Goal: Download file/media: Download file/media

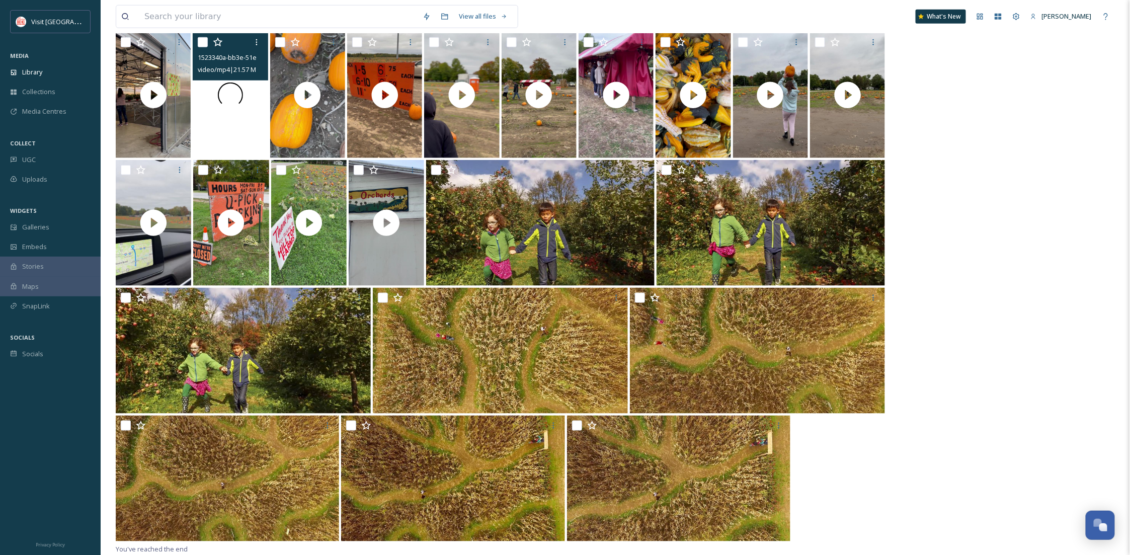
scroll to position [153, 0]
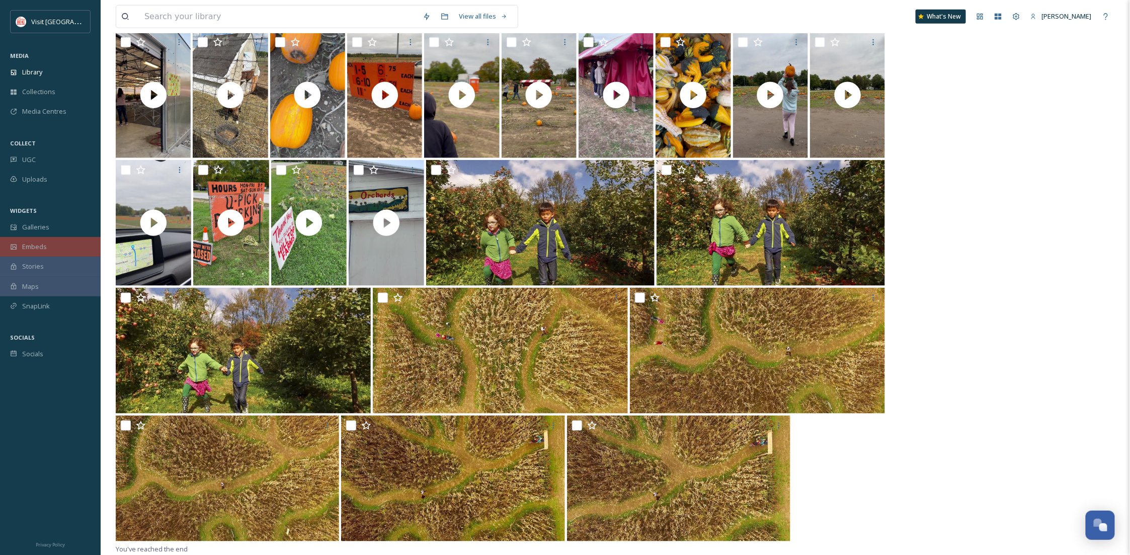
click at [57, 253] on div "Embeds" at bounding box center [50, 247] width 101 height 20
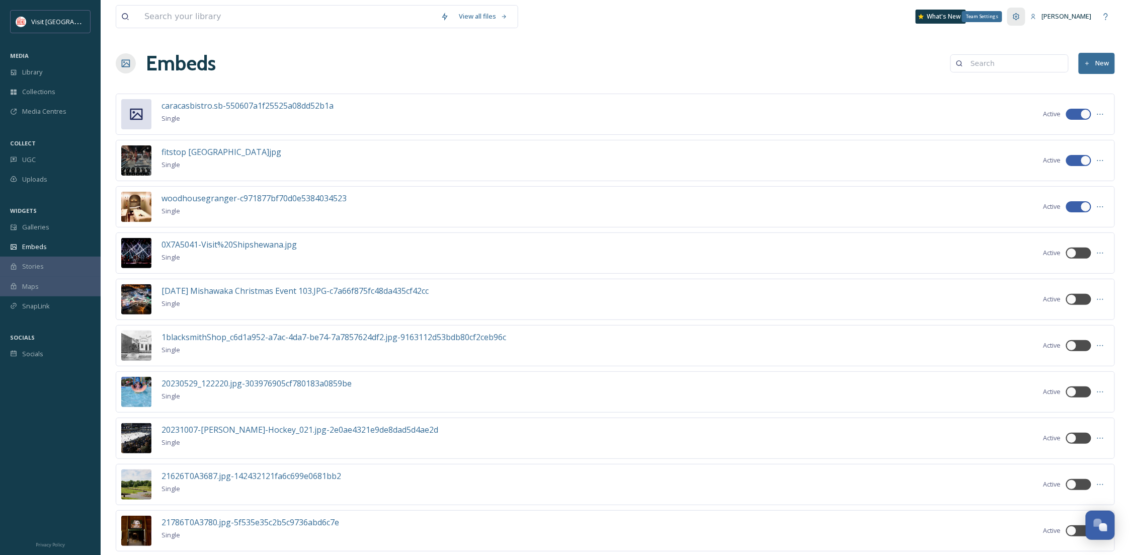
click at [1018, 20] on icon at bounding box center [1017, 17] width 8 height 8
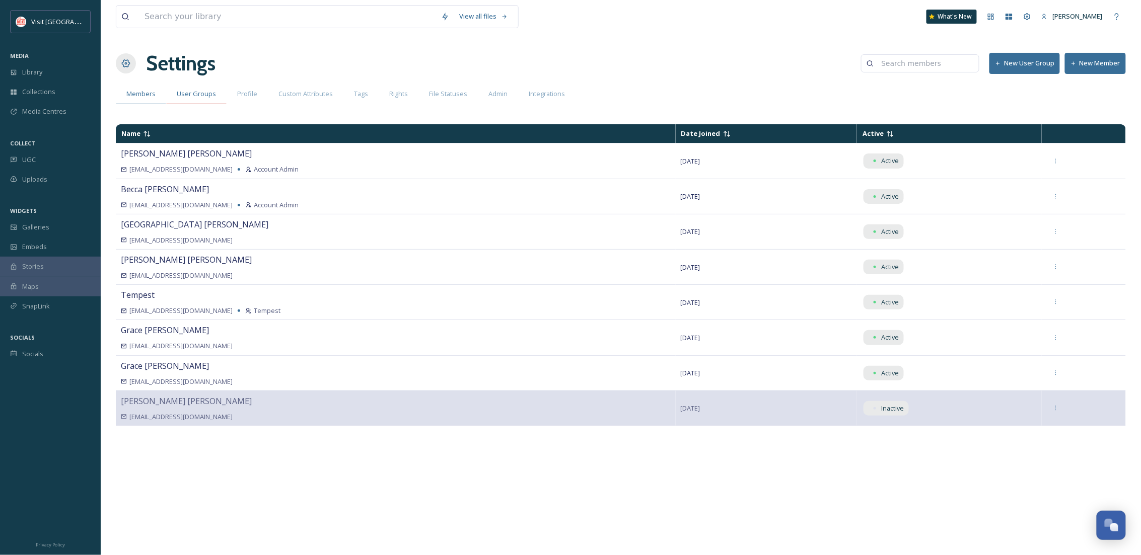
click at [182, 90] on span "User Groups" at bounding box center [196, 94] width 39 height 10
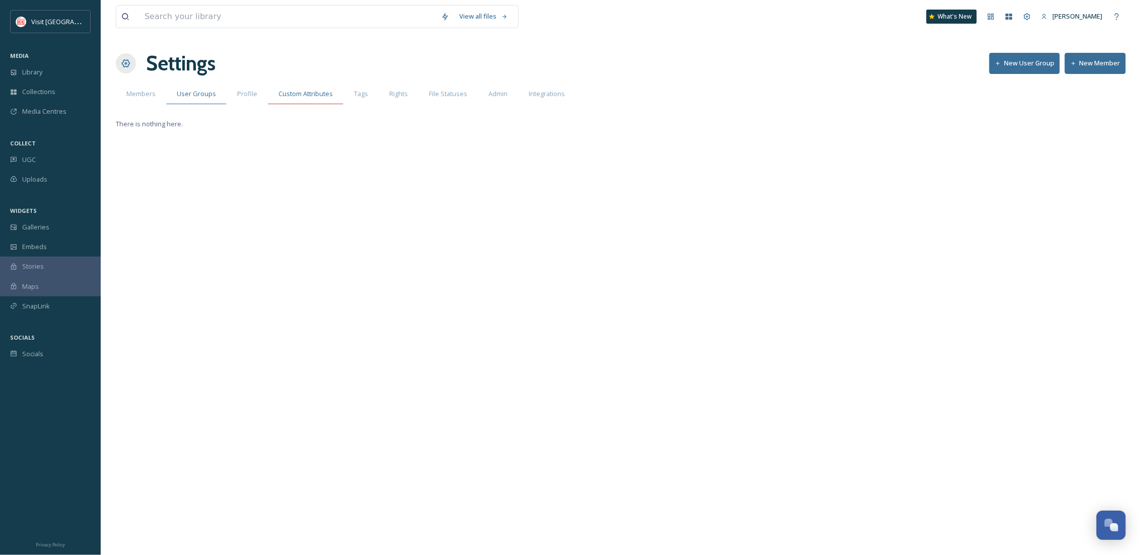
click at [312, 91] on span "Custom Attributes" at bounding box center [305, 94] width 54 height 10
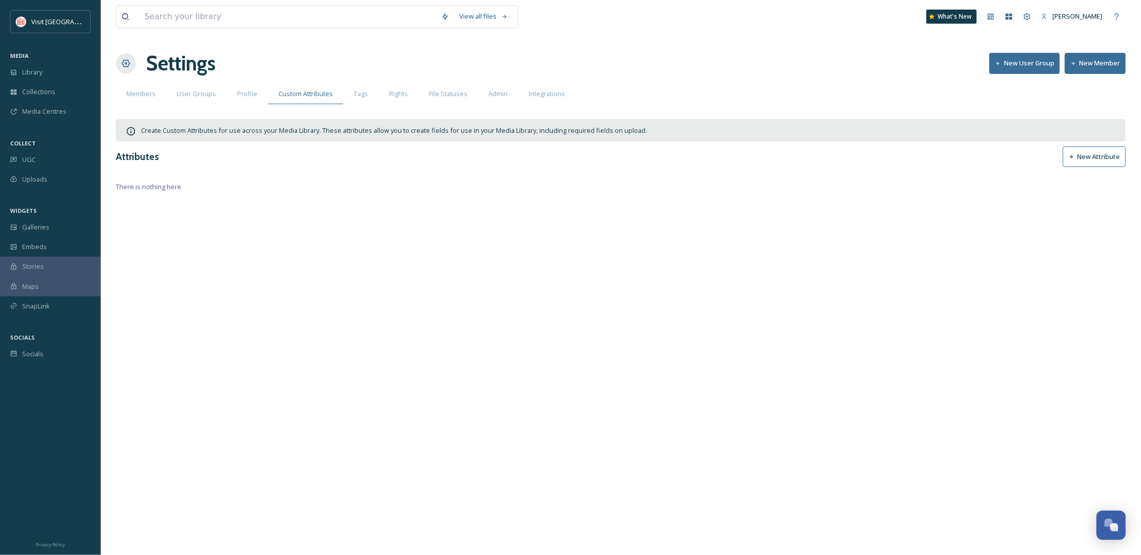
click at [1093, 161] on button "New Attribute" at bounding box center [1094, 156] width 63 height 21
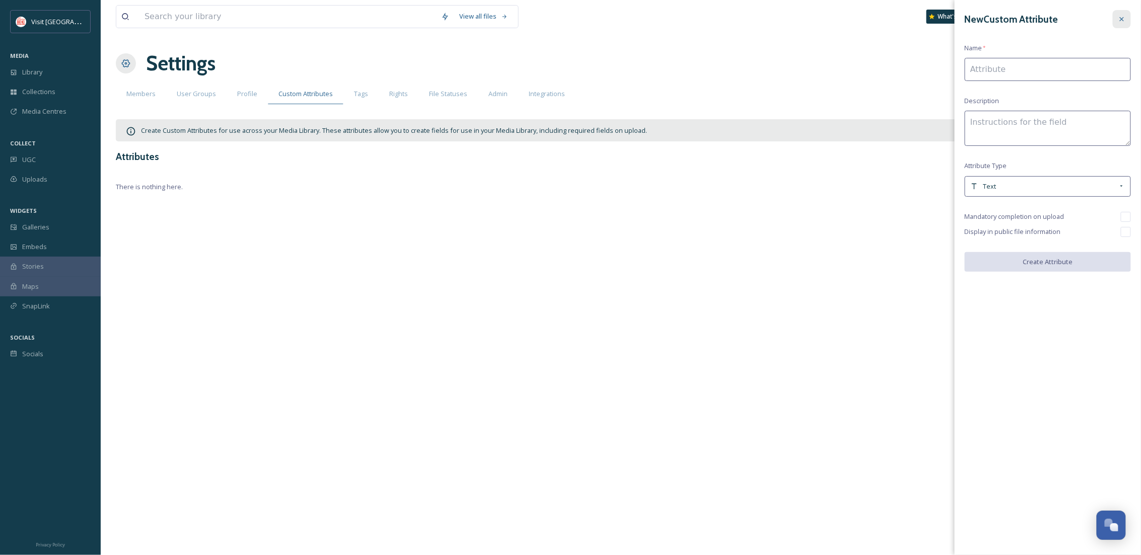
click at [1130, 14] on div at bounding box center [1121, 19] width 18 height 18
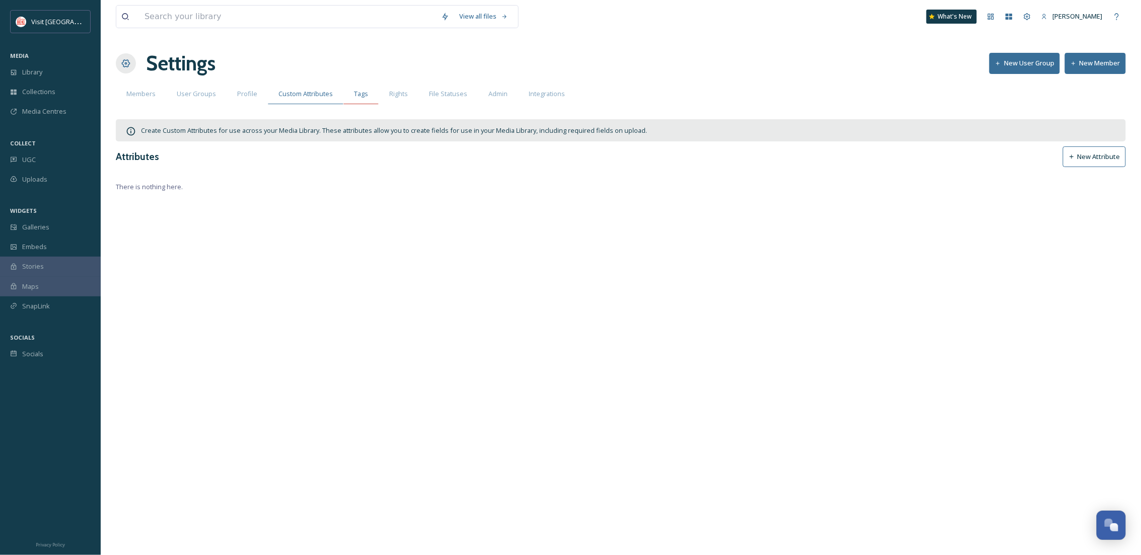
click at [364, 91] on span "Tags" at bounding box center [361, 94] width 14 height 10
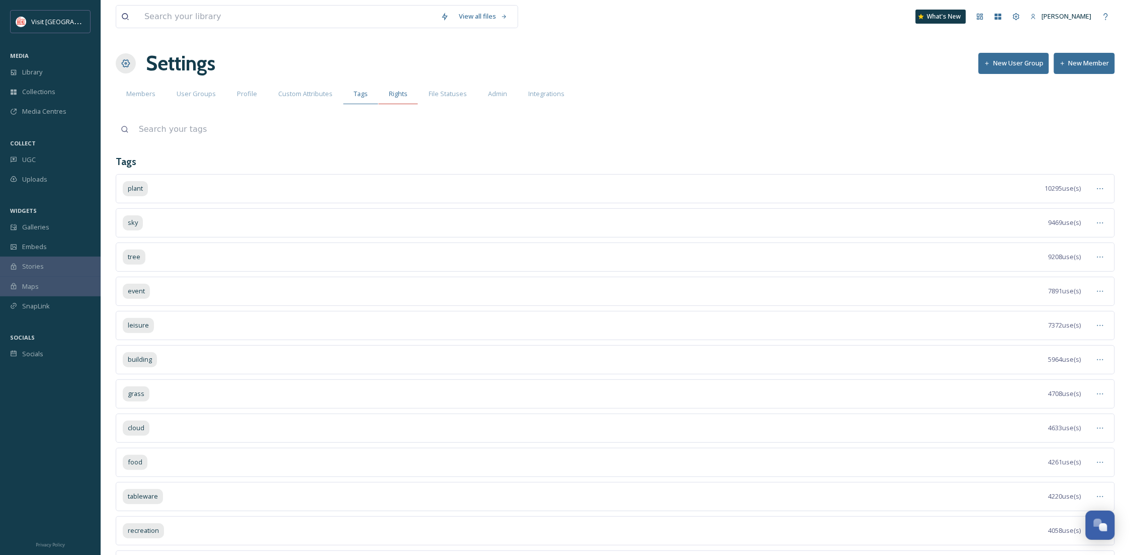
click at [397, 96] on span "Rights" at bounding box center [398, 94] width 19 height 10
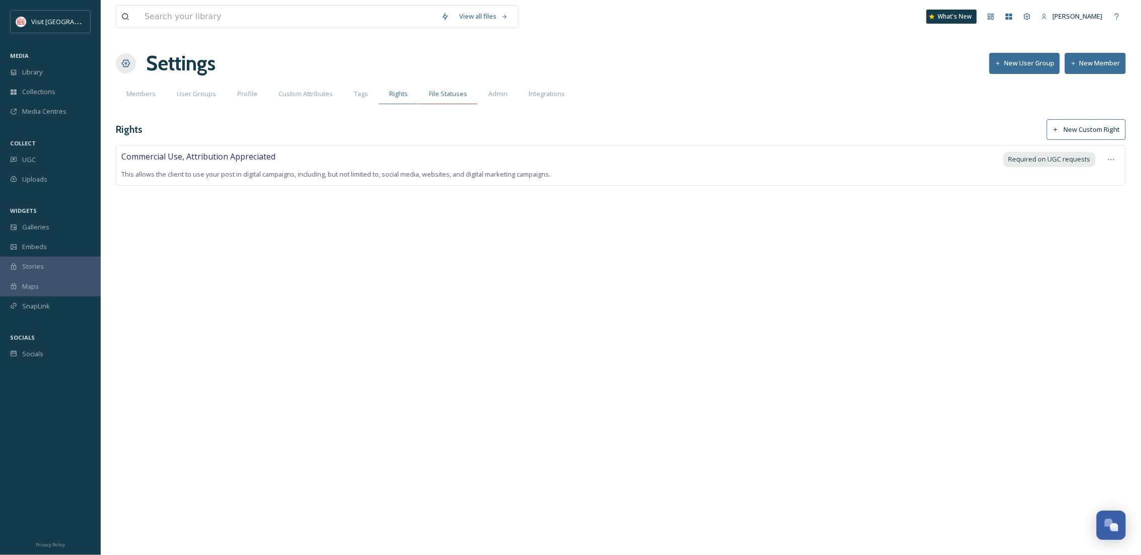
click at [457, 95] on span "File Statuses" at bounding box center [448, 94] width 38 height 10
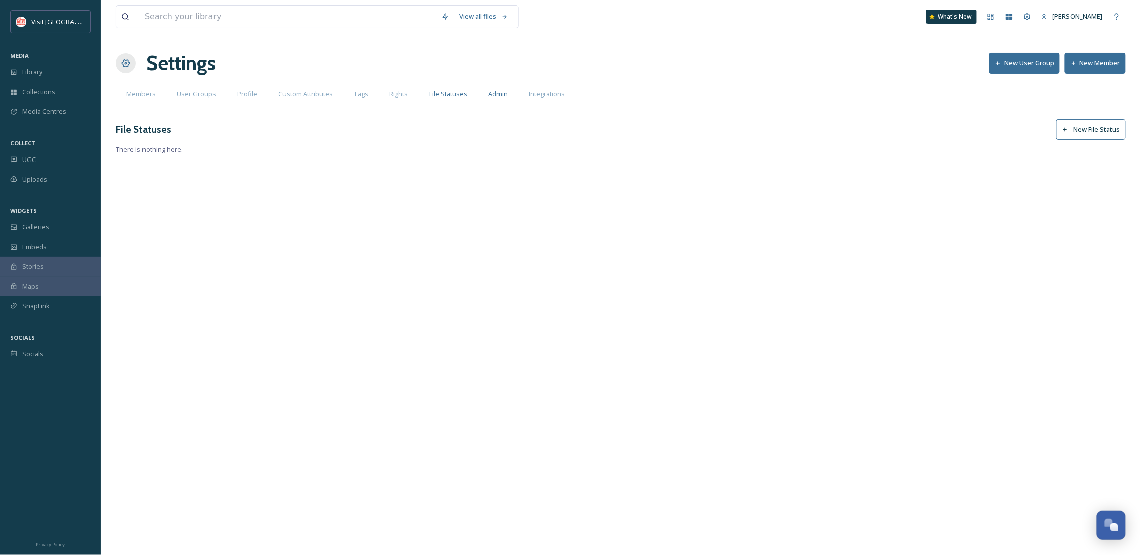
click at [489, 92] on span "Admin" at bounding box center [497, 94] width 19 height 10
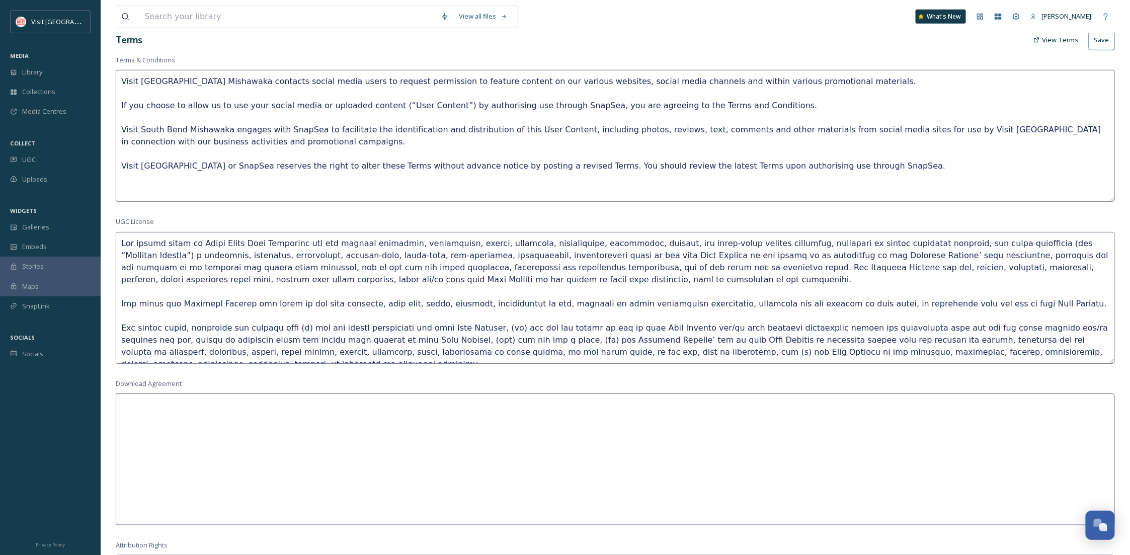
scroll to position [358, 0]
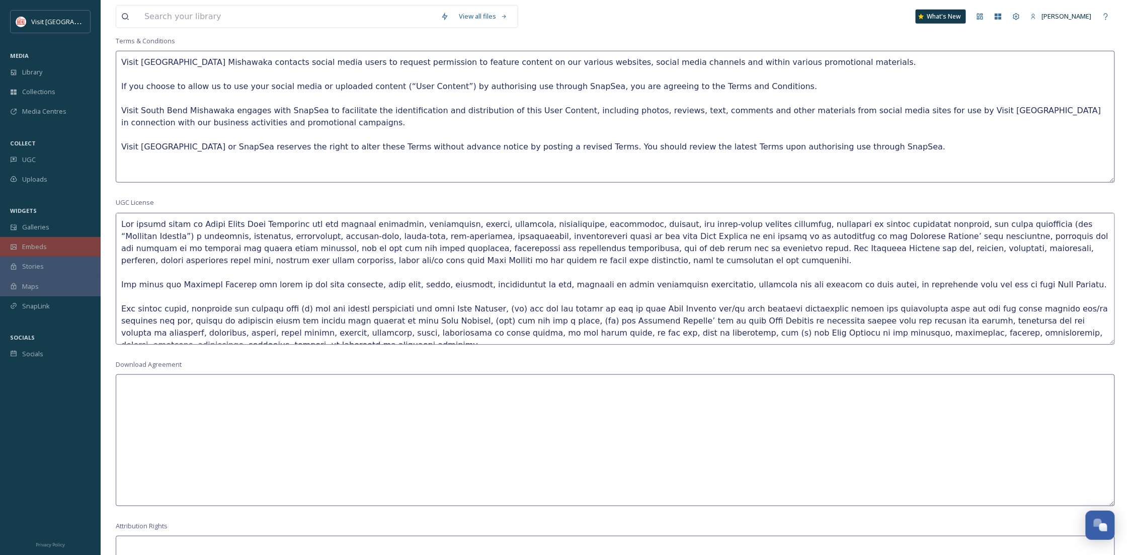
click at [54, 241] on div "Embeds" at bounding box center [50, 247] width 101 height 20
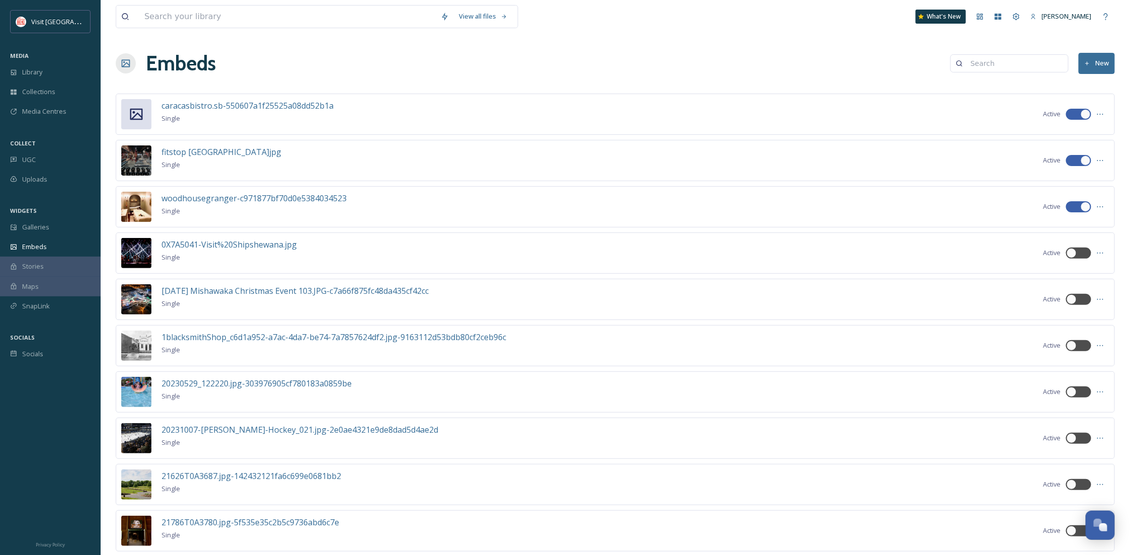
click at [986, 64] on input at bounding box center [1015, 63] width 98 height 20
click at [1100, 110] on icon at bounding box center [1101, 114] width 8 height 8
click at [1088, 137] on span "Edit Embed" at bounding box center [1079, 136] width 34 height 10
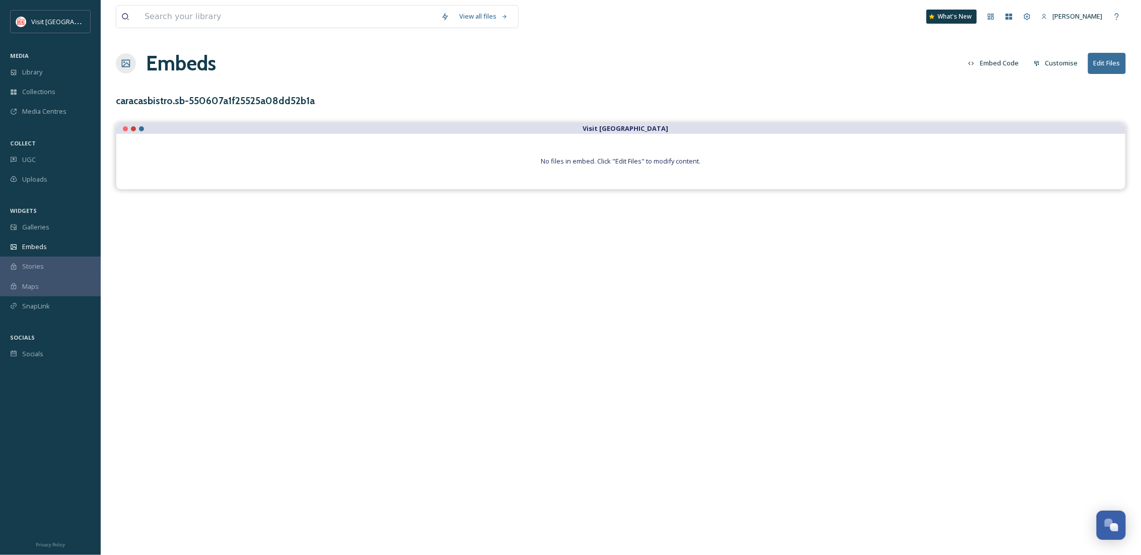
click at [1005, 68] on button "Embed Code" at bounding box center [993, 63] width 60 height 20
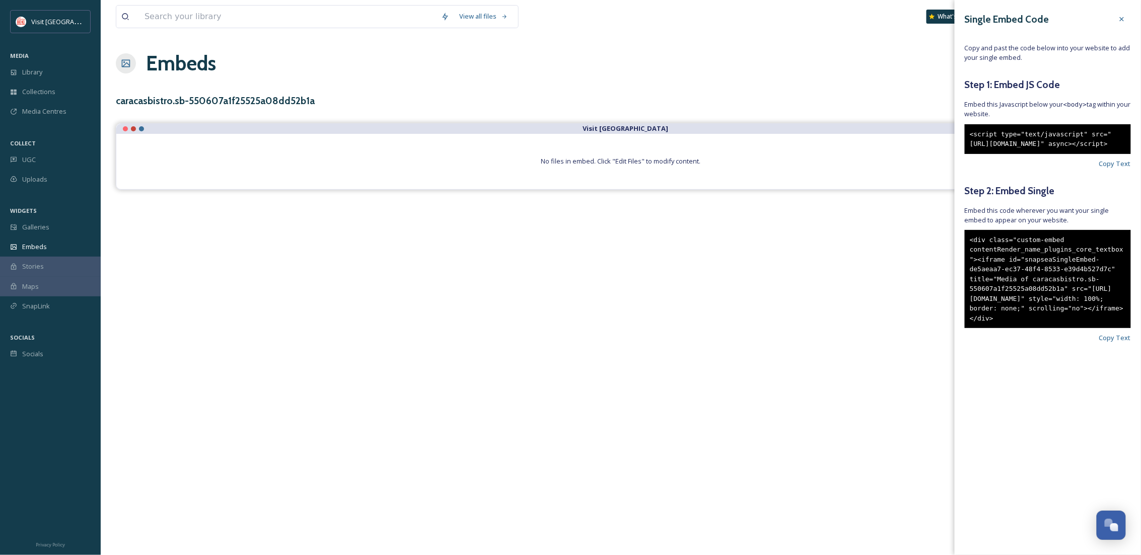
click at [1030, 325] on div "<div class="custom-embed contentRender_name_plugins_core_textbox"><iframe id="s…" at bounding box center [1047, 279] width 166 height 99
click at [1116, 14] on div at bounding box center [1121, 19] width 18 height 18
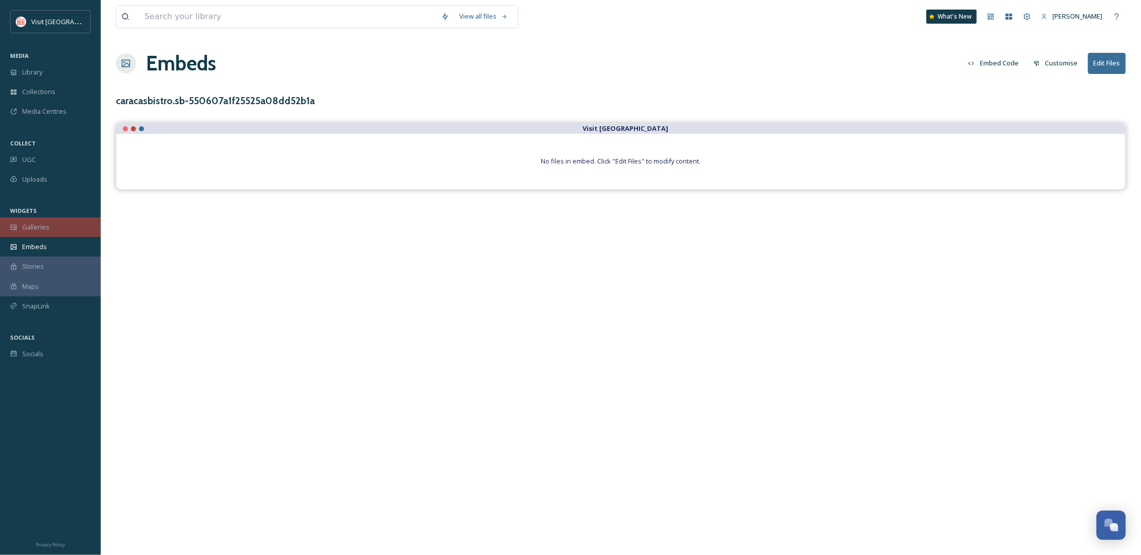
click at [37, 228] on span "Galleries" at bounding box center [35, 227] width 27 height 10
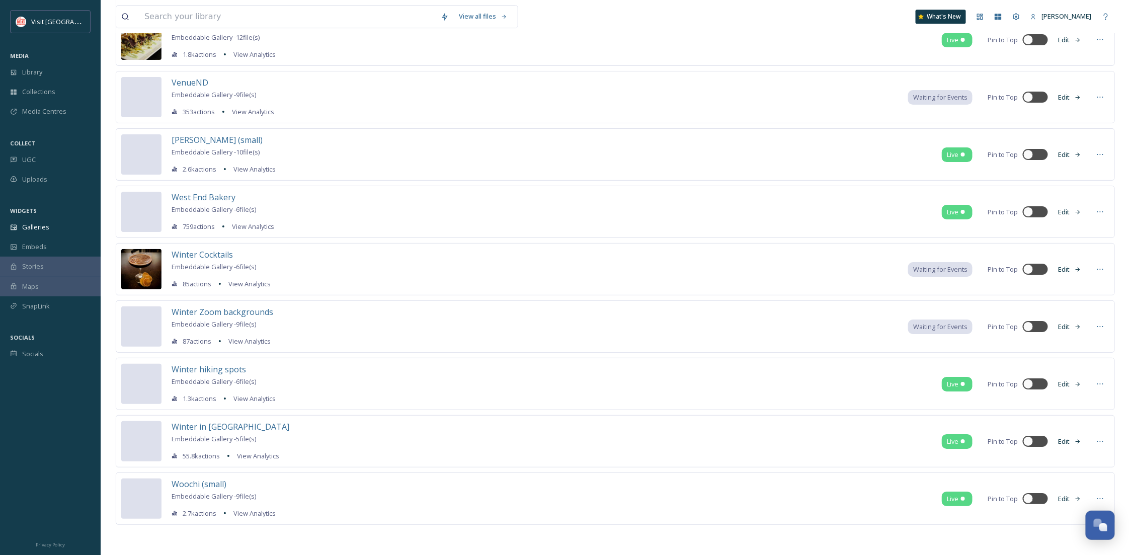
scroll to position [10934, 0]
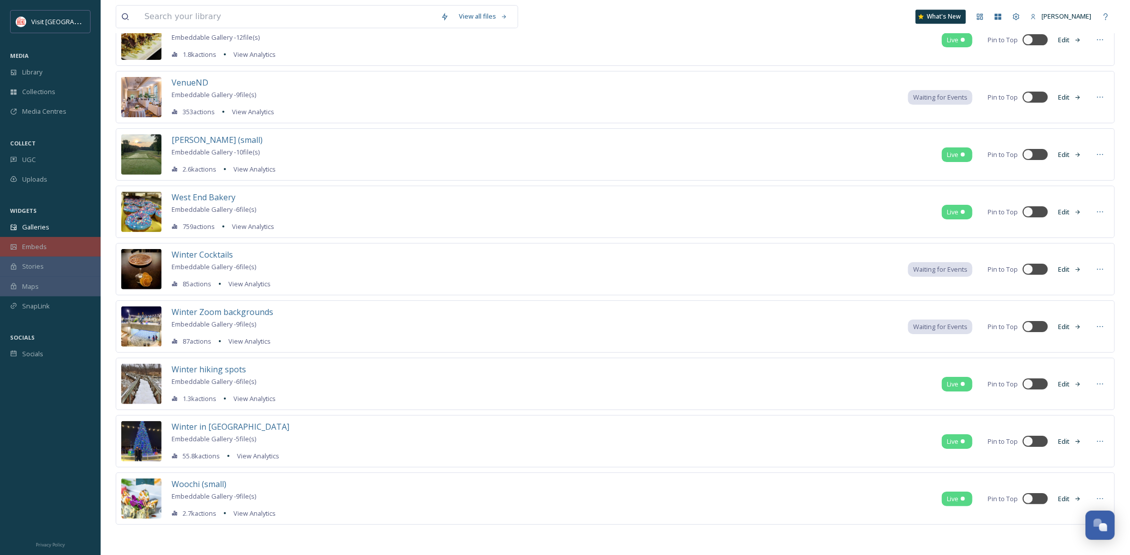
click at [41, 250] on span "Embeds" at bounding box center [34, 247] width 25 height 10
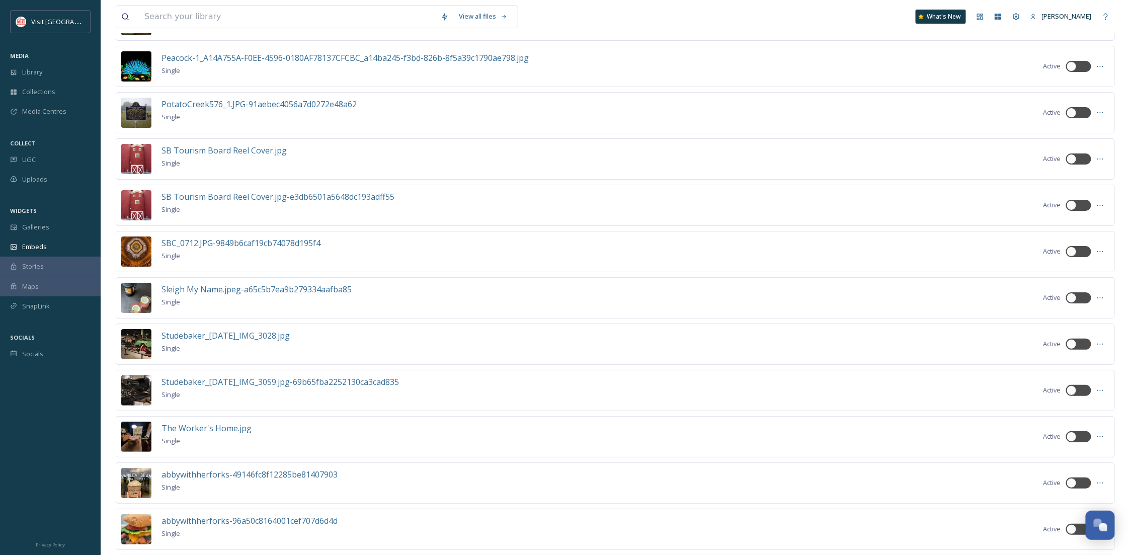
scroll to position [1780, 0]
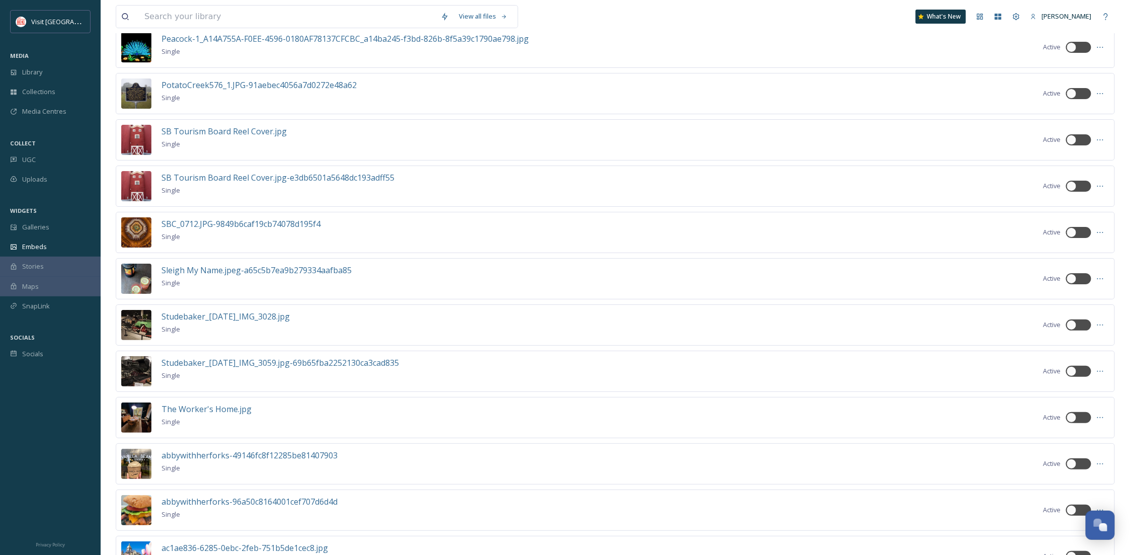
click at [891, 148] on div "SB Tourism Board Reel Cover.jpg Single Active" at bounding box center [616, 139] width 1000 height 41
click at [273, 137] on span "SB Tourism Board Reel Cover.jpg" at bounding box center [224, 131] width 125 height 11
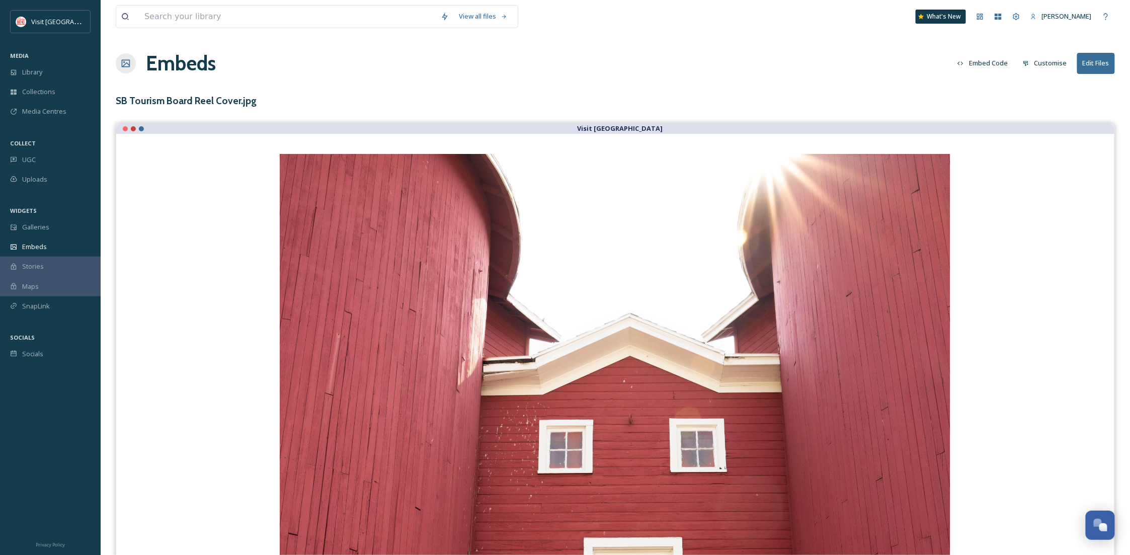
click at [1051, 69] on button "Customise" at bounding box center [1045, 63] width 54 height 20
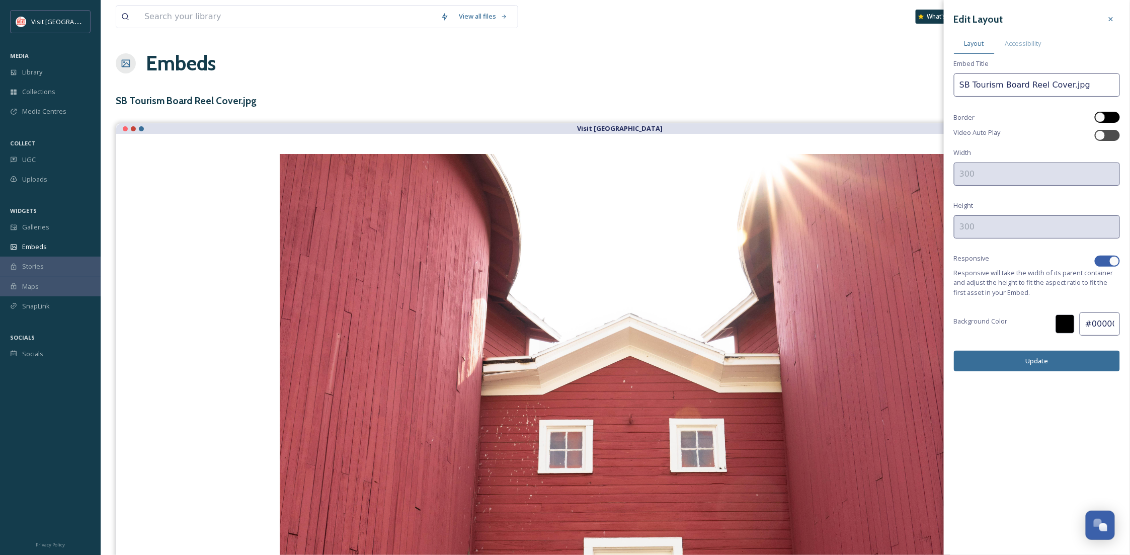
click at [1111, 114] on div at bounding box center [1107, 117] width 25 height 11
checkbox input "true"
click at [1116, 17] on div at bounding box center [1111, 19] width 18 height 18
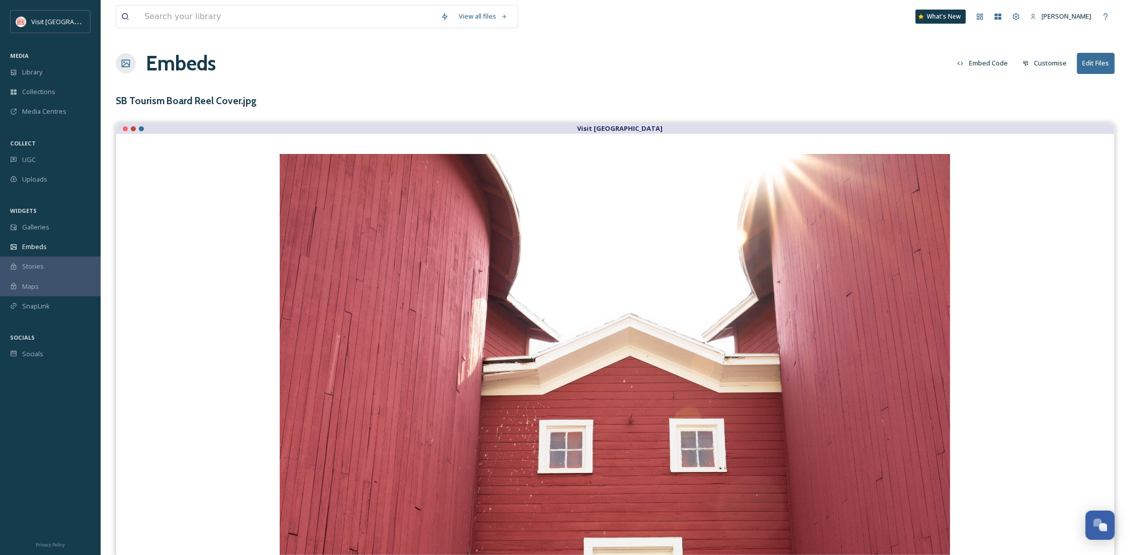
click at [1050, 60] on button "Customise" at bounding box center [1045, 63] width 54 height 20
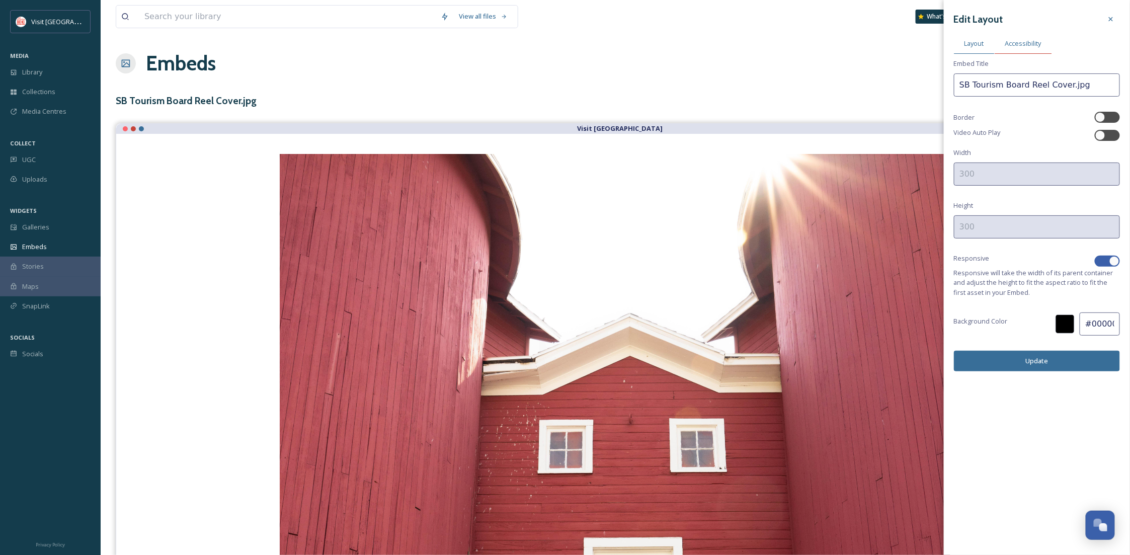
drag, startPoint x: 1032, startPoint y: 32, endPoint x: 1033, endPoint y: 43, distance: 11.6
click at [1032, 33] on div "Edit Layout Layout Accessibility Embed Title SB Tourism Board Reel Cover.jpg Bo…" at bounding box center [1037, 191] width 186 height 382
click at [1053, 356] on button "Update" at bounding box center [1037, 361] width 166 height 21
click at [1108, 119] on div at bounding box center [1107, 117] width 25 height 11
click at [1080, 357] on button "Update" at bounding box center [1037, 361] width 166 height 21
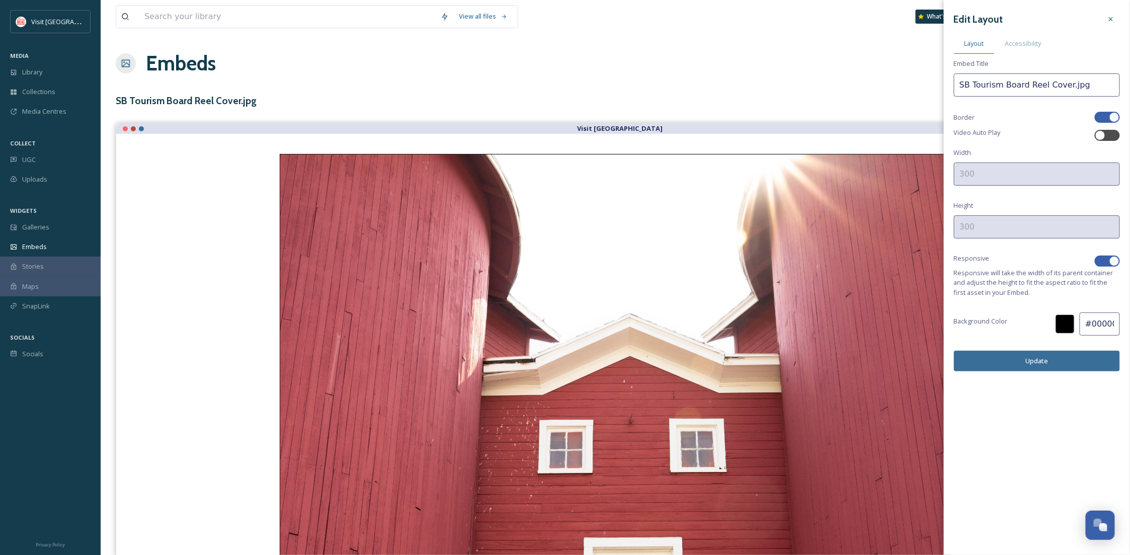
click at [1116, 117] on div at bounding box center [1115, 117] width 10 height 10
checkbox input "false"
click at [1025, 368] on button "Update" at bounding box center [1037, 361] width 166 height 21
click at [1025, 40] on span "Accessibility" at bounding box center [1024, 44] width 36 height 10
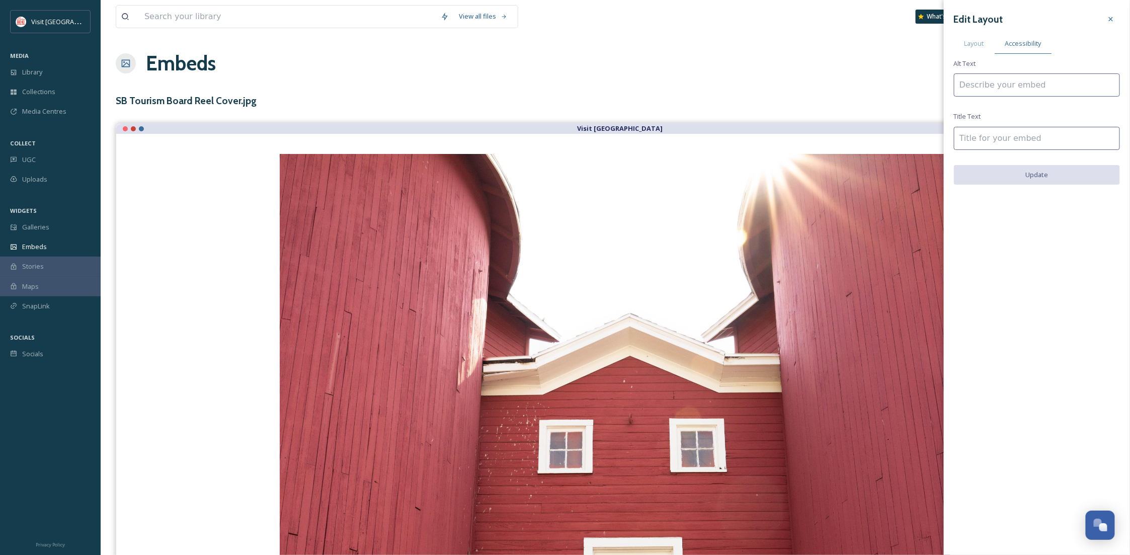
click at [1113, 7] on div "Edit Layout Layout Accessibility Alt Text Title Text Update" at bounding box center [1037, 97] width 186 height 195
click at [1113, 20] on icon at bounding box center [1111, 19] width 4 height 4
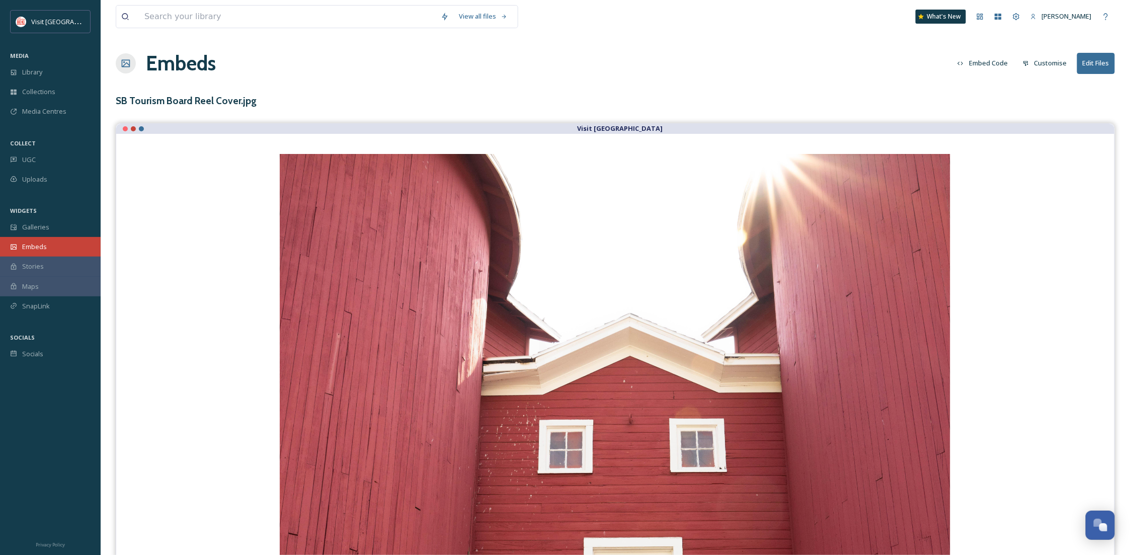
click at [59, 250] on div "Embeds" at bounding box center [50, 247] width 101 height 20
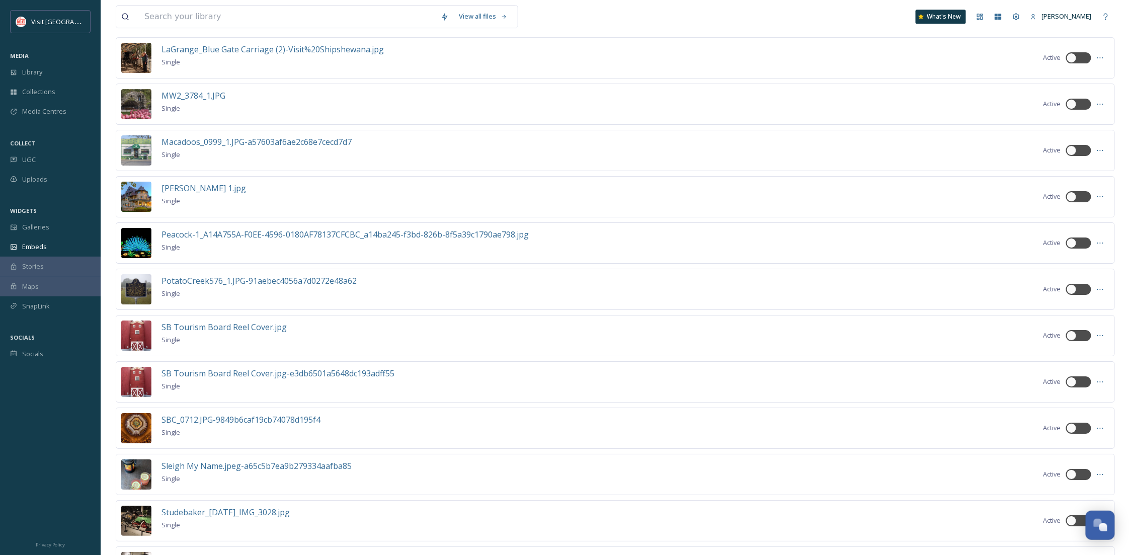
scroll to position [1601, 0]
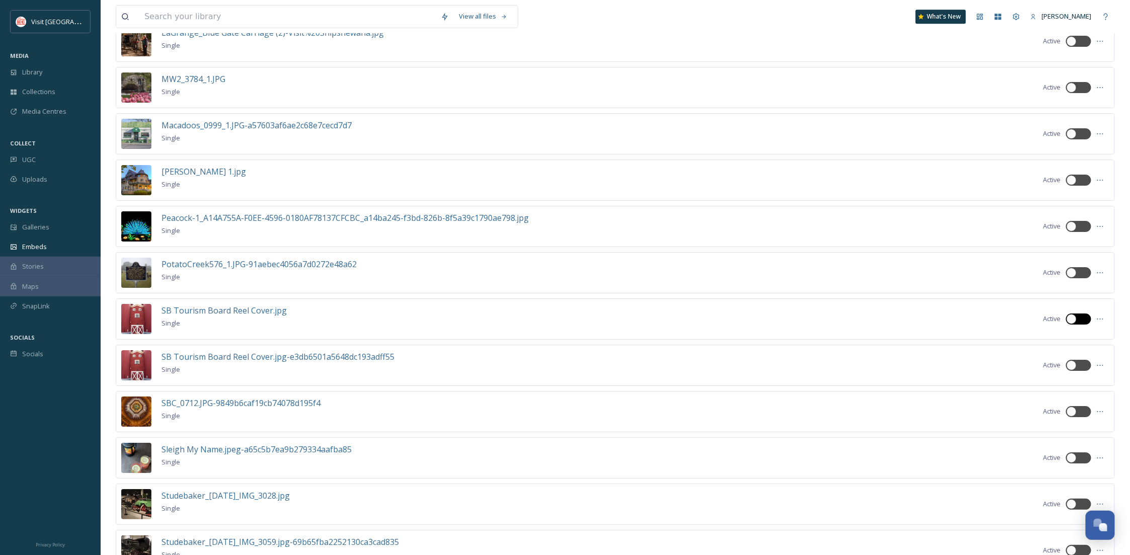
click at [1075, 324] on div at bounding box center [1072, 319] width 10 height 10
checkbox input "true"
click at [1107, 324] on div at bounding box center [1101, 319] width 18 height 18
click at [1086, 346] on span "Edit Embed" at bounding box center [1079, 341] width 34 height 10
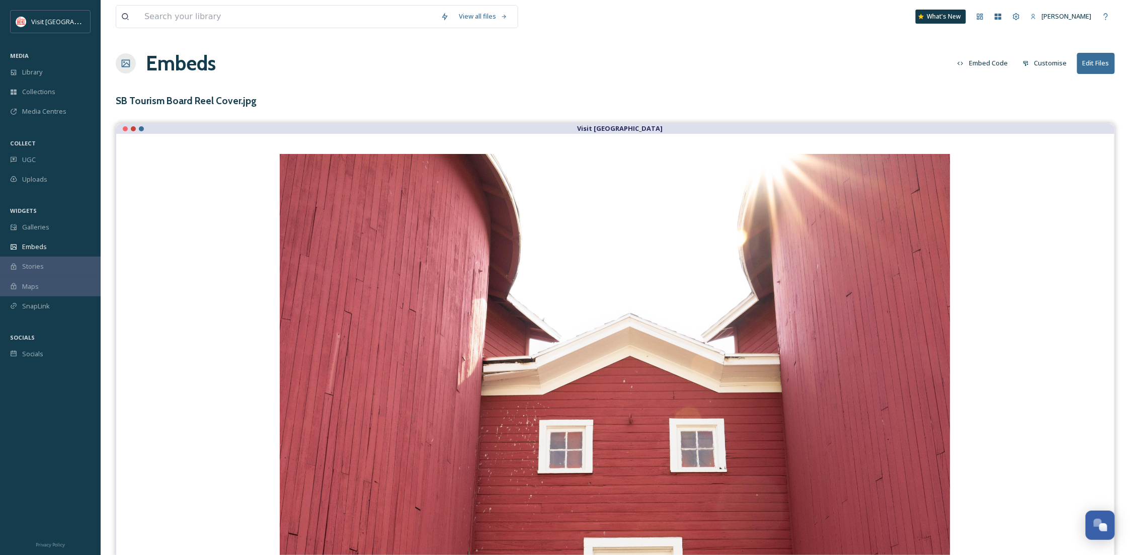
click at [1037, 65] on button "Customise" at bounding box center [1045, 63] width 54 height 20
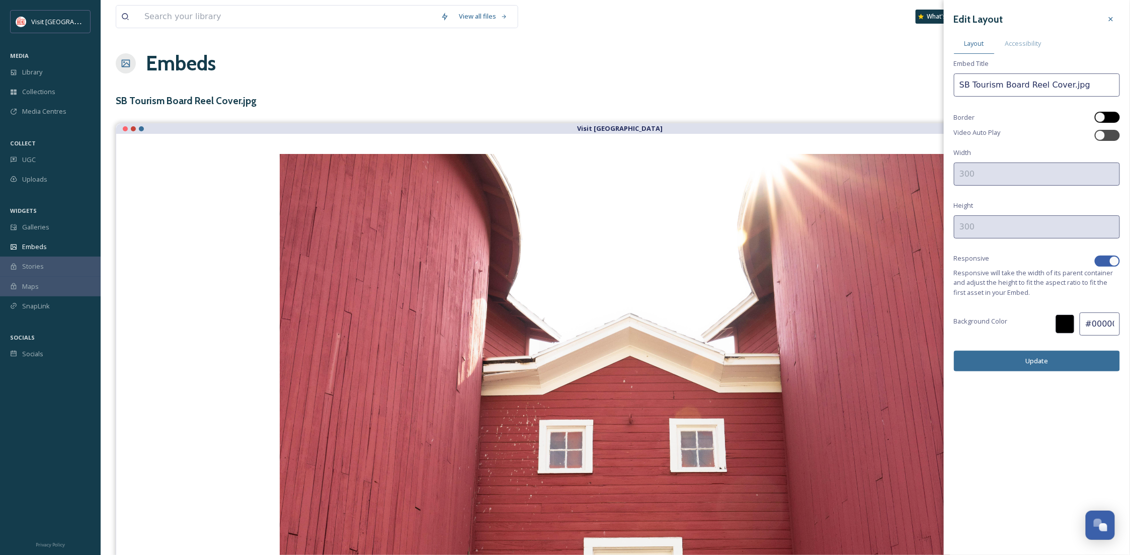
click at [1109, 120] on div at bounding box center [1107, 117] width 25 height 11
checkbox input "true"
click at [1107, 134] on div at bounding box center [1107, 135] width 25 height 11
click at [1112, 139] on div at bounding box center [1115, 135] width 10 height 10
checkbox input "false"
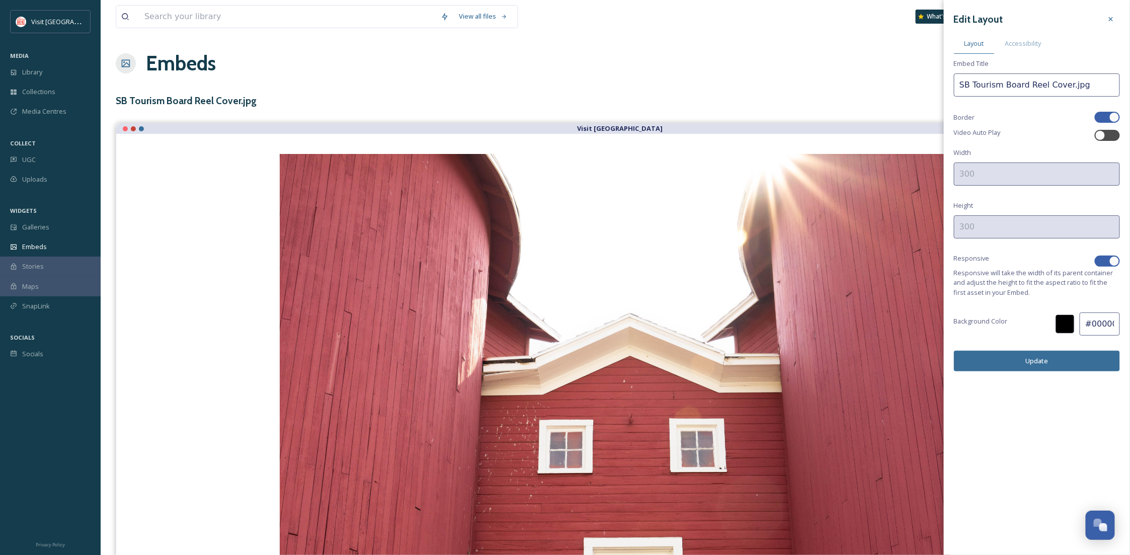
click at [1018, 366] on button "Update" at bounding box center [1037, 361] width 166 height 21
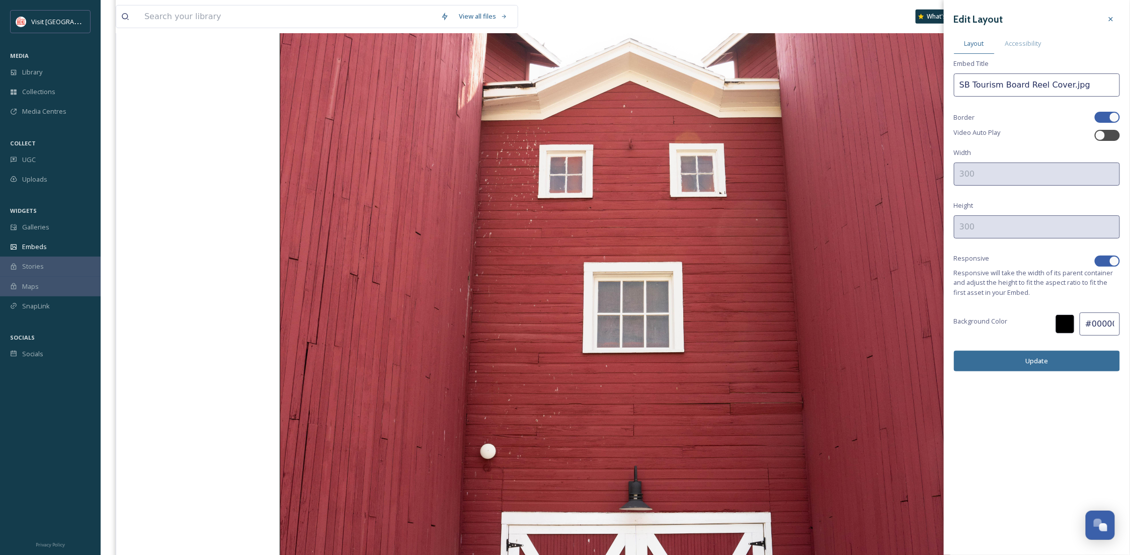
scroll to position [626, 0]
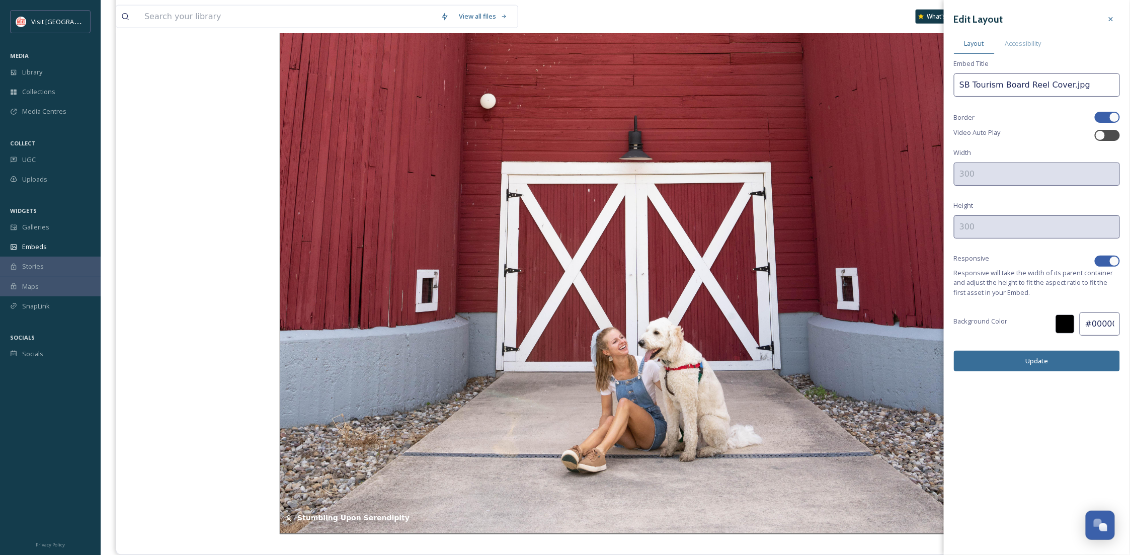
click at [1109, 116] on div at bounding box center [1107, 117] width 25 height 11
checkbox input "false"
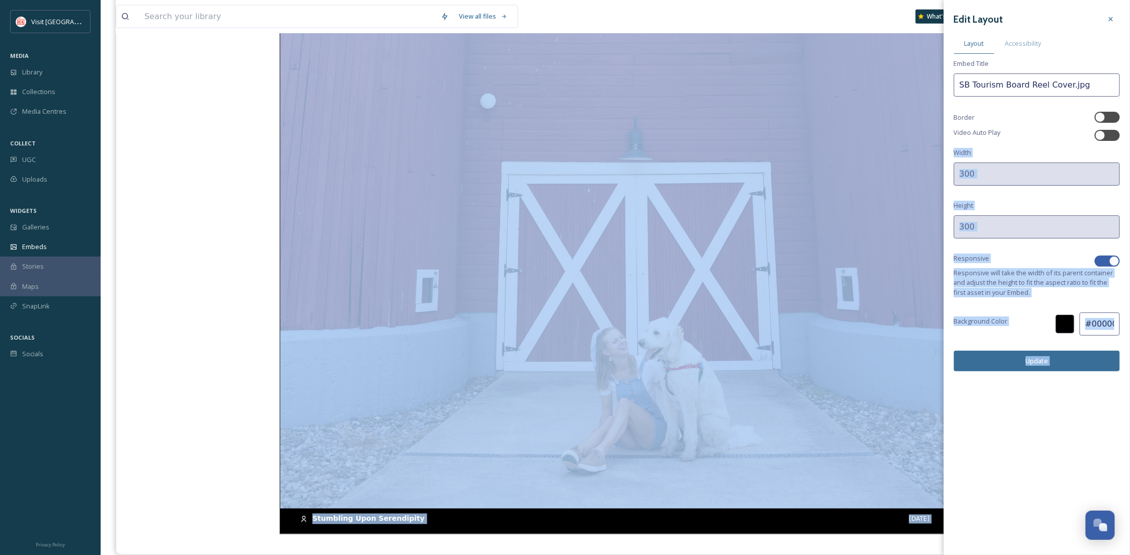
drag, startPoint x: 999, startPoint y: 152, endPoint x: 972, endPoint y: 293, distance: 143.9
click at [955, 287] on div "Edit Layout Layout Accessibility Embed Title SB Tourism Board Reel Cover.jpg Bo…" at bounding box center [1037, 191] width 186 height 382
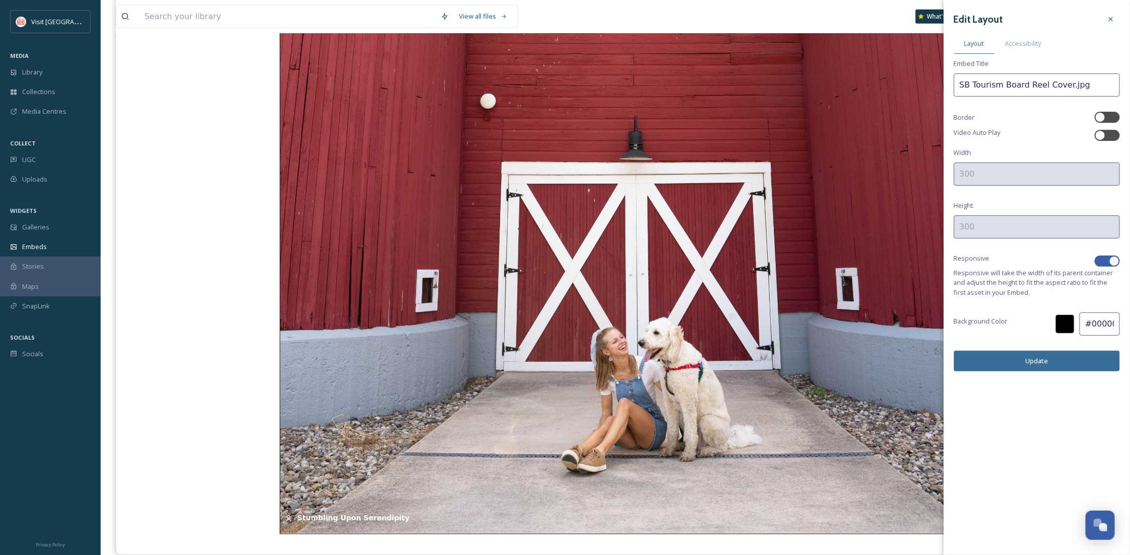
click at [984, 303] on div "Edit Layout Layout Accessibility Embed Title SB Tourism Board Reel Cover.jpg Bo…" at bounding box center [1037, 191] width 186 height 382
click at [1121, 19] on div "Edit Layout Layout Accessibility Embed Title SB Tourism Board Reel Cover.jpg Bo…" at bounding box center [1037, 191] width 186 height 382
click at [1108, 18] on icon at bounding box center [1111, 19] width 8 height 8
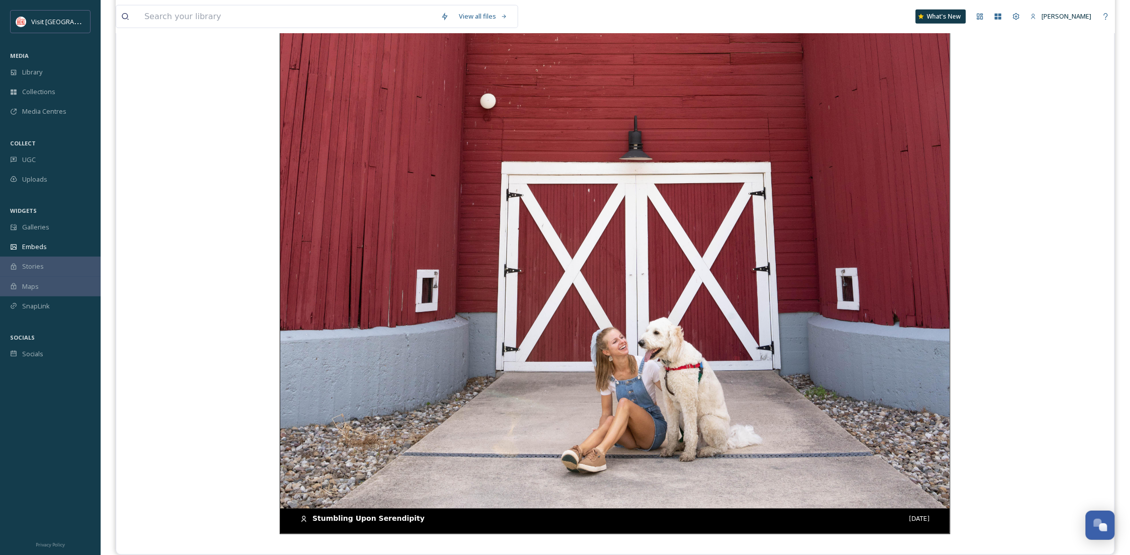
click at [810, 198] on img at bounding box center [615, 31] width 670 height 1005
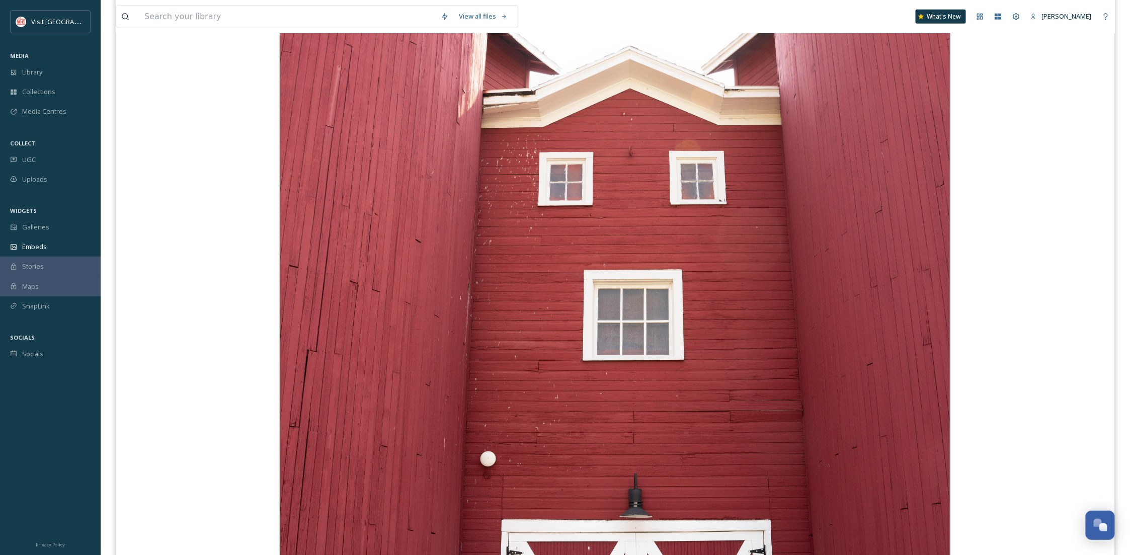
scroll to position [0, 0]
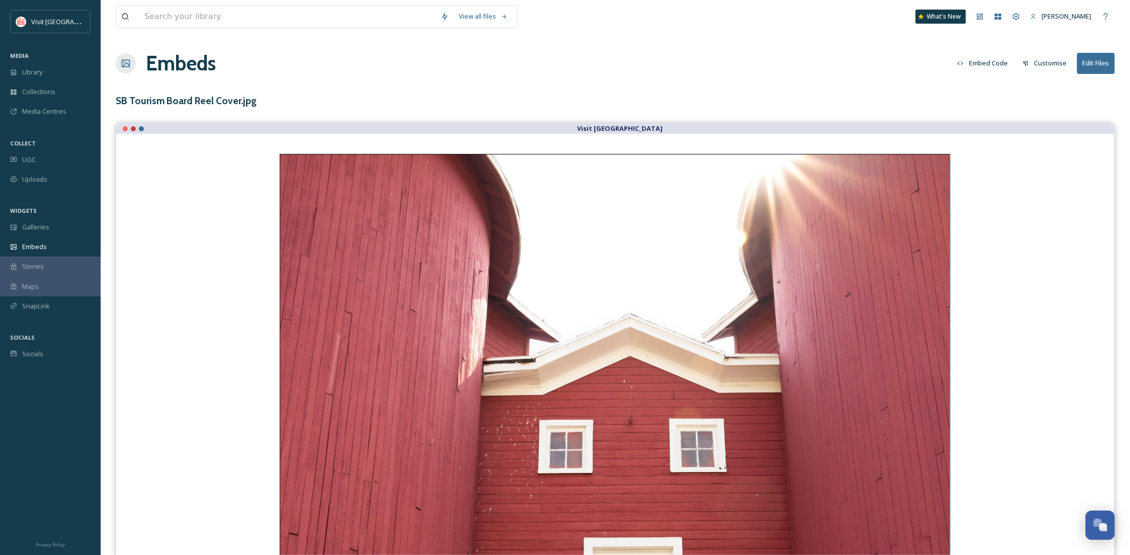
click at [1087, 63] on button "Edit Files" at bounding box center [1097, 63] width 38 height 21
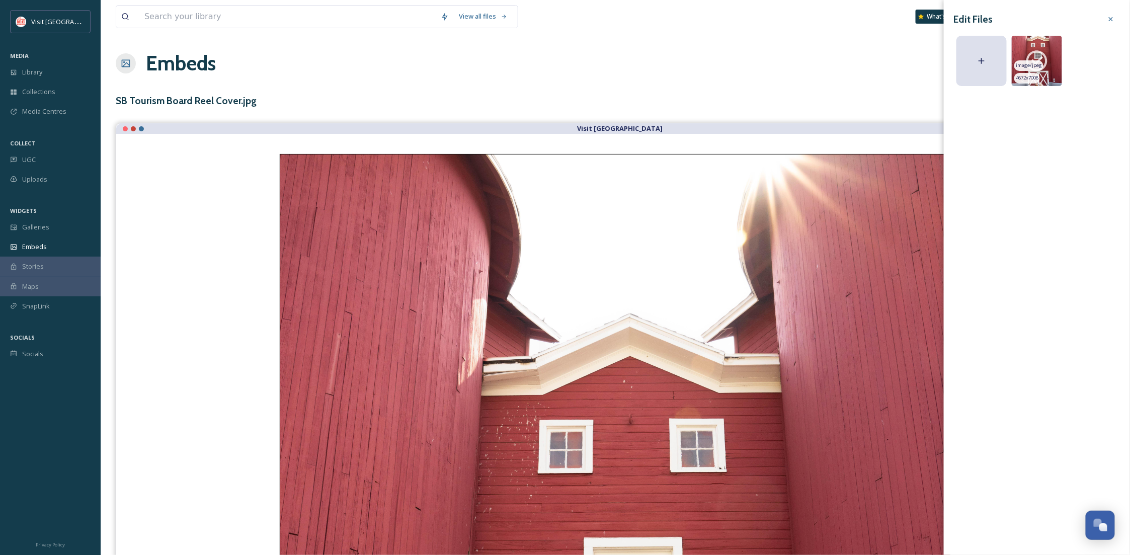
click at [1032, 58] on icon at bounding box center [1037, 60] width 25 height 25
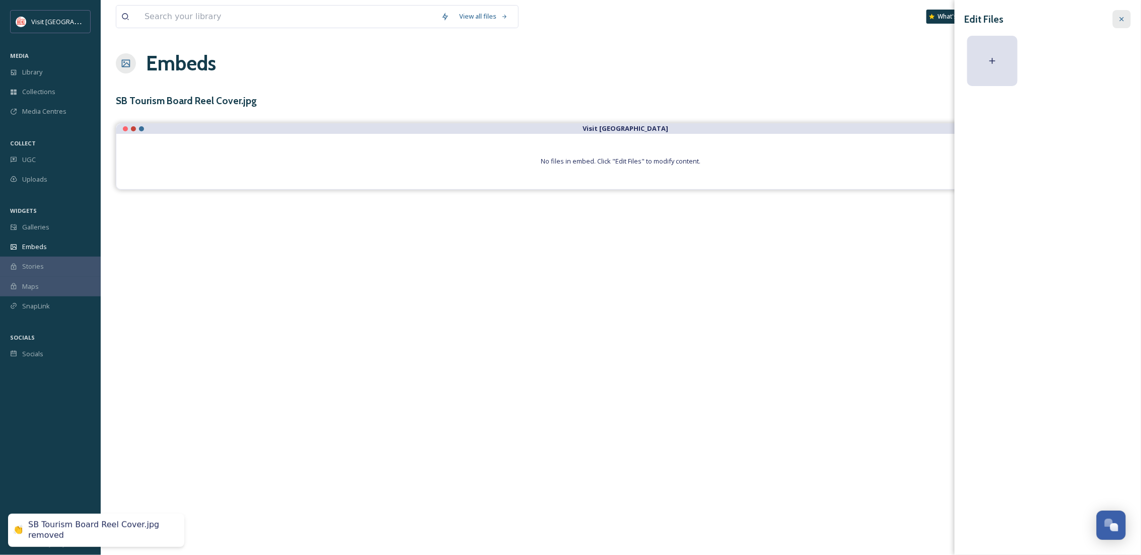
click at [1120, 15] on icon at bounding box center [1121, 19] width 8 height 8
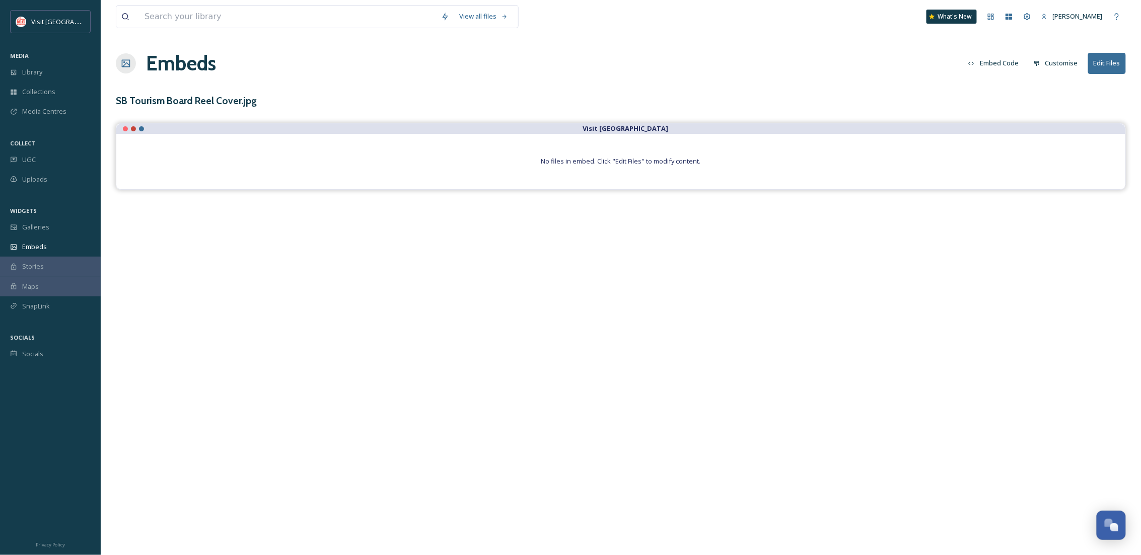
click at [1088, 65] on button "Edit Files" at bounding box center [1107, 63] width 38 height 21
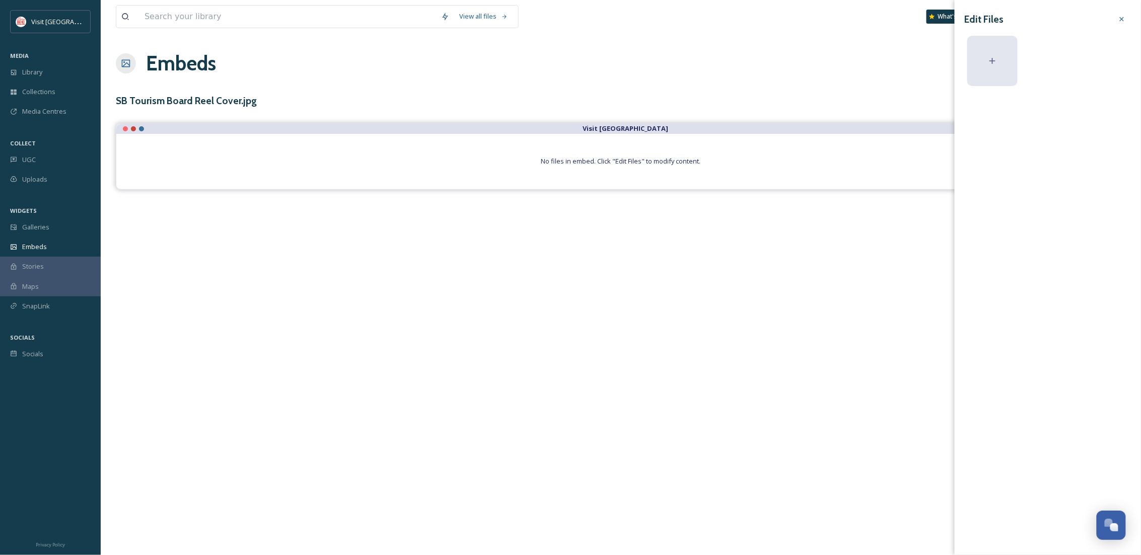
click at [981, 51] on div at bounding box center [992, 61] width 50 height 50
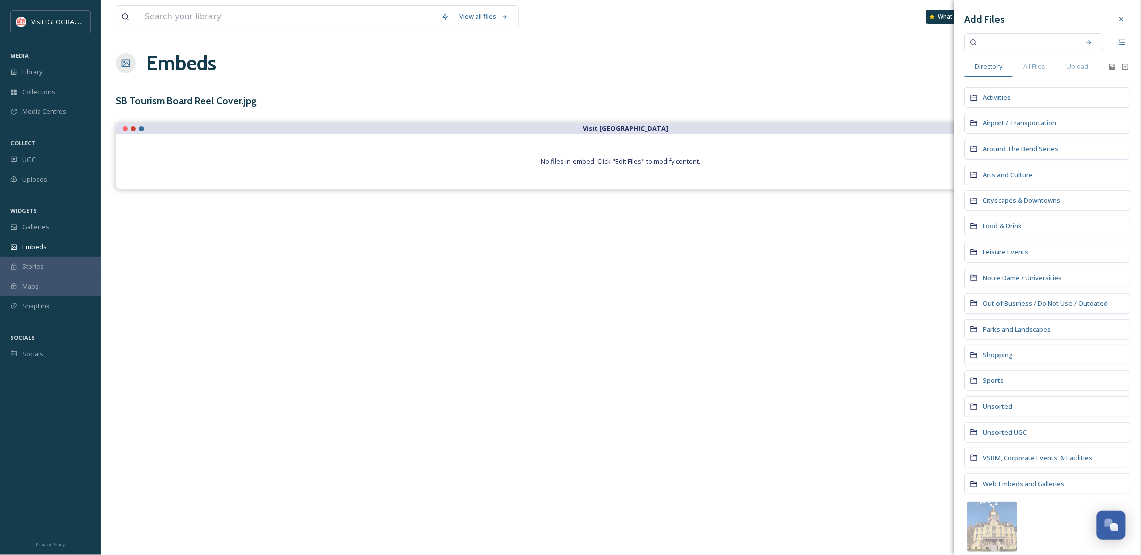
click at [996, 42] on input at bounding box center [1026, 42] width 95 height 22
type input "stumbling"
click at [1080, 36] on div "Search" at bounding box center [1089, 42] width 18 height 18
click at [1050, 66] on div "All Files" at bounding box center [1034, 66] width 43 height 21
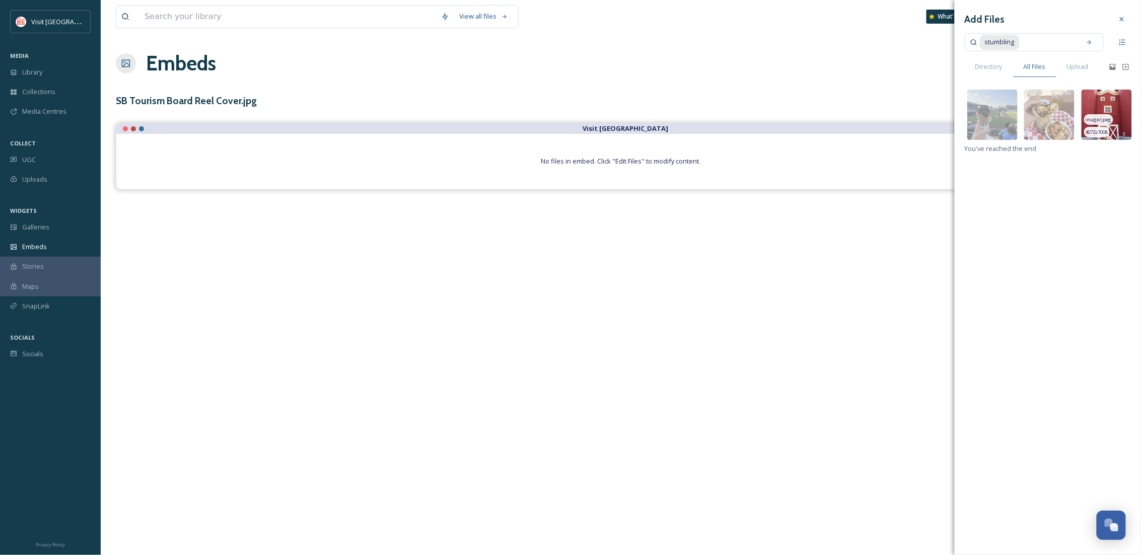
click at [1122, 111] on img at bounding box center [1106, 115] width 50 height 50
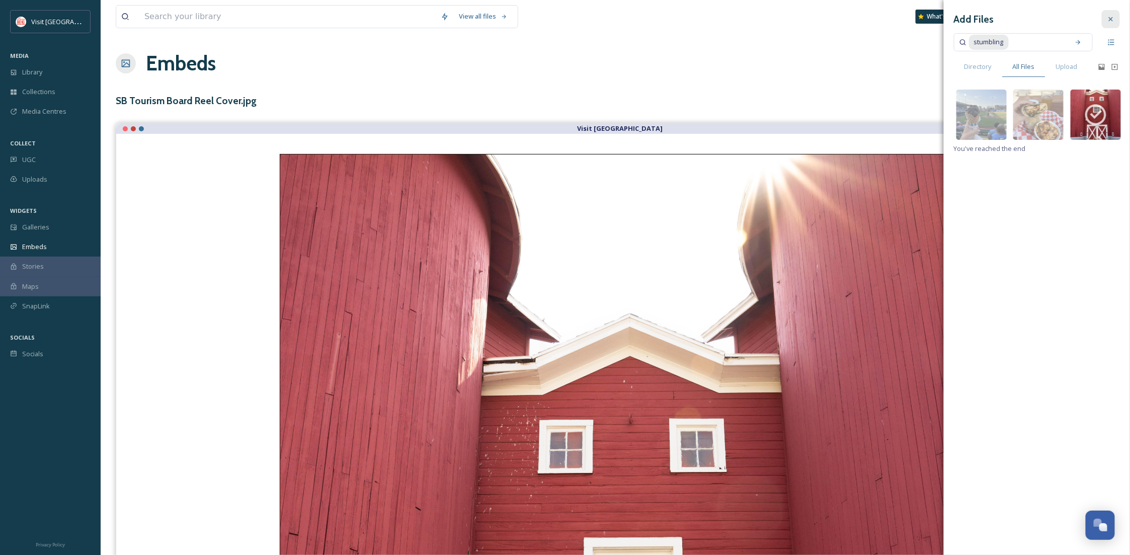
click at [1110, 12] on div at bounding box center [1111, 19] width 18 height 18
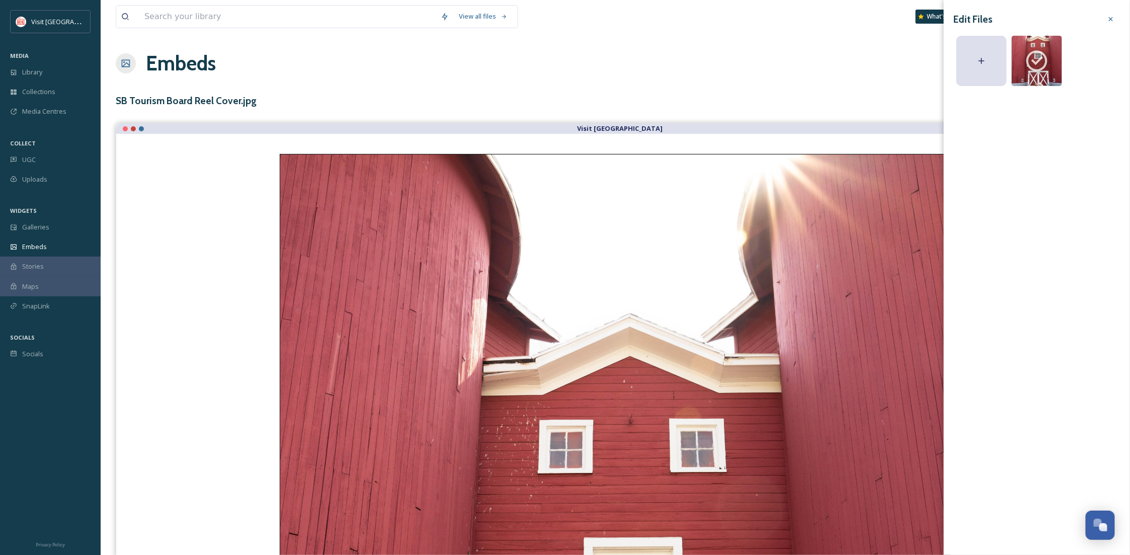
click at [1123, 14] on div "Edit Files image/jpeg 4672 x 7008" at bounding box center [1037, 49] width 186 height 99
click at [1113, 18] on icon at bounding box center [1111, 19] width 4 height 4
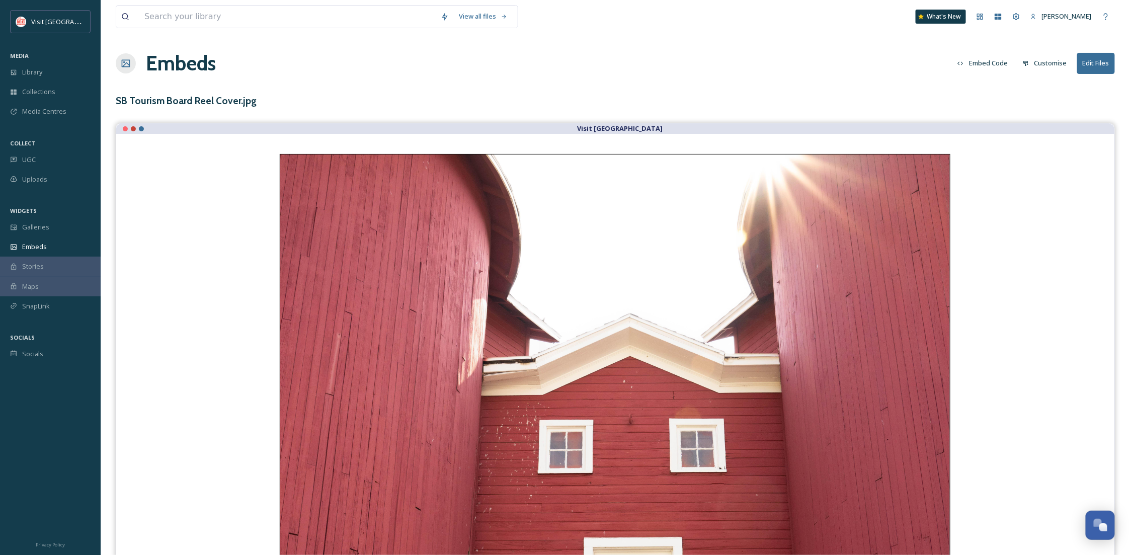
click at [1050, 61] on button "Customise" at bounding box center [1045, 63] width 54 height 20
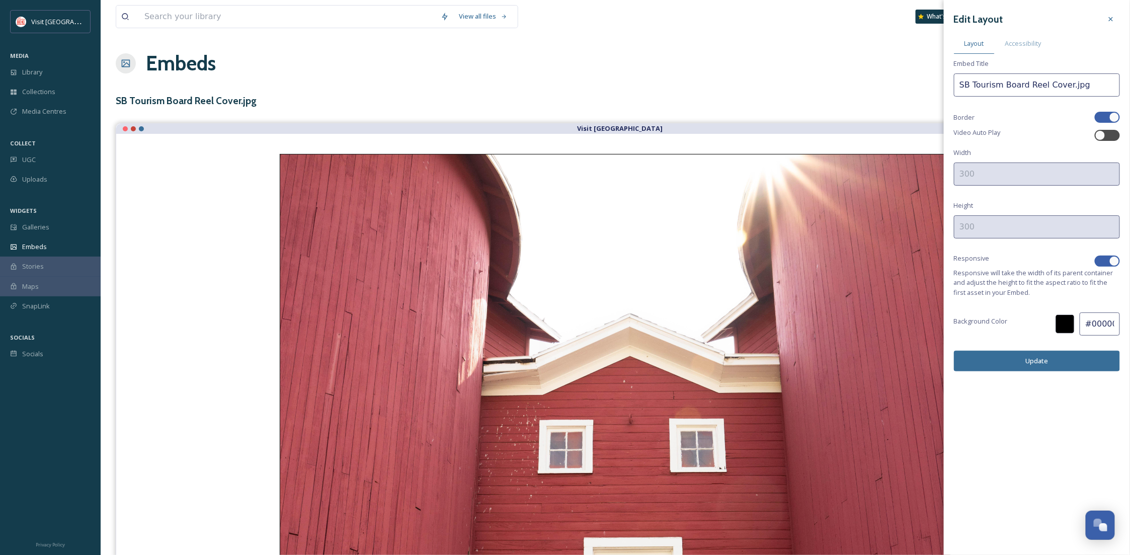
click at [1105, 119] on div at bounding box center [1102, 117] width 7 height 5
checkbox input "false"
click at [1065, 326] on div at bounding box center [1065, 324] width 19 height 19
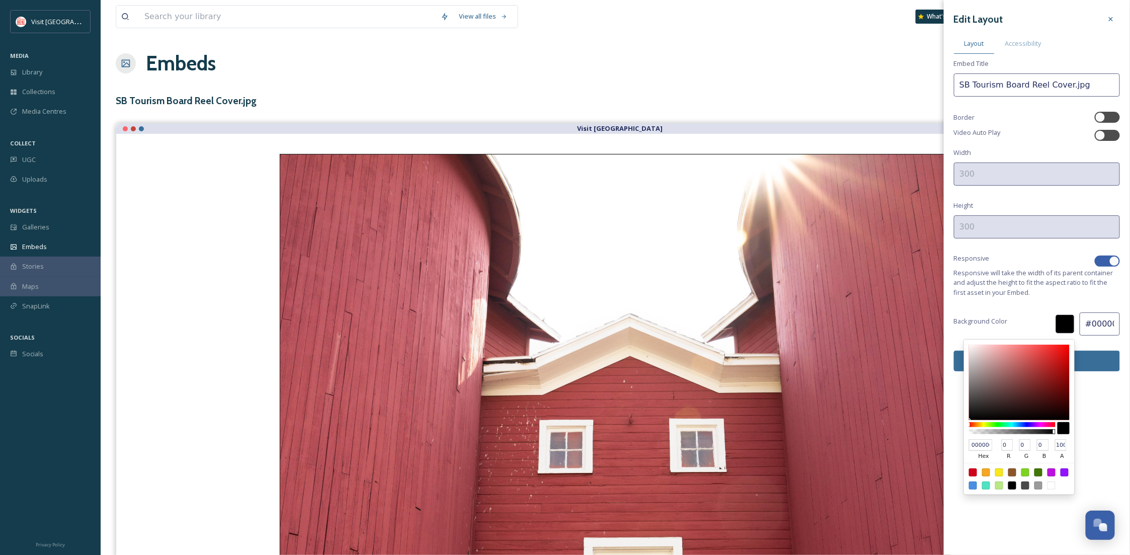
click at [1065, 326] on div at bounding box center [1065, 324] width 19 height 19
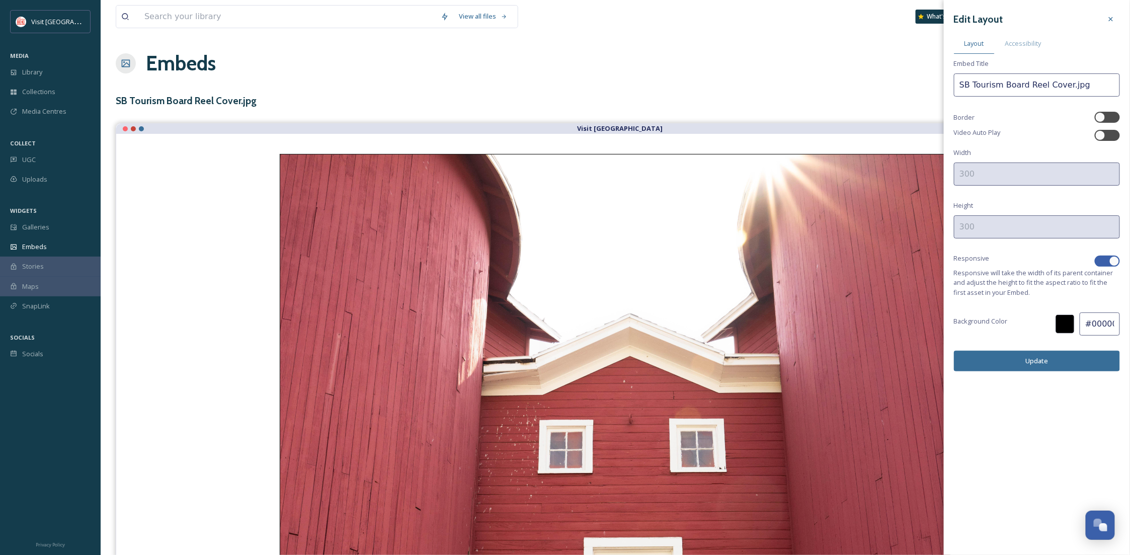
click at [1113, 260] on div at bounding box center [1115, 261] width 10 height 10
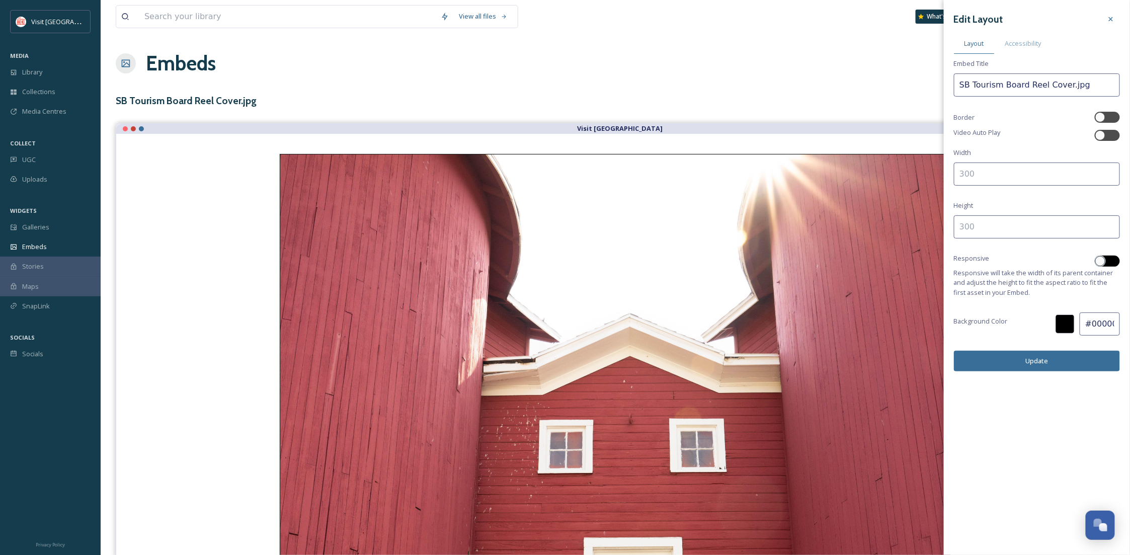
click at [1113, 260] on div at bounding box center [1112, 261] width 5 height 5
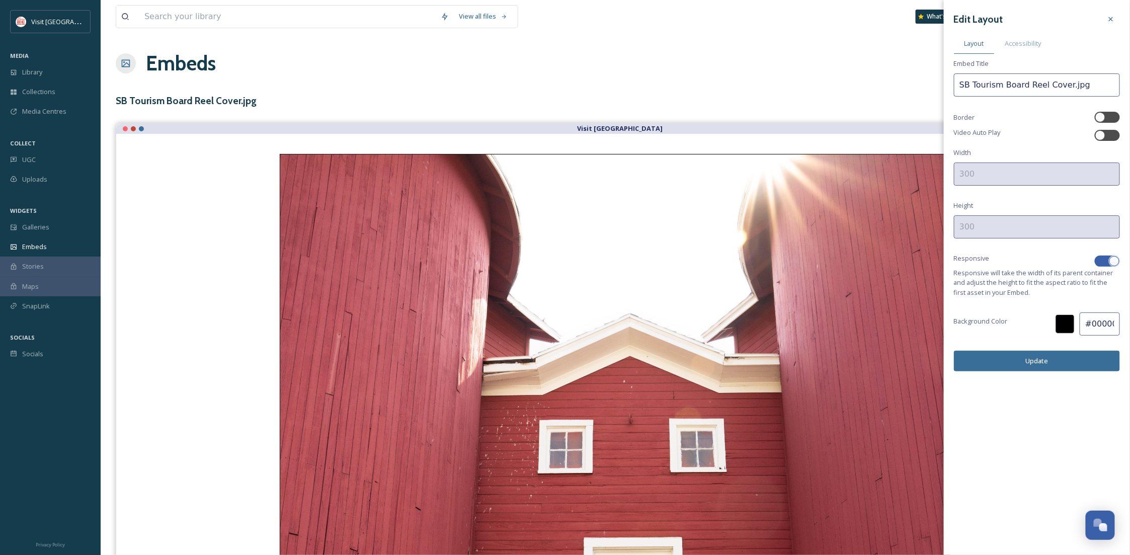
click at [1114, 260] on div at bounding box center [1115, 261] width 10 height 10
checkbox input "false"
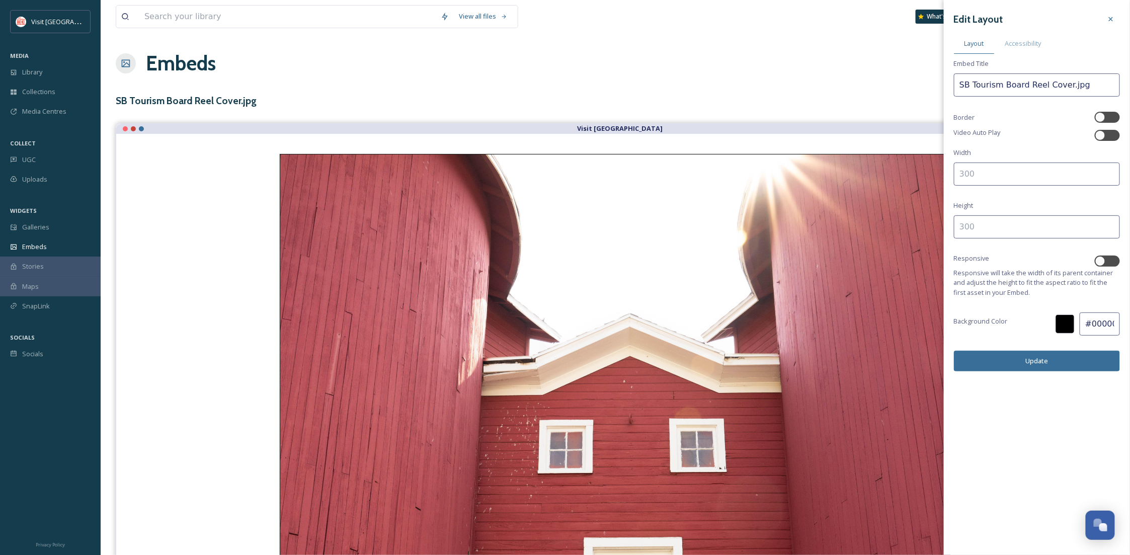
drag, startPoint x: 995, startPoint y: 173, endPoint x: 932, endPoint y: 183, distance: 63.6
type input "1080"
click at [1005, 230] on input at bounding box center [1037, 226] width 166 height 23
type input "1920"
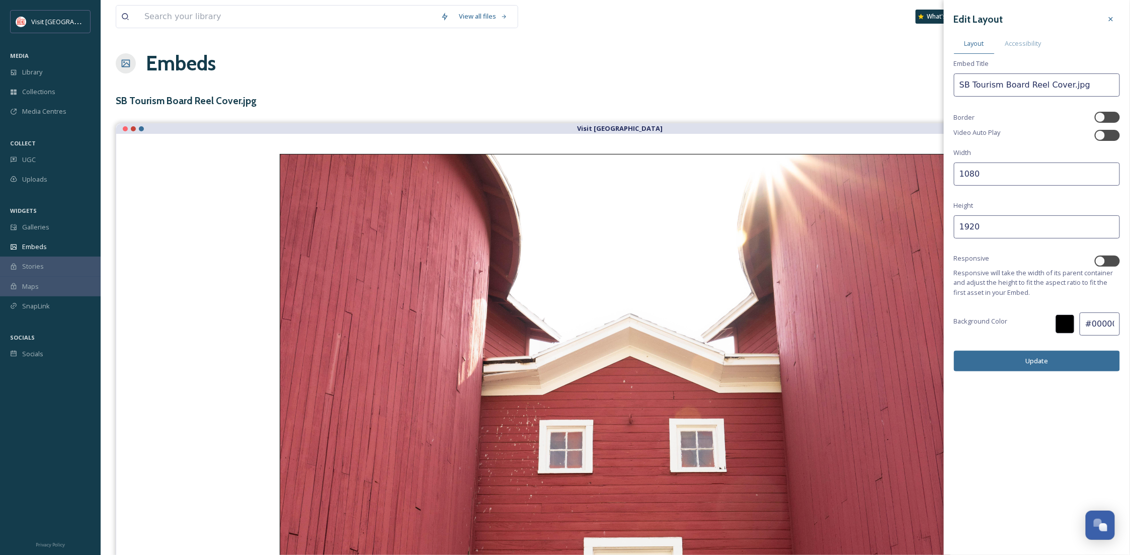
click at [1007, 358] on button "Update" at bounding box center [1037, 361] width 166 height 21
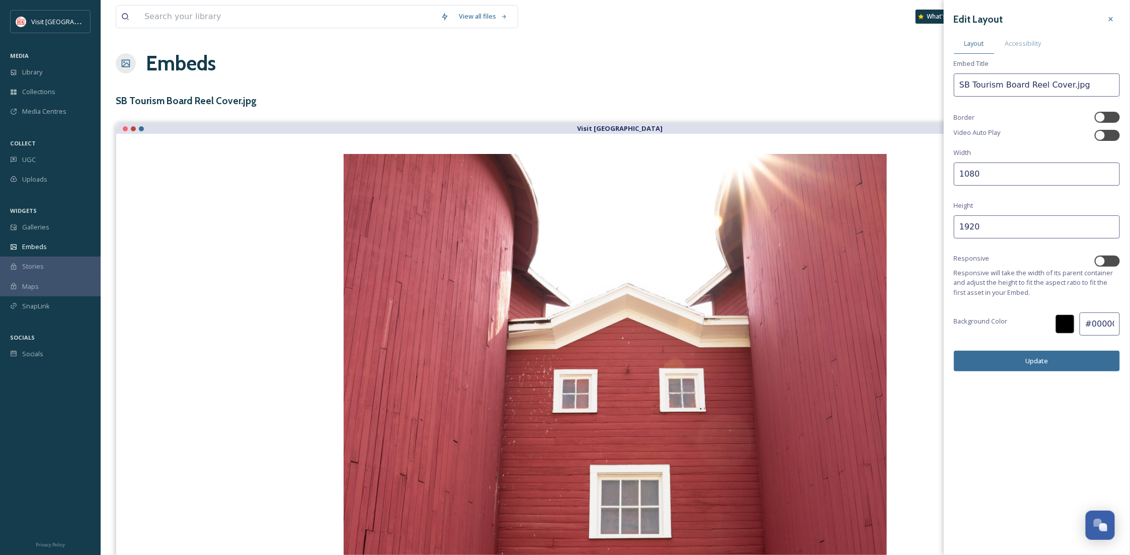
drag, startPoint x: 1009, startPoint y: 164, endPoint x: 1006, endPoint y: 170, distance: 7.0
click at [1006, 170] on input "1080" at bounding box center [1037, 174] width 166 height 23
drag, startPoint x: 1006, startPoint y: 170, endPoint x: 941, endPoint y: 174, distance: 65.0
click at [1019, 362] on button "Update" at bounding box center [1037, 361] width 166 height 21
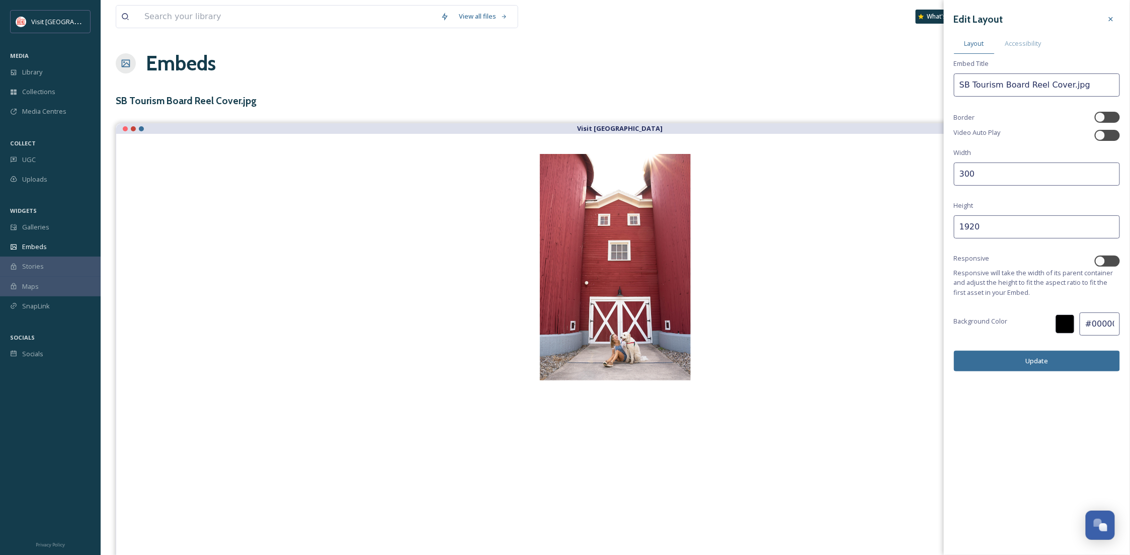
drag, startPoint x: 988, startPoint y: 169, endPoint x: 926, endPoint y: 170, distance: 61.9
type input "400"
click at [1057, 368] on button "Update" at bounding box center [1037, 361] width 166 height 21
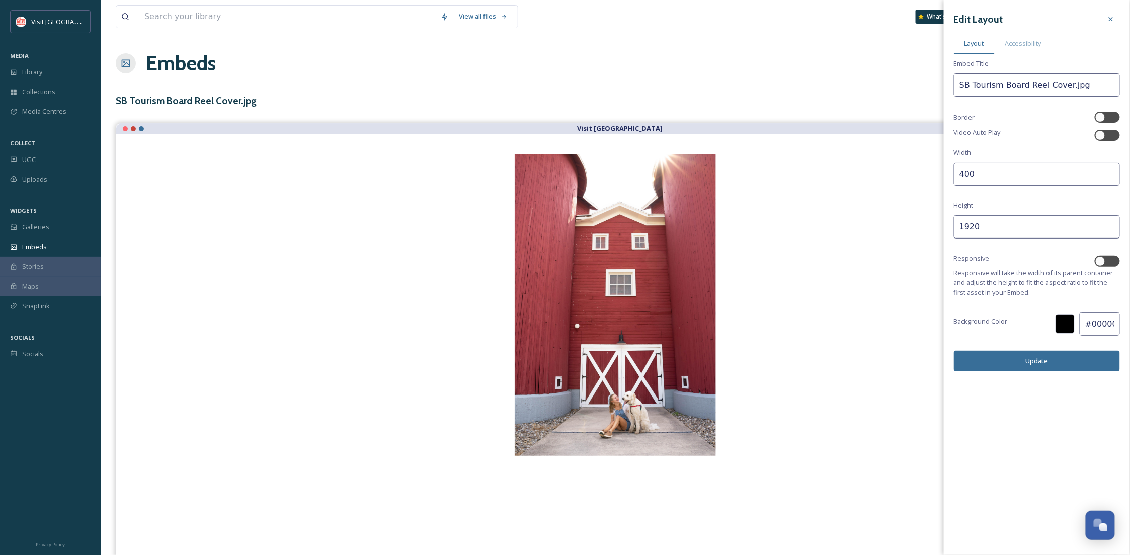
click at [1066, 366] on button "Update" at bounding box center [1037, 361] width 166 height 21
click at [1113, 20] on icon at bounding box center [1111, 19] width 4 height 4
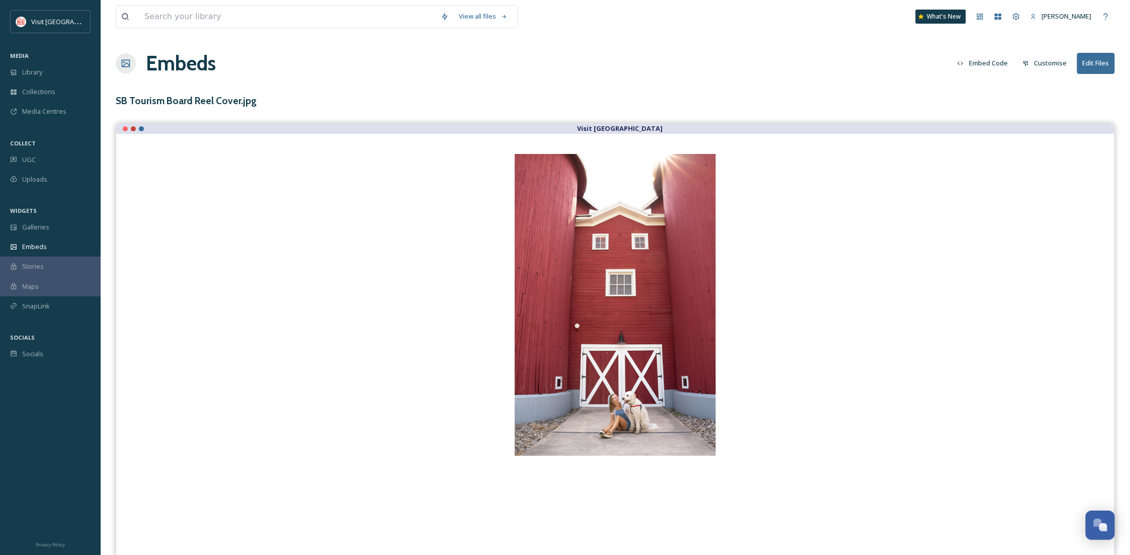
click at [993, 62] on button "Embed Code" at bounding box center [983, 63] width 60 height 20
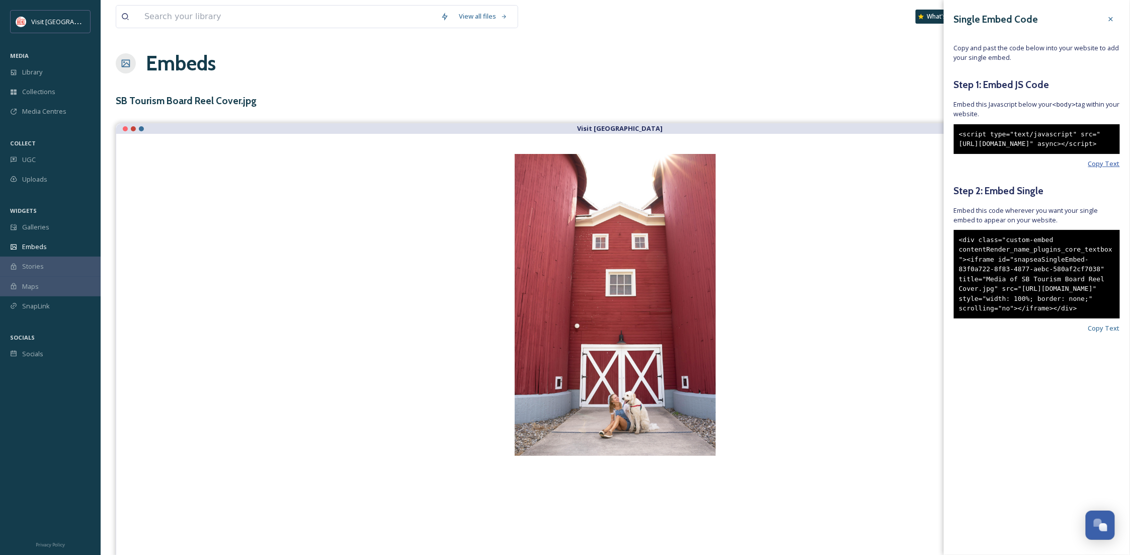
click at [1106, 169] on span "Copy Text" at bounding box center [1105, 164] width 32 height 10
click at [1095, 333] on span "Copy Text" at bounding box center [1105, 329] width 32 height 10
click at [1109, 16] on icon at bounding box center [1111, 19] width 8 height 8
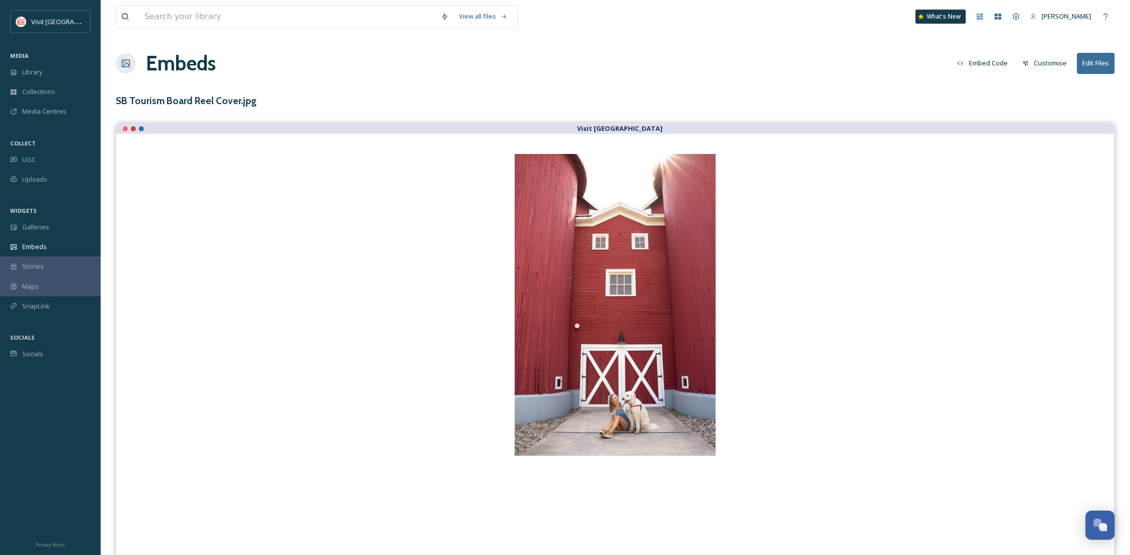
click at [1066, 61] on button "Customise" at bounding box center [1045, 63] width 54 height 20
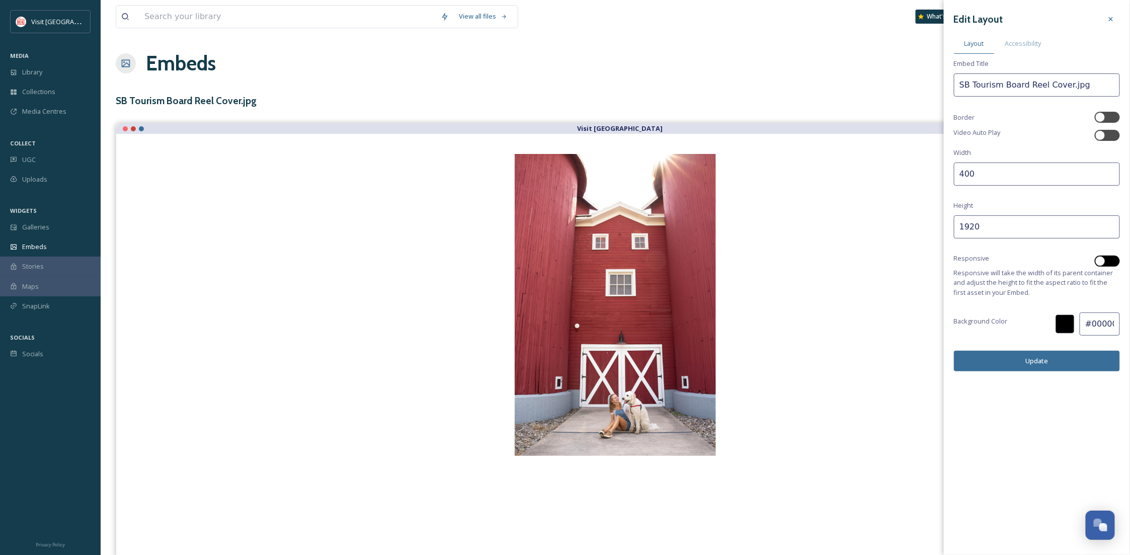
click at [1111, 259] on div at bounding box center [1112, 261] width 5 height 5
checkbox input "true"
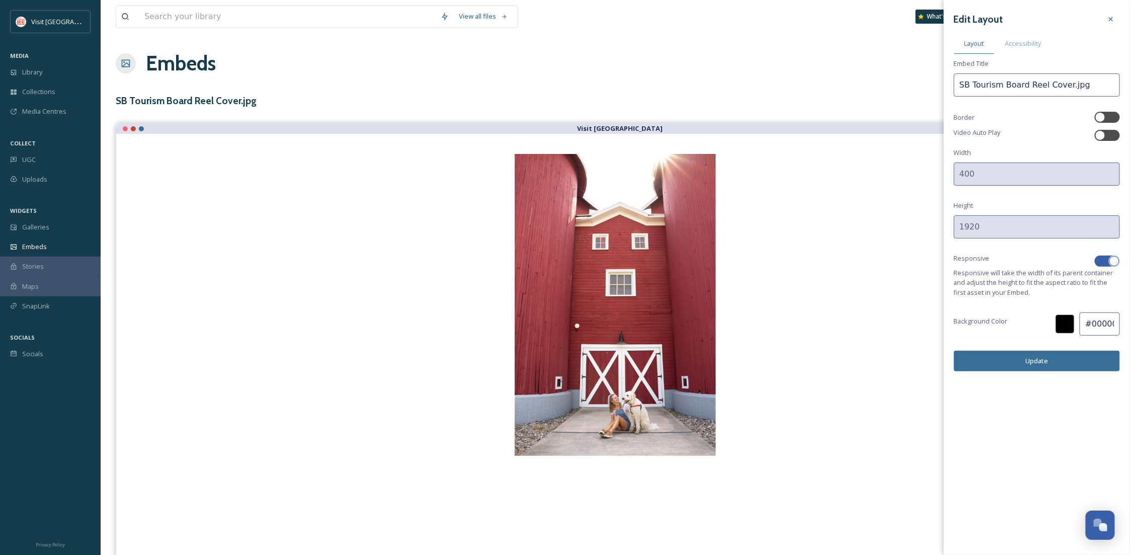
click at [1058, 368] on button "Update" at bounding box center [1037, 361] width 166 height 21
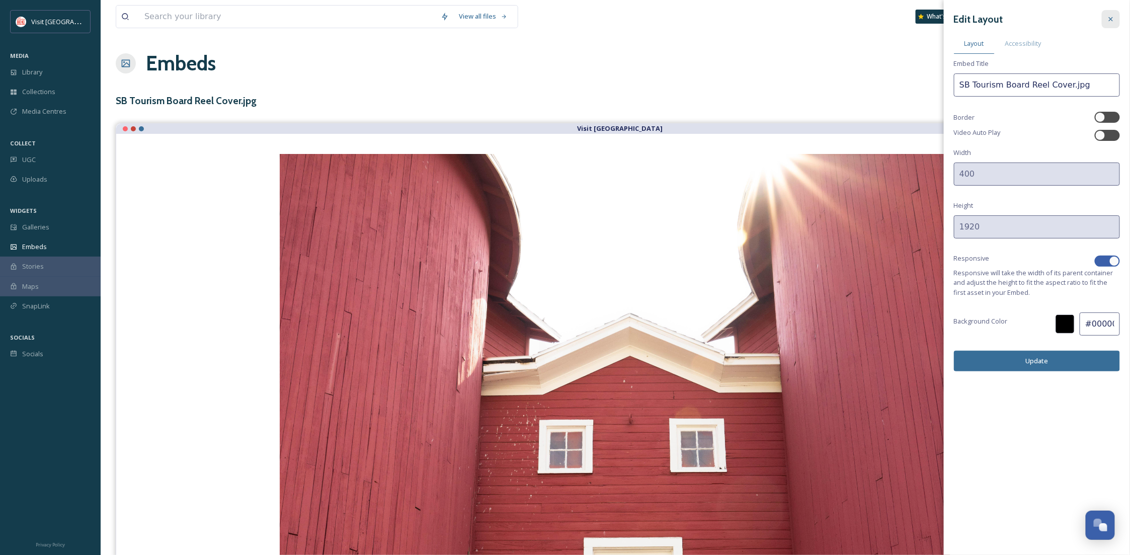
click at [1109, 22] on icon at bounding box center [1111, 19] width 8 height 8
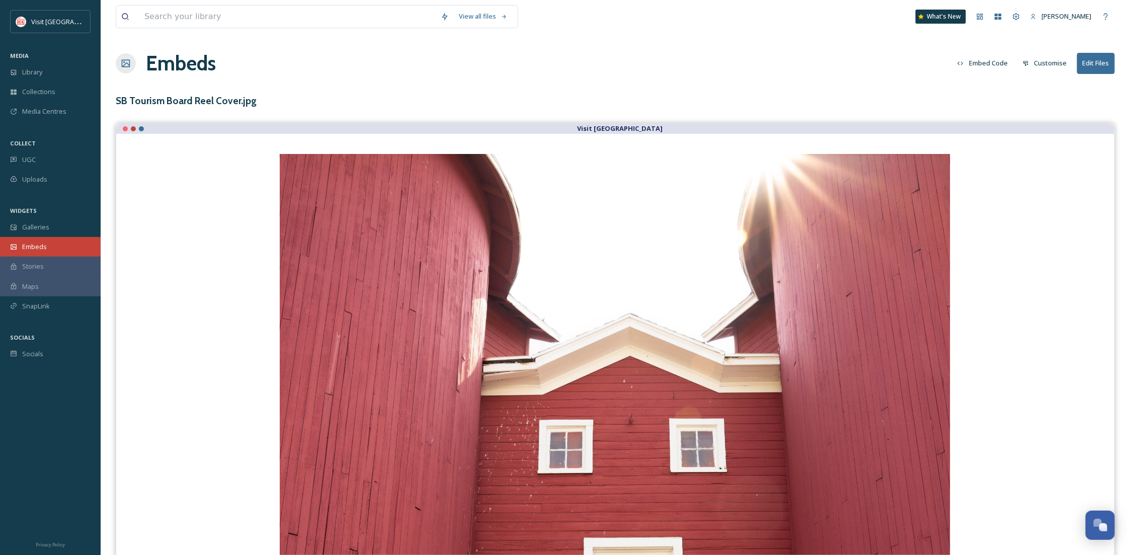
click at [42, 244] on span "Embeds" at bounding box center [34, 247] width 25 height 10
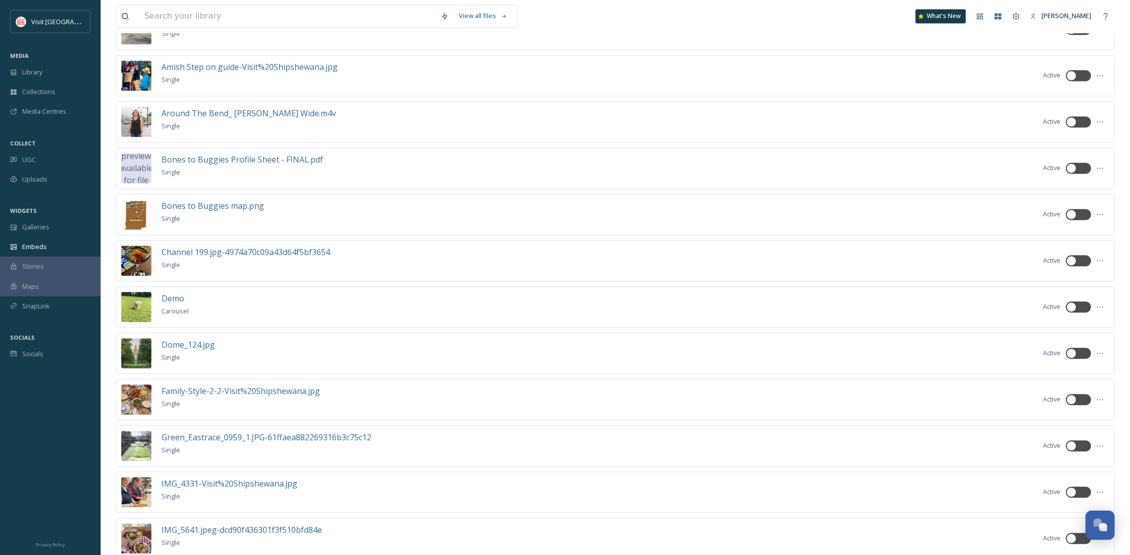
scroll to position [1074, 0]
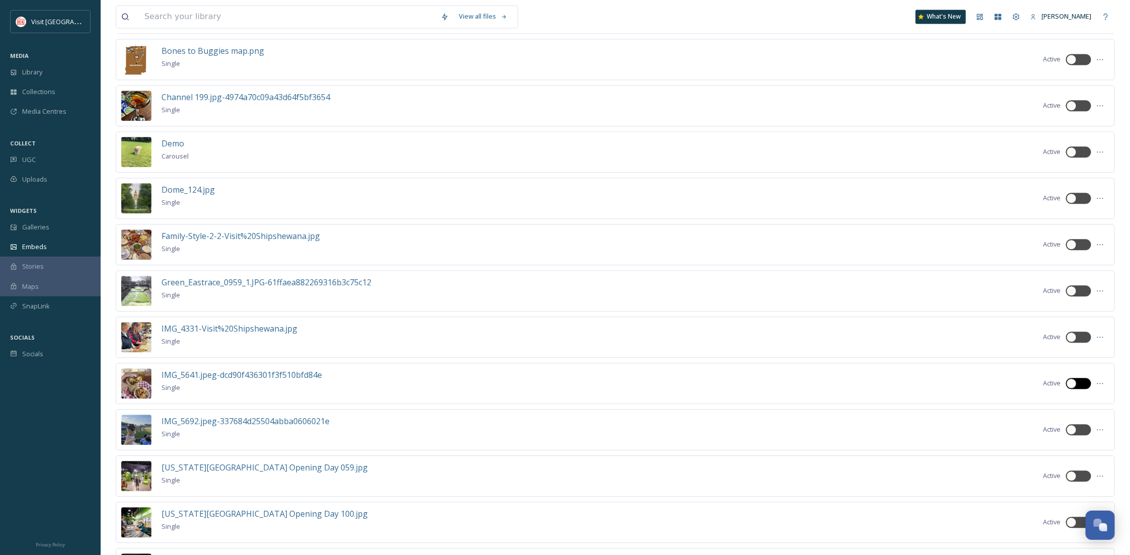
click at [1080, 386] on div at bounding box center [1079, 383] width 25 height 11
checkbox input "true"
click at [1095, 386] on div at bounding box center [1101, 383] width 18 height 18
click at [1070, 405] on span "Edit Embed" at bounding box center [1079, 406] width 34 height 10
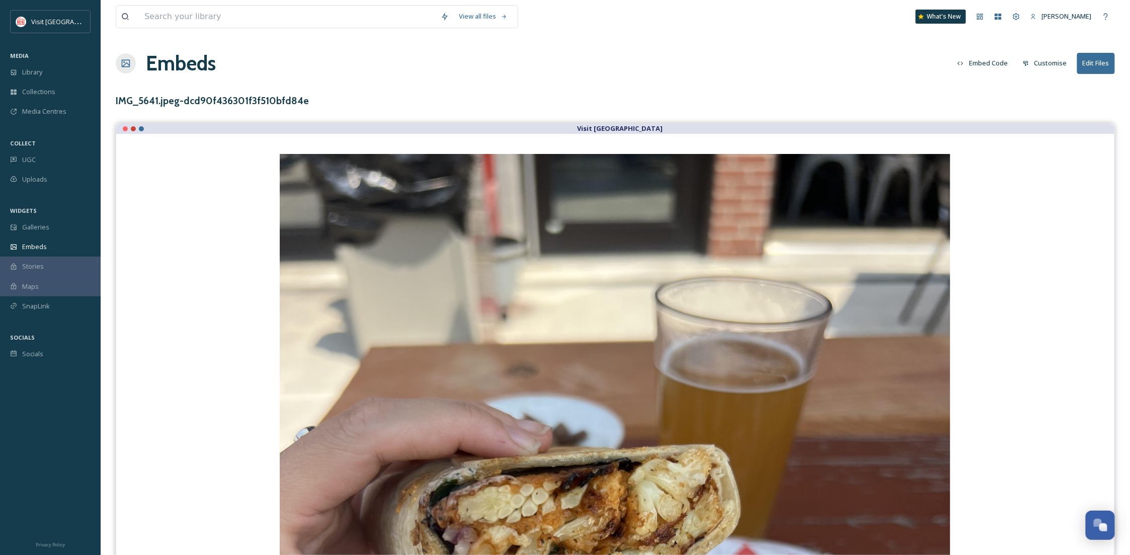
click at [991, 61] on button "Embed Code" at bounding box center [983, 63] width 60 height 20
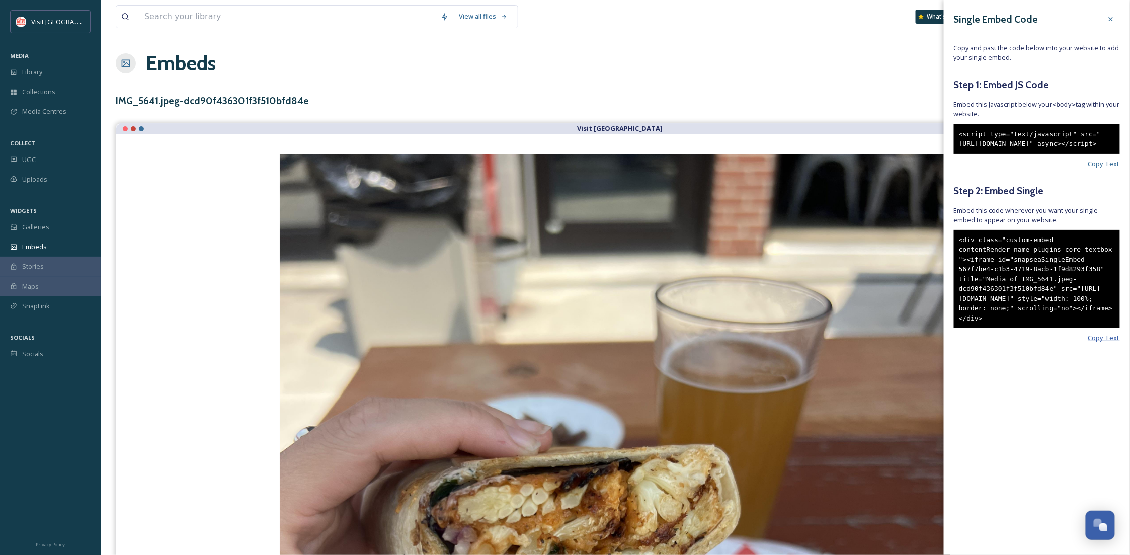
click at [1101, 343] on span "Copy Text" at bounding box center [1105, 338] width 32 height 10
click at [1113, 22] on icon at bounding box center [1111, 19] width 8 height 8
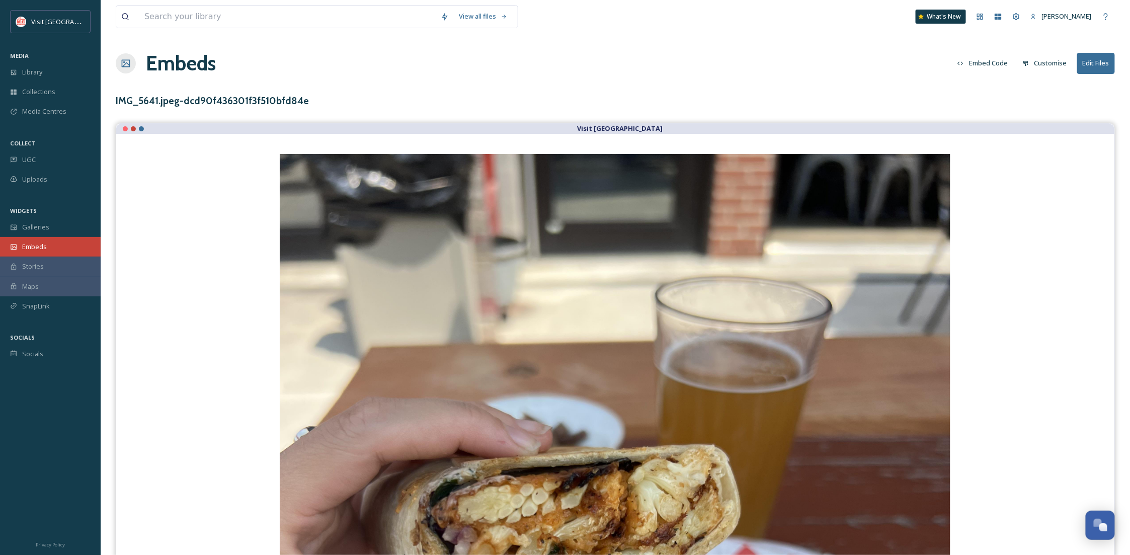
click at [42, 251] on span "Embeds" at bounding box center [34, 247] width 25 height 10
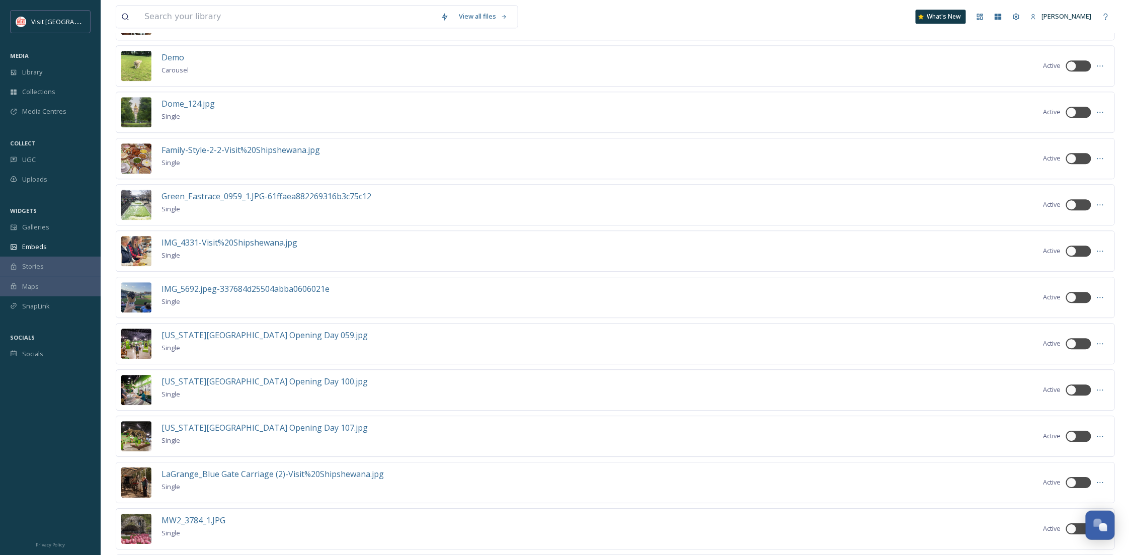
scroll to position [1209, 0]
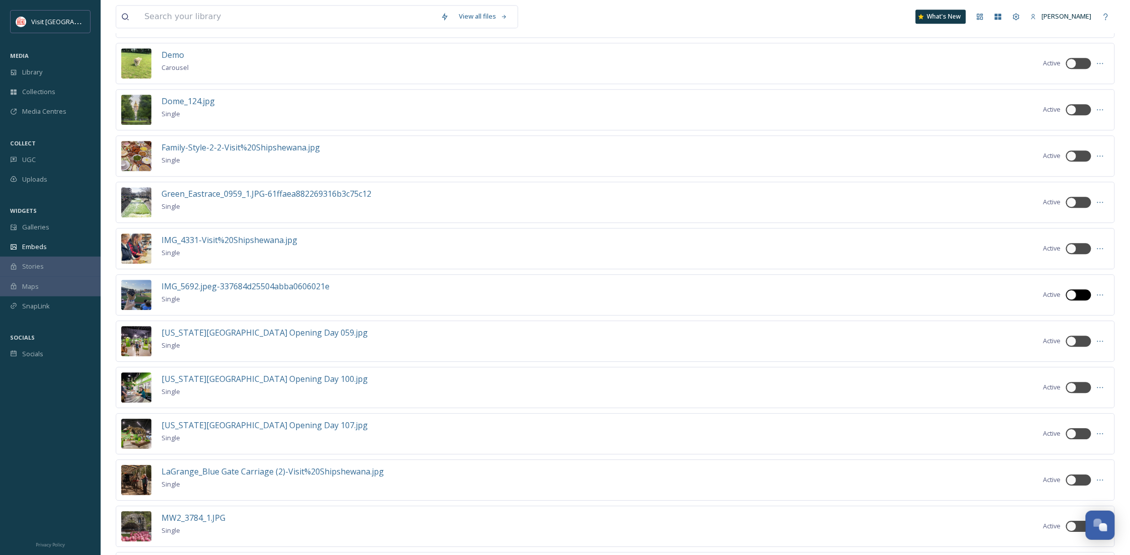
click at [1082, 297] on div at bounding box center [1084, 294] width 5 height 5
checkbox input "true"
click at [1098, 299] on icon at bounding box center [1101, 295] width 8 height 8
click at [1093, 317] on span "Edit Embed" at bounding box center [1079, 317] width 34 height 10
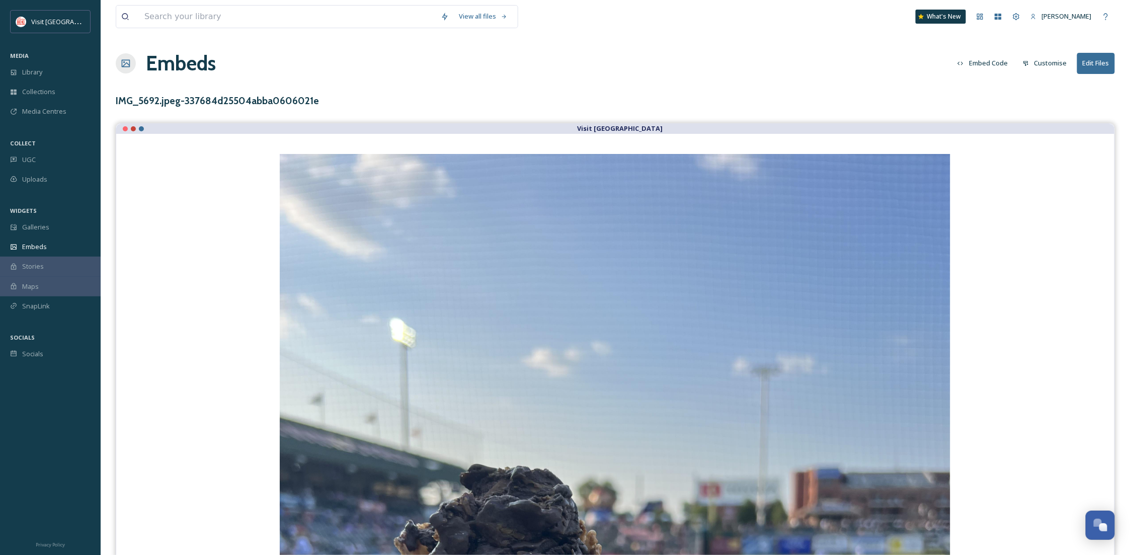
click at [993, 59] on button "Embed Code" at bounding box center [983, 63] width 60 height 20
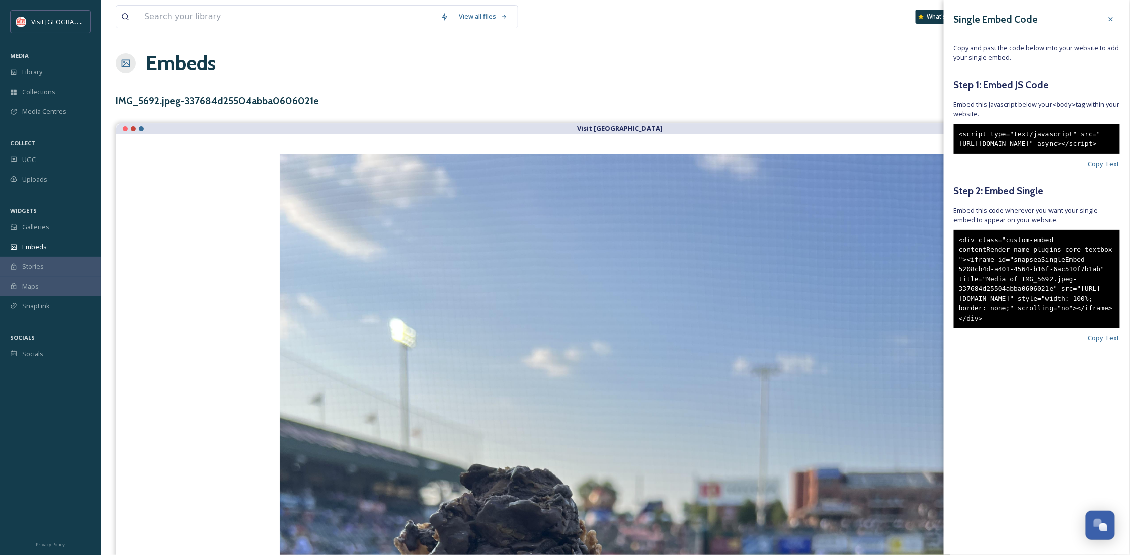
click at [1111, 352] on div "Single Embed Code Copy and past the code below into your website to add your si…" at bounding box center [1037, 192] width 186 height 384
click at [1098, 343] on span "Copy Text" at bounding box center [1105, 338] width 32 height 10
click at [36, 234] on div "Galleries" at bounding box center [50, 227] width 101 height 20
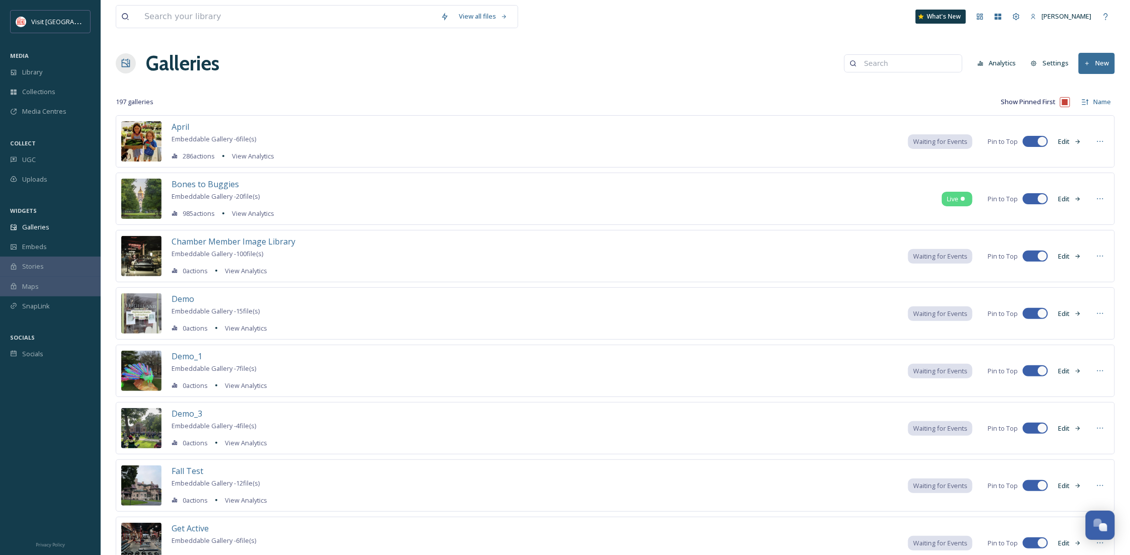
click at [890, 65] on input at bounding box center [909, 63] width 98 height 20
type input "things to do"
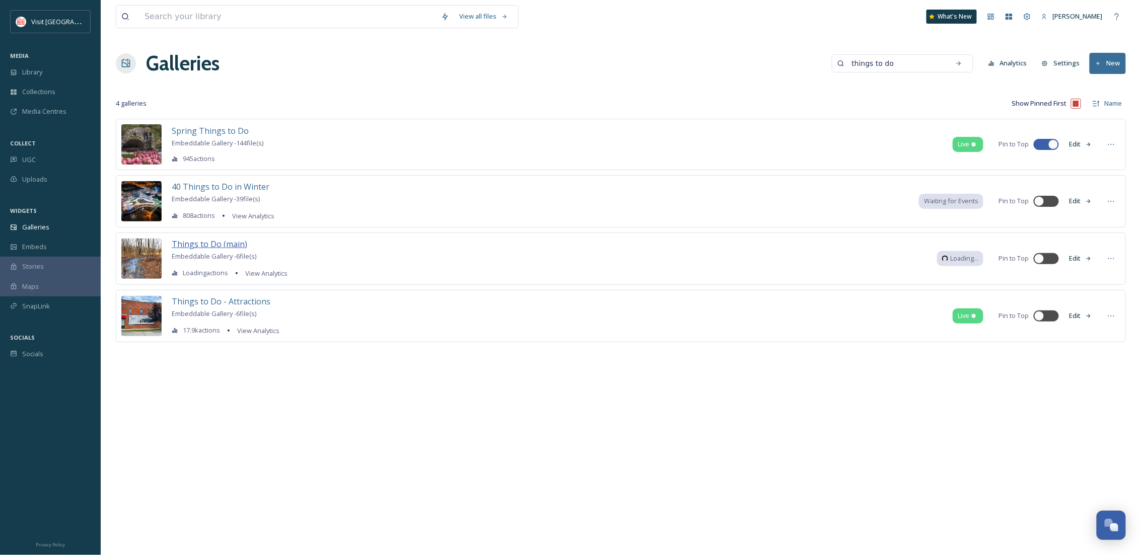
click at [220, 248] on span "Things to Do (main)" at bounding box center [210, 244] width 76 height 11
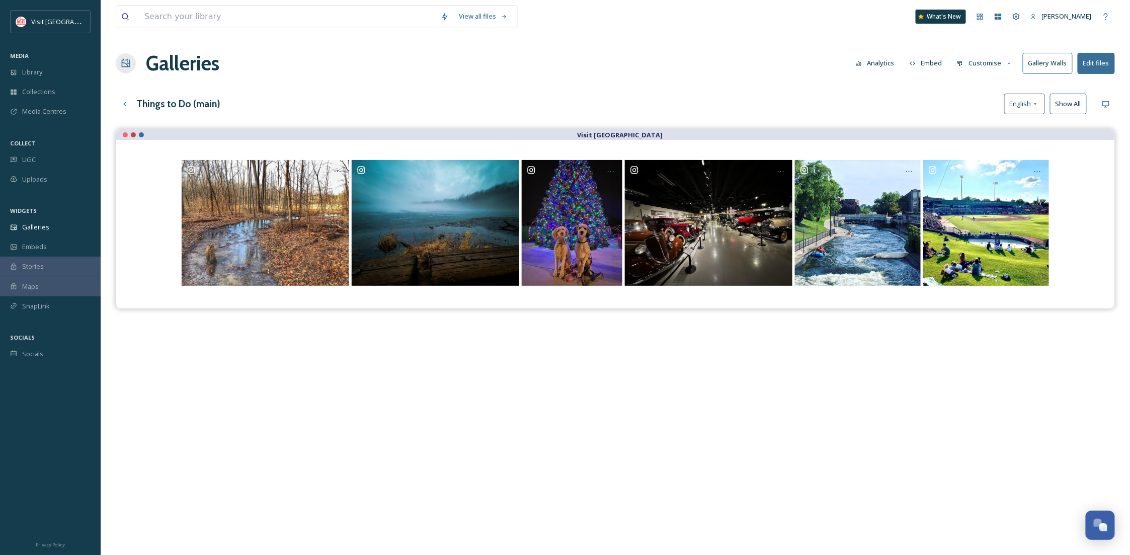
click at [1099, 63] on button "Edit files" at bounding box center [1096, 63] width 37 height 21
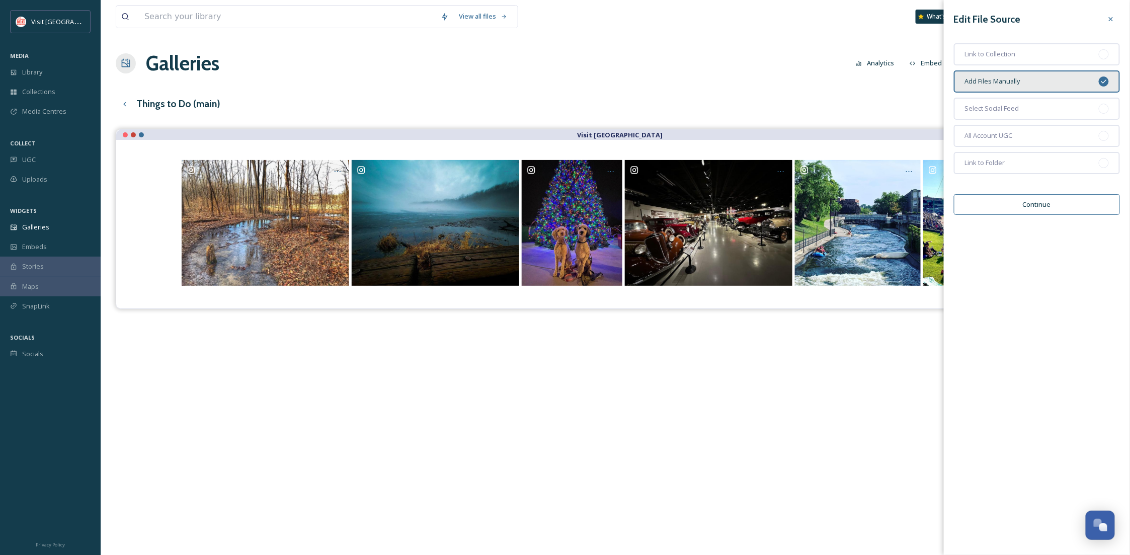
click at [1045, 202] on button "Continue" at bounding box center [1037, 204] width 166 height 21
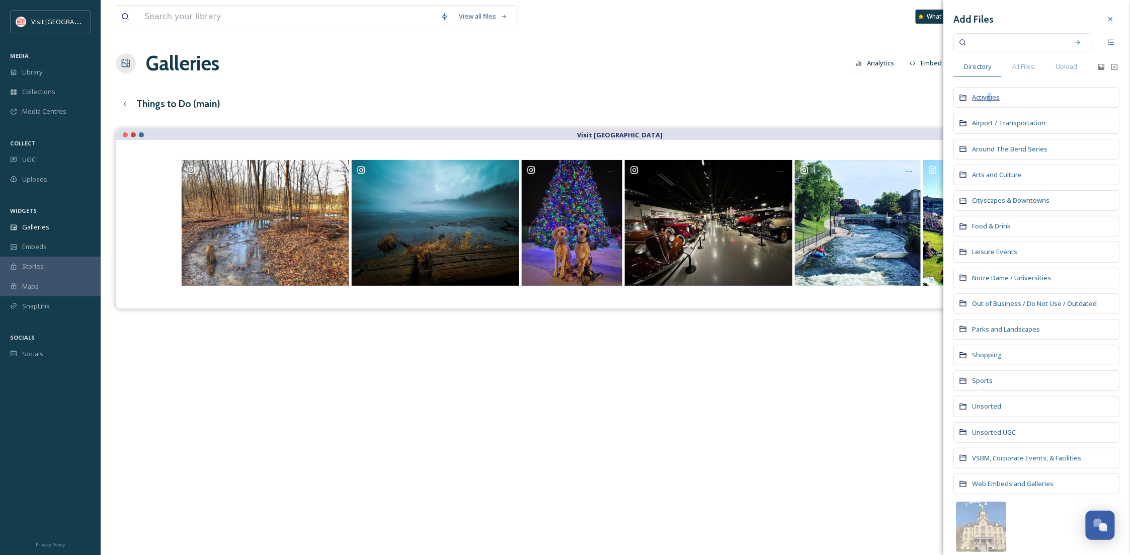
click at [991, 102] on span "Activities" at bounding box center [987, 97] width 28 height 9
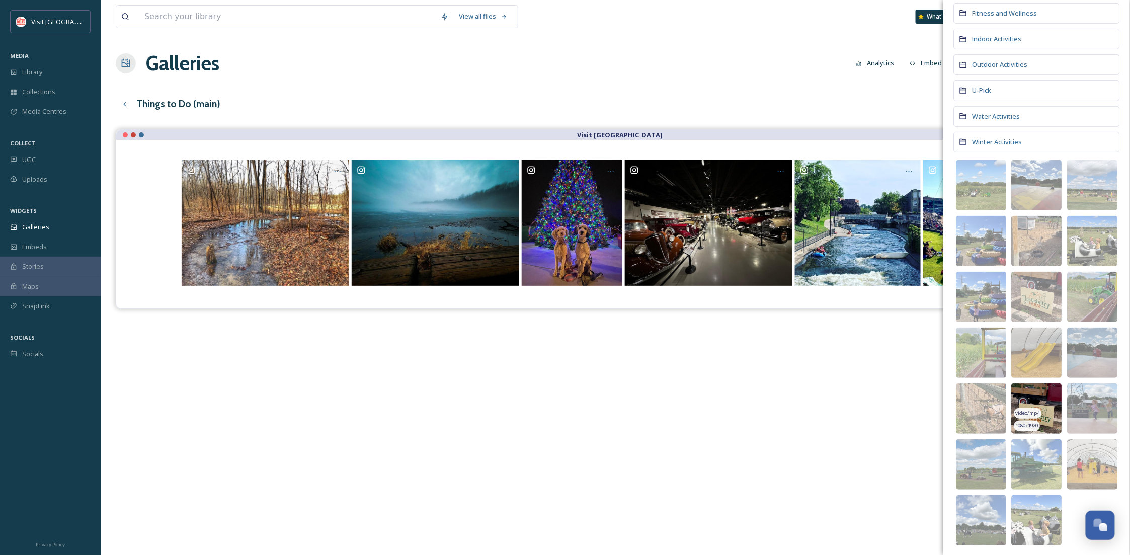
scroll to position [179, 0]
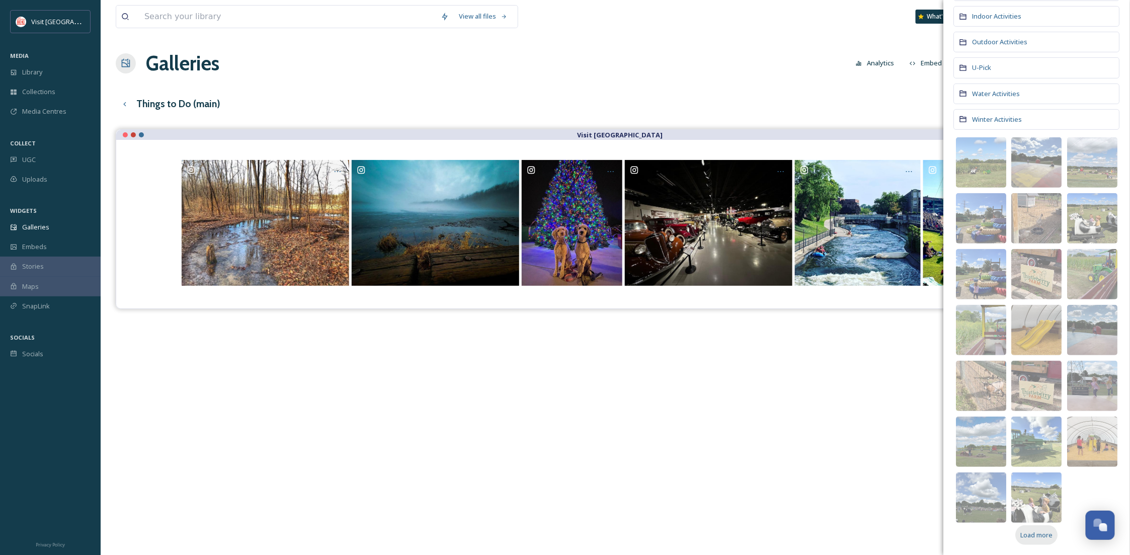
click at [1032, 537] on span "Load more" at bounding box center [1037, 536] width 32 height 10
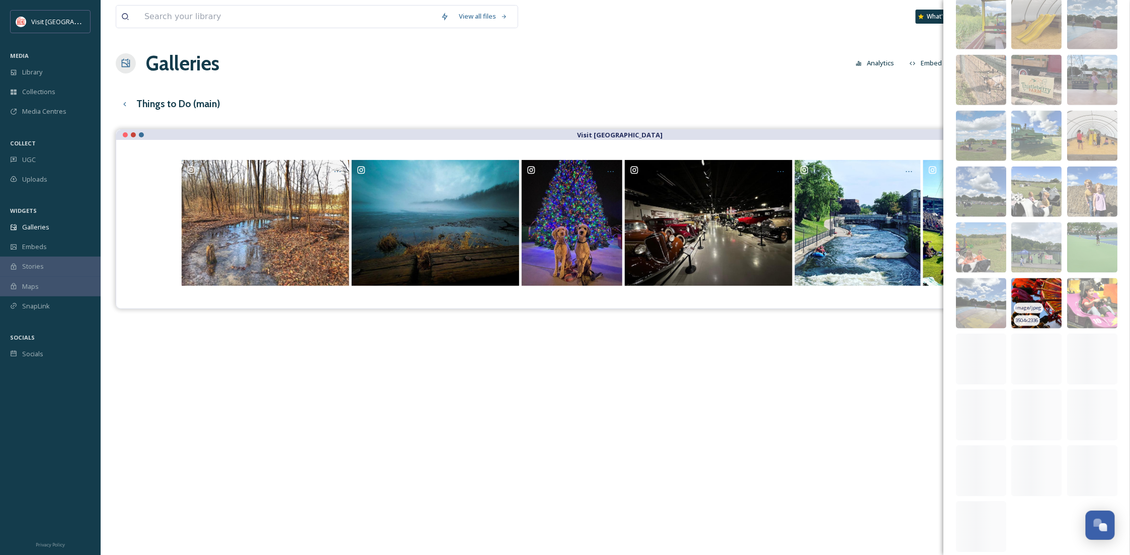
scroll to position [495, 0]
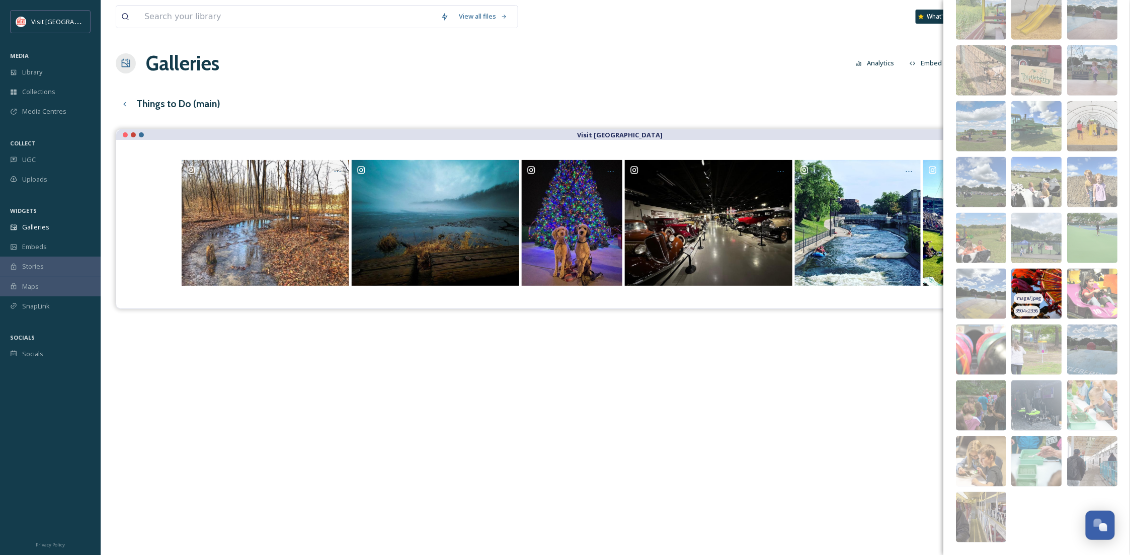
click at [1039, 286] on img at bounding box center [1037, 294] width 50 height 50
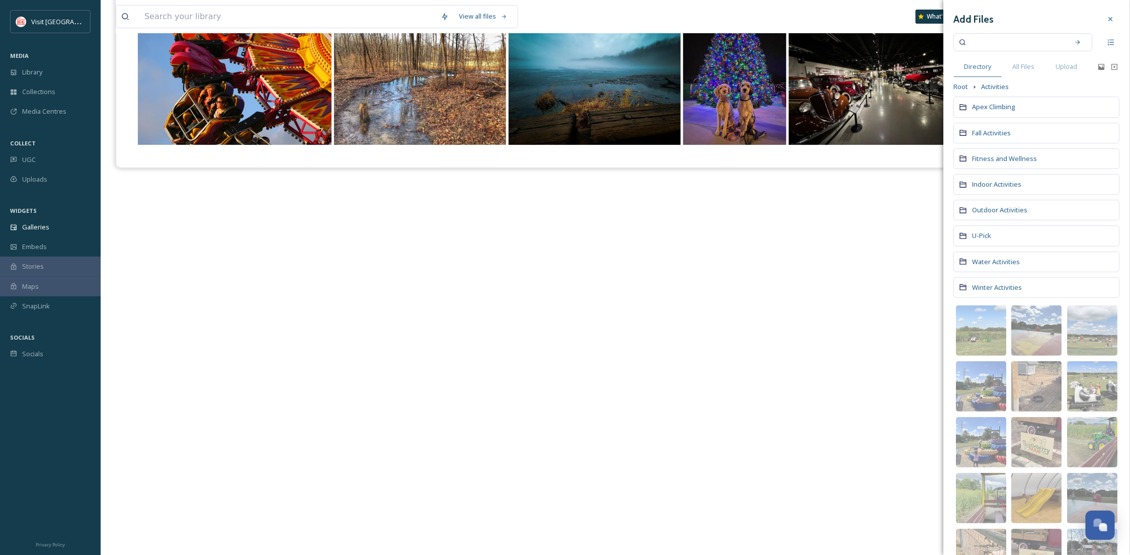
scroll to position [0, 0]
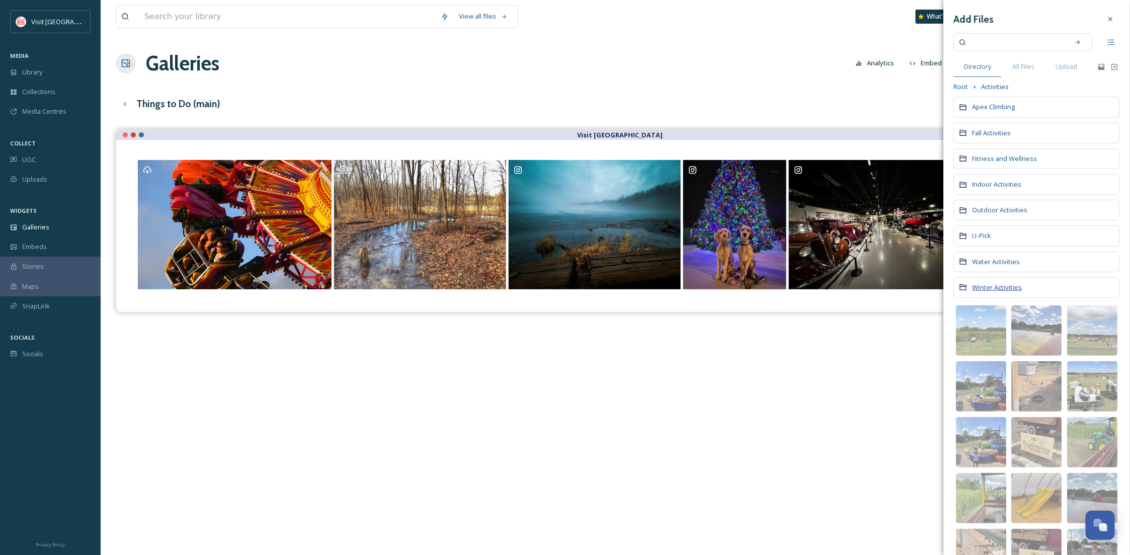
click at [989, 292] on span "Winter Activities" at bounding box center [998, 287] width 50 height 9
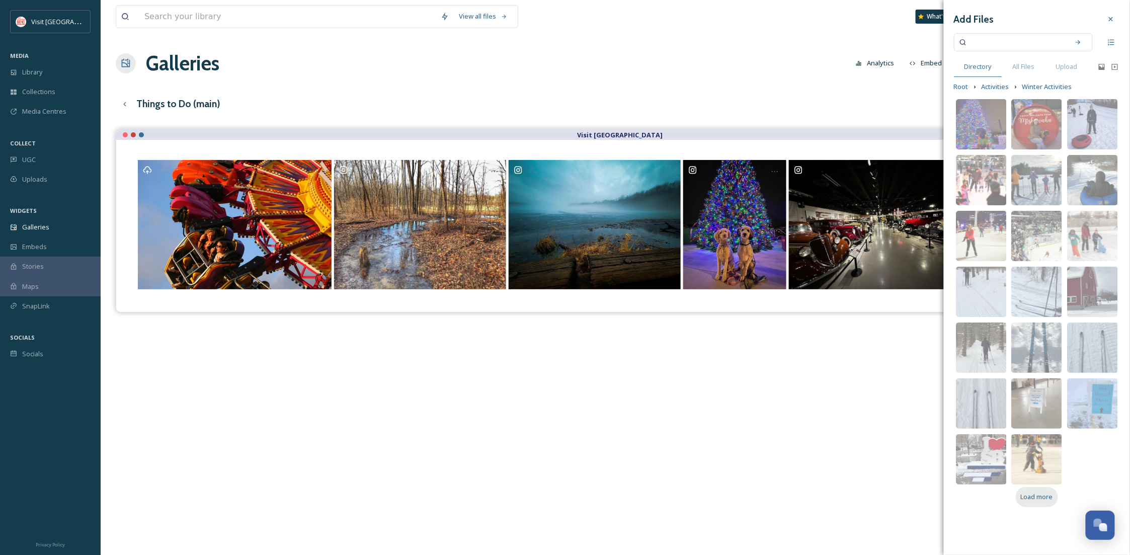
click at [1034, 503] on div "Load more" at bounding box center [1037, 497] width 42 height 20
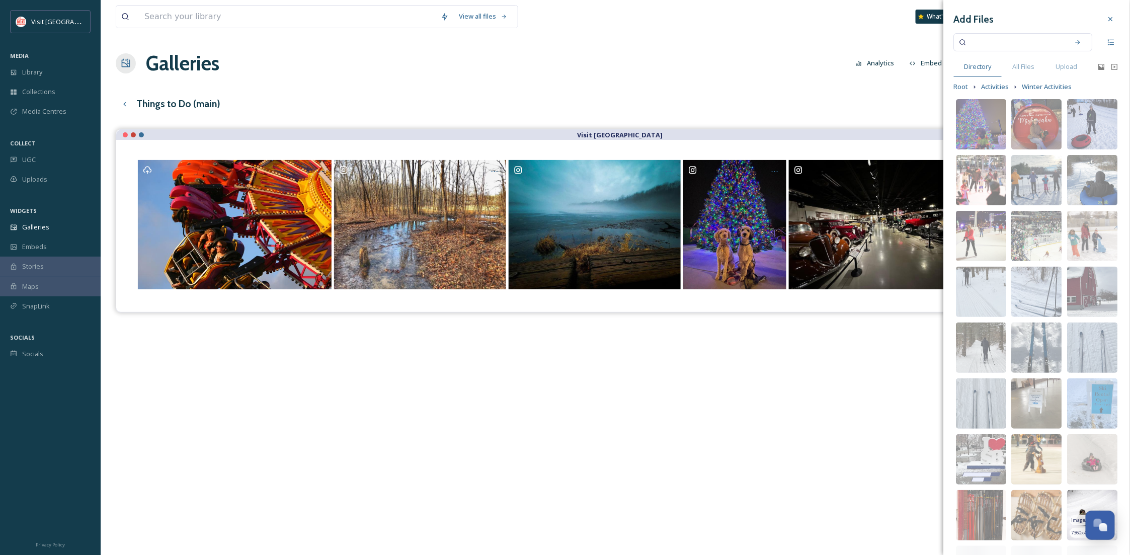
click at [1070, 513] on img at bounding box center [1093, 515] width 50 height 50
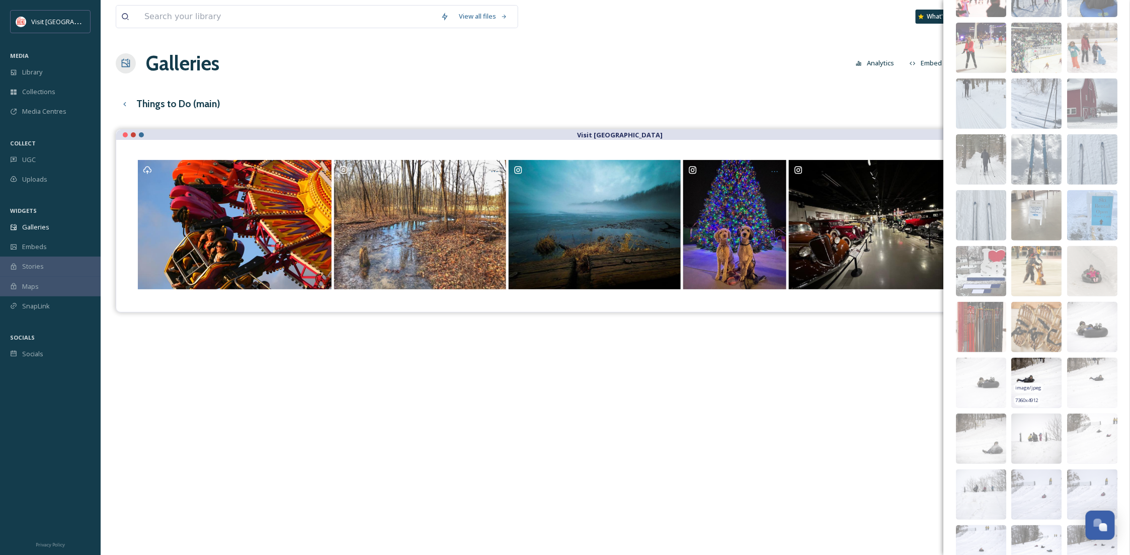
scroll to position [268, 0]
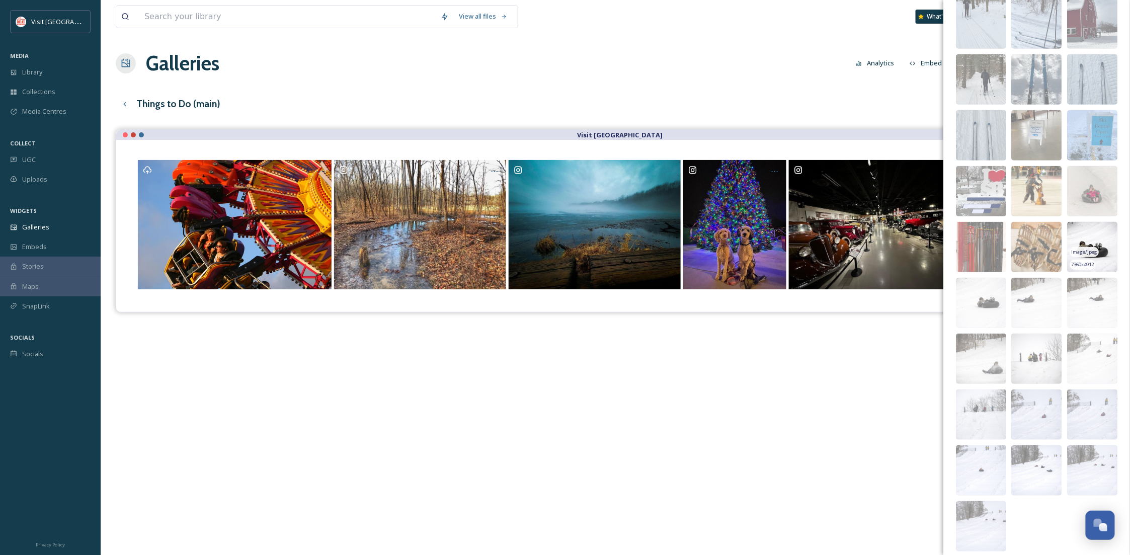
click at [1090, 249] on img at bounding box center [1093, 247] width 50 height 50
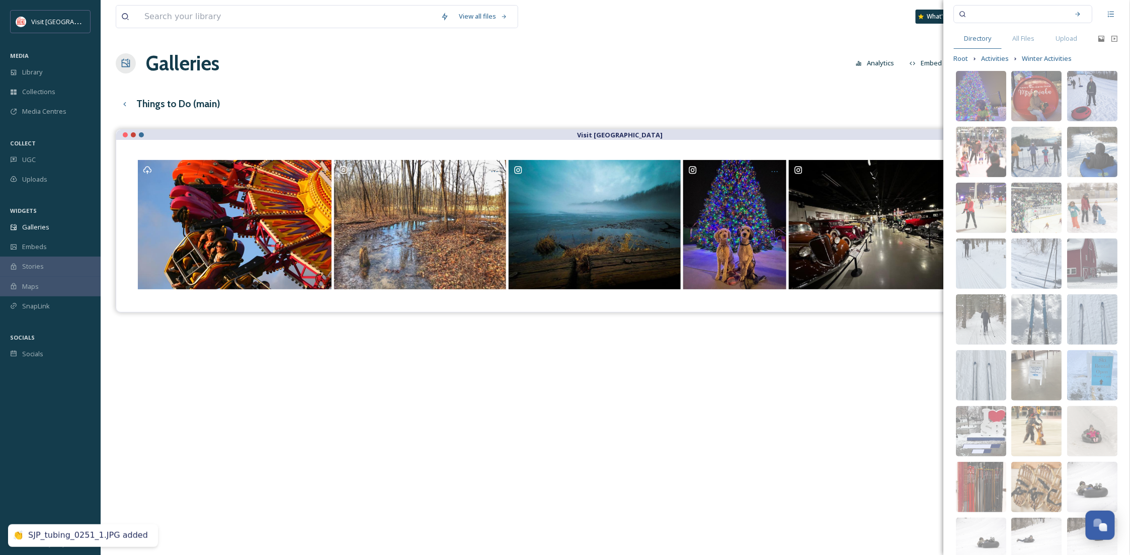
scroll to position [0, 0]
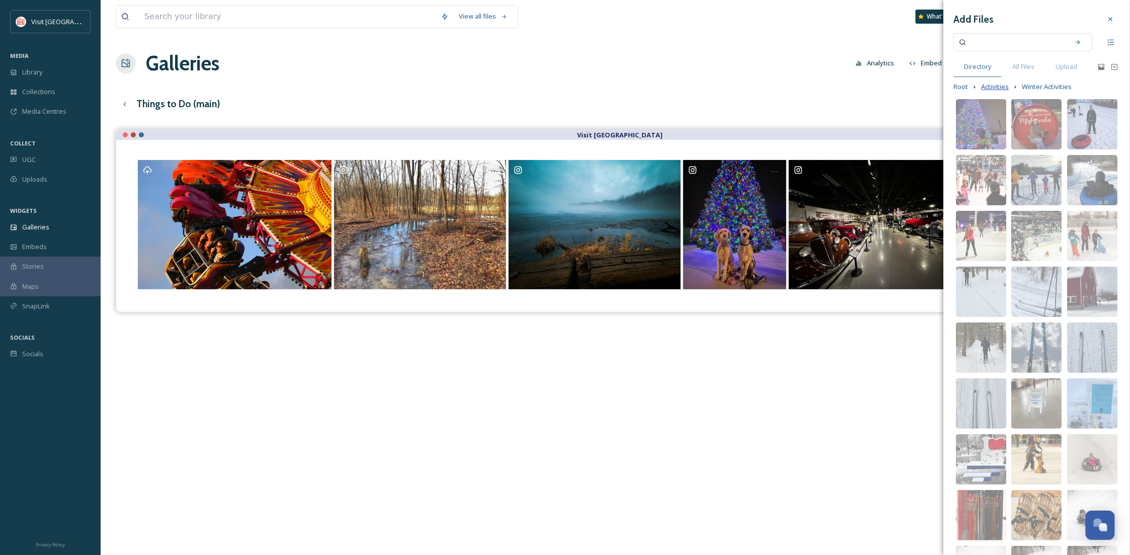
click at [998, 92] on span "Activities" at bounding box center [996, 87] width 28 height 10
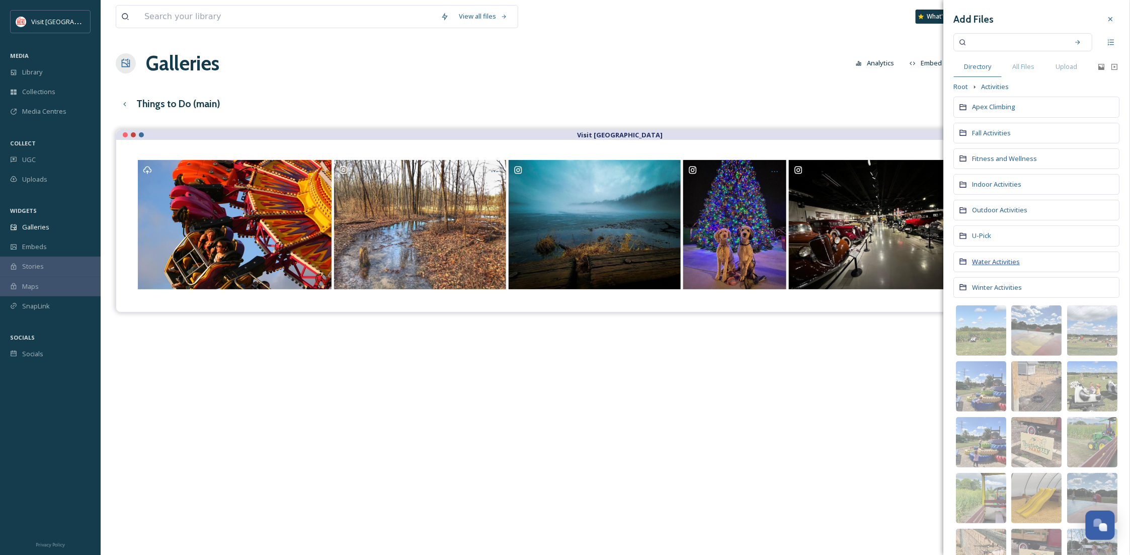
click at [992, 266] on span "Water Activities" at bounding box center [997, 261] width 48 height 9
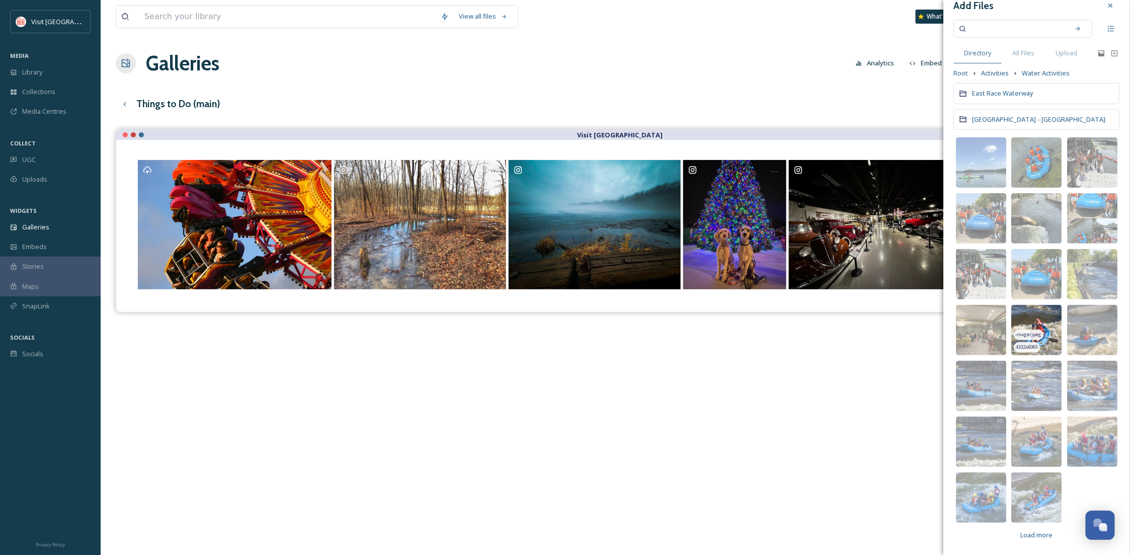
scroll to position [24, 0]
click at [1045, 537] on span "Load more" at bounding box center [1037, 536] width 32 height 10
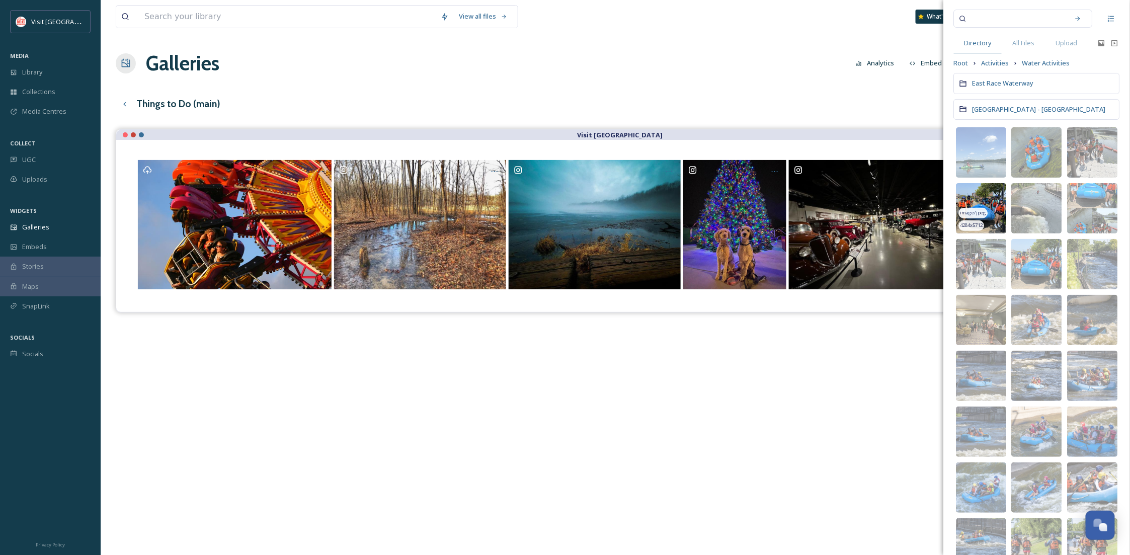
click at [989, 204] on img at bounding box center [982, 208] width 50 height 50
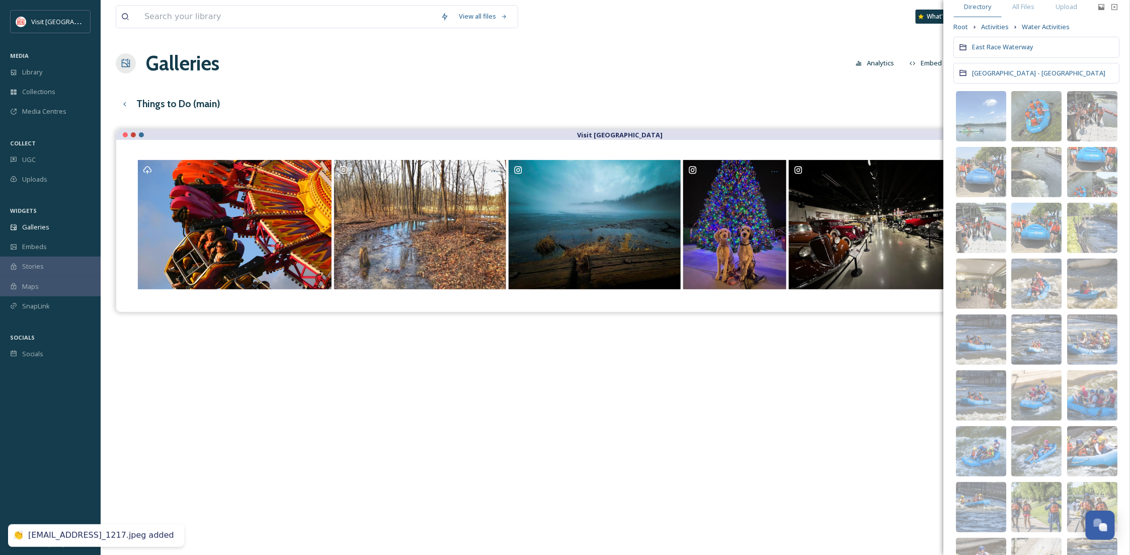
scroll to position [0, 0]
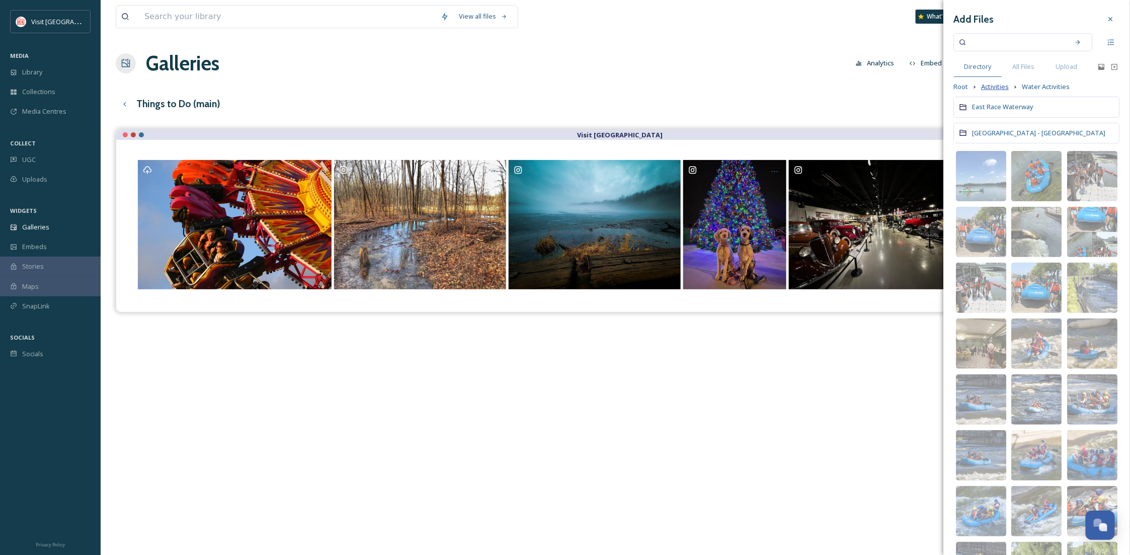
click at [1001, 92] on span "Activities" at bounding box center [996, 87] width 28 height 10
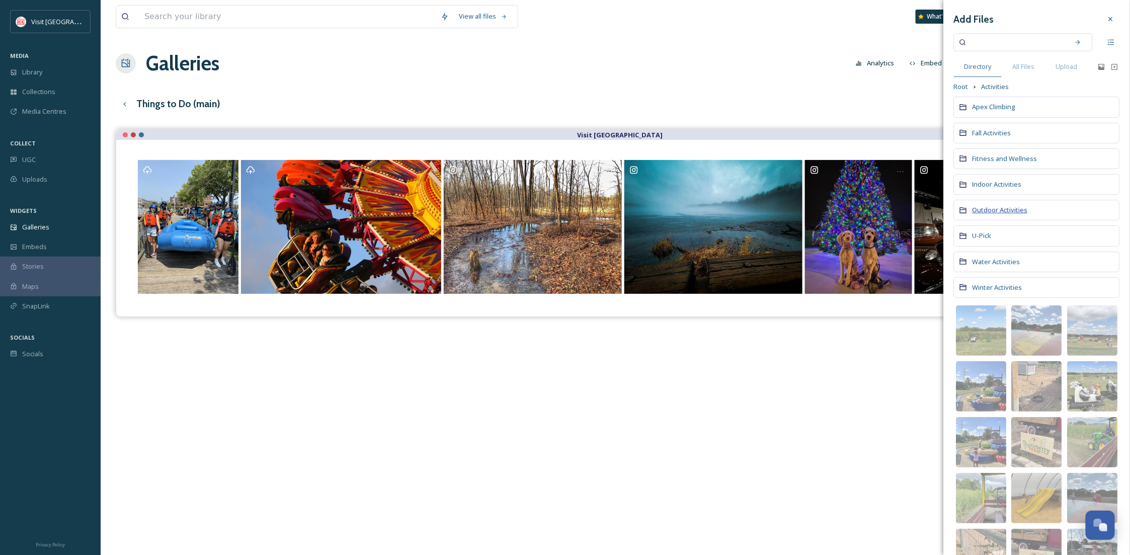
click at [977, 214] on span "Outdoor Activities" at bounding box center [1000, 209] width 55 height 9
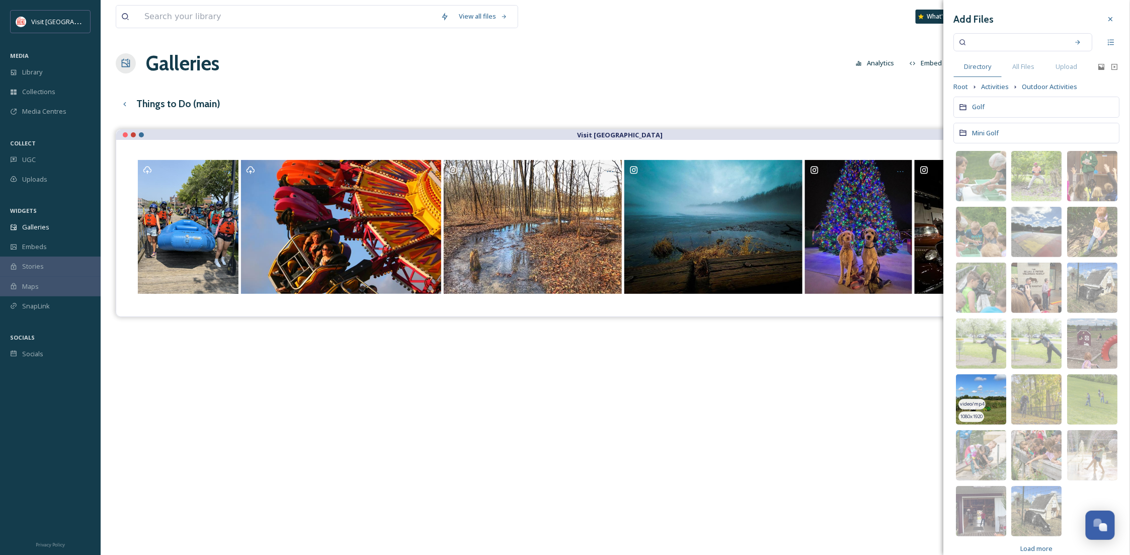
scroll to position [24, 0]
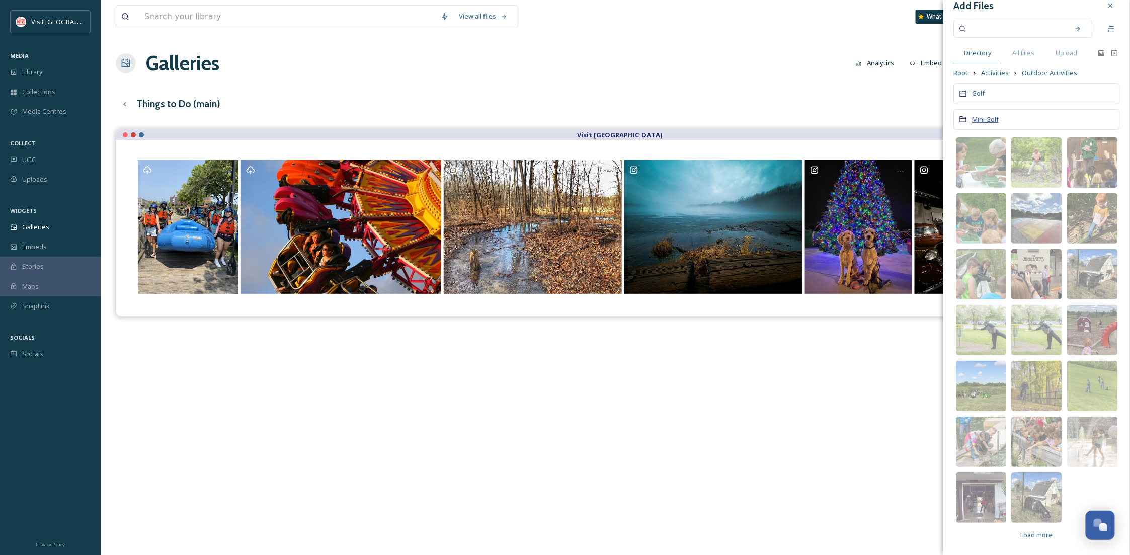
click at [986, 120] on span "Mini Golf" at bounding box center [986, 119] width 27 height 9
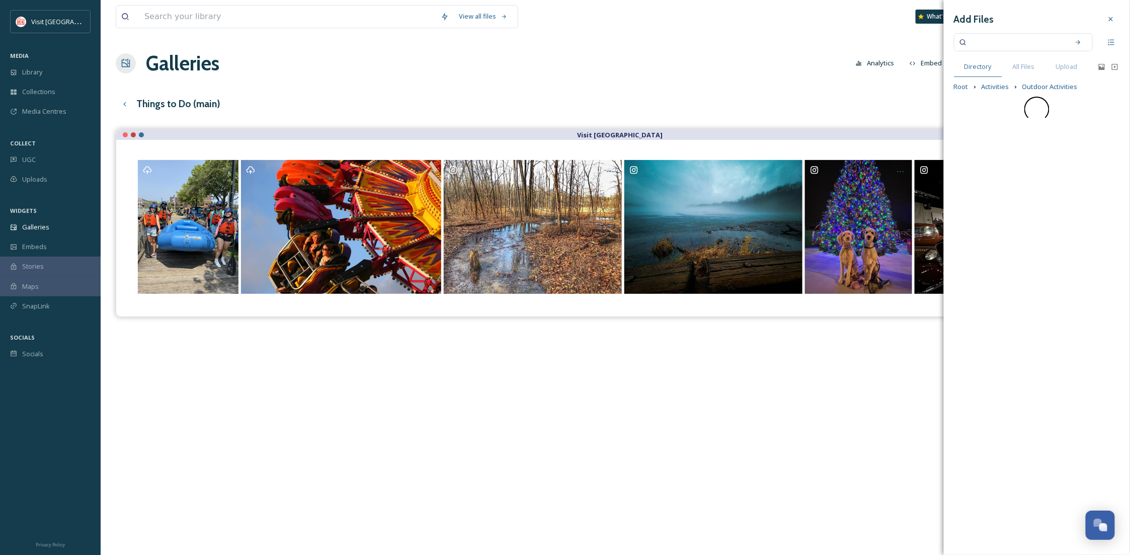
scroll to position [0, 0]
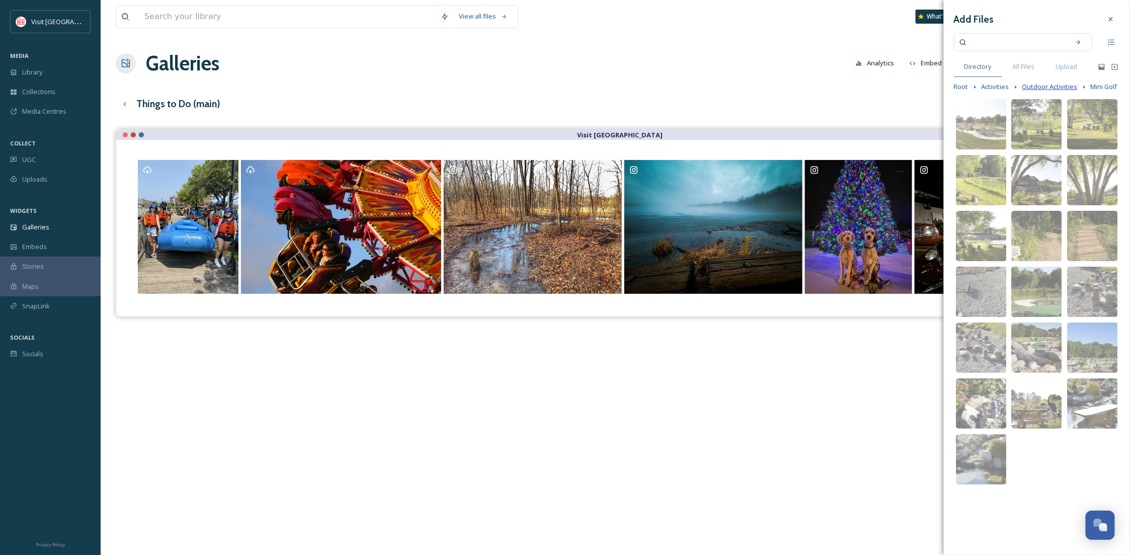
click at [1062, 87] on span "Outdoor Activities" at bounding box center [1050, 87] width 55 height 10
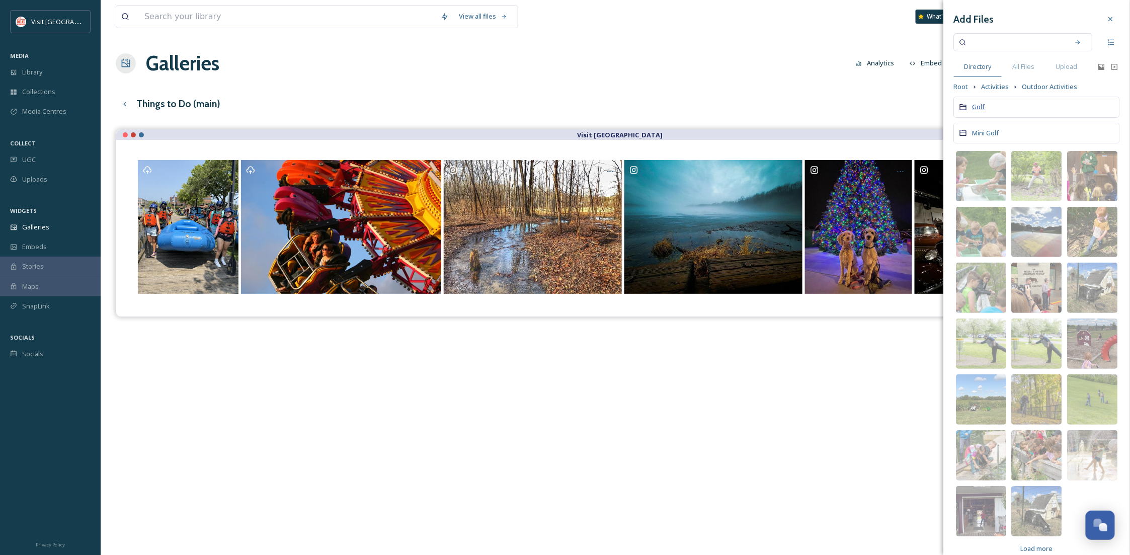
click at [983, 111] on span "Golf" at bounding box center [979, 106] width 13 height 9
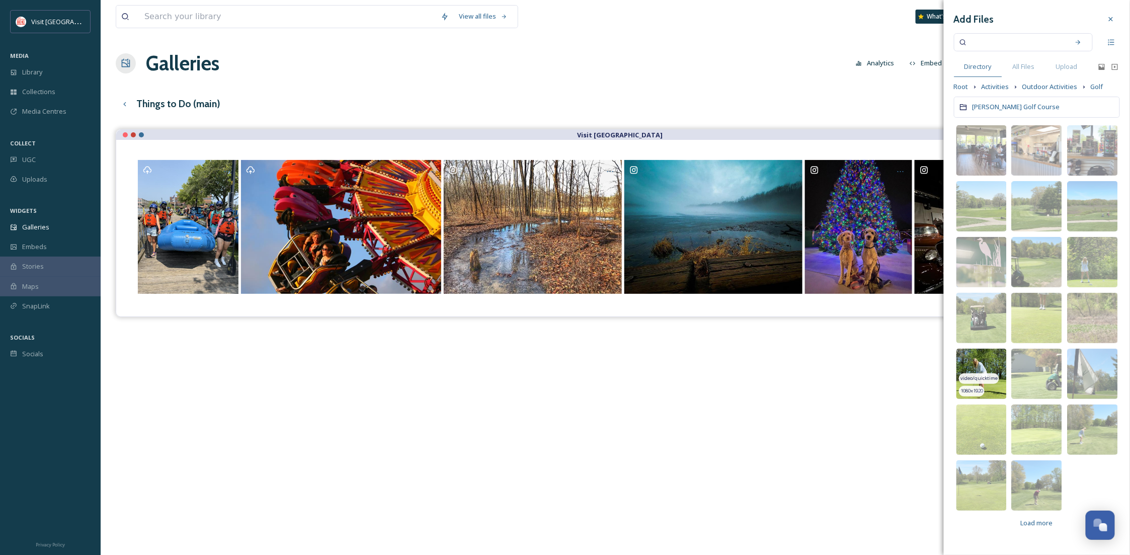
click at [978, 362] on img at bounding box center [982, 374] width 50 height 50
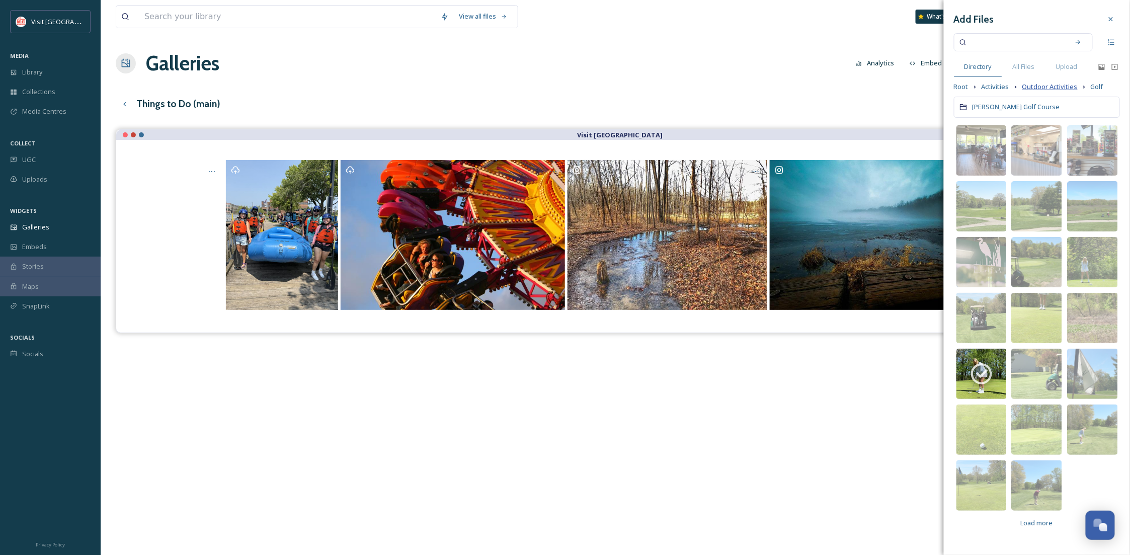
click at [1054, 88] on span "Outdoor Activities" at bounding box center [1050, 87] width 55 height 10
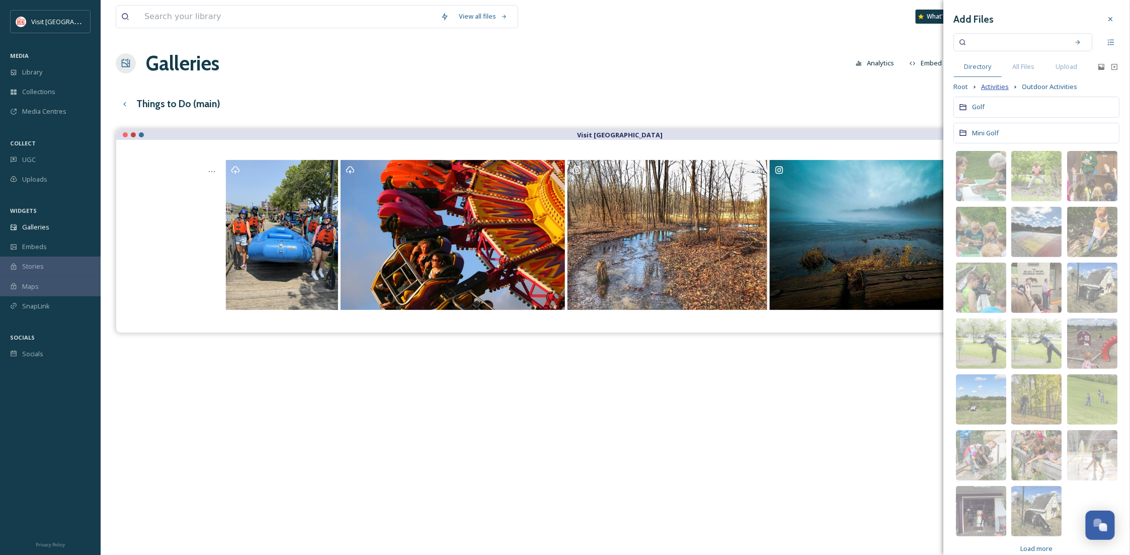
click at [996, 85] on span "Activities" at bounding box center [996, 87] width 28 height 10
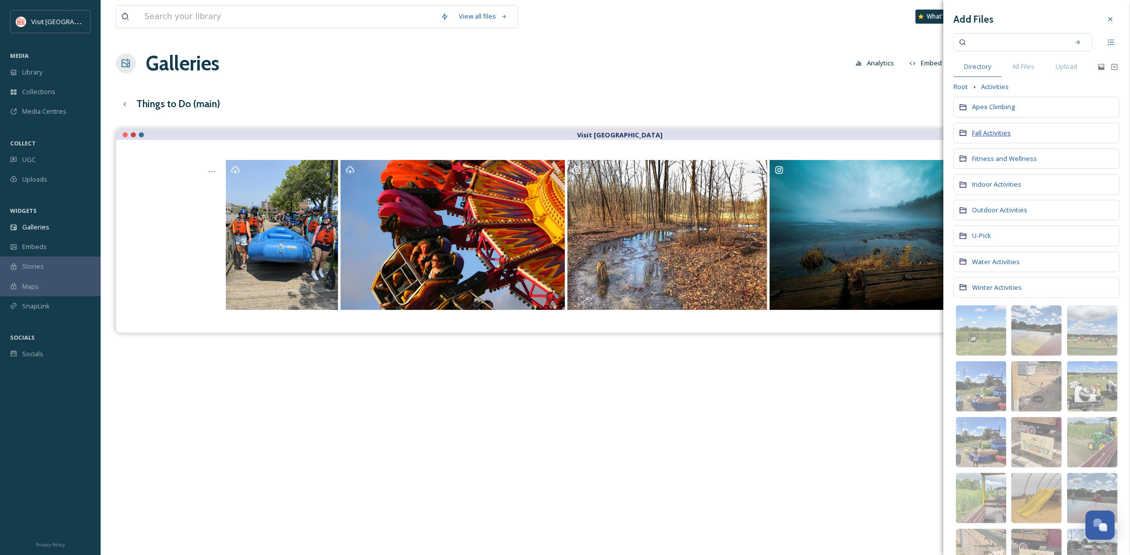
click at [999, 134] on span "Fall Activities" at bounding box center [992, 132] width 39 height 9
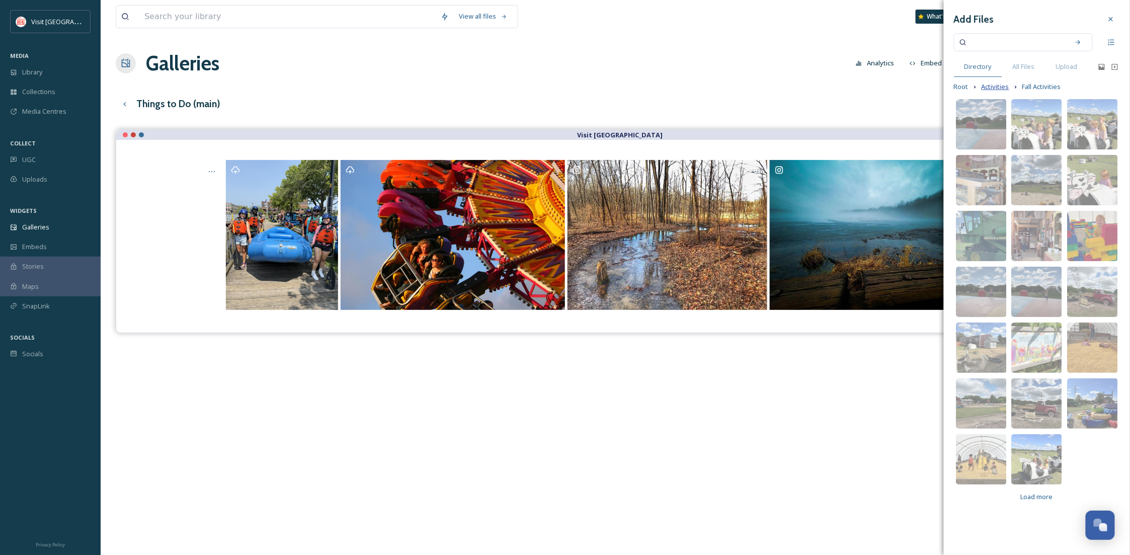
click at [999, 87] on span "Activities" at bounding box center [996, 87] width 28 height 10
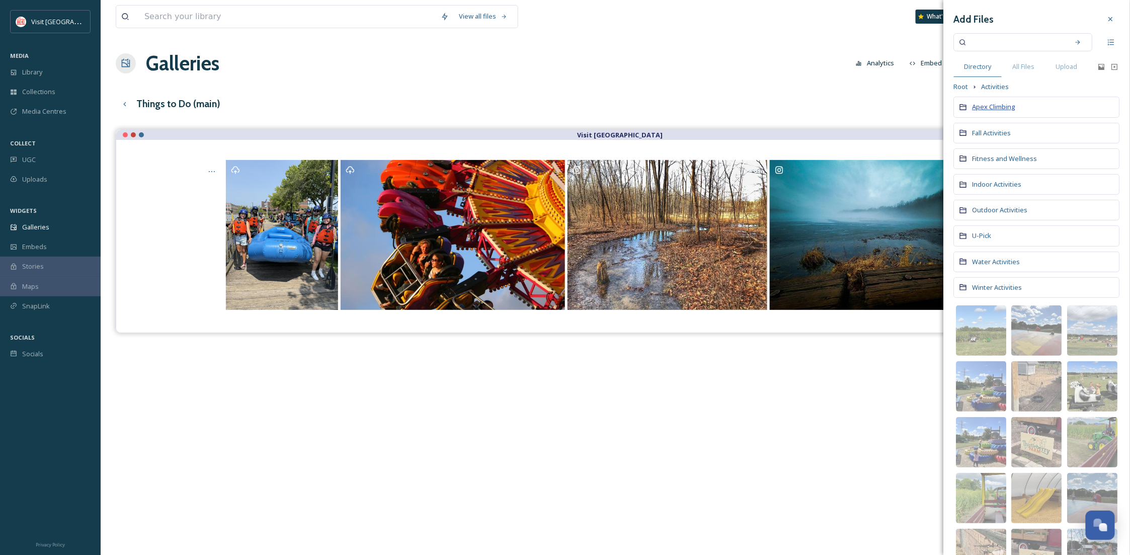
click at [985, 108] on span "Apex Climbing" at bounding box center [994, 106] width 43 height 9
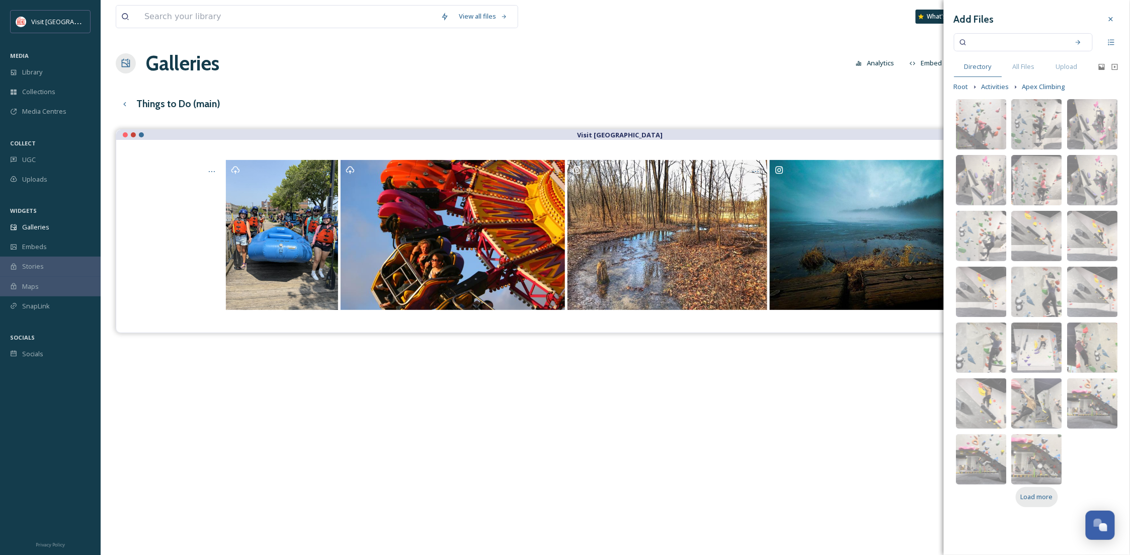
click at [1029, 495] on span "Load more" at bounding box center [1037, 497] width 32 height 10
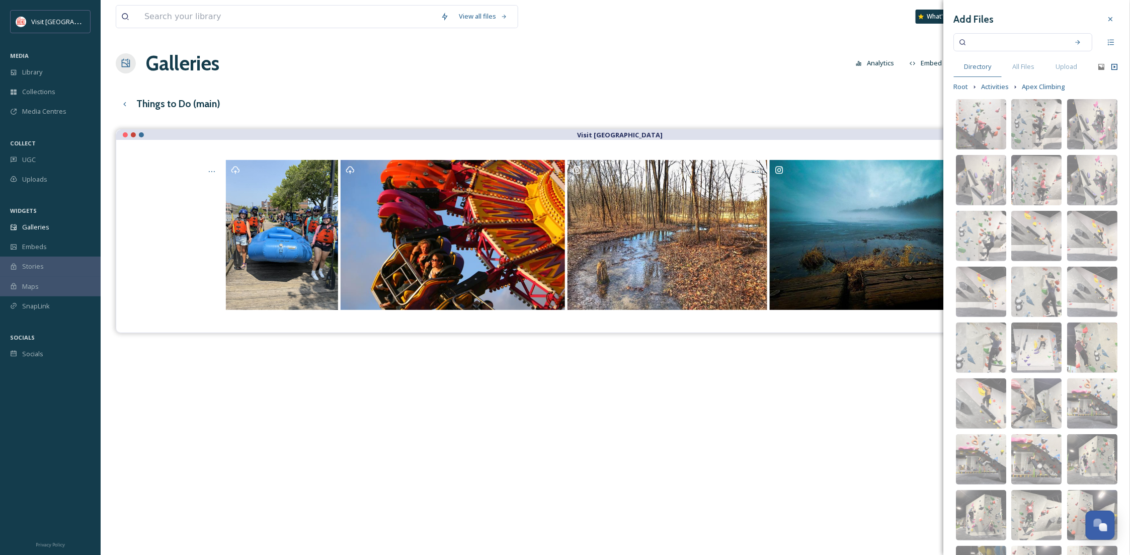
click at [1111, 66] on icon at bounding box center [1115, 67] width 8 height 8
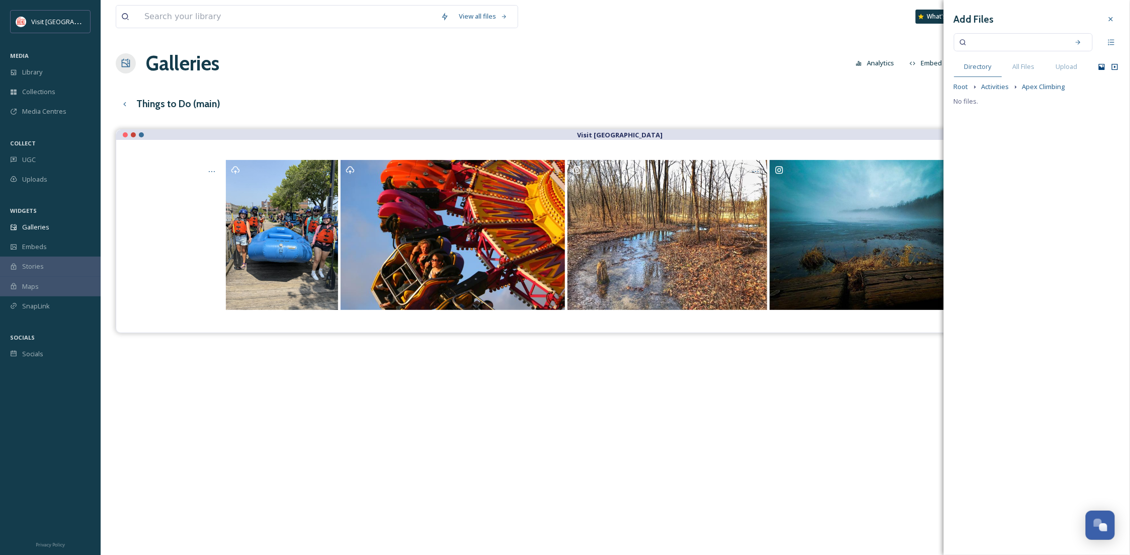
click at [1101, 66] on icon at bounding box center [1102, 67] width 8 height 8
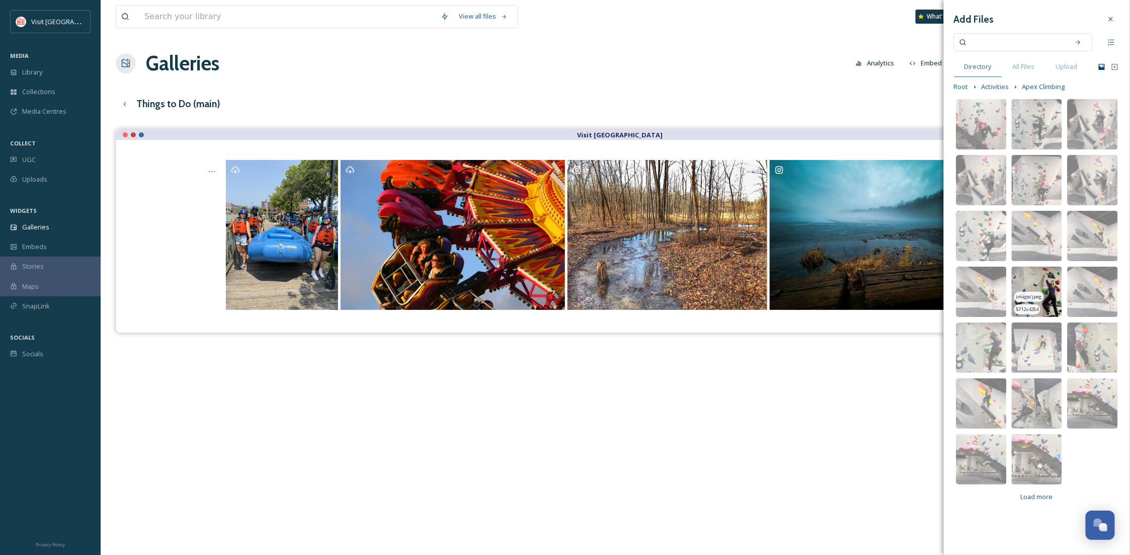
click at [1047, 275] on img at bounding box center [1037, 292] width 50 height 50
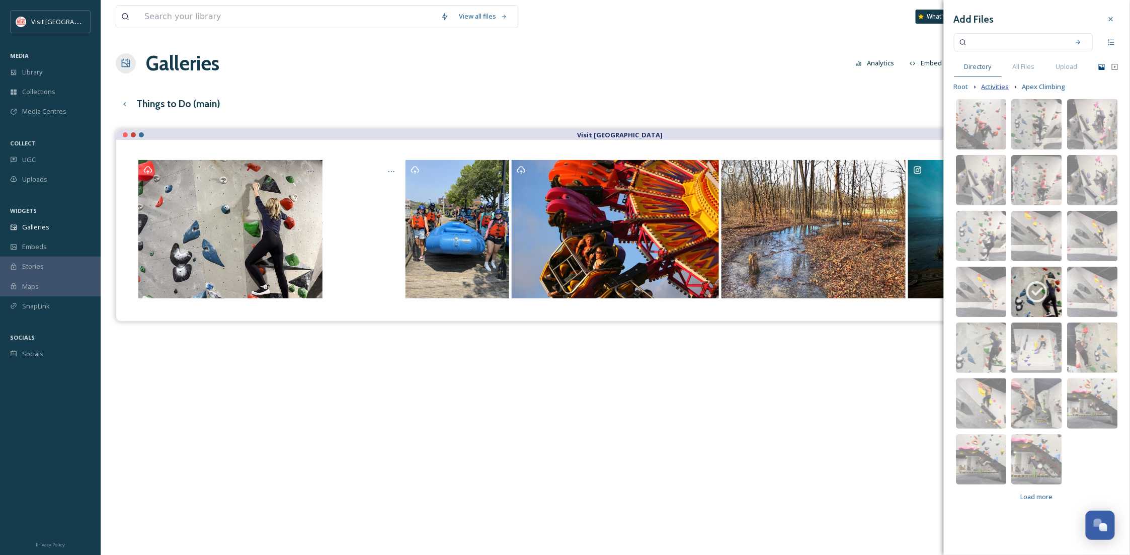
click at [994, 88] on span "Activities" at bounding box center [996, 87] width 28 height 10
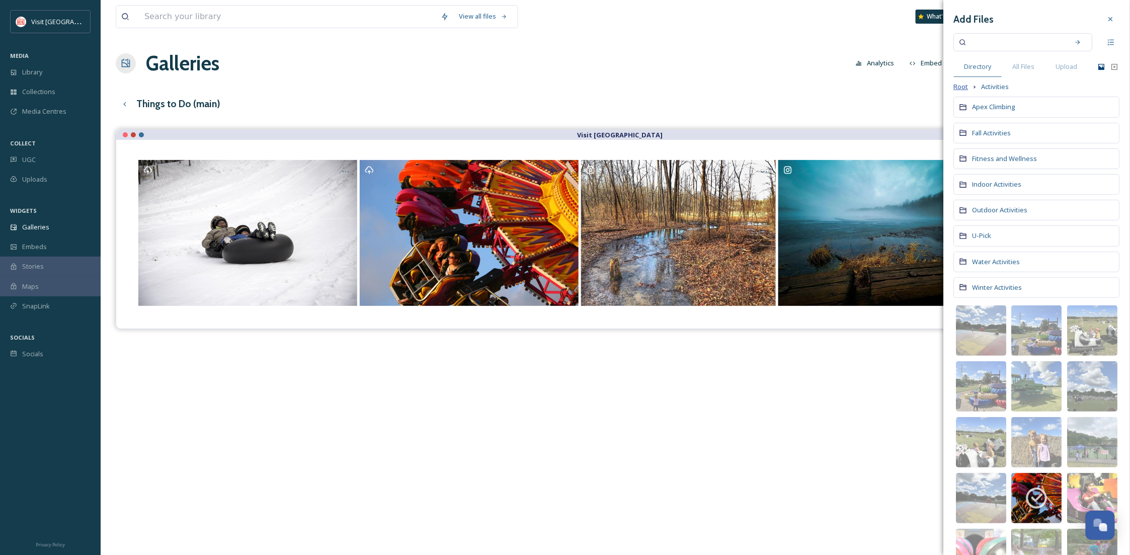
click at [965, 87] on span "Root" at bounding box center [961, 87] width 15 height 10
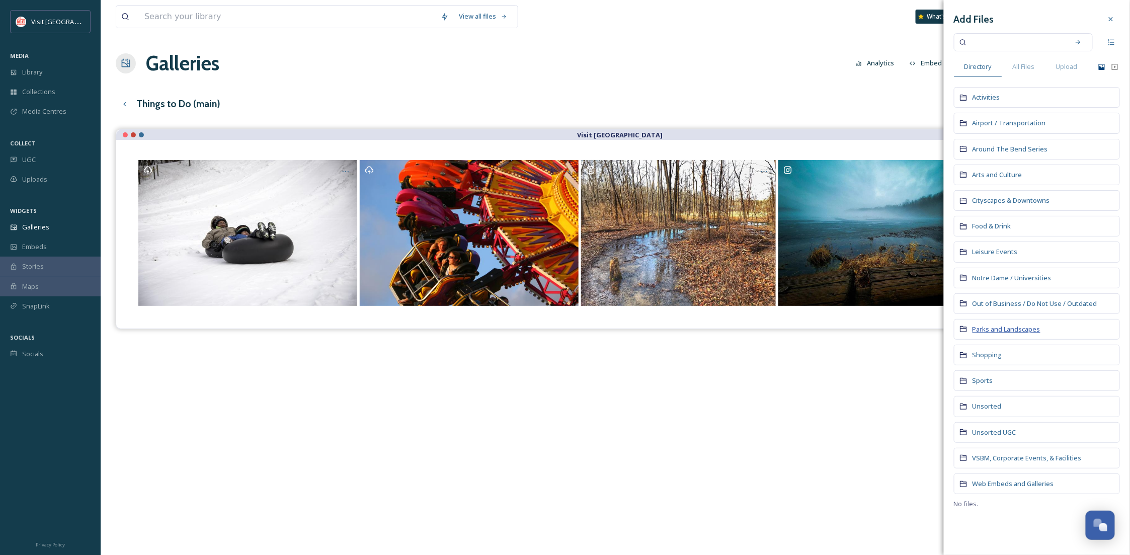
click at [997, 334] on span "Parks and Landscapes" at bounding box center [1007, 329] width 68 height 9
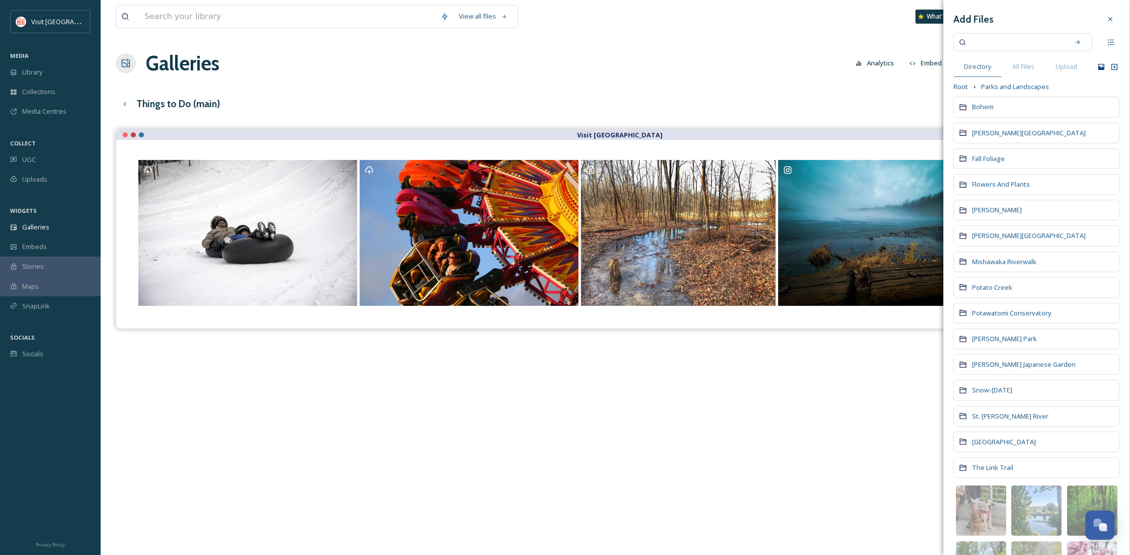
click at [1111, 65] on icon at bounding box center [1115, 67] width 8 height 8
click at [1111, 66] on div "Add Files Directory All Files Upload Root Parks and Landscapes Bohem Coquillard…" at bounding box center [1037, 451] width 186 height 903
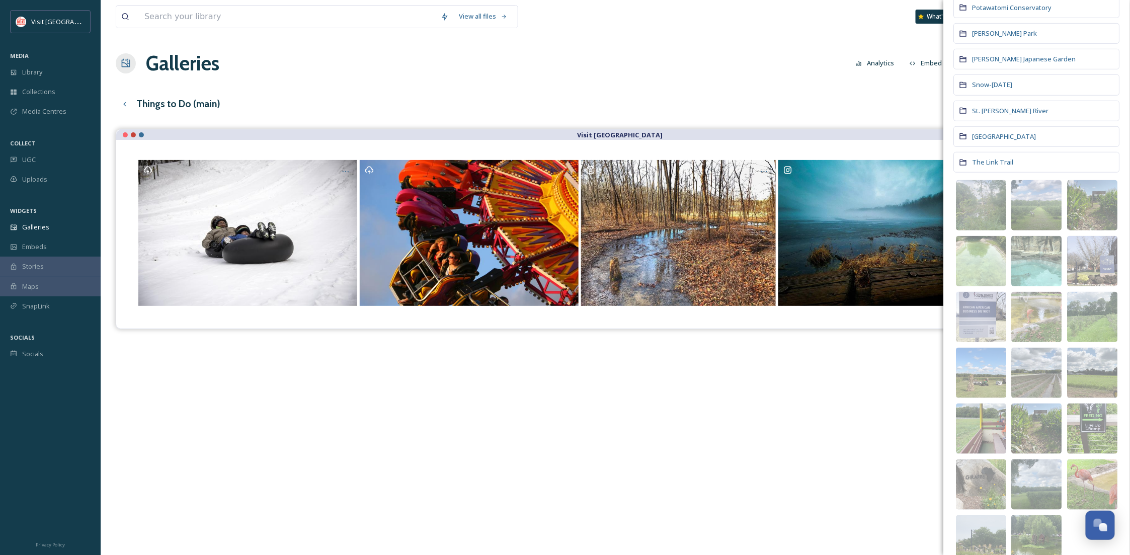
scroll to position [351, 0]
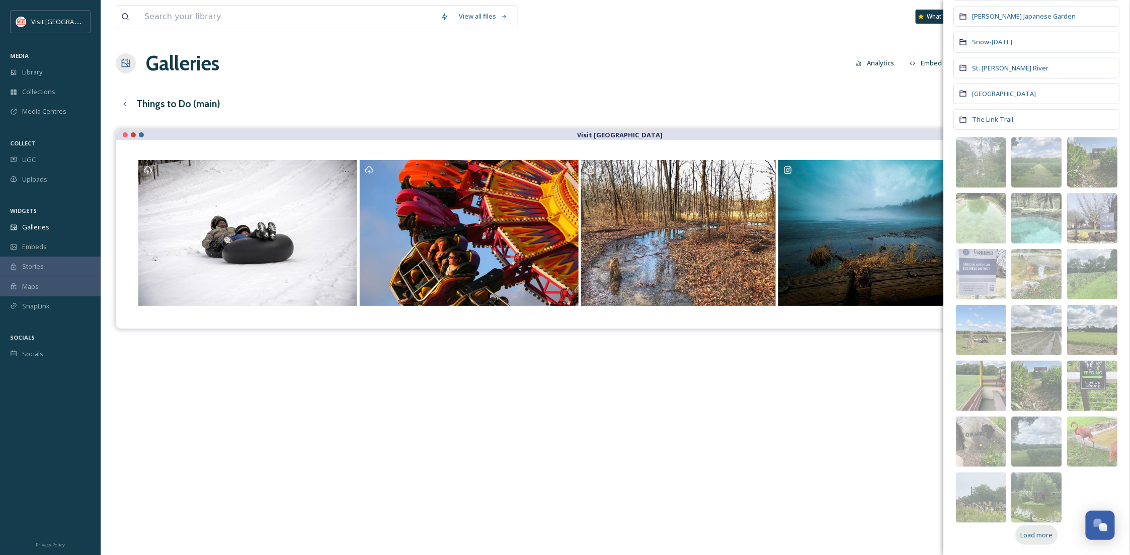
click at [1036, 544] on div "Load more" at bounding box center [1037, 535] width 42 height 20
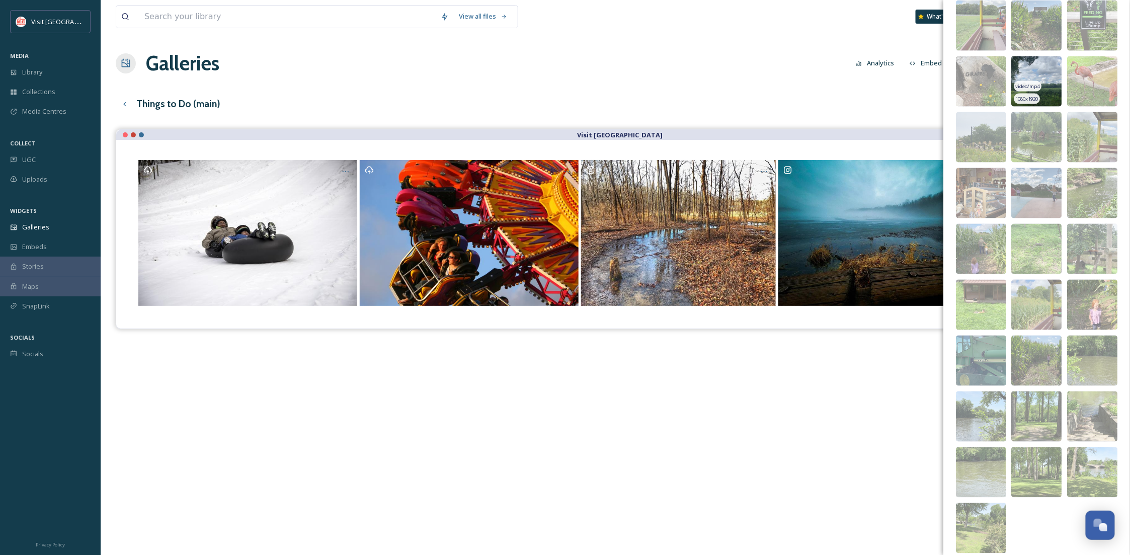
scroll to position [742, 0]
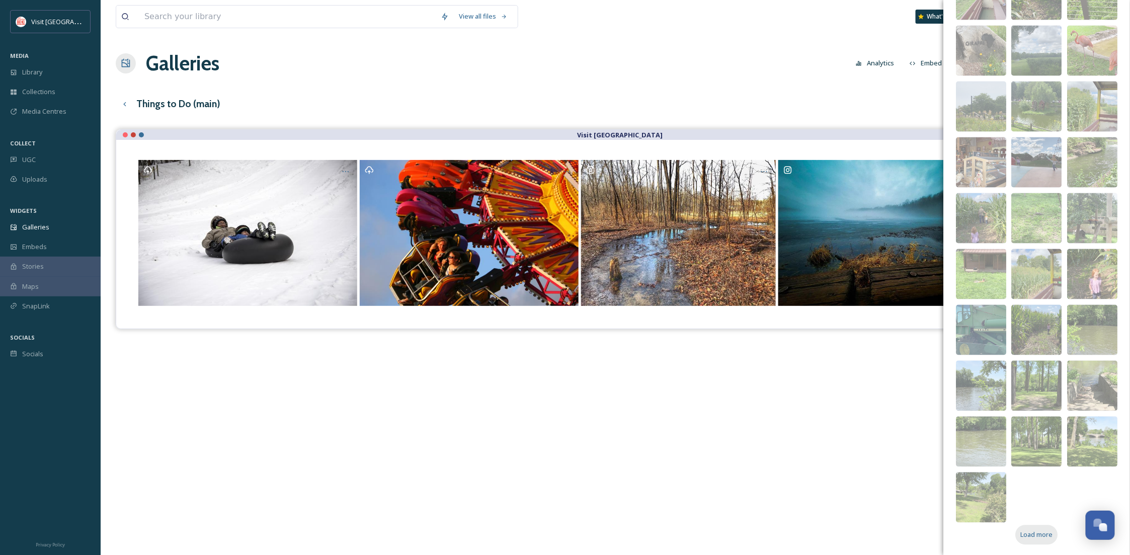
click at [1035, 533] on span "Load more" at bounding box center [1037, 536] width 32 height 10
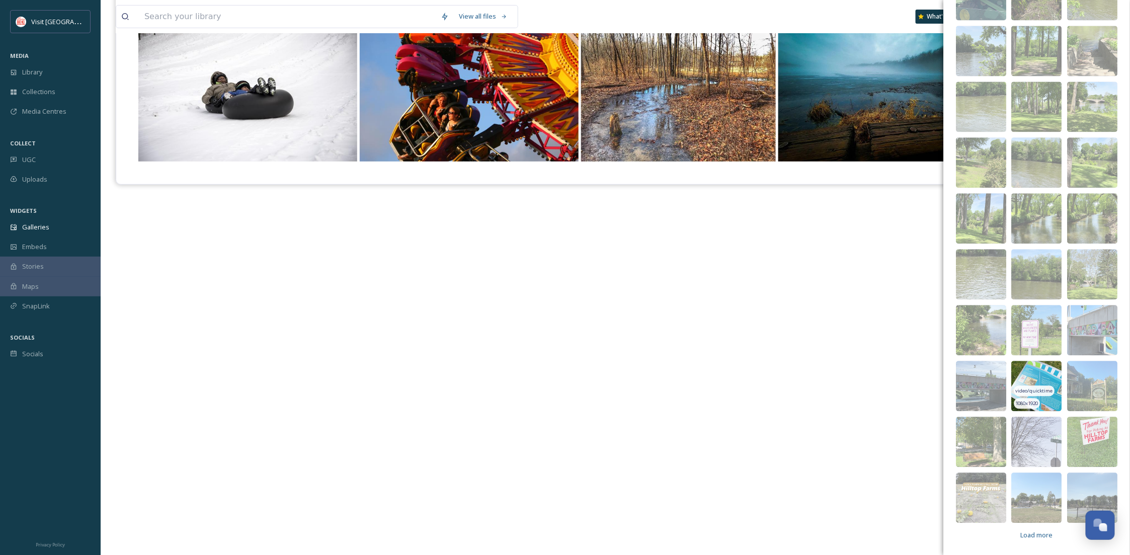
scroll to position [1077, 0]
click at [1044, 533] on span "Load more" at bounding box center [1037, 536] width 32 height 10
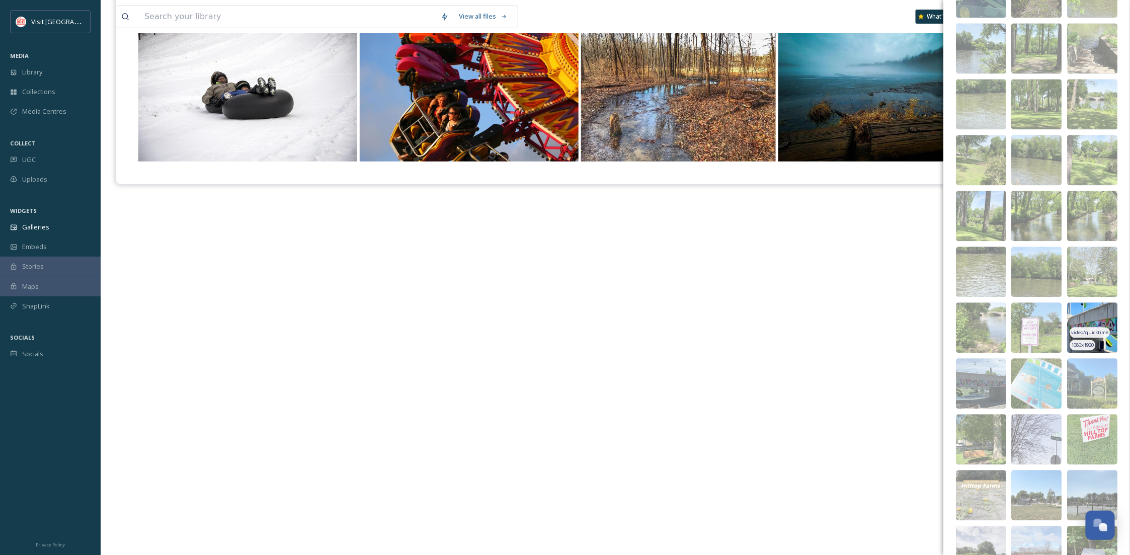
click at [1094, 316] on img at bounding box center [1093, 328] width 50 height 50
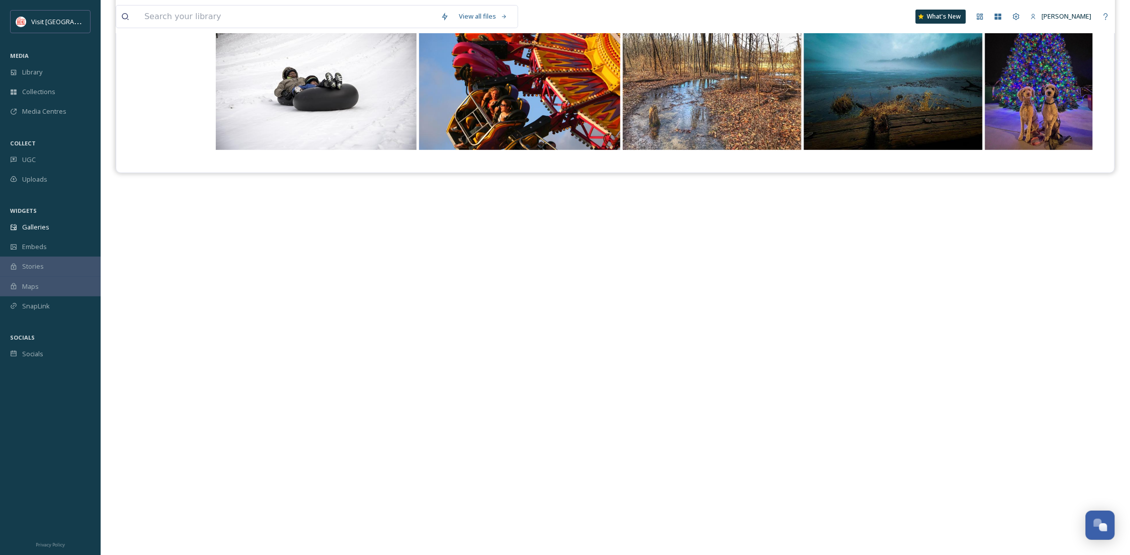
scroll to position [0, 0]
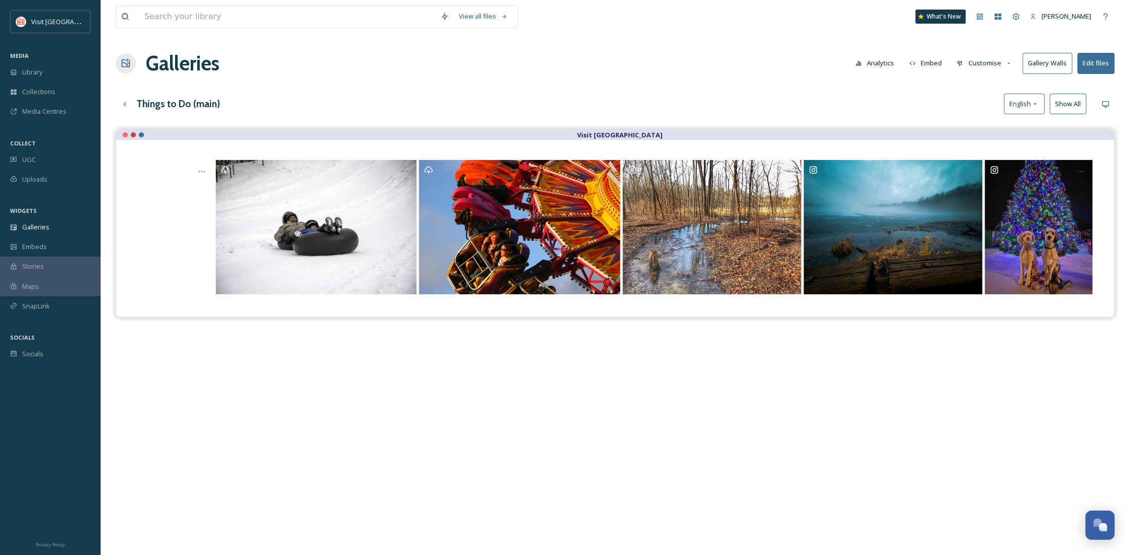
click at [1086, 69] on button "Edit files" at bounding box center [1096, 63] width 37 height 21
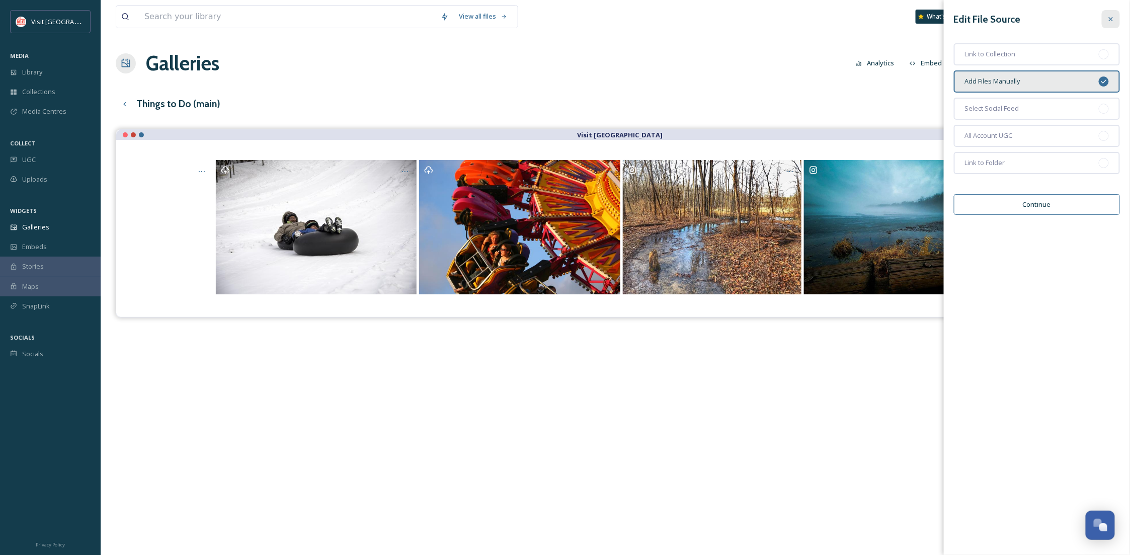
click at [1108, 20] on icon at bounding box center [1111, 19] width 8 height 8
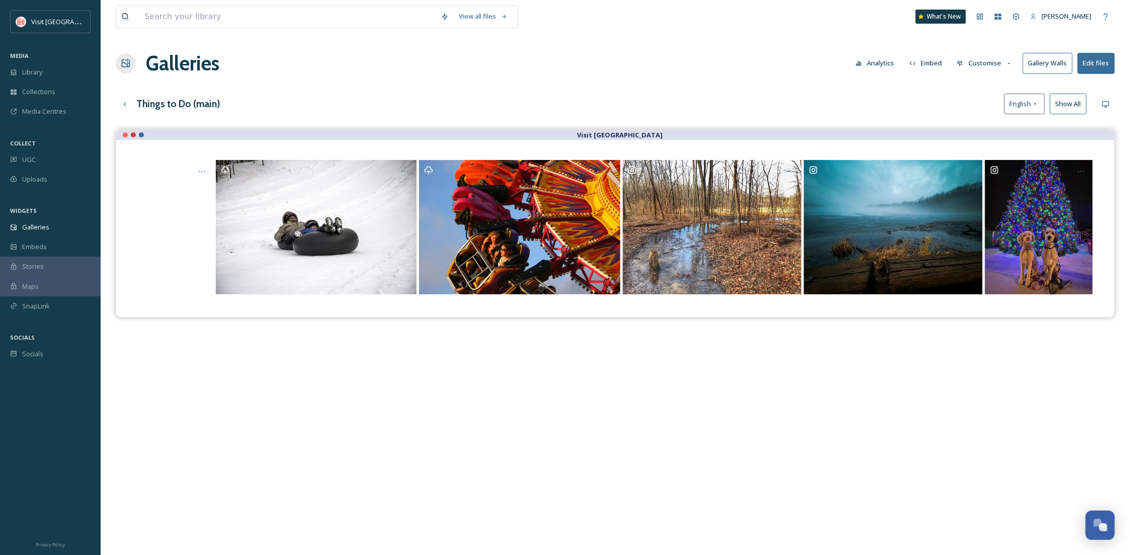
click at [1052, 65] on button "Gallery Walls" at bounding box center [1048, 63] width 50 height 21
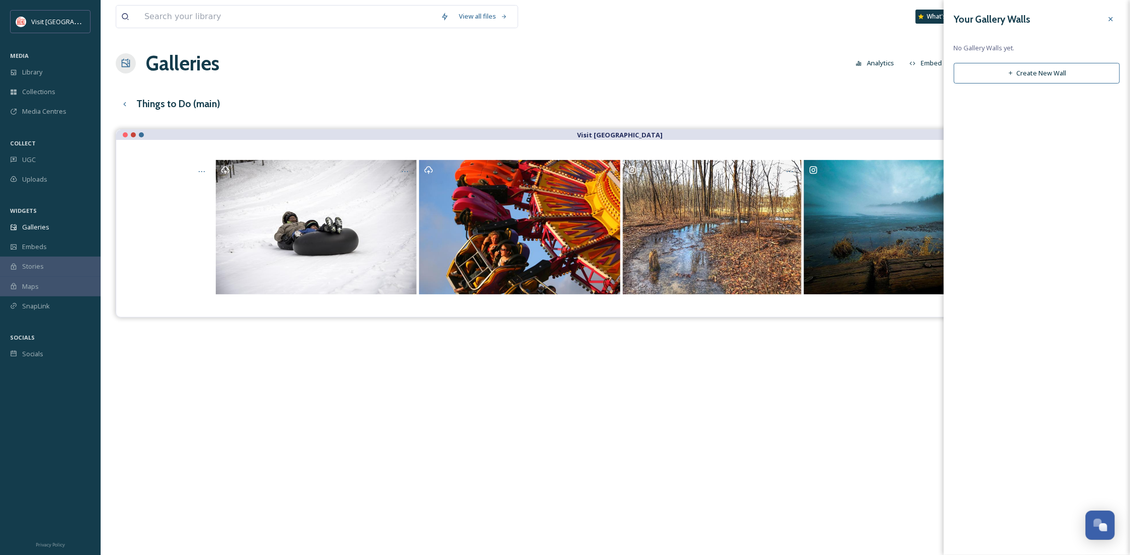
click at [1041, 76] on button "Create New Wall" at bounding box center [1037, 73] width 166 height 21
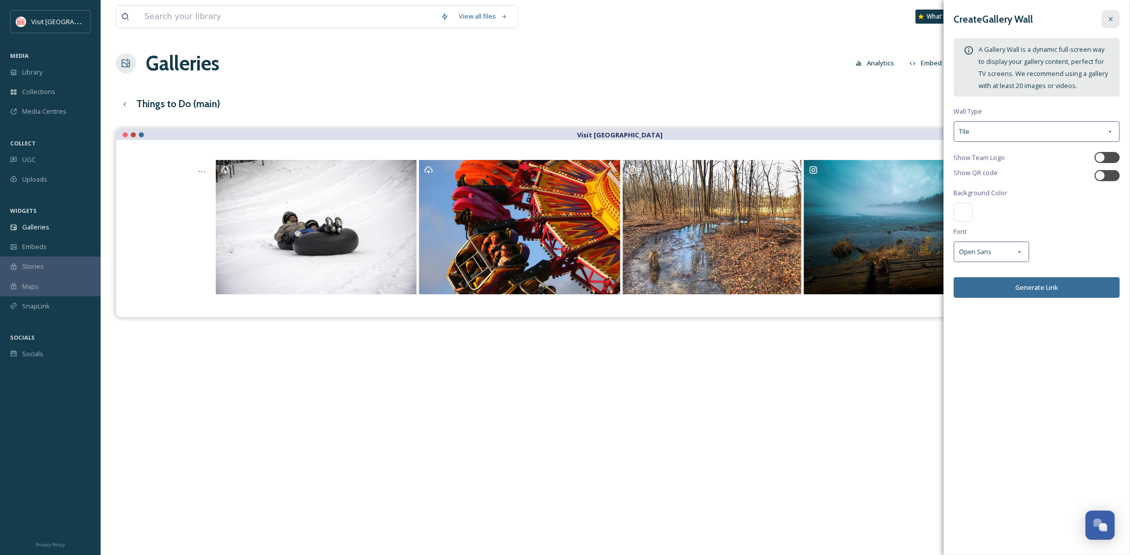
click at [1107, 14] on div at bounding box center [1111, 19] width 18 height 18
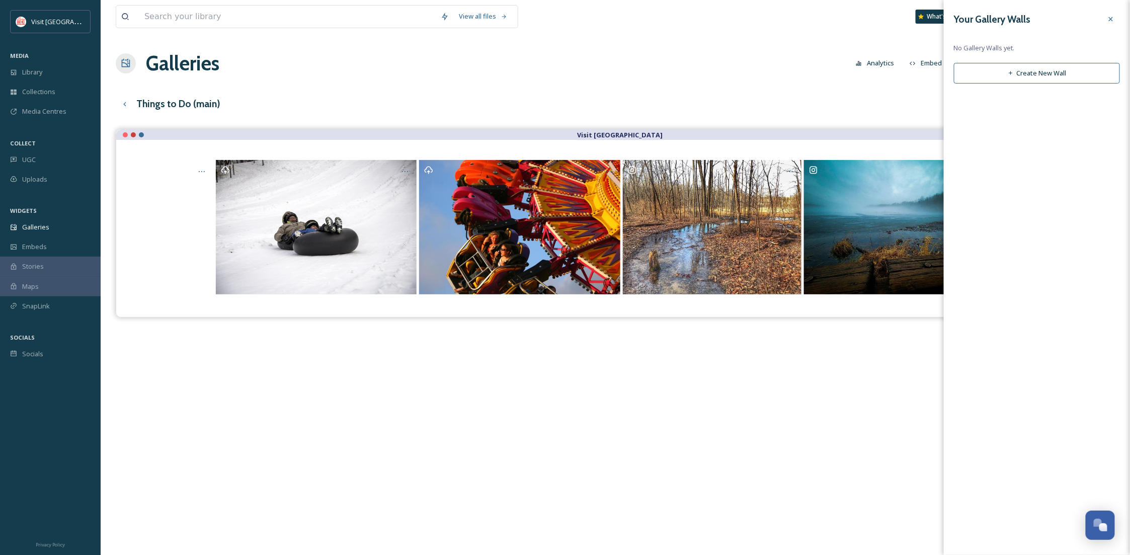
click at [1115, 19] on icon at bounding box center [1111, 19] width 8 height 8
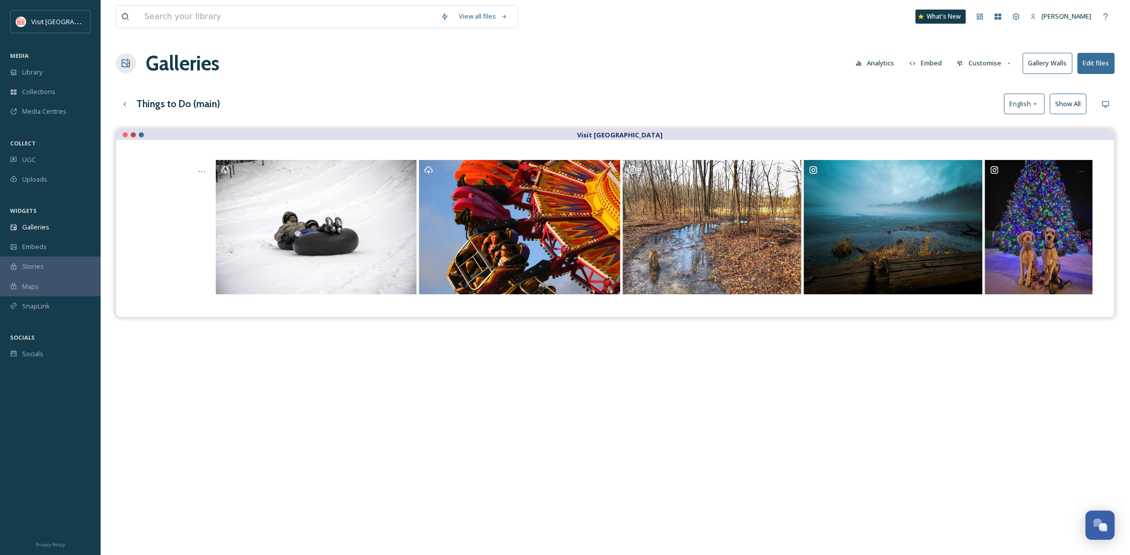
click at [1090, 69] on button "Edit files" at bounding box center [1096, 63] width 37 height 21
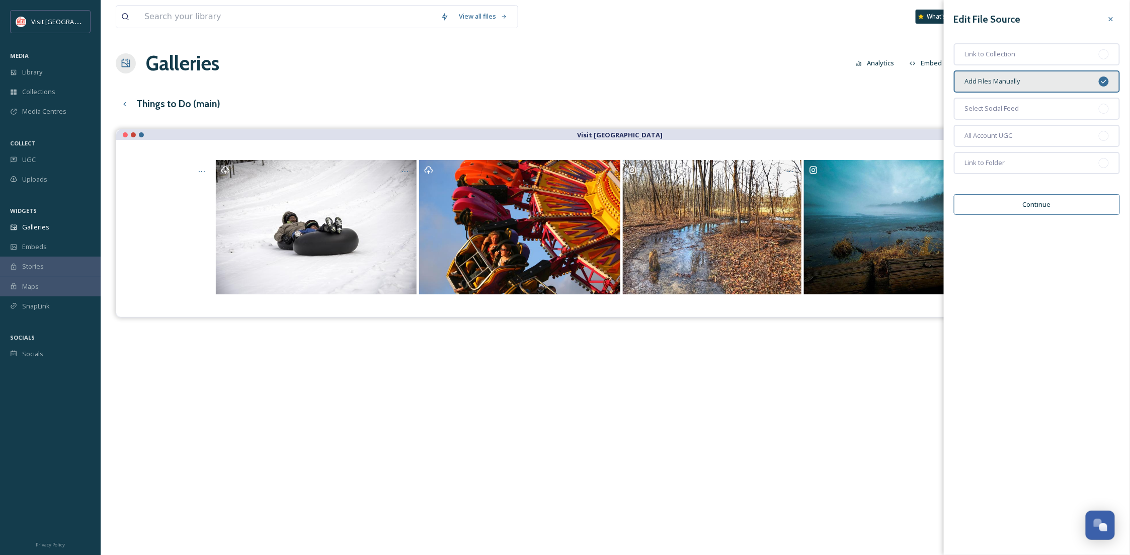
click at [1025, 207] on button "Continue" at bounding box center [1037, 204] width 166 height 21
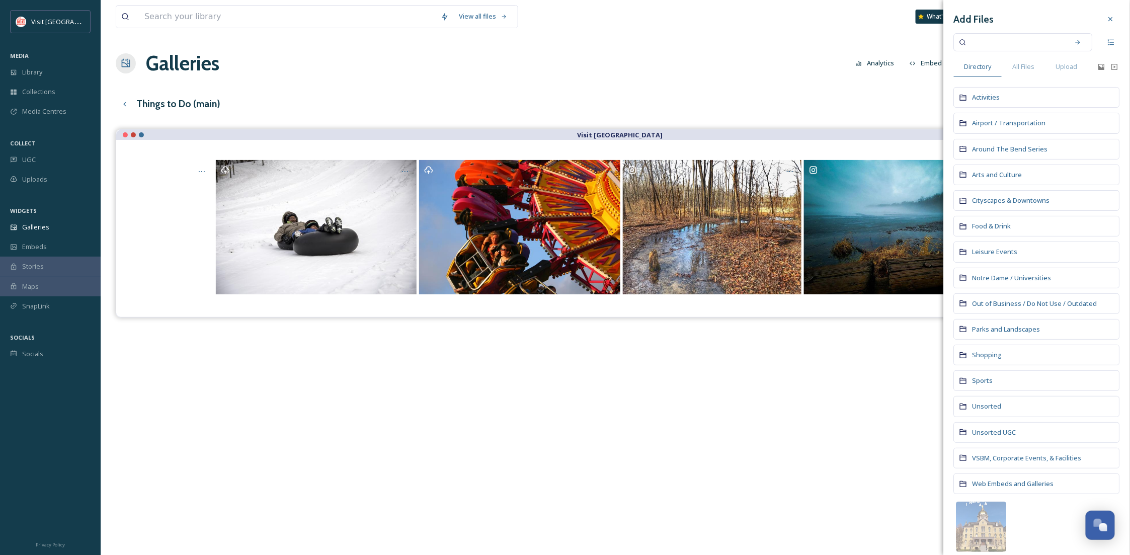
drag, startPoint x: 1102, startPoint y: 19, endPoint x: 1066, endPoint y: 40, distance: 41.7
click at [1109, 18] on icon at bounding box center [1111, 19] width 4 height 4
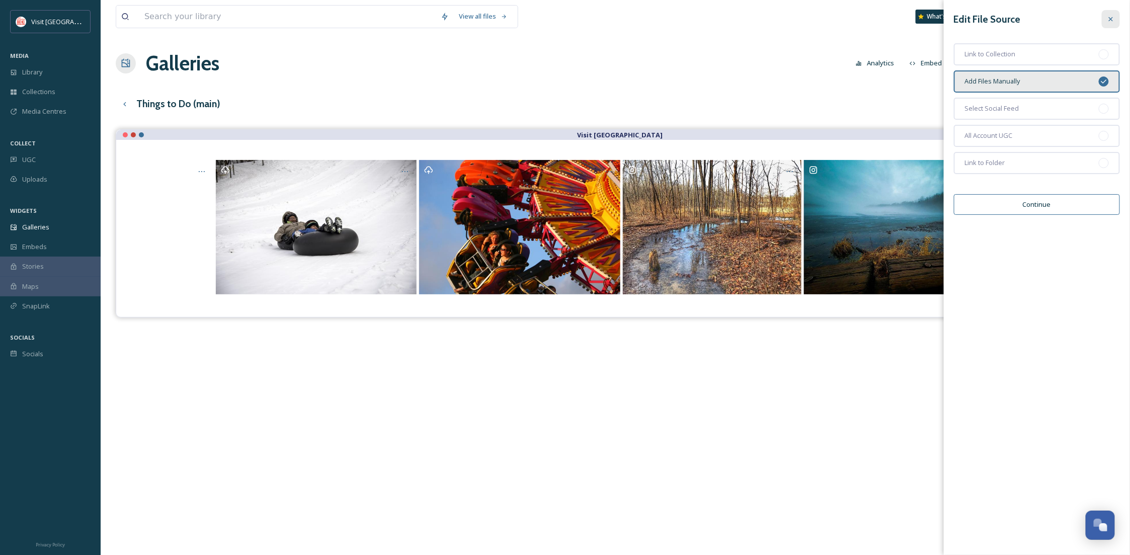
click at [1110, 19] on icon at bounding box center [1111, 19] width 8 height 8
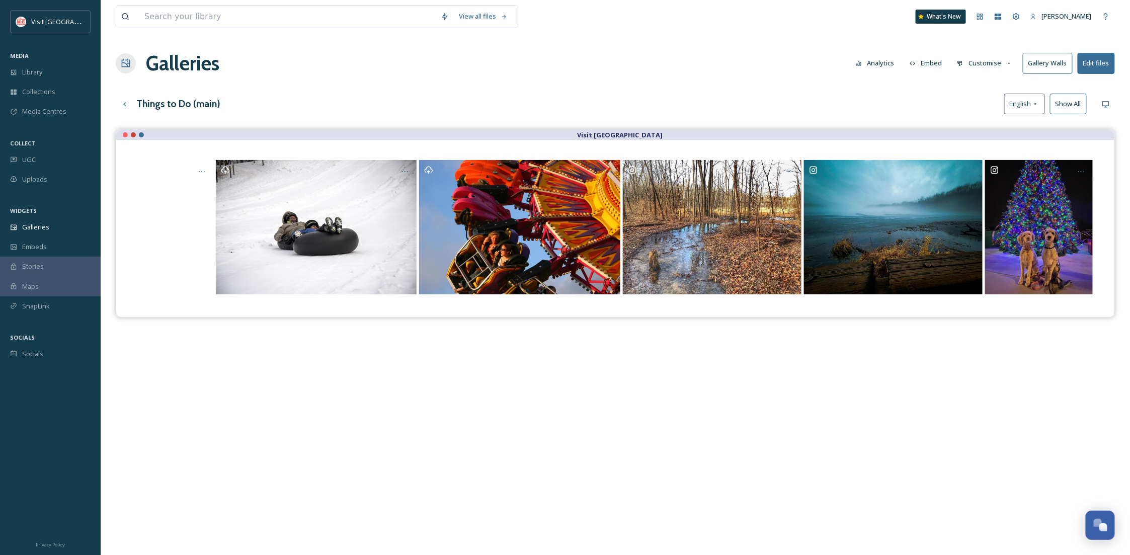
click at [990, 69] on button "Customise" at bounding box center [985, 63] width 66 height 20
click at [990, 91] on div "Layout" at bounding box center [988, 87] width 70 height 20
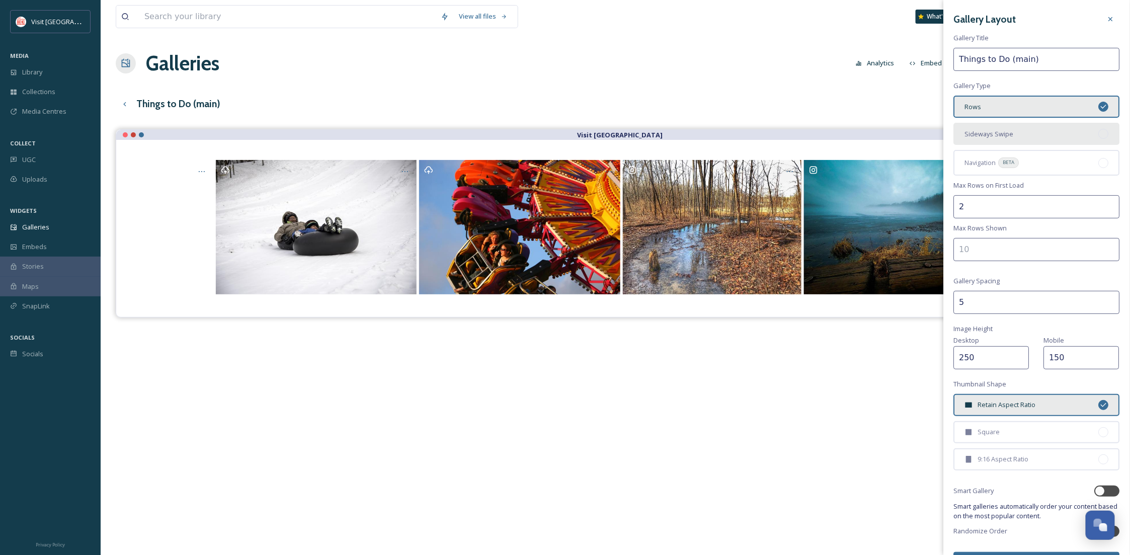
click at [1063, 143] on div "Sideways Swipe" at bounding box center [1037, 134] width 166 height 22
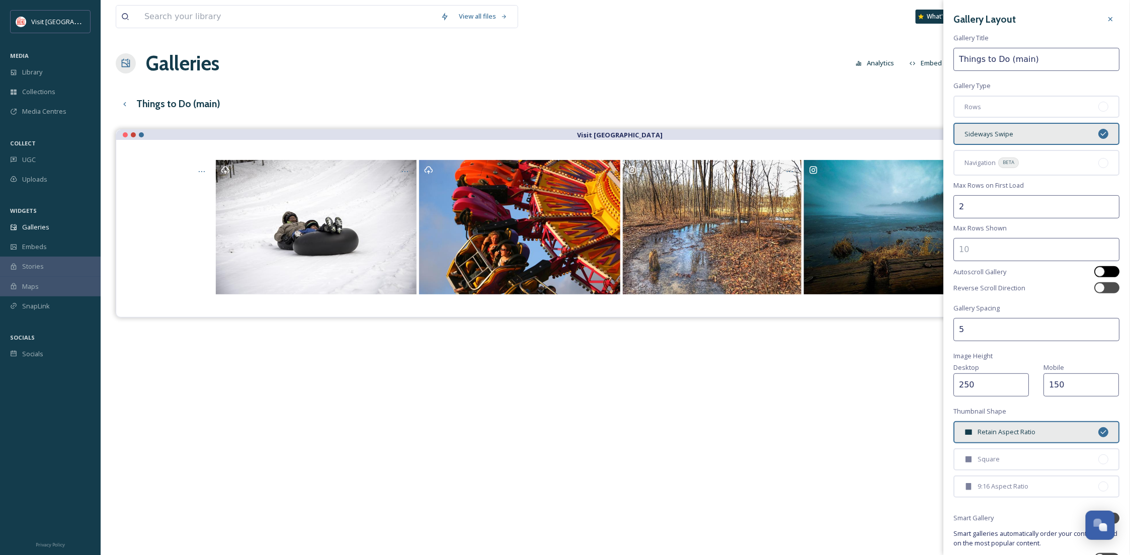
click at [1100, 269] on div at bounding box center [1107, 271] width 25 height 11
checkbox input "true"
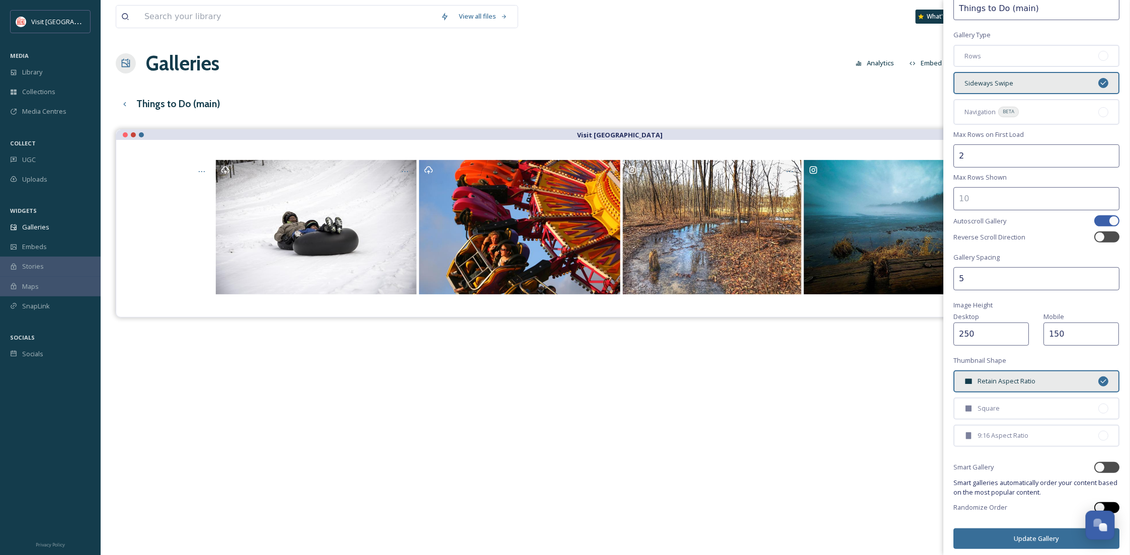
click at [1099, 502] on div at bounding box center [1107, 507] width 25 height 11
checkbox input "true"
click at [1059, 532] on button "Update Gallery" at bounding box center [1037, 539] width 166 height 21
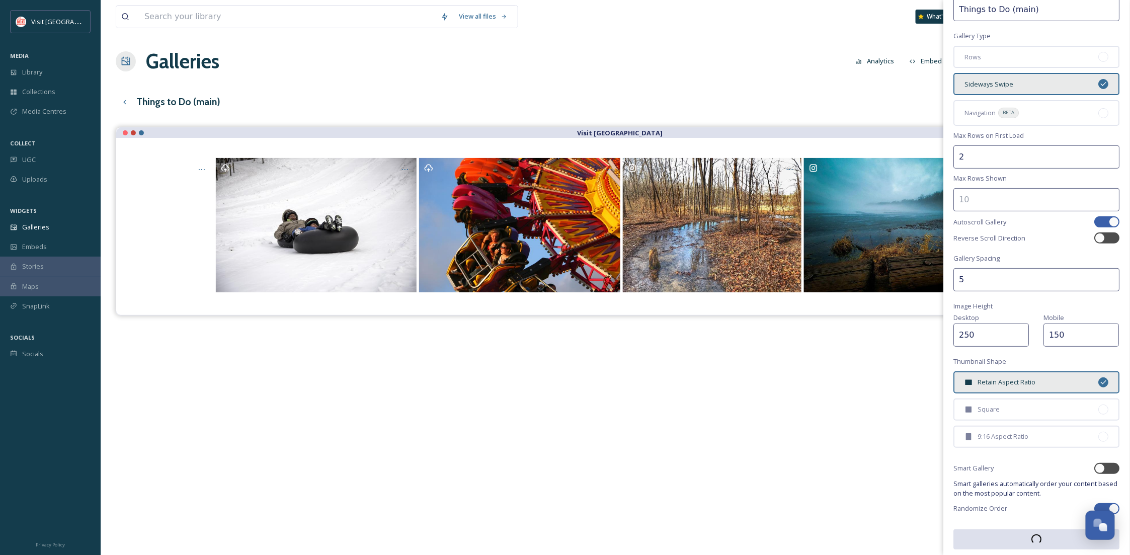
scroll to position [0, 0]
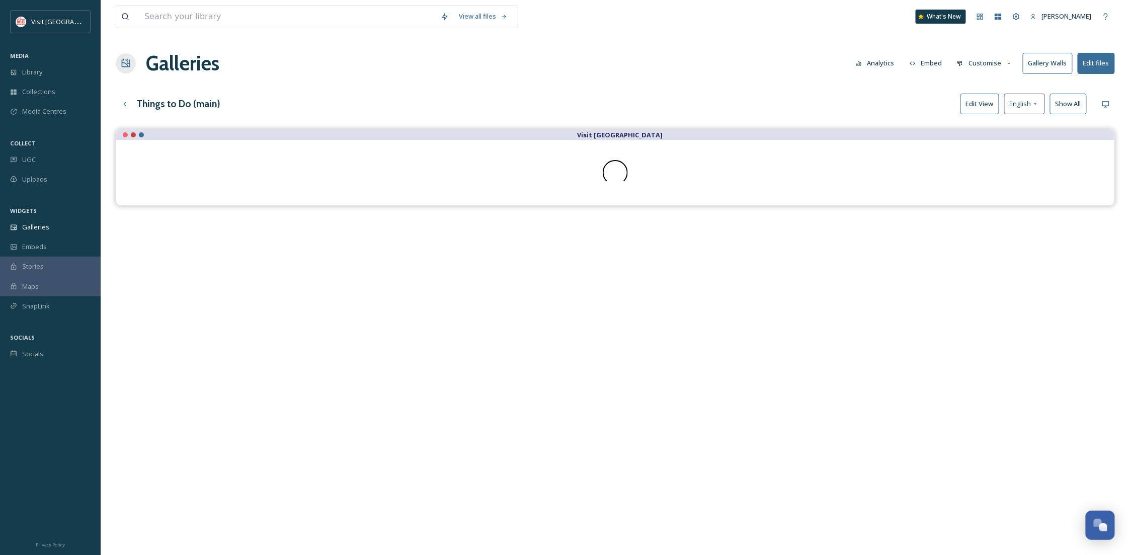
click at [930, 61] on button "Embed" at bounding box center [926, 63] width 43 height 20
click at [747, 314] on div "Visit [GEOGRAPHIC_DATA]" at bounding box center [616, 406] width 1000 height 555
click at [926, 61] on button "Embed" at bounding box center [926, 63] width 43 height 20
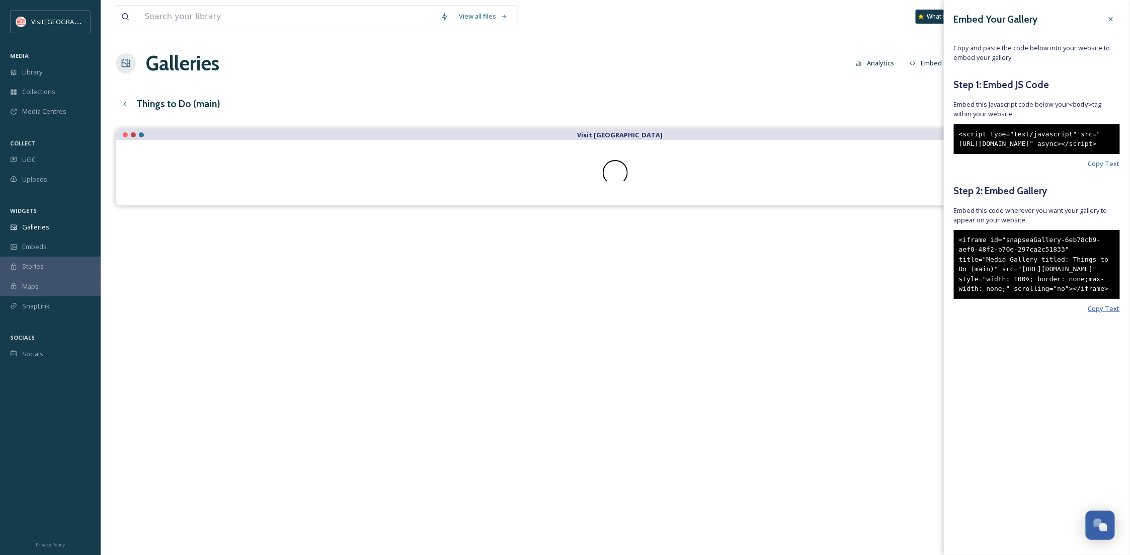
click at [1096, 314] on span "Copy Text" at bounding box center [1105, 309] width 32 height 10
click at [675, 342] on div "Visit [GEOGRAPHIC_DATA]" at bounding box center [616, 406] width 1000 height 555
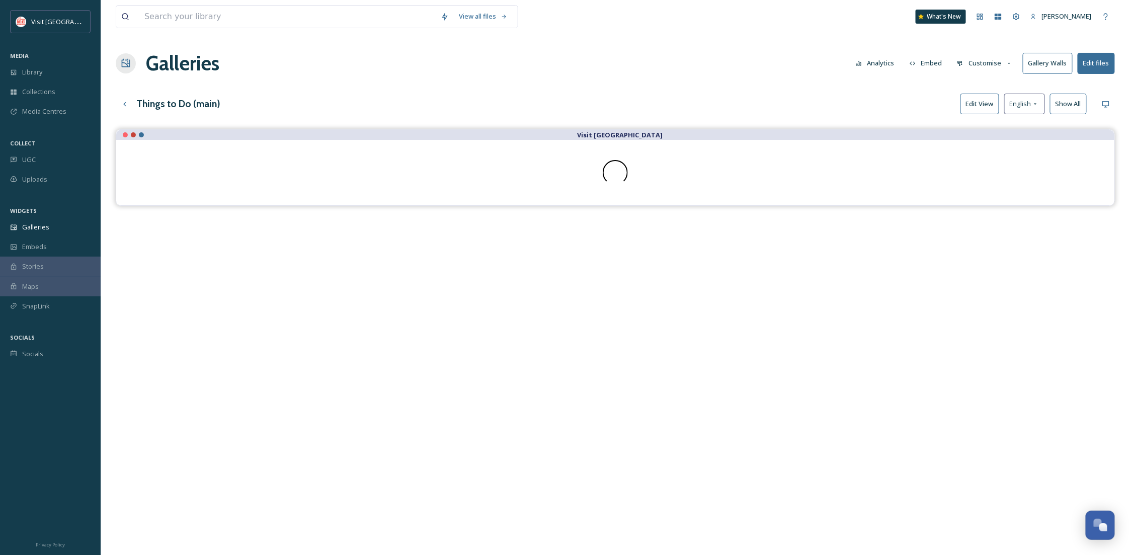
click at [1107, 65] on button "Edit files" at bounding box center [1096, 63] width 37 height 21
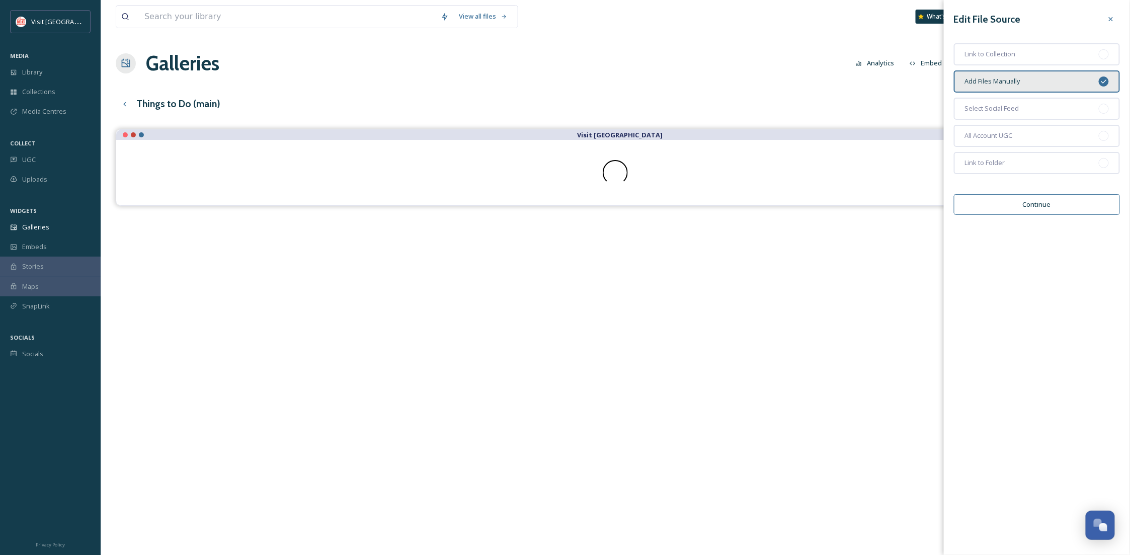
click at [1065, 199] on button "Continue" at bounding box center [1037, 204] width 166 height 21
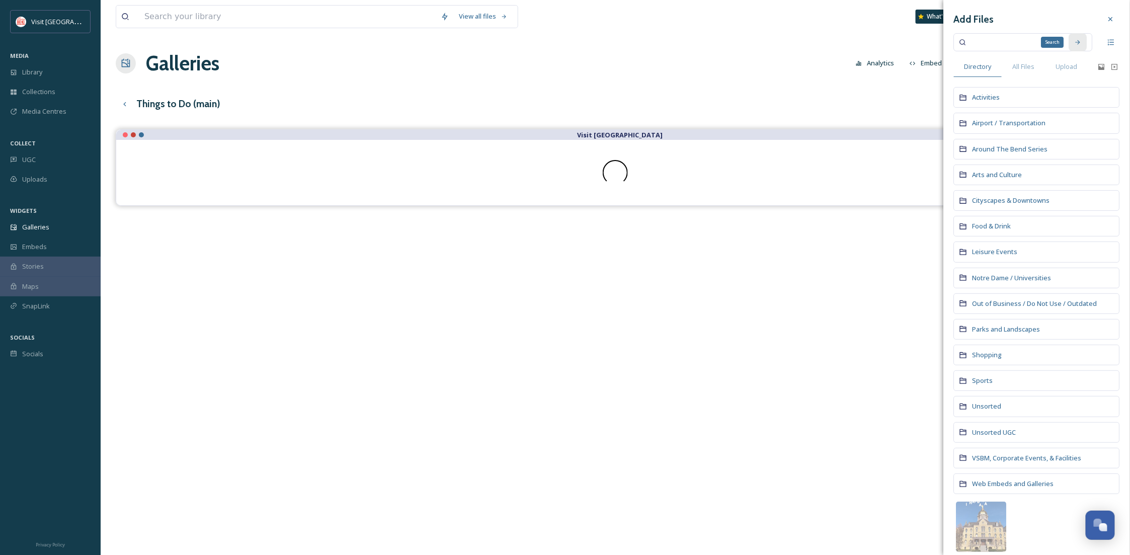
click at [1073, 43] on div "Search" at bounding box center [1079, 42] width 18 height 18
click at [1010, 64] on div "All Files" at bounding box center [1024, 66] width 43 height 21
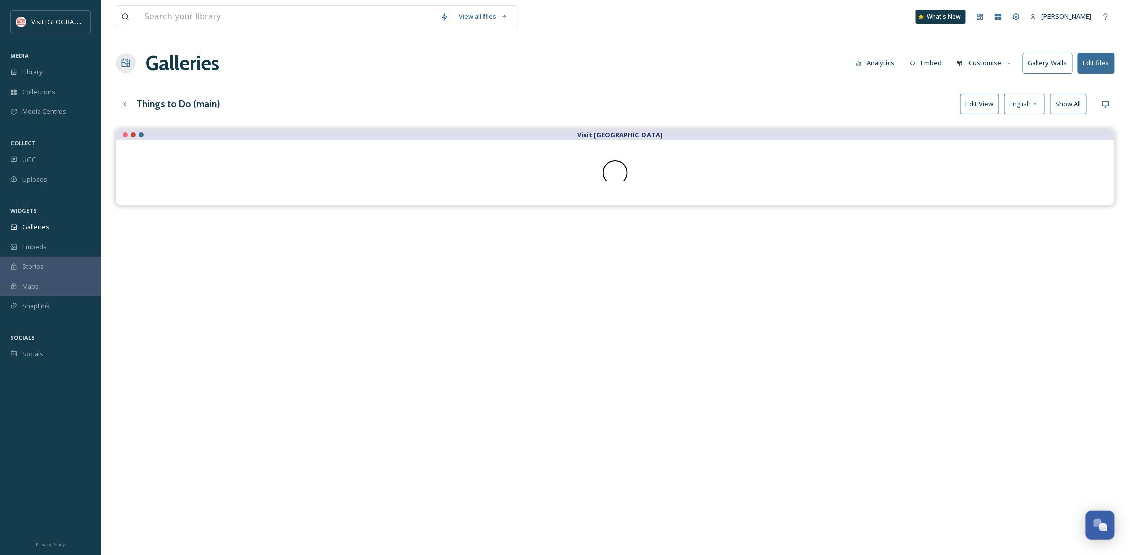
click at [1092, 69] on button "Edit files" at bounding box center [1096, 63] width 37 height 21
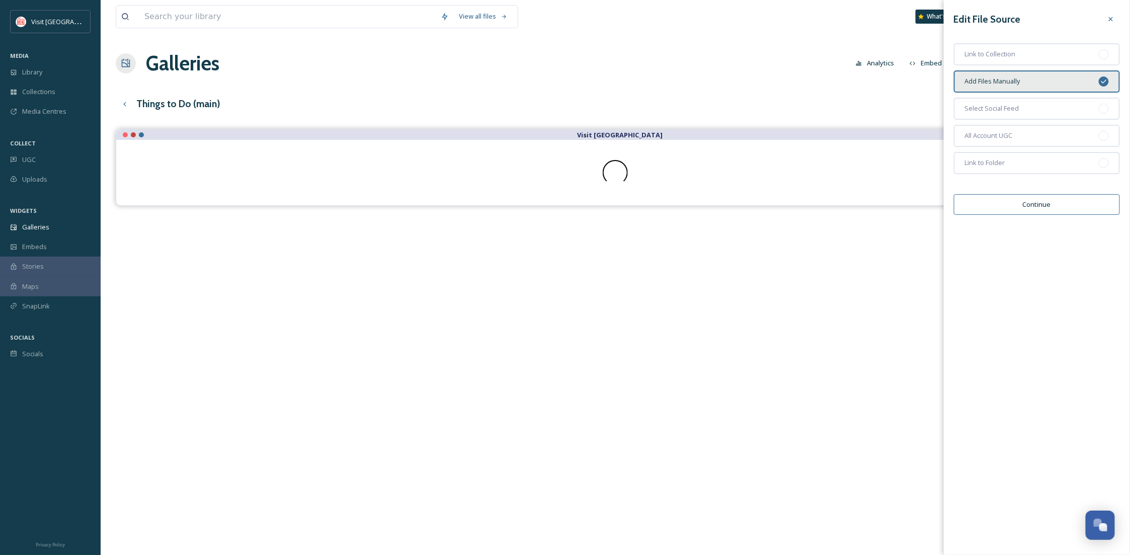
click at [1024, 201] on button "Continue" at bounding box center [1037, 204] width 166 height 21
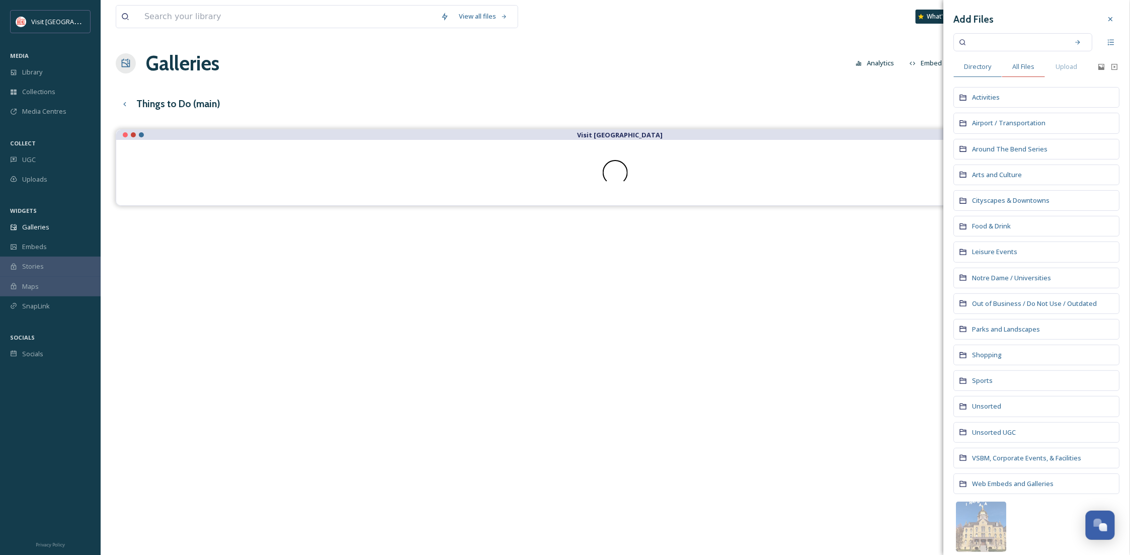
click at [1034, 66] on span "All Files" at bounding box center [1024, 67] width 22 height 10
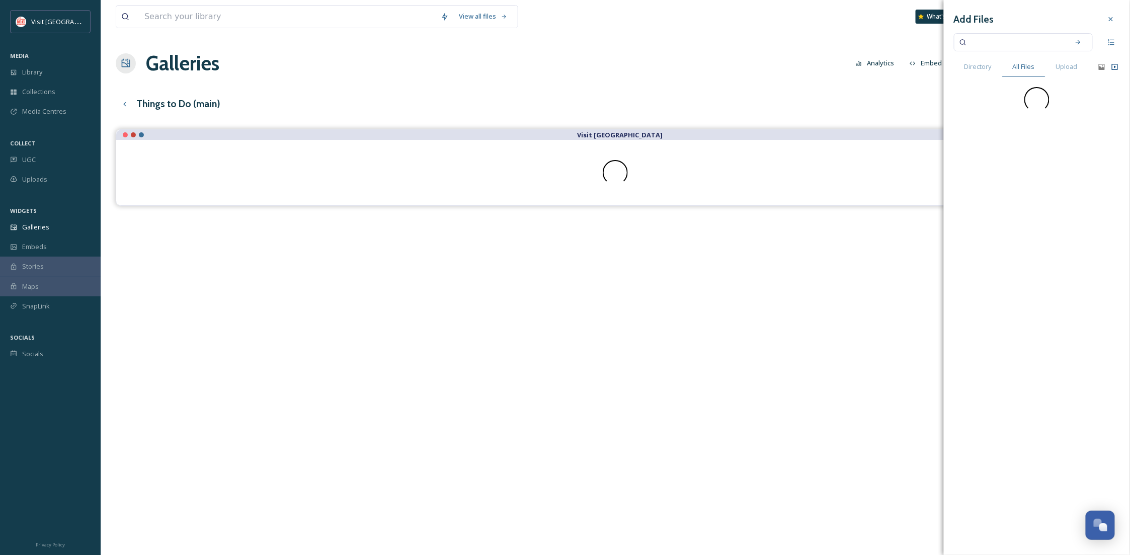
click at [1112, 65] on icon at bounding box center [1115, 67] width 8 height 8
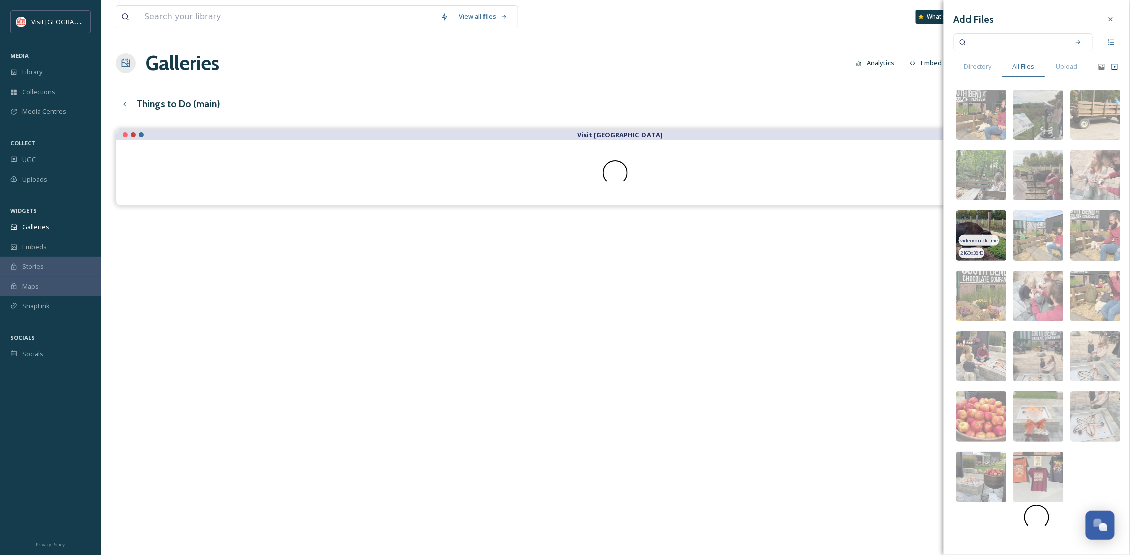
click at [995, 255] on img at bounding box center [982, 235] width 50 height 50
click at [979, 66] on span "Directory" at bounding box center [978, 67] width 27 height 10
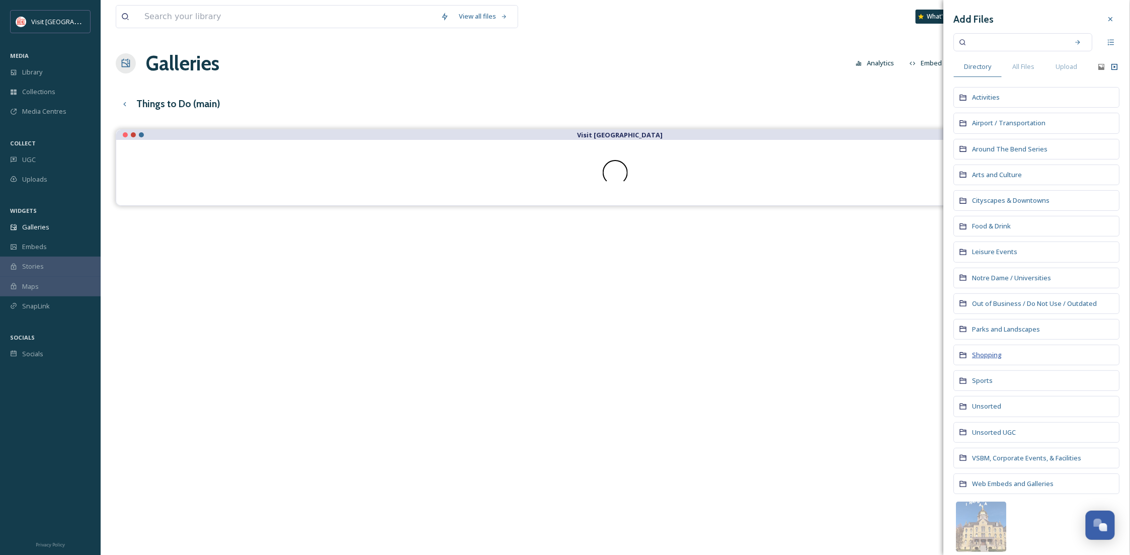
click at [981, 355] on span "Shopping" at bounding box center [988, 354] width 30 height 9
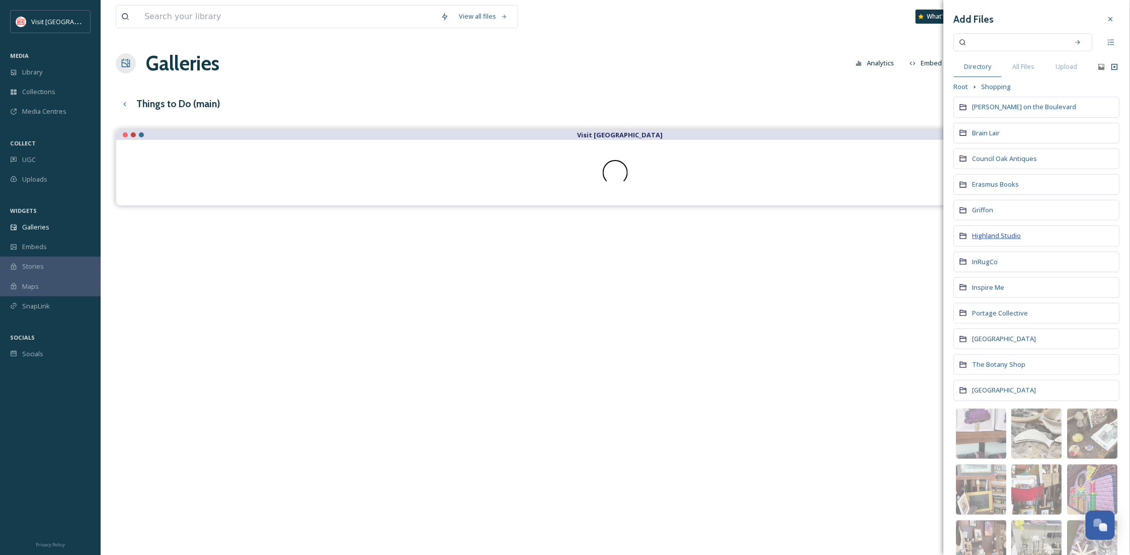
click at [1017, 238] on span "Highland Studio" at bounding box center [997, 235] width 49 height 9
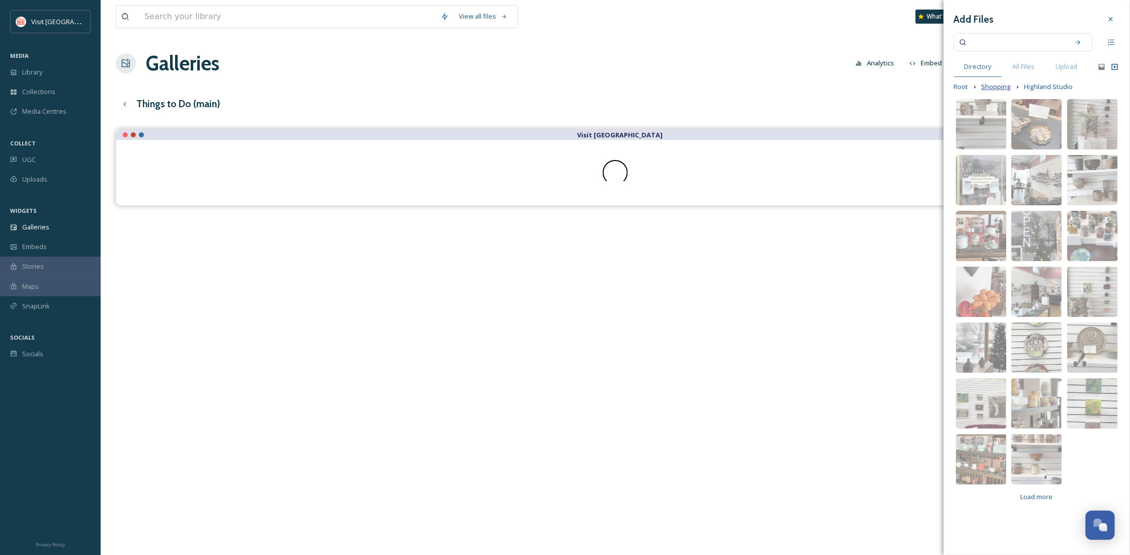
click at [994, 86] on span "Shopping" at bounding box center [997, 87] width 30 height 10
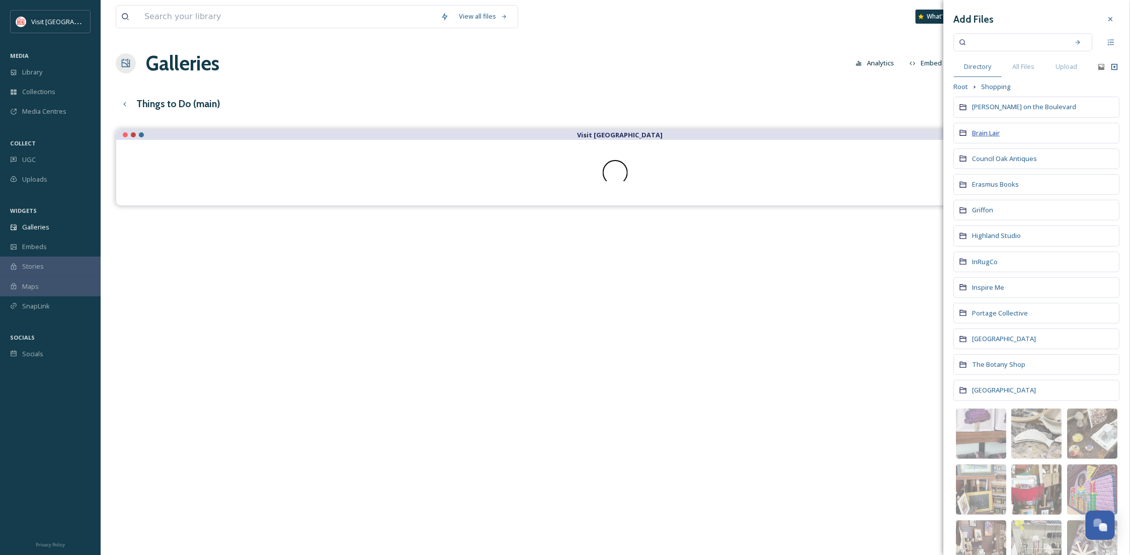
click at [981, 134] on span "Brain Lair" at bounding box center [987, 132] width 28 height 9
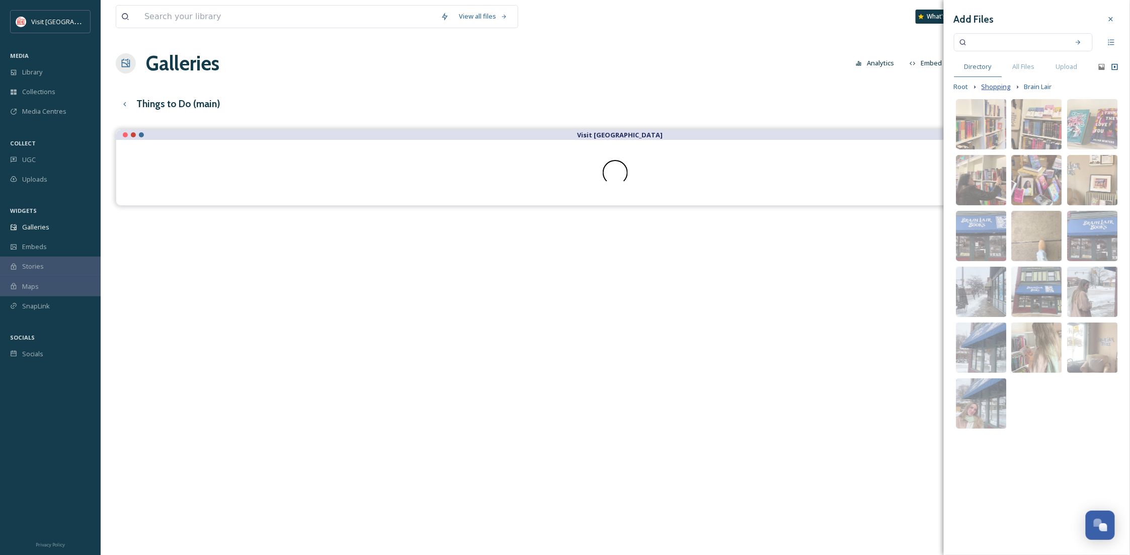
click at [1003, 82] on span "Shopping" at bounding box center [997, 87] width 30 height 10
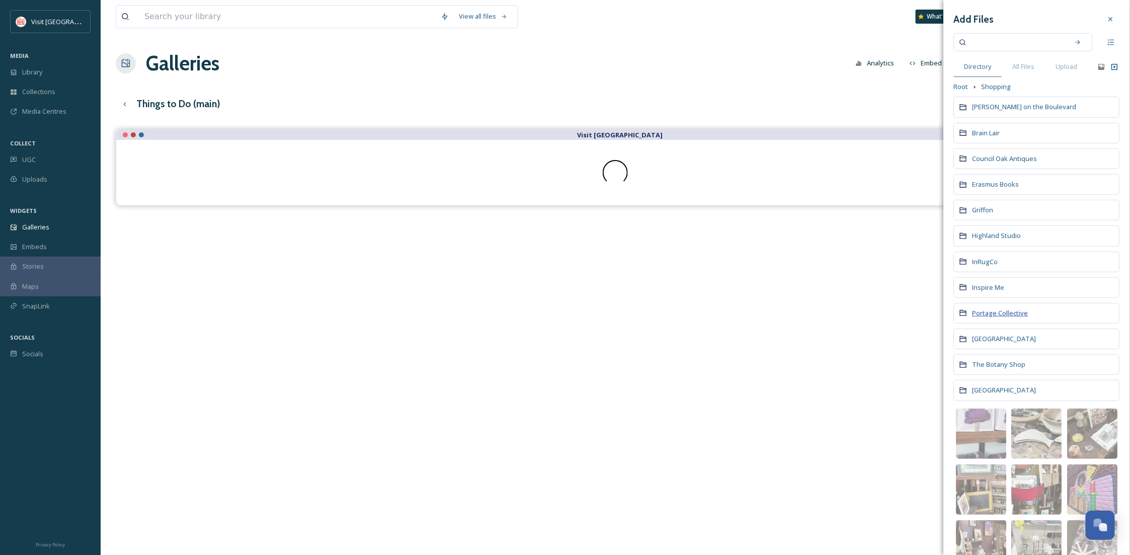
click at [991, 316] on span "Portage Collective" at bounding box center [1001, 313] width 56 height 9
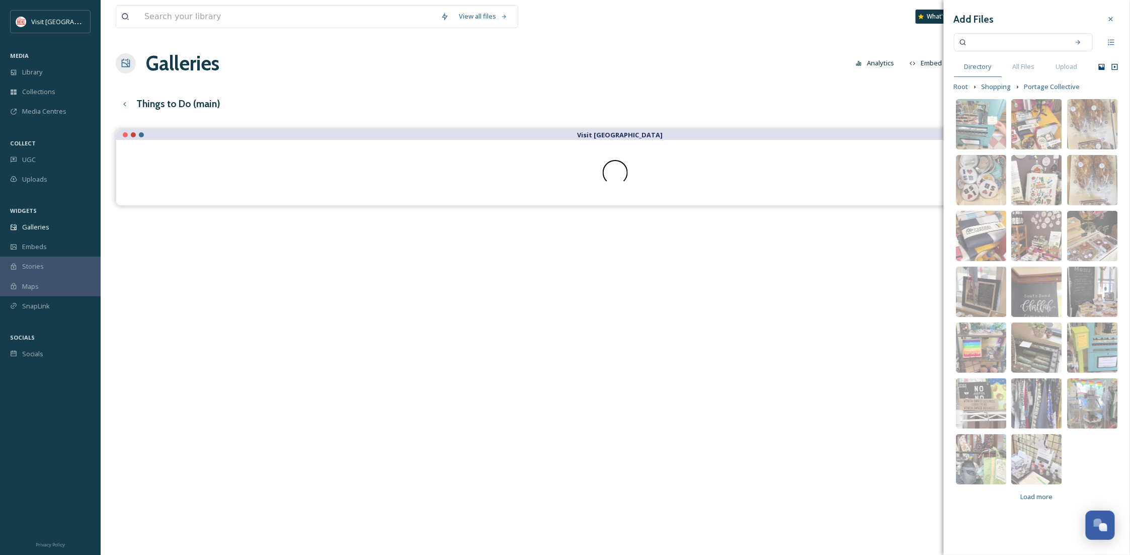
click at [1098, 66] on icon at bounding box center [1102, 67] width 8 height 8
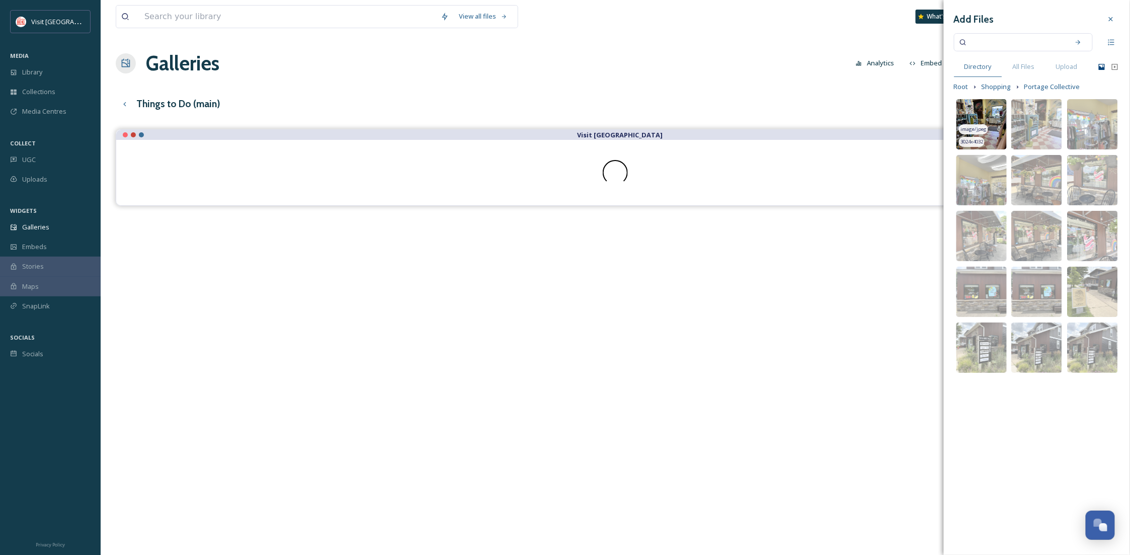
click at [995, 103] on img at bounding box center [982, 124] width 50 height 50
click at [997, 85] on span "Shopping" at bounding box center [997, 87] width 30 height 10
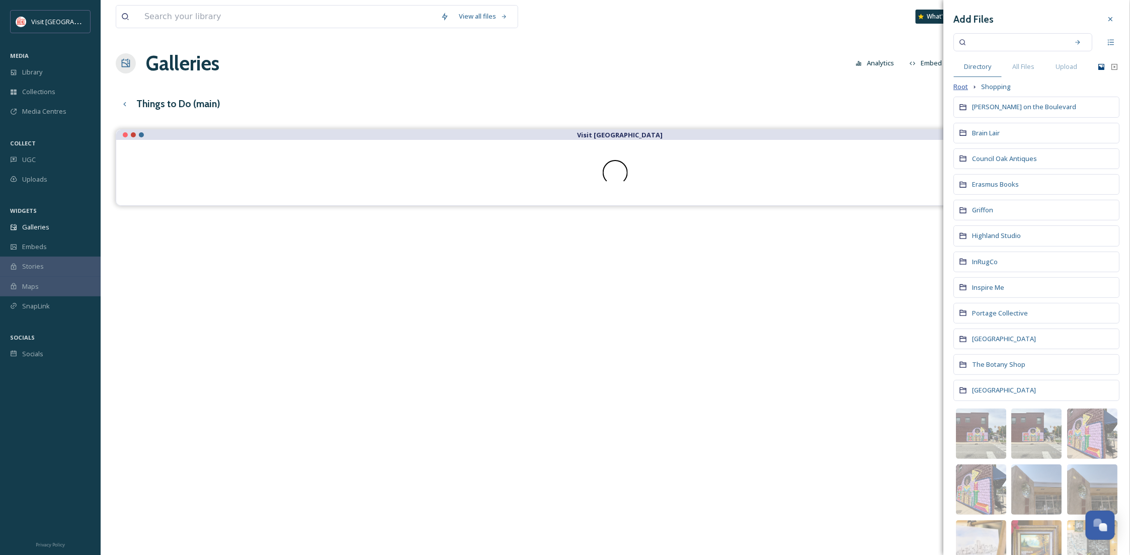
click at [961, 87] on span "Root" at bounding box center [961, 87] width 15 height 10
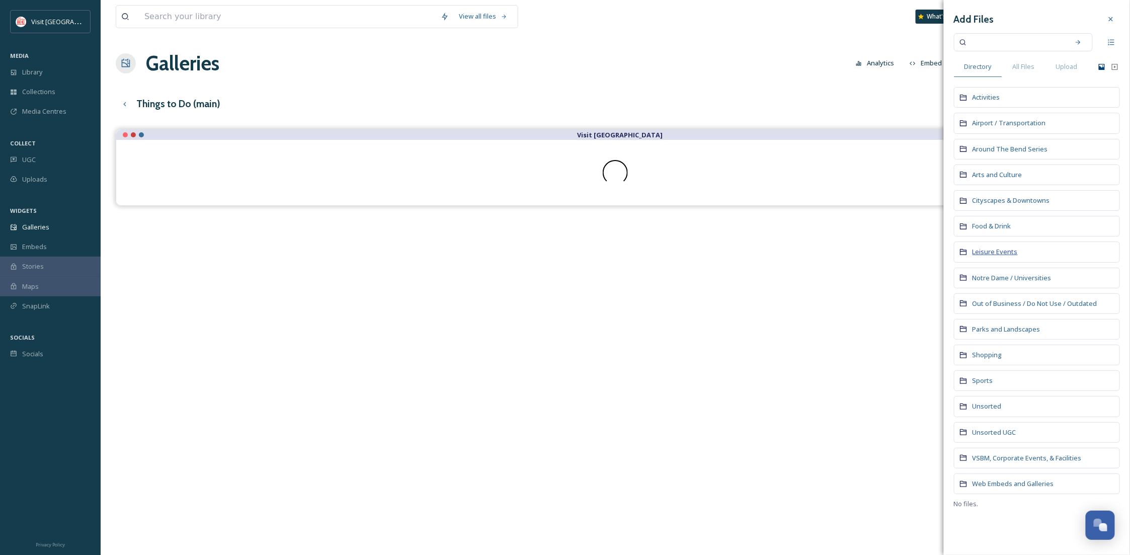
click at [978, 256] on span "Leisure Events" at bounding box center [995, 251] width 45 height 9
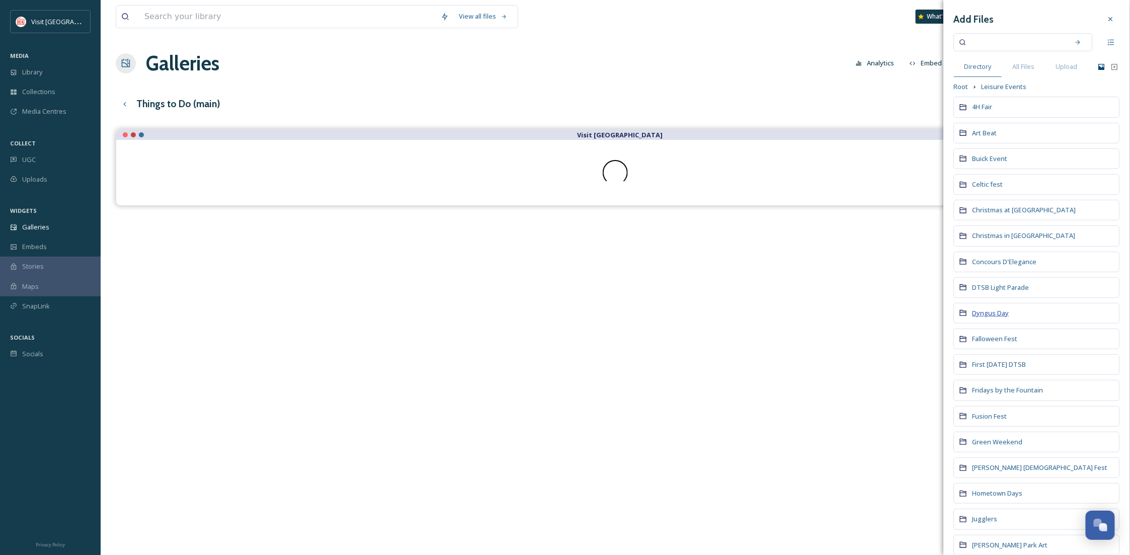
click at [995, 317] on span "Dyngus Day" at bounding box center [991, 313] width 37 height 9
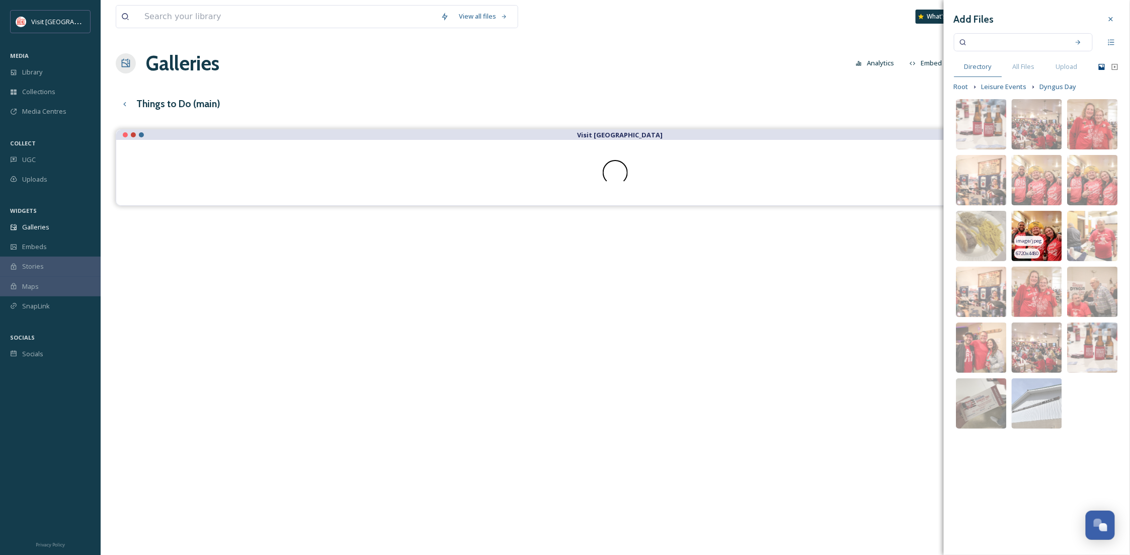
click at [1049, 220] on img at bounding box center [1037, 236] width 50 height 50
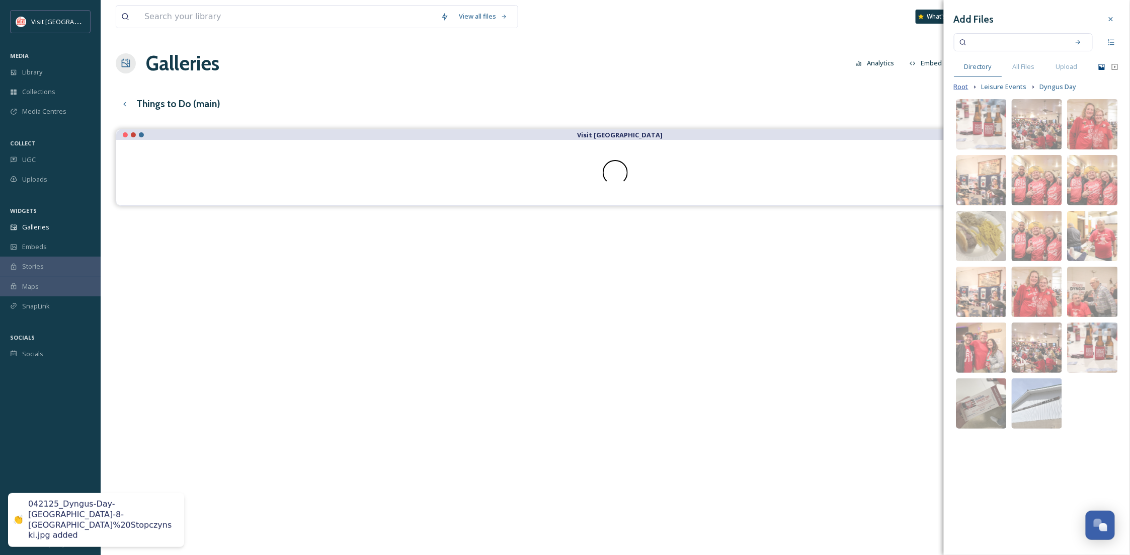
click at [961, 87] on span "Root" at bounding box center [961, 87] width 15 height 10
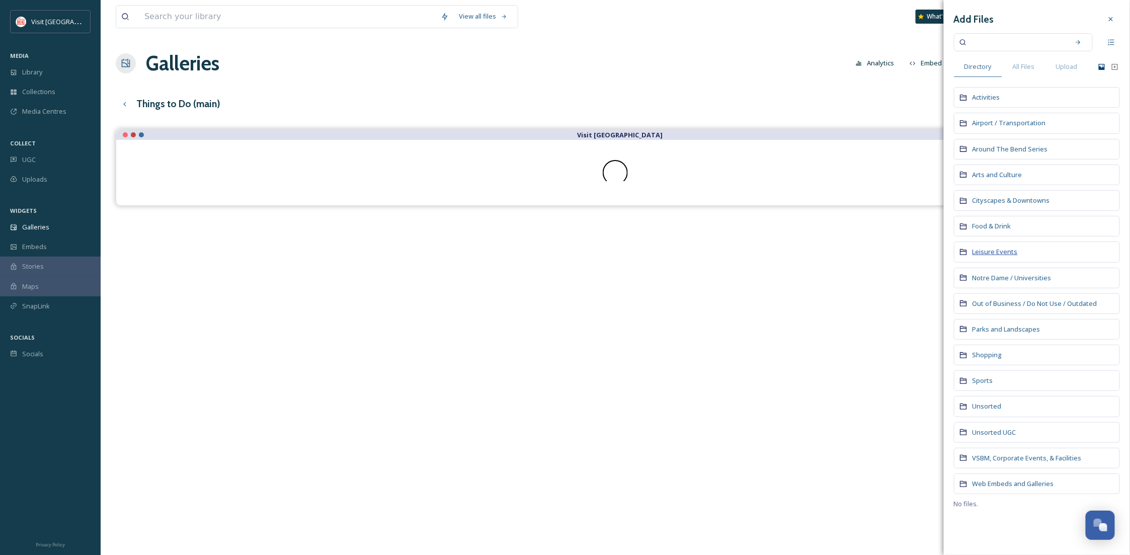
click at [983, 252] on span "Leisure Events" at bounding box center [995, 251] width 45 height 9
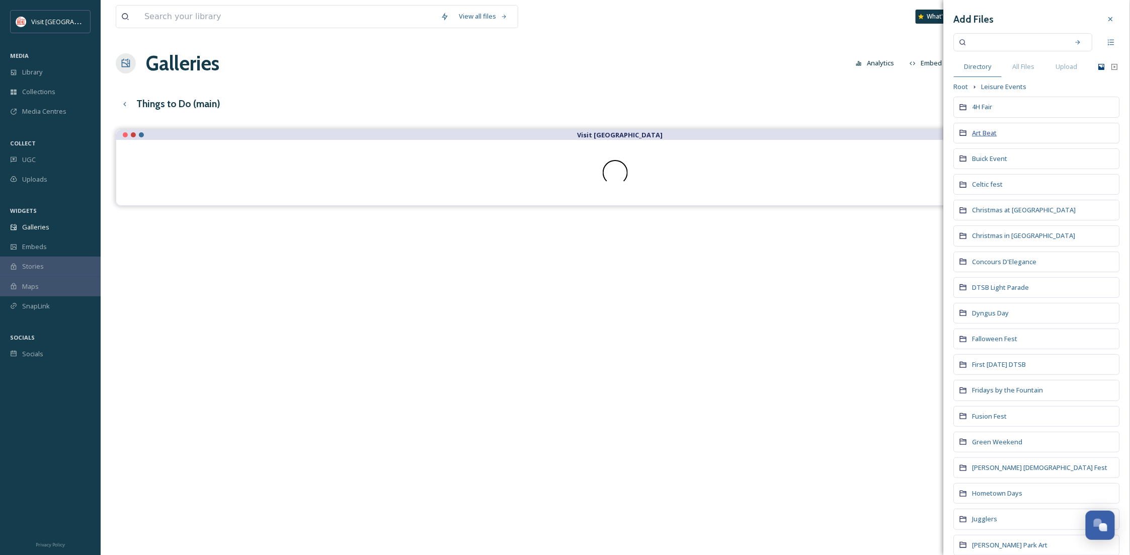
click at [982, 131] on span "Art Beat" at bounding box center [985, 132] width 25 height 9
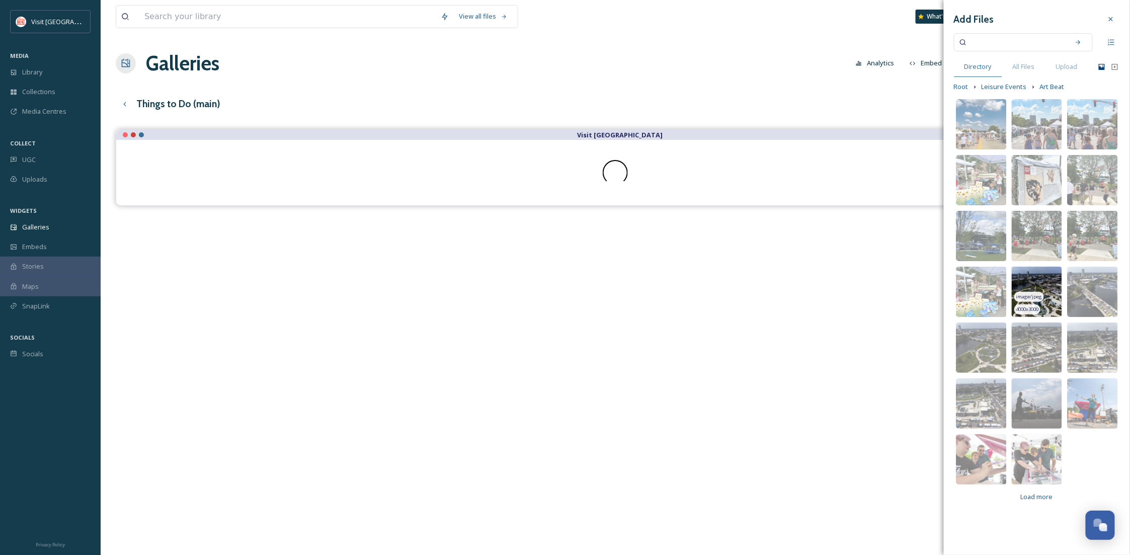
click at [1031, 283] on img at bounding box center [1037, 292] width 50 height 50
click at [1114, 15] on icon at bounding box center [1111, 19] width 8 height 8
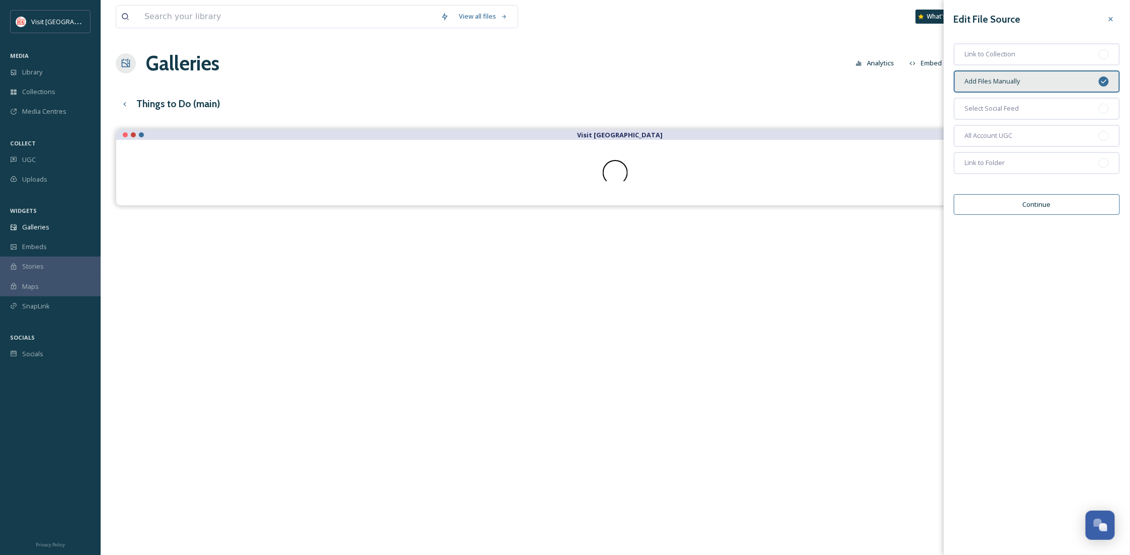
click at [1061, 198] on button "Continue" at bounding box center [1037, 204] width 166 height 21
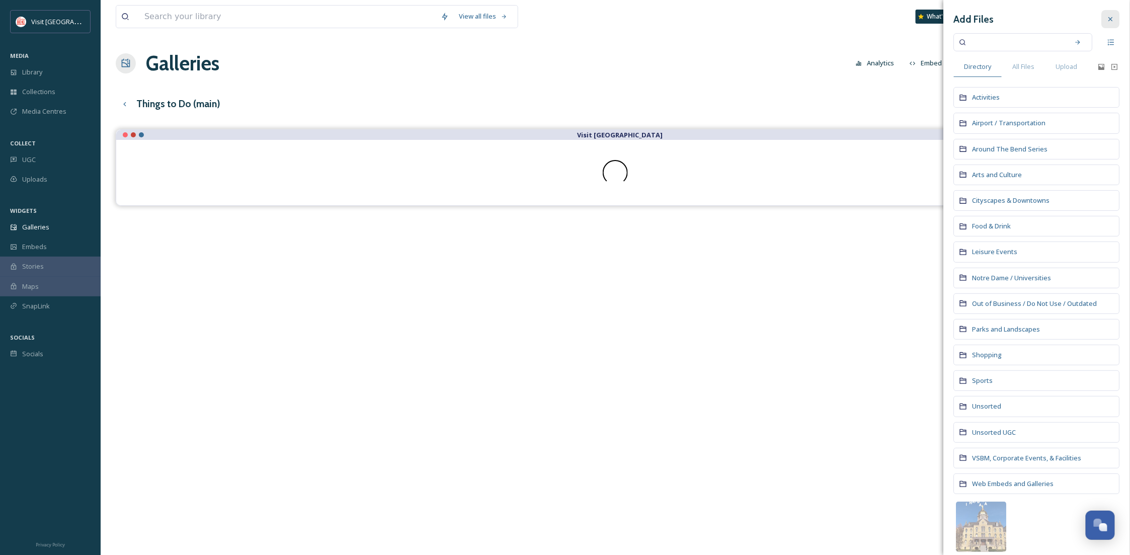
click at [1107, 15] on icon at bounding box center [1111, 19] width 8 height 8
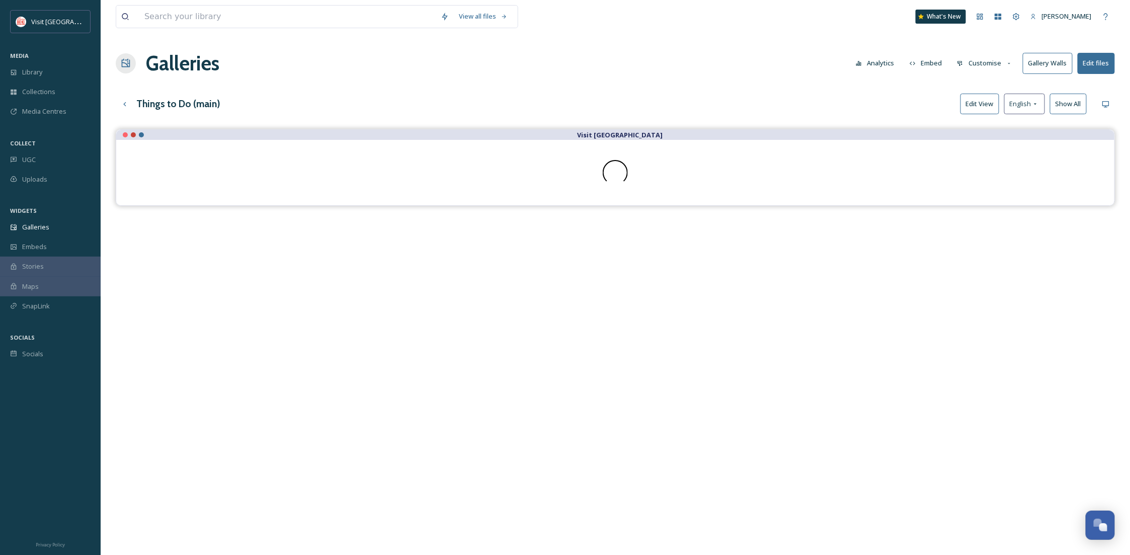
click at [521, 348] on div "Visit [GEOGRAPHIC_DATA]" at bounding box center [616, 406] width 1000 height 555
click at [975, 55] on button "Customise" at bounding box center [985, 63] width 66 height 20
click at [1004, 111] on div "Thumbnails" at bounding box center [988, 106] width 70 height 20
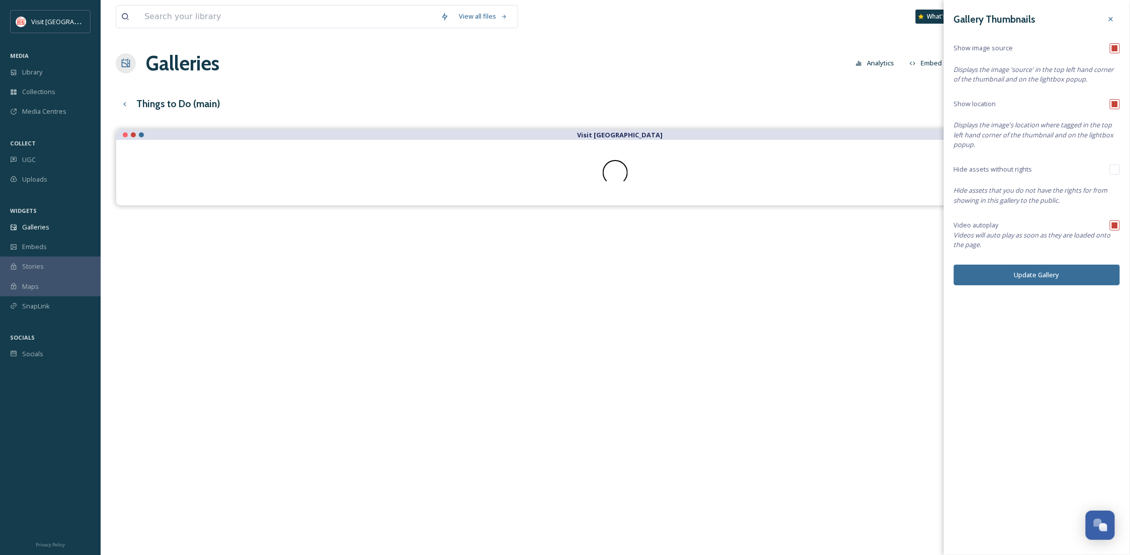
click at [1114, 46] on input "checkbox" at bounding box center [1115, 48] width 10 height 10
checkbox input "false"
drag, startPoint x: 1114, startPoint y: 46, endPoint x: 1048, endPoint y: 94, distance: 81.5
click at [1048, 93] on div "Gallery Thumbnails Show image source Displays the image 'source' in the top lef…" at bounding box center [1037, 147] width 186 height 295
click at [1071, 273] on button "Update Gallery" at bounding box center [1037, 275] width 166 height 21
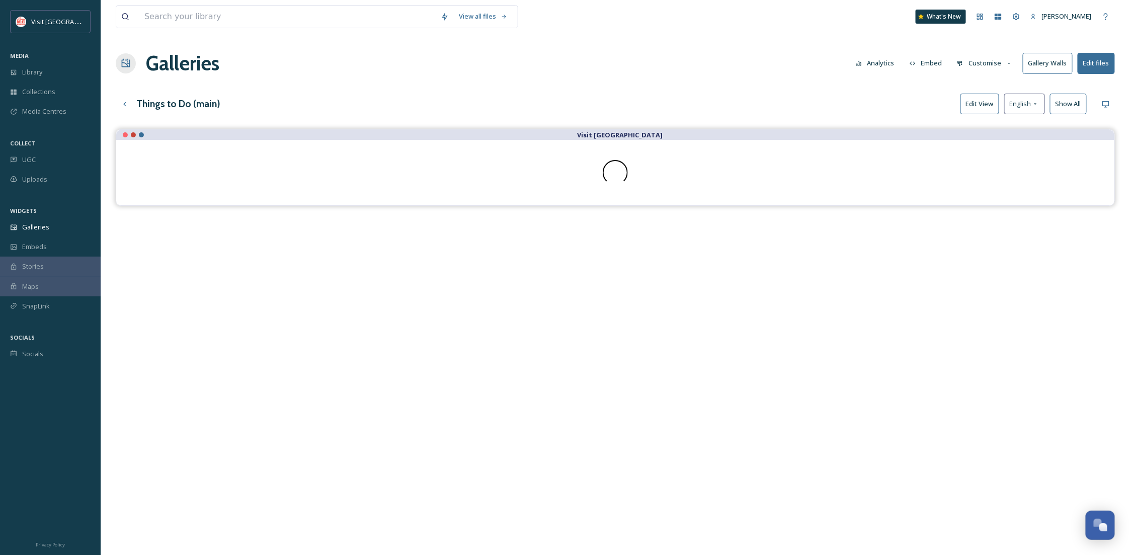
click at [758, 213] on div "Visit [GEOGRAPHIC_DATA]" at bounding box center [616, 406] width 1000 height 555
click at [975, 61] on button "Customise" at bounding box center [985, 63] width 66 height 20
click at [968, 88] on span "Layout" at bounding box center [968, 87] width 20 height 10
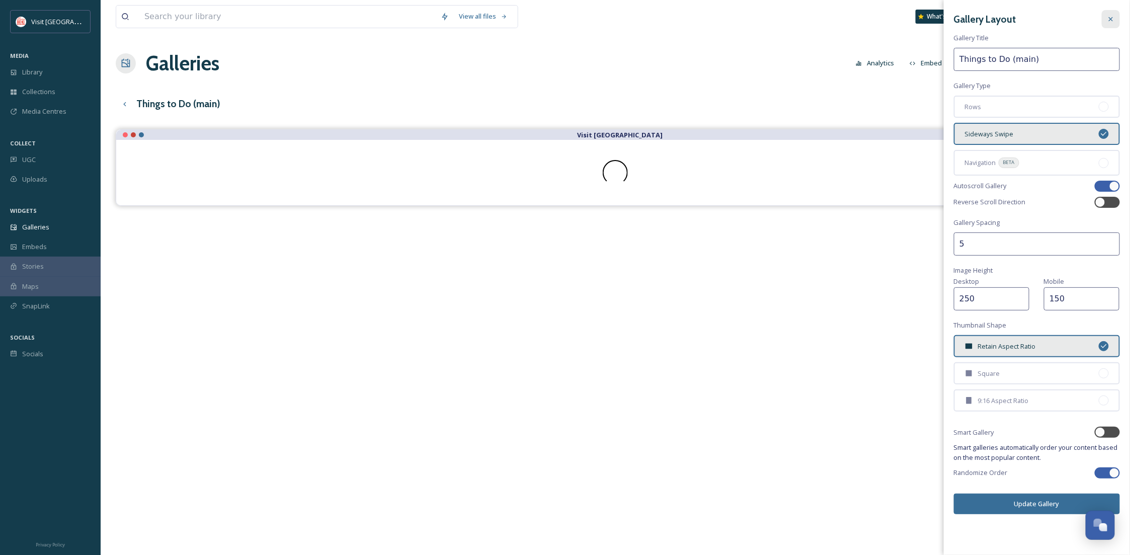
click at [1121, 18] on div "Gallery Layout Gallery Title Things to Do (main) Gallery Type Rows Sideways Swi…" at bounding box center [1037, 262] width 186 height 524
click at [1117, 18] on div at bounding box center [1111, 19] width 18 height 18
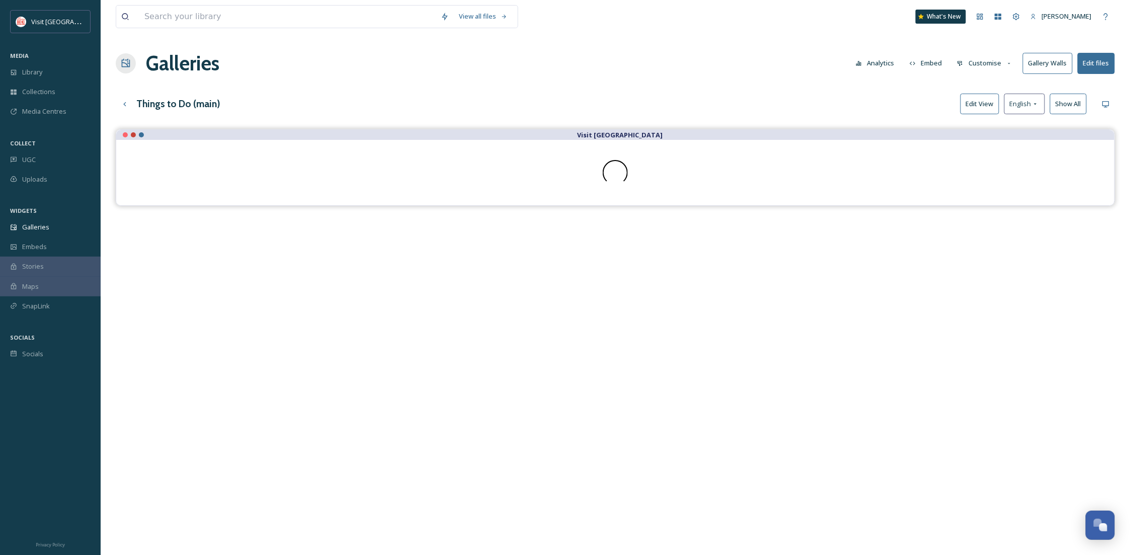
click at [974, 64] on button "Customise" at bounding box center [985, 63] width 66 height 20
click at [971, 107] on span "Thumbnails" at bounding box center [975, 106] width 35 height 10
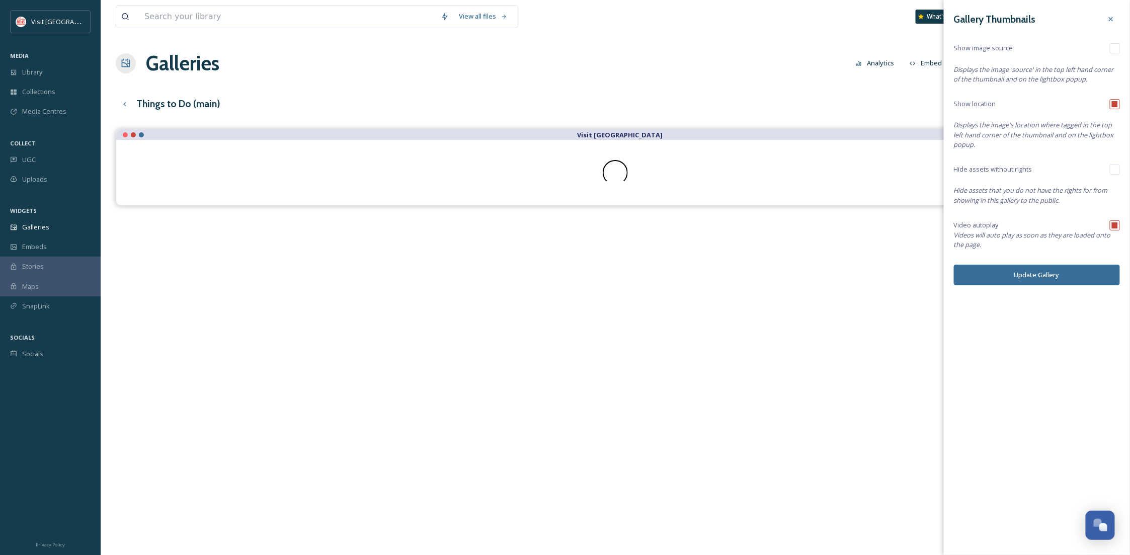
drag, startPoint x: 1108, startPoint y: 18, endPoint x: 1098, endPoint y: 24, distance: 11.7
click at [1109, 18] on icon at bounding box center [1111, 19] width 8 height 8
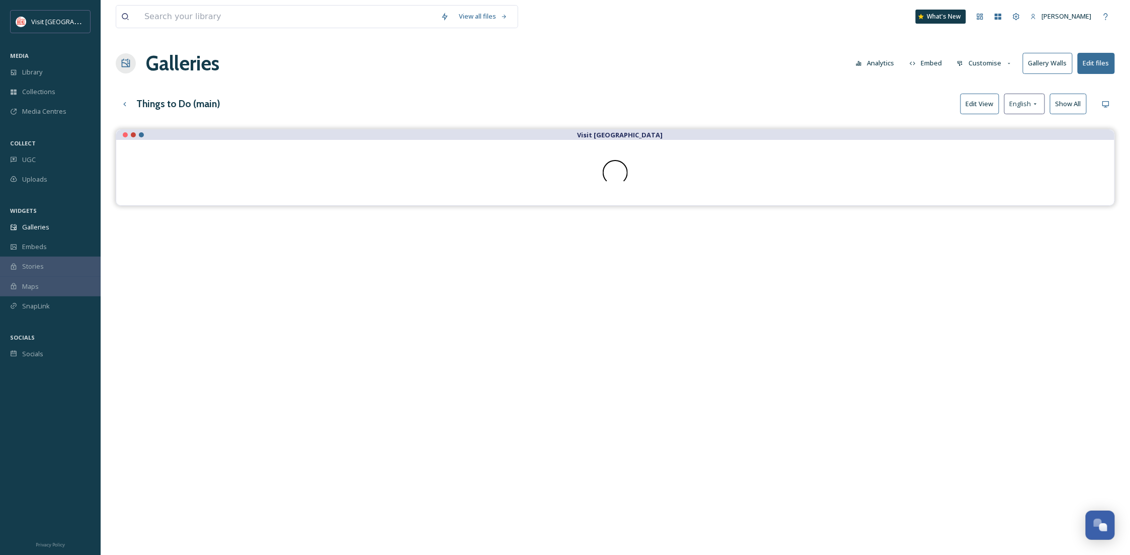
click at [992, 65] on button "Customise" at bounding box center [985, 63] width 66 height 20
click at [989, 163] on div "Template" at bounding box center [988, 165] width 70 height 20
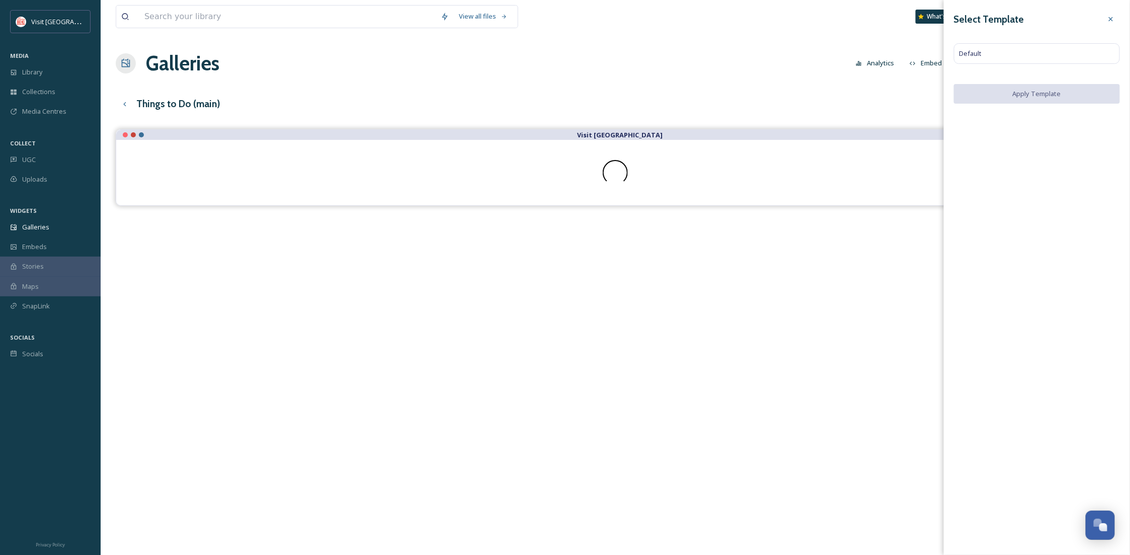
click at [1111, 8] on div "Select Template Default Apply Template" at bounding box center [1037, 57] width 186 height 114
click at [1112, 13] on div at bounding box center [1111, 19] width 18 height 18
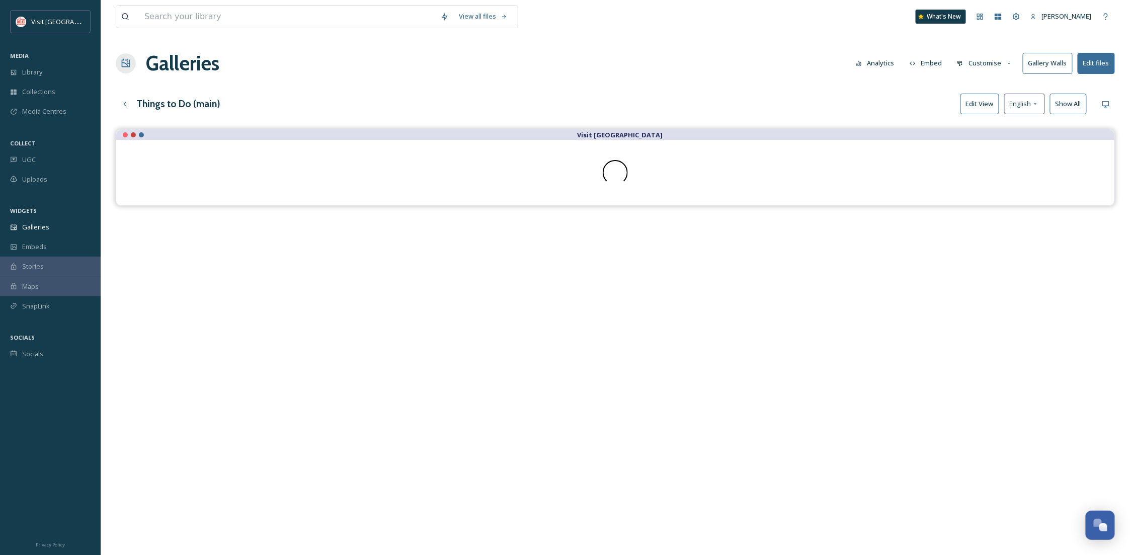
click at [992, 109] on button "Edit View" at bounding box center [980, 104] width 39 height 21
click at [992, 109] on button "Preview" at bounding box center [982, 104] width 36 height 21
click at [1021, 107] on span "English" at bounding box center [1021, 104] width 22 height 10
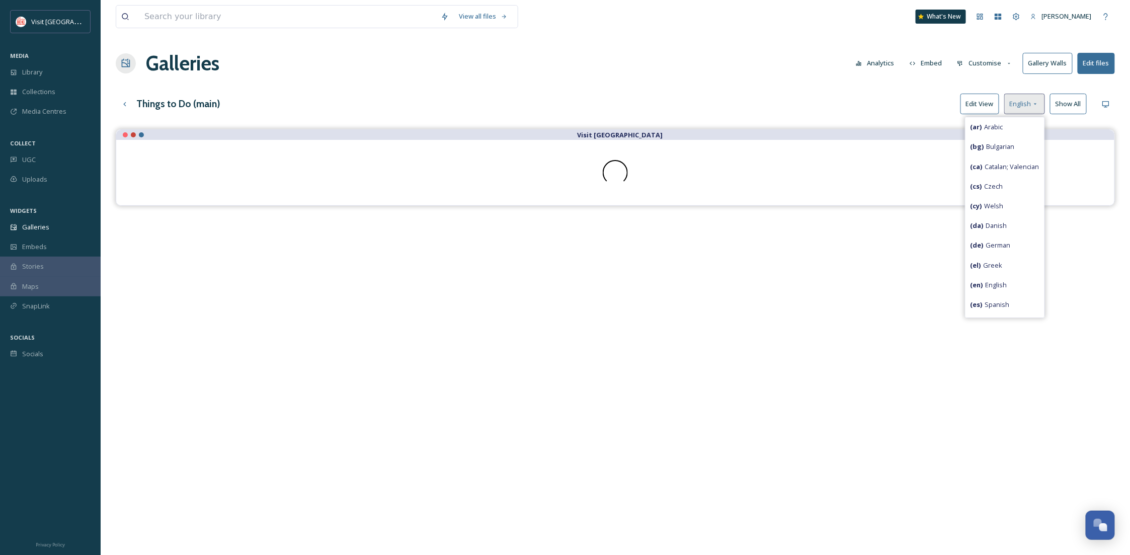
click at [1021, 107] on span "English" at bounding box center [1021, 104] width 22 height 10
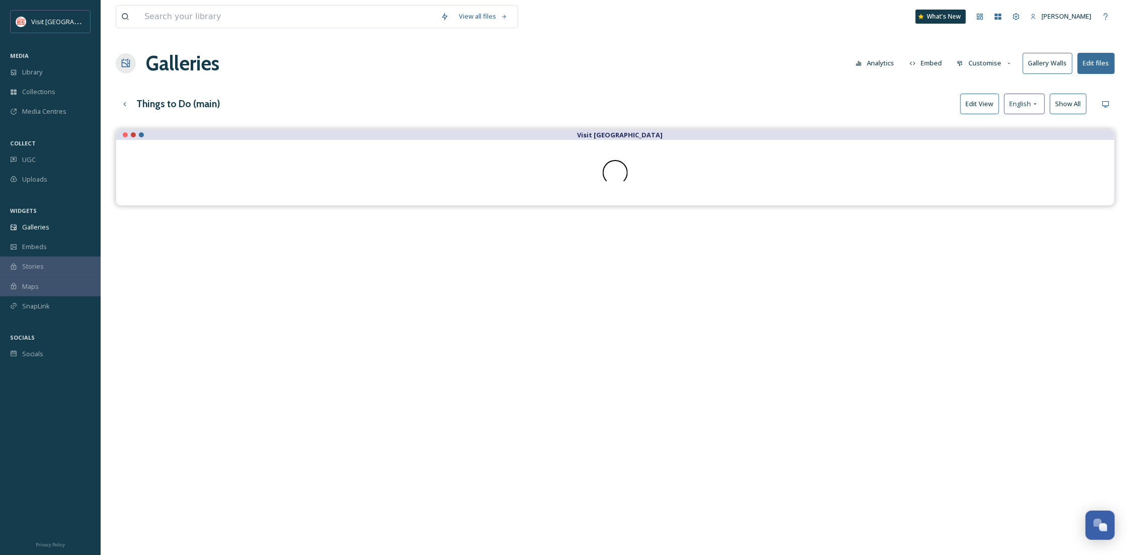
click at [1063, 109] on button "Show All" at bounding box center [1068, 104] width 37 height 21
click at [1094, 65] on button "Edit files" at bounding box center [1096, 63] width 37 height 21
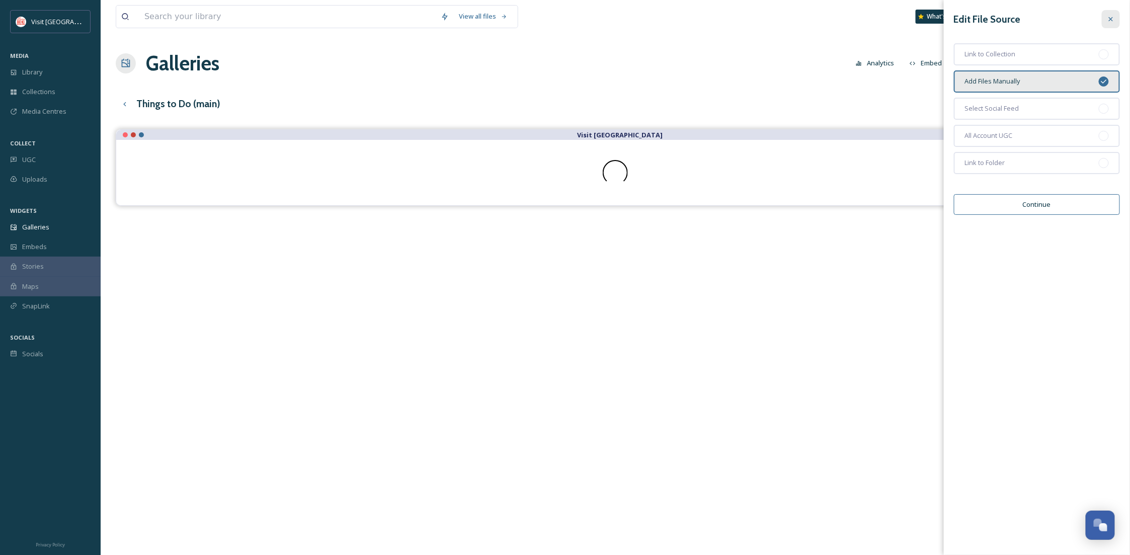
click at [1108, 19] on icon at bounding box center [1111, 19] width 8 height 8
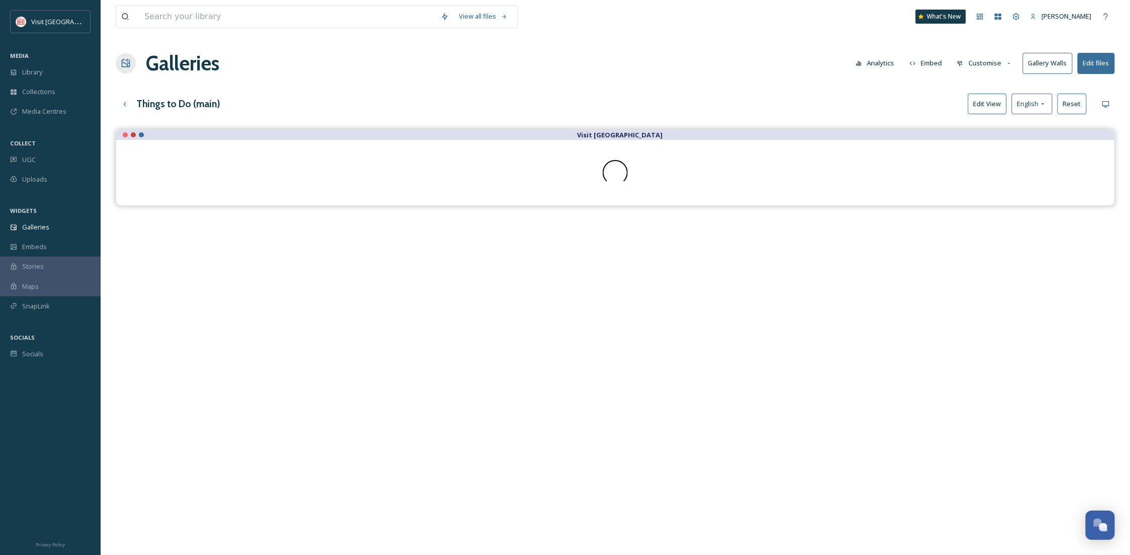
click at [1065, 59] on button "Gallery Walls" at bounding box center [1048, 63] width 50 height 21
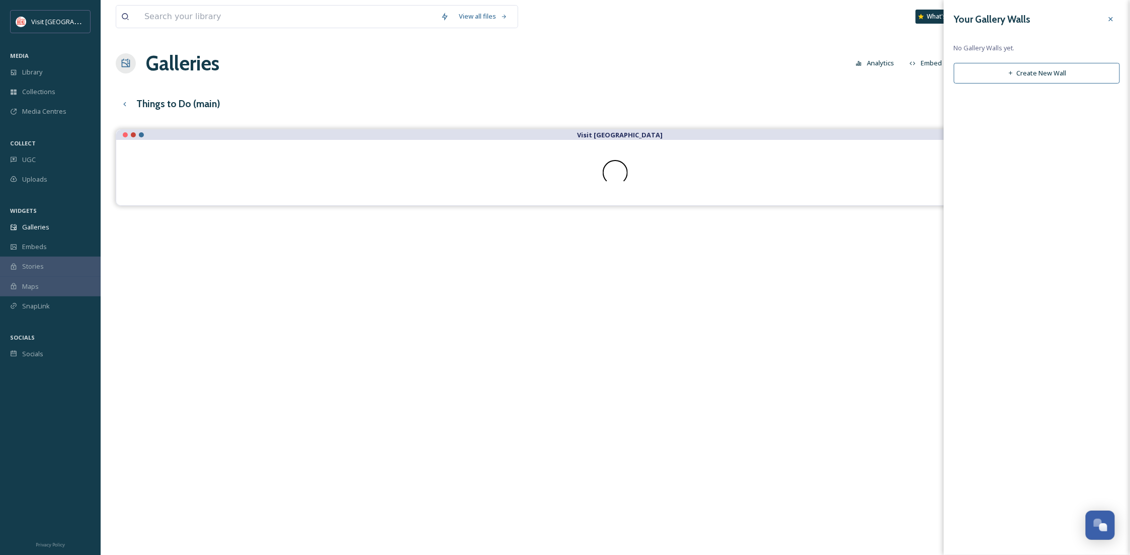
click at [1114, 17] on icon at bounding box center [1111, 19] width 8 height 8
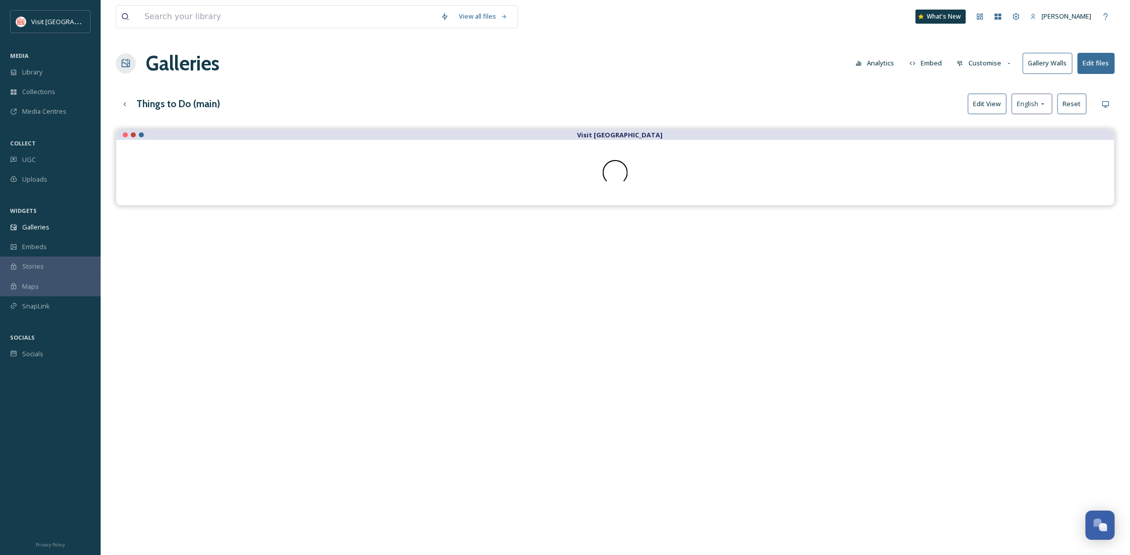
click at [1100, 64] on button "Edit files" at bounding box center [1096, 63] width 37 height 21
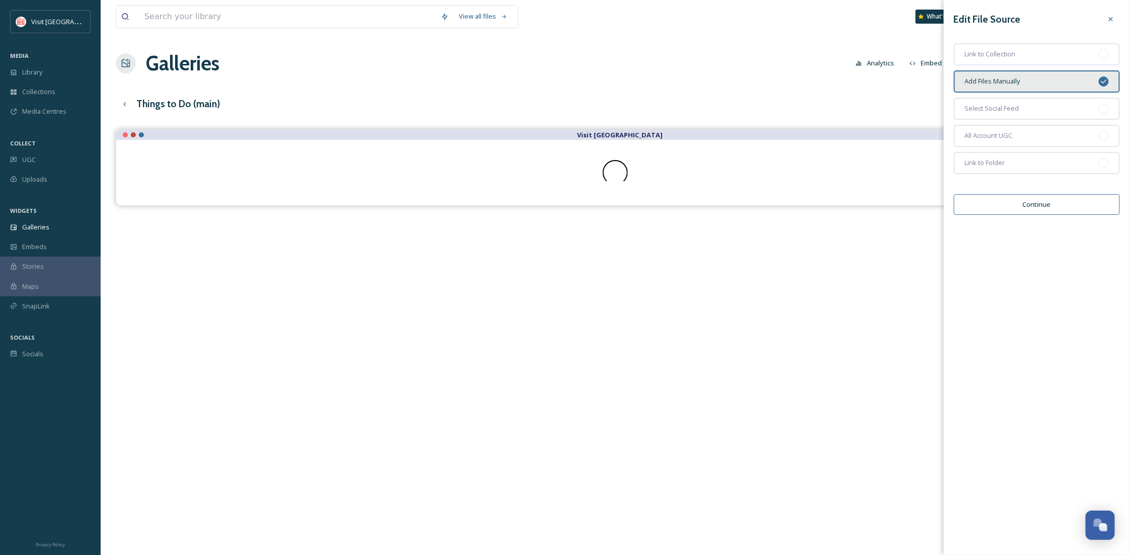
click at [1077, 201] on button "Continue" at bounding box center [1037, 204] width 166 height 21
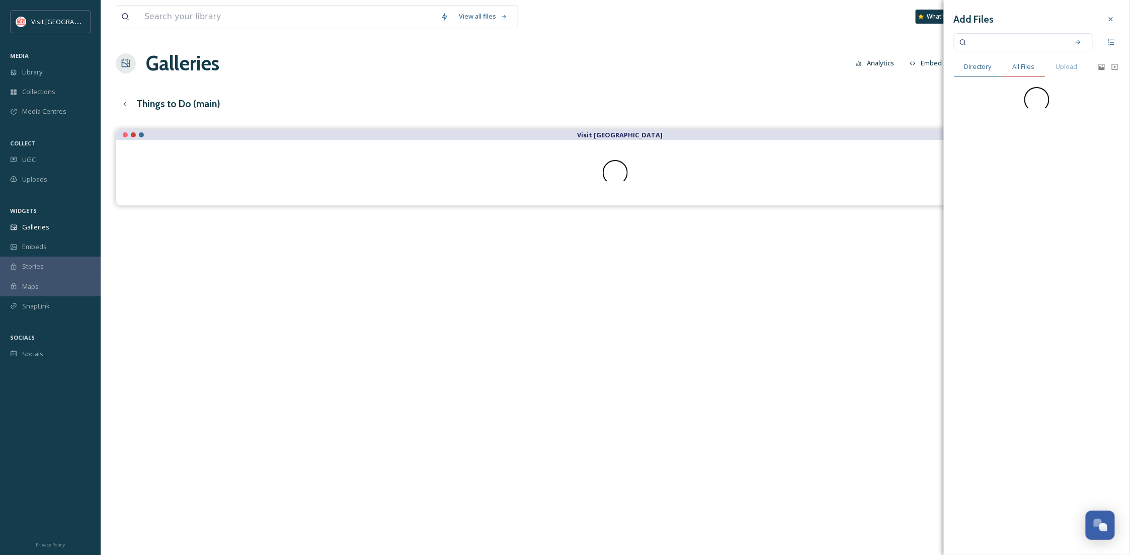
click at [1018, 65] on span "All Files" at bounding box center [1024, 67] width 22 height 10
click at [971, 65] on span "Directory" at bounding box center [978, 67] width 27 height 10
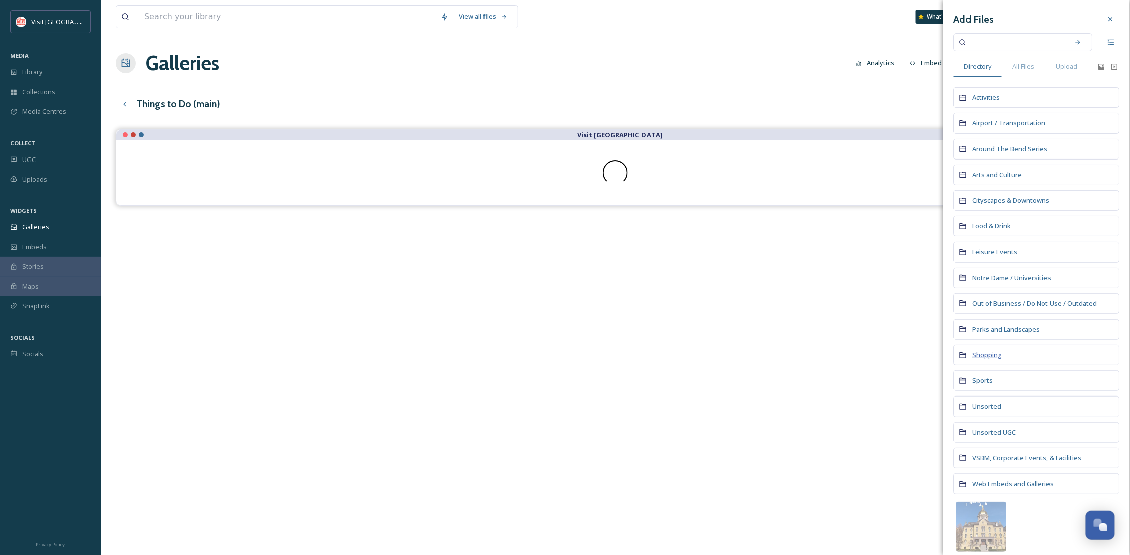
click at [987, 355] on span "Shopping" at bounding box center [988, 354] width 30 height 9
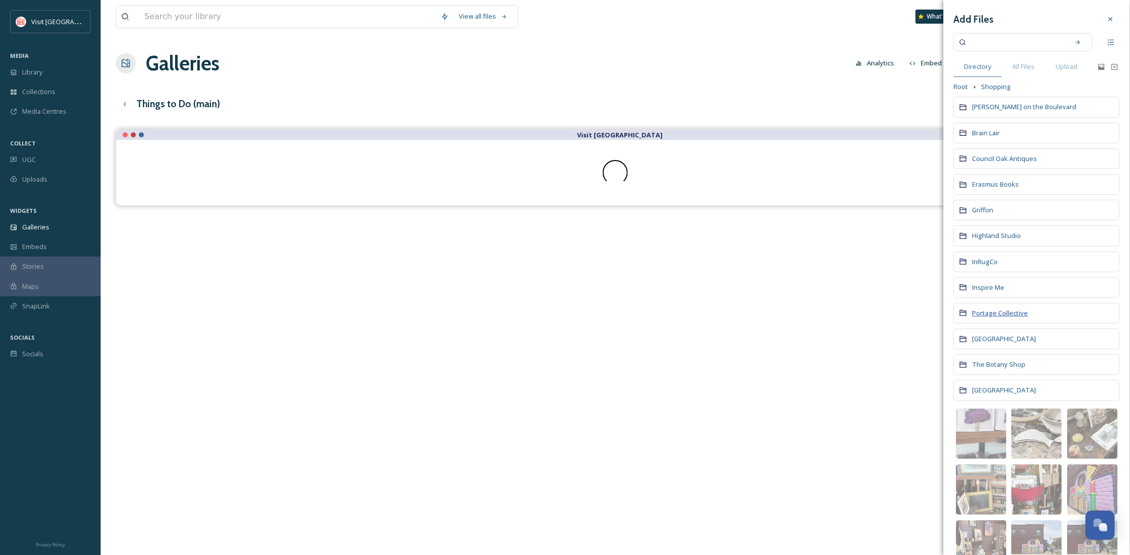
click at [987, 315] on span "Portage Collective" at bounding box center [1001, 313] width 56 height 9
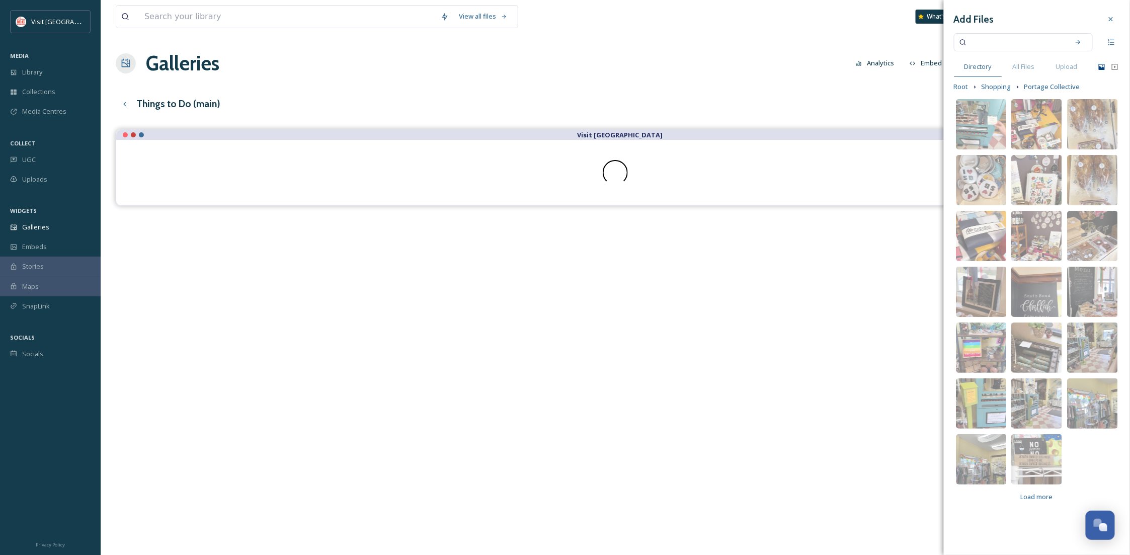
click at [1101, 68] on icon at bounding box center [1102, 67] width 6 height 6
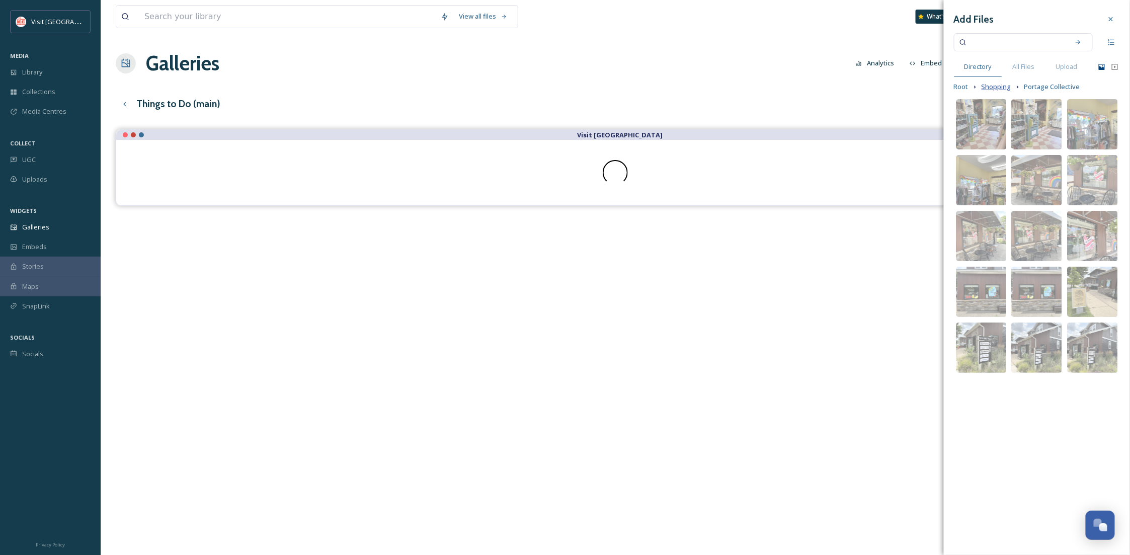
click at [1003, 84] on span "Shopping" at bounding box center [997, 87] width 30 height 10
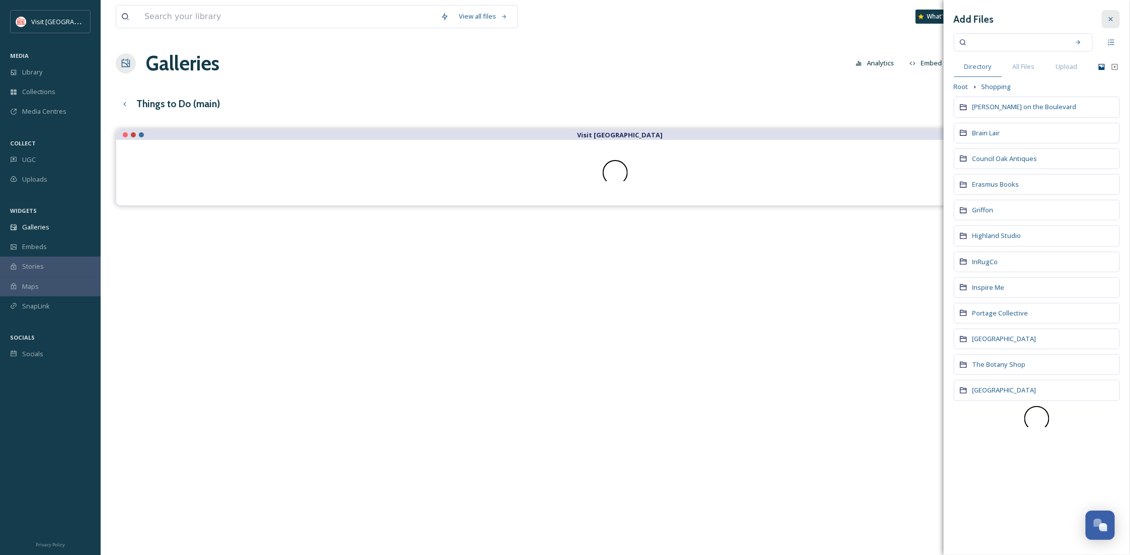
click at [1107, 16] on icon at bounding box center [1111, 19] width 8 height 8
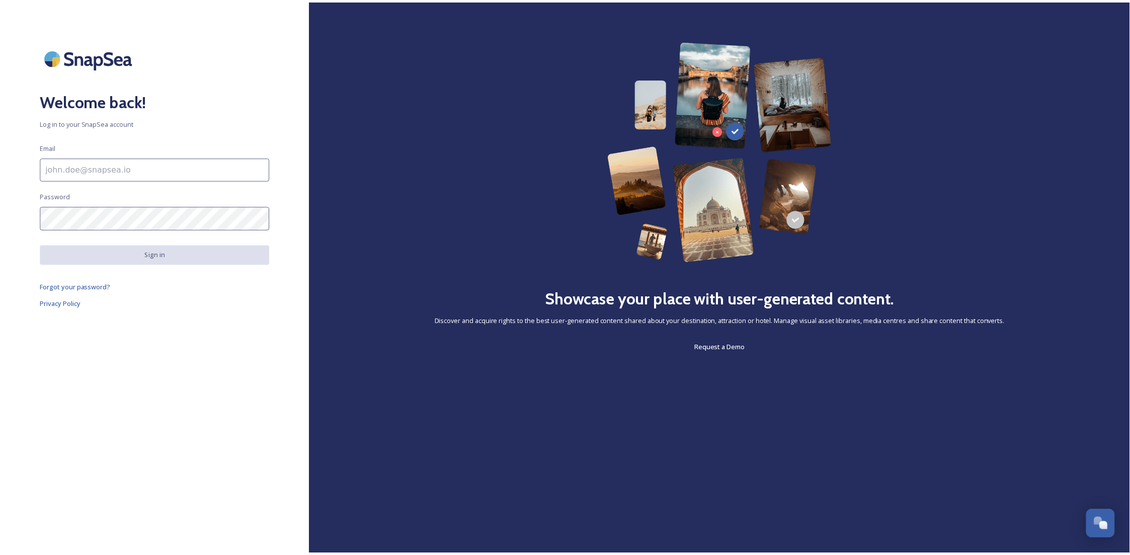
scroll to position [154, 0]
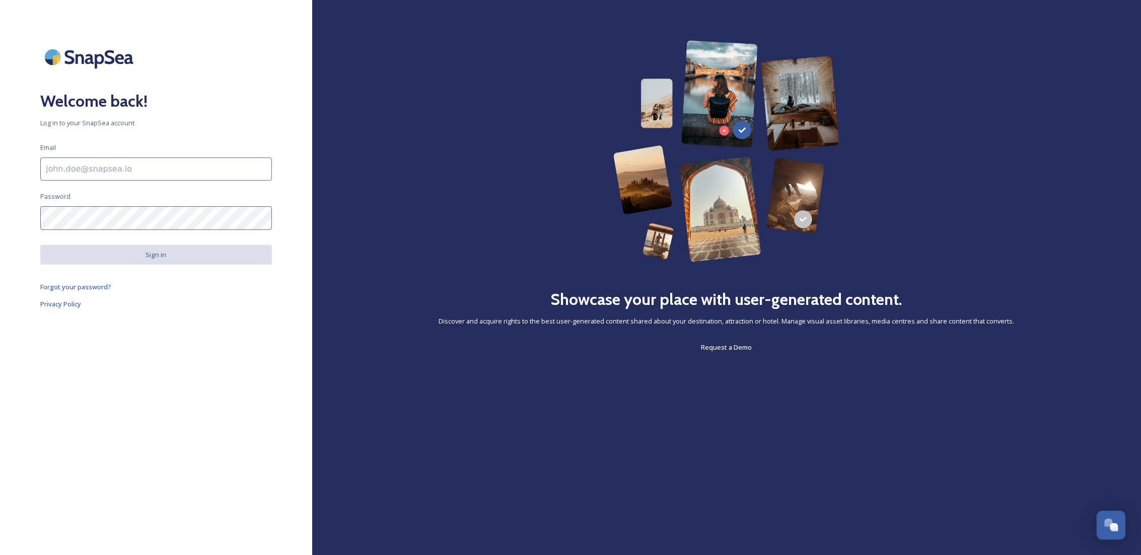
click at [192, 172] on input at bounding box center [156, 169] width 232 height 23
type input "[EMAIL_ADDRESS][DOMAIN_NAME]"
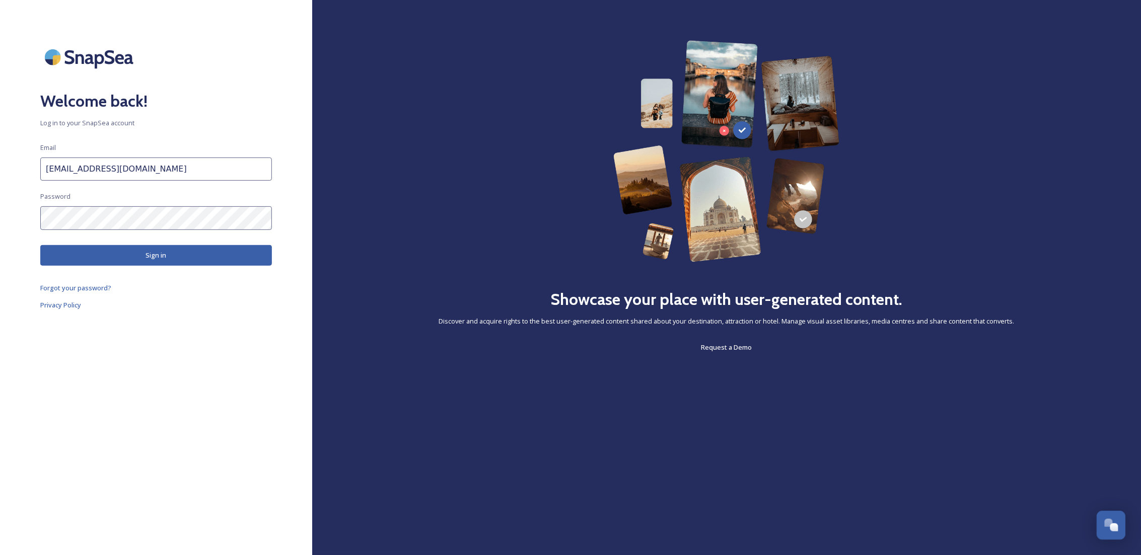
click at [165, 259] on button "Sign in" at bounding box center [156, 255] width 232 height 21
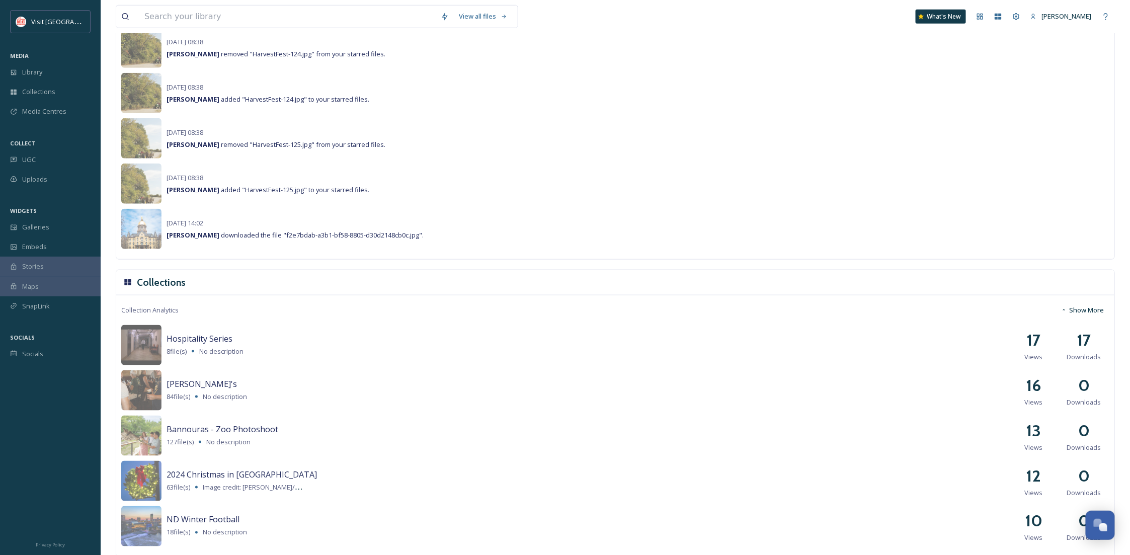
scroll to position [447, 0]
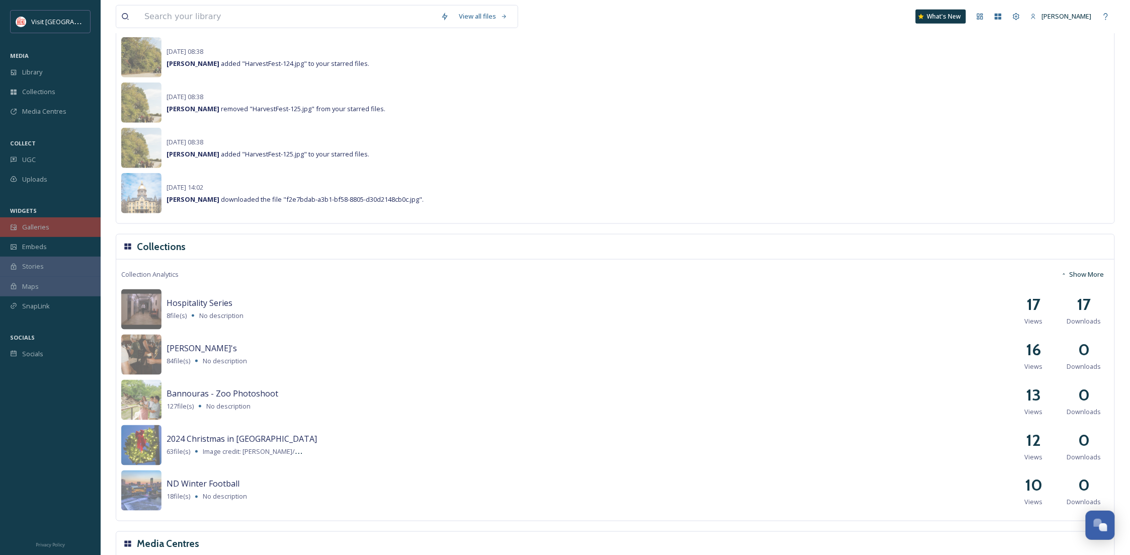
click at [46, 228] on span "Galleries" at bounding box center [35, 227] width 27 height 10
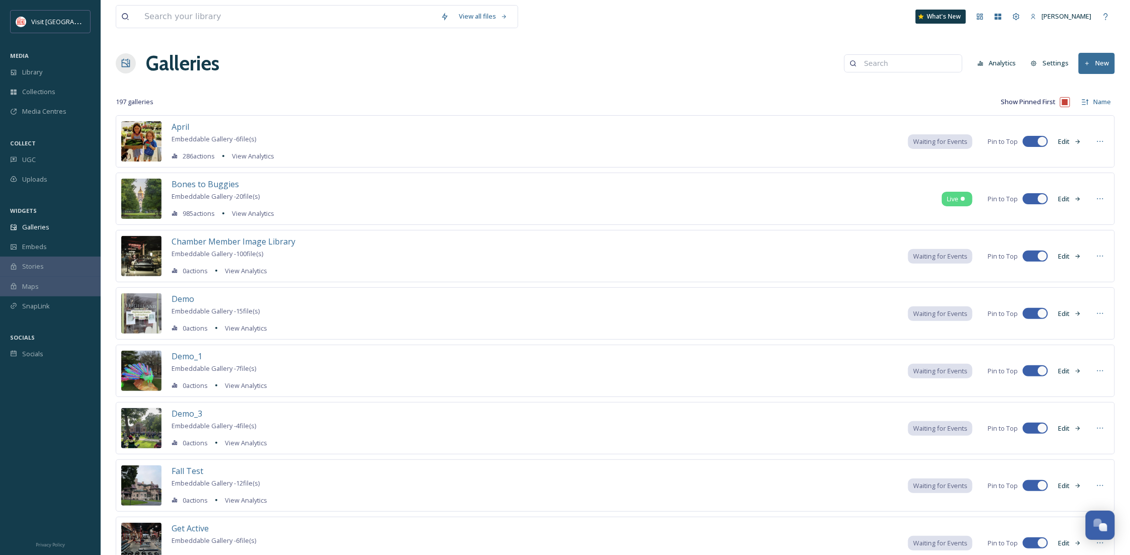
click at [887, 62] on input at bounding box center [909, 63] width 98 height 20
type input "things"
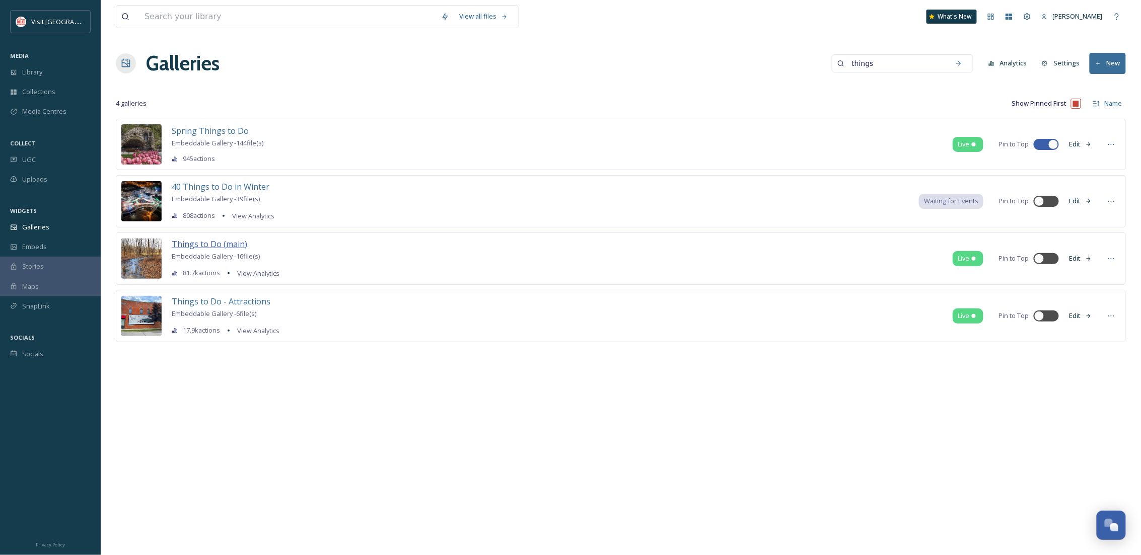
click at [237, 244] on span "Things to Do (main)" at bounding box center [210, 244] width 76 height 11
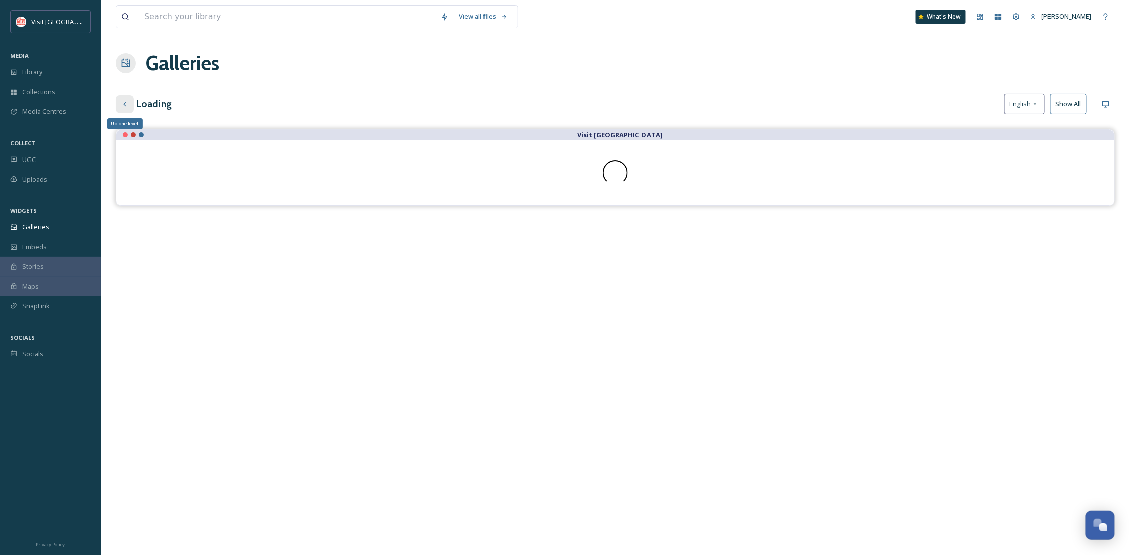
click at [123, 104] on icon at bounding box center [125, 104] width 8 height 8
click at [987, 64] on button "Customise" at bounding box center [985, 63] width 66 height 20
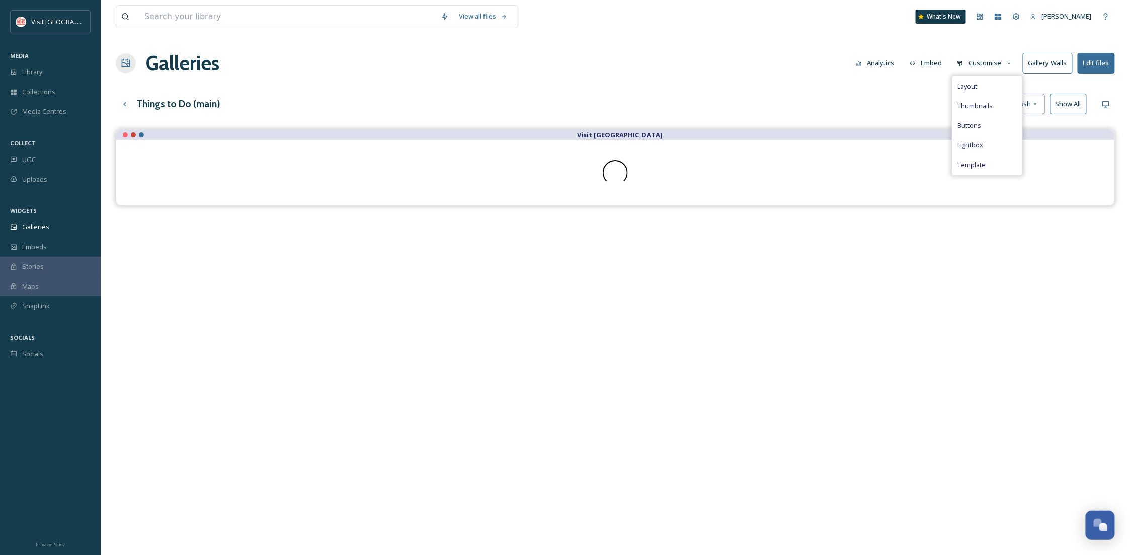
click at [987, 64] on button "Customise" at bounding box center [985, 63] width 66 height 20
click at [682, 372] on div "Visit [GEOGRAPHIC_DATA]" at bounding box center [616, 406] width 1000 height 555
click at [55, 82] on div "Collections" at bounding box center [50, 92] width 101 height 20
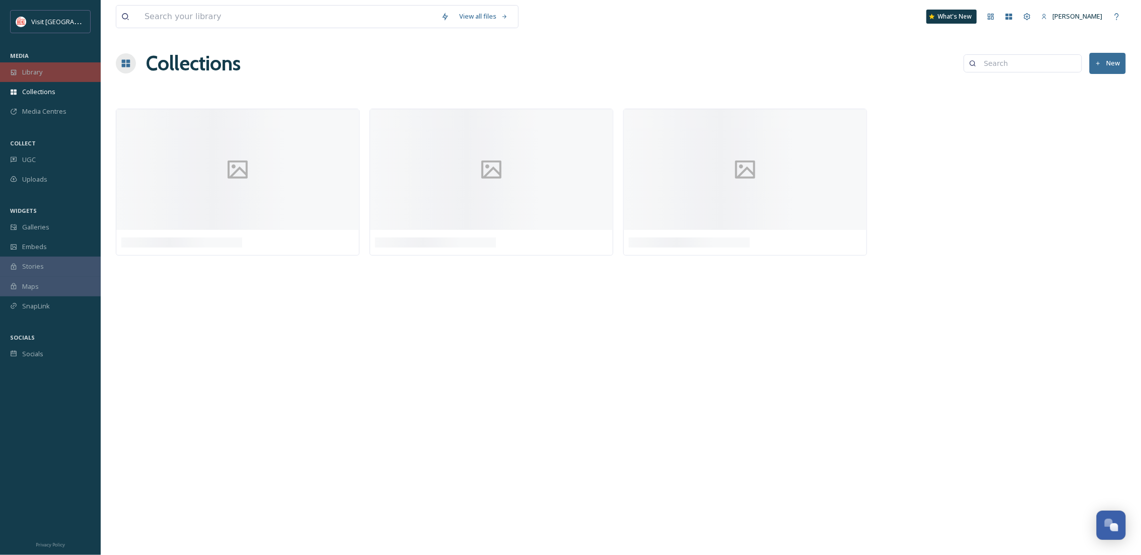
click at [52, 70] on div "Library" at bounding box center [50, 72] width 101 height 20
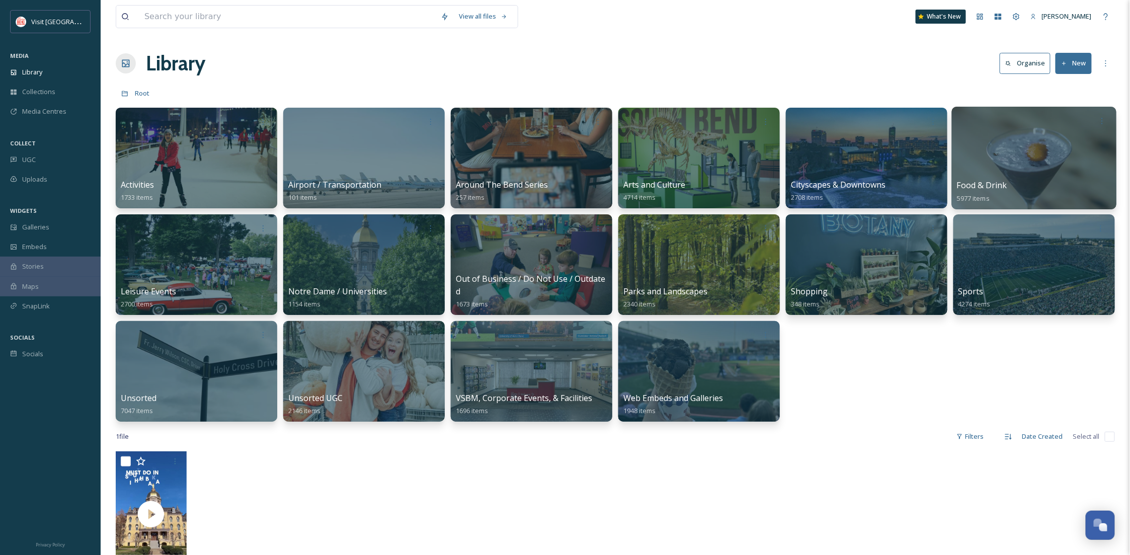
click at [1008, 145] on div at bounding box center [1034, 158] width 165 height 103
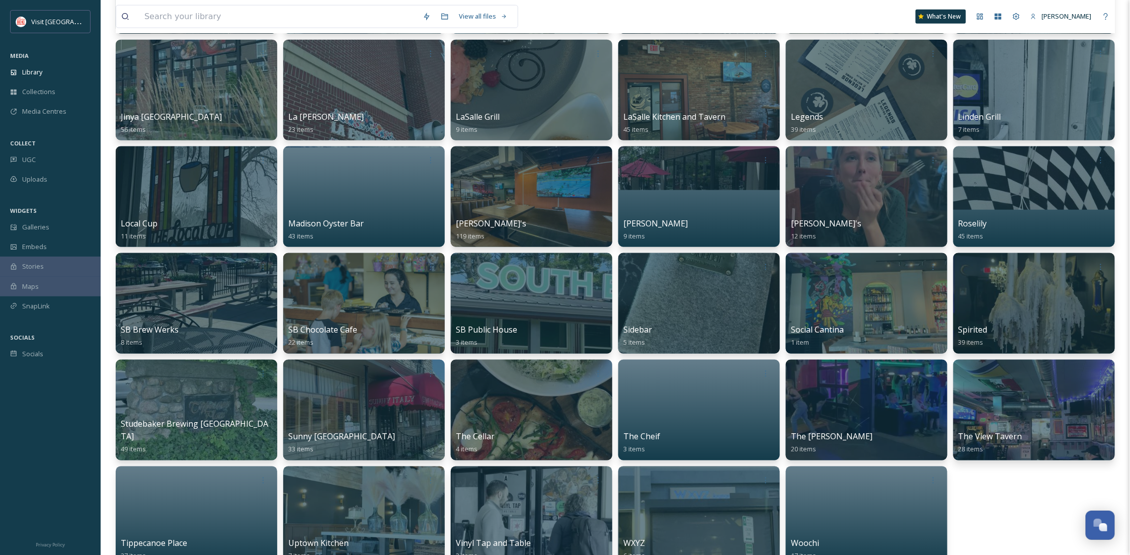
scroll to position [626, 0]
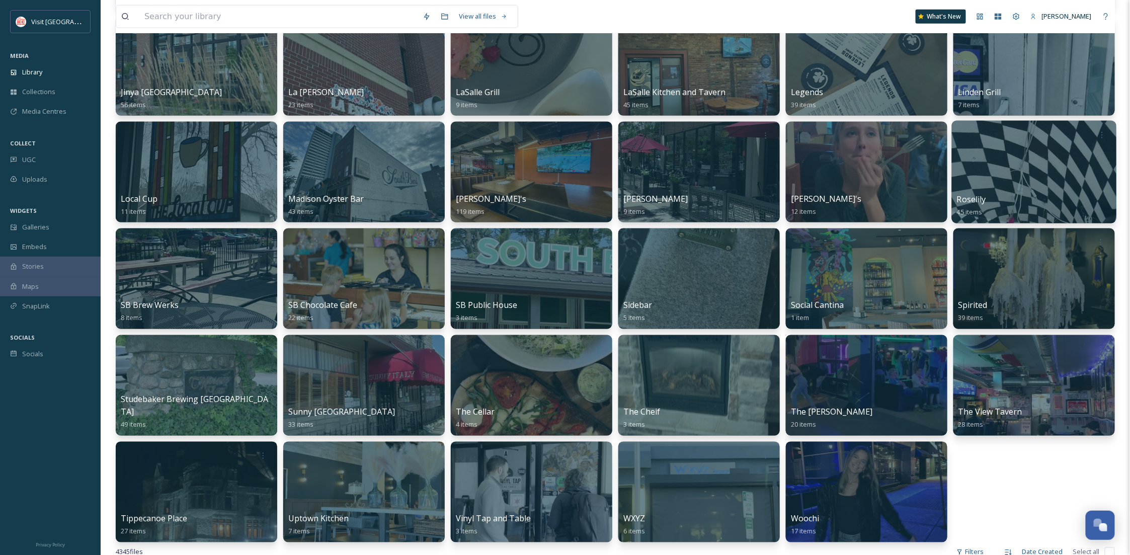
click at [1008, 182] on div at bounding box center [1034, 172] width 165 height 103
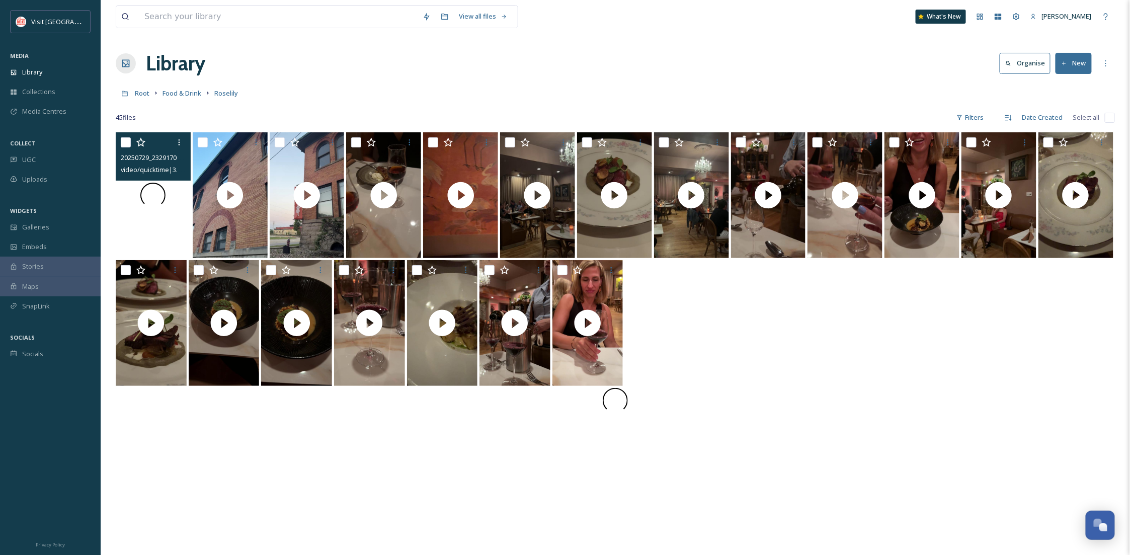
drag, startPoint x: 138, startPoint y: 258, endPoint x: 163, endPoint y: 220, distance: 45.0
click at [163, 220] on div at bounding box center [153, 195] width 75 height 126
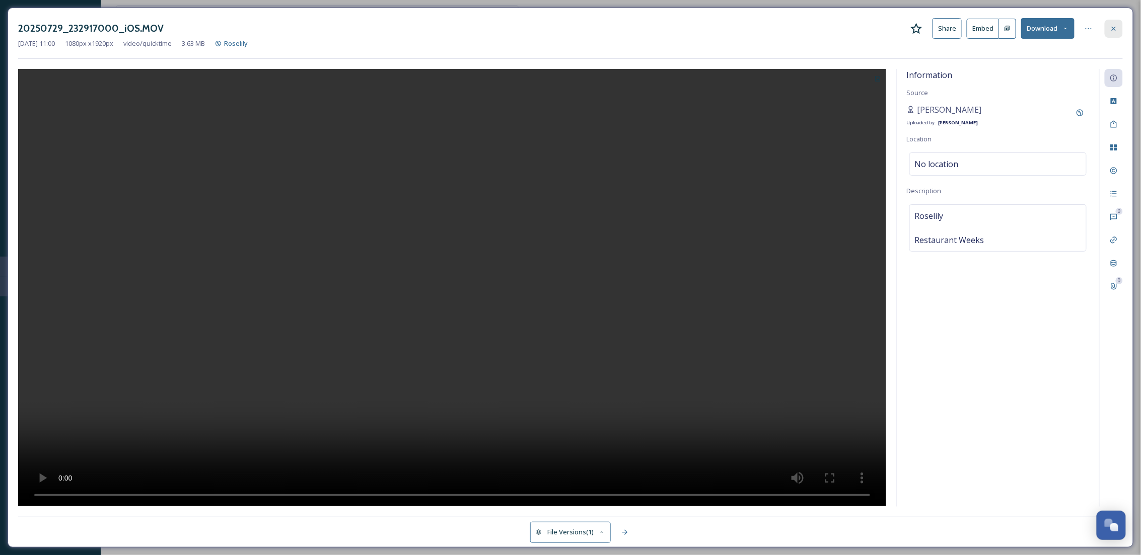
click at [1113, 30] on icon at bounding box center [1113, 29] width 8 height 8
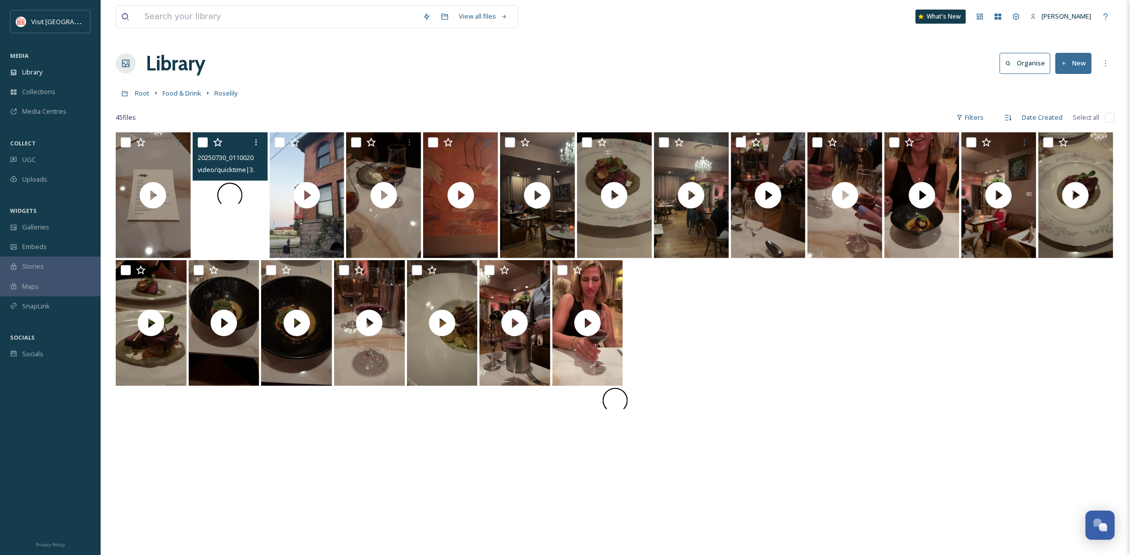
click at [221, 230] on div at bounding box center [230, 195] width 75 height 126
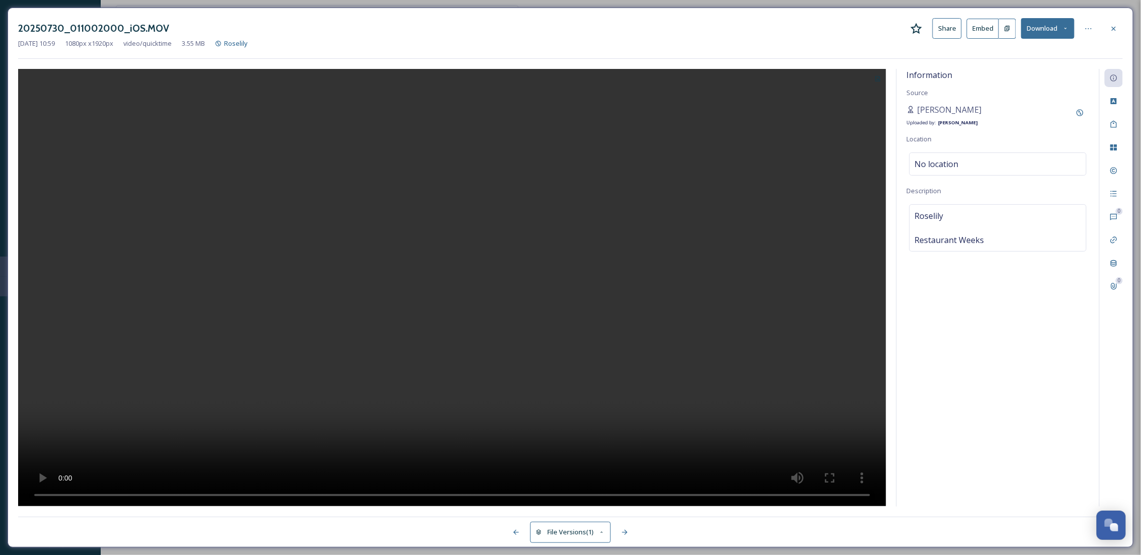
click at [1057, 29] on button "Download" at bounding box center [1047, 28] width 53 height 21
click at [1043, 53] on span "Download Original (1080 x 1920)" at bounding box center [1020, 52] width 95 height 10
click at [1118, 29] on div at bounding box center [1113, 29] width 18 height 18
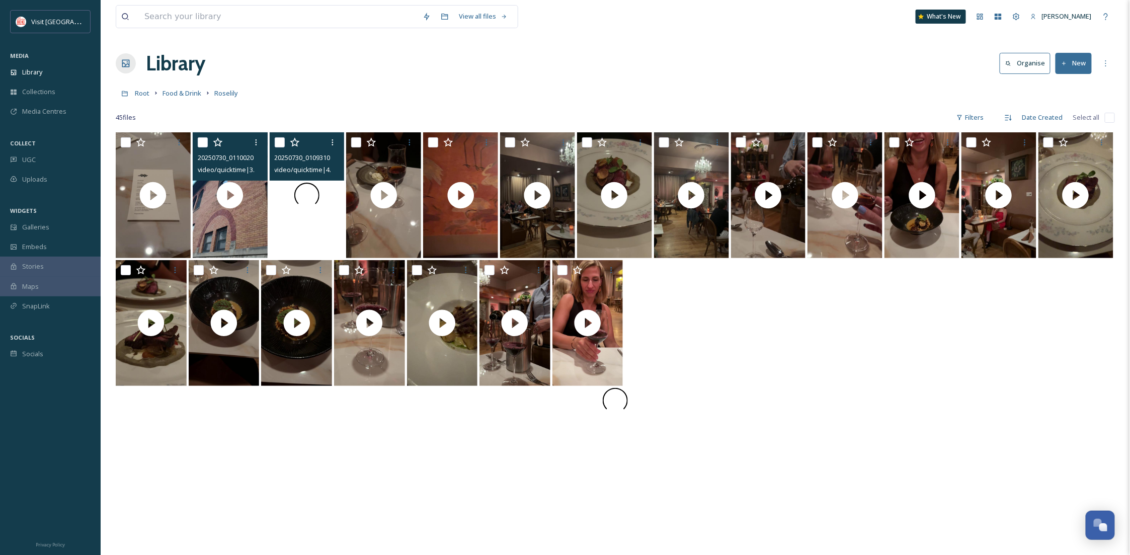
drag, startPoint x: 335, startPoint y: 224, endPoint x: 319, endPoint y: 233, distance: 18.5
click at [319, 233] on video "20250730_010931000_iOS.MOV" at bounding box center [307, 195] width 75 height 126
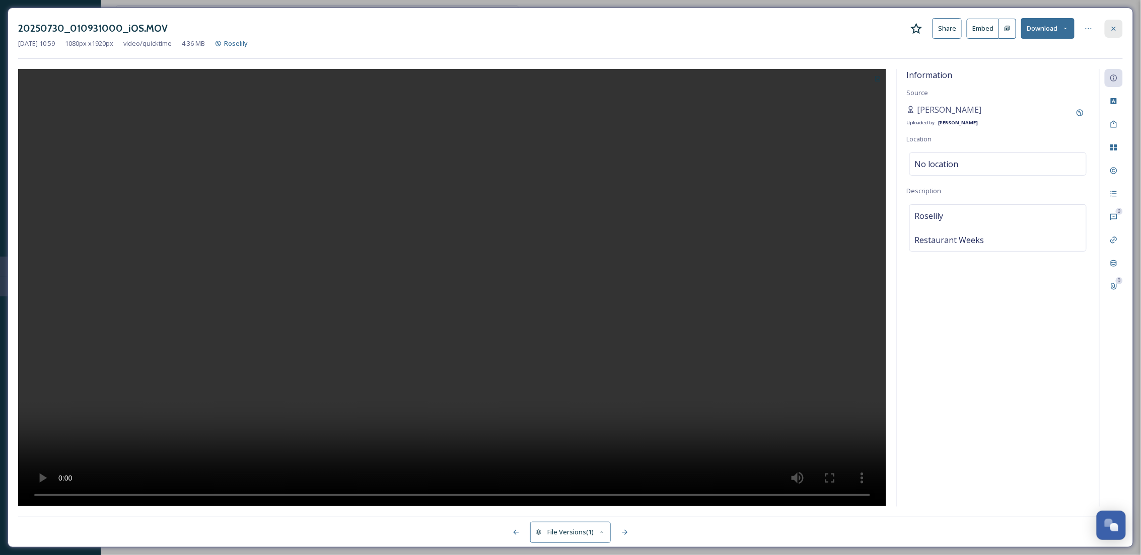
click at [1115, 25] on icon at bounding box center [1113, 29] width 8 height 8
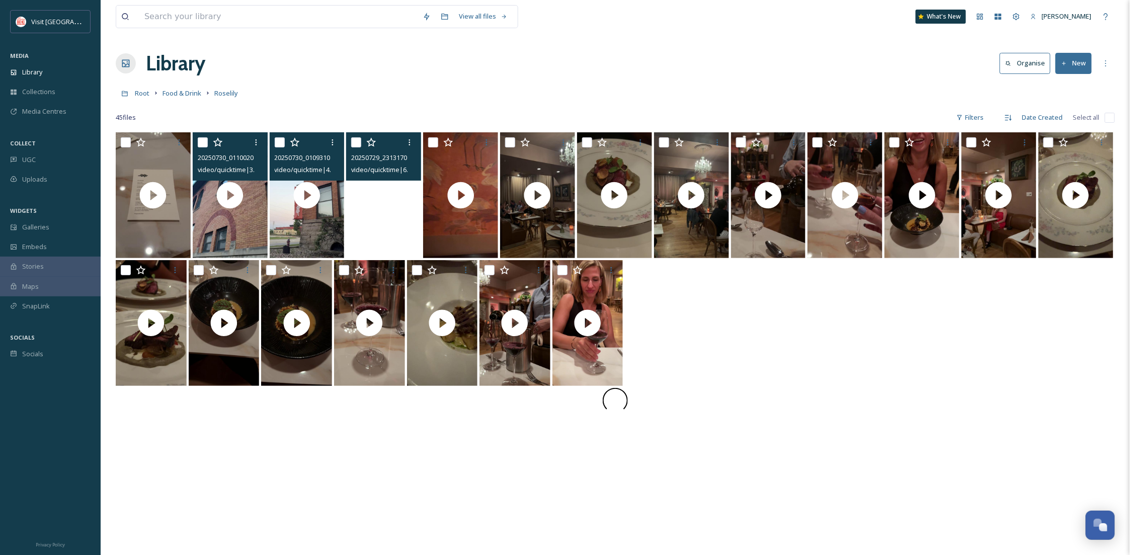
click at [387, 230] on video "20250729_231317000_iOS.MOV" at bounding box center [383, 195] width 75 height 126
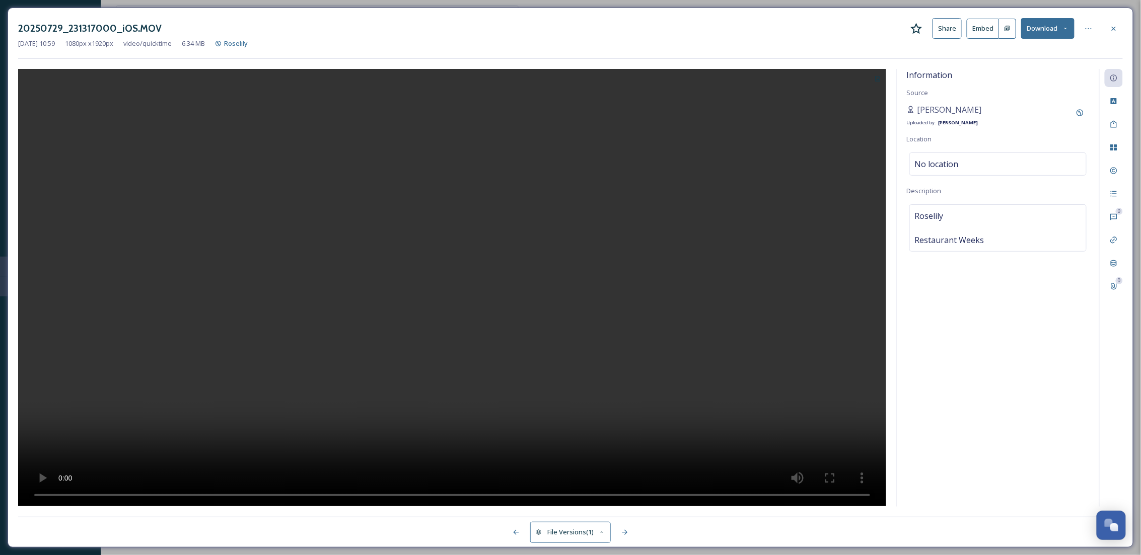
click at [1055, 36] on button "Download" at bounding box center [1047, 28] width 53 height 21
click at [1046, 59] on div "Download Original (1080 x 1920)" at bounding box center [1020, 52] width 105 height 20
click at [1114, 29] on icon at bounding box center [1113, 28] width 4 height 4
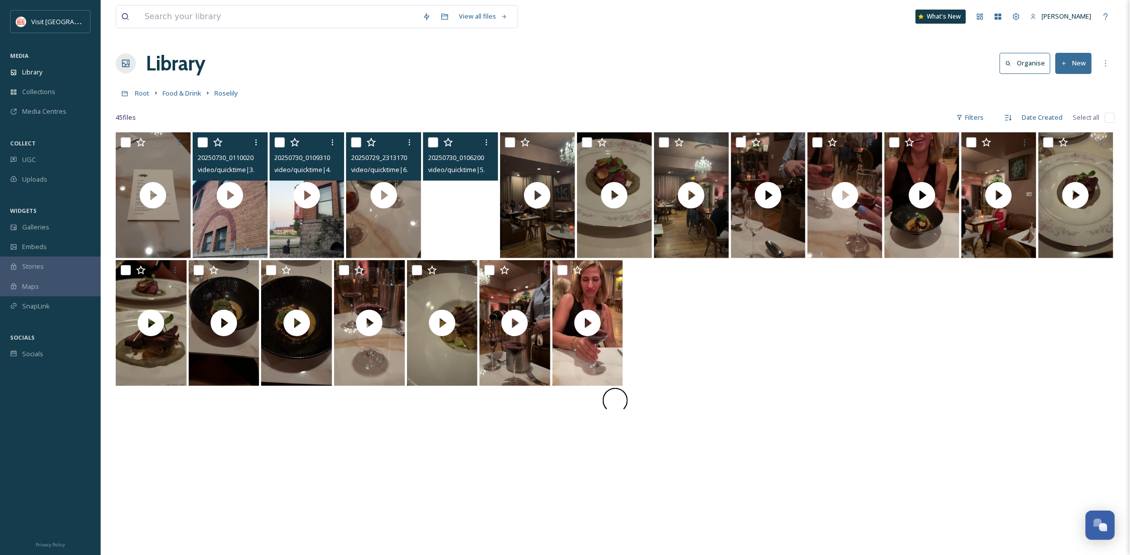
click at [485, 237] on video "20250730_010620000_iOS.MOV" at bounding box center [460, 195] width 75 height 126
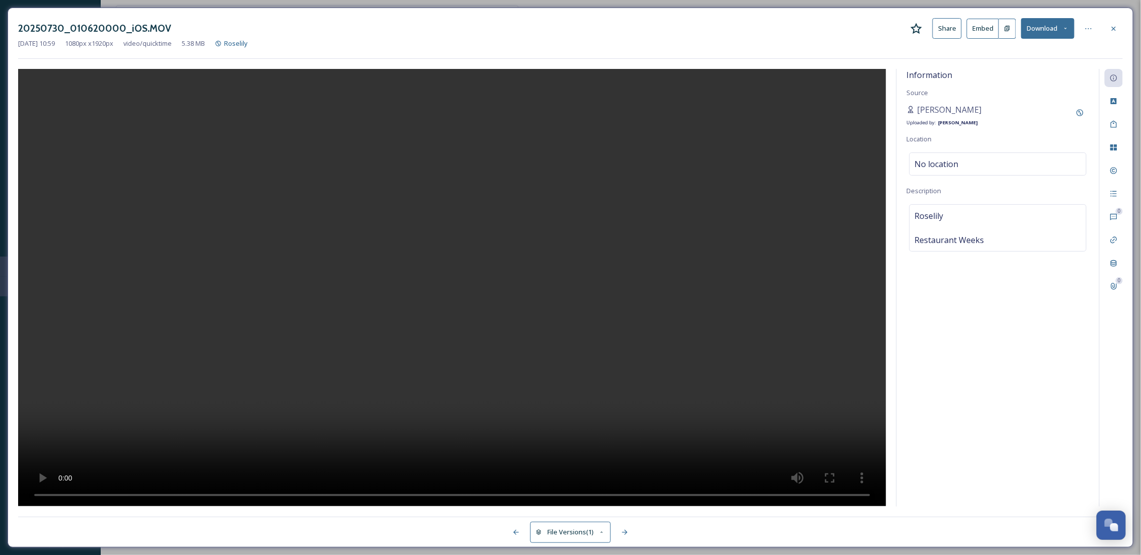
click at [1042, 35] on button "Download" at bounding box center [1047, 28] width 53 height 21
click at [1045, 47] on span "Download Original (1080 x 1920)" at bounding box center [1020, 52] width 95 height 10
click at [1113, 29] on icon at bounding box center [1113, 29] width 8 height 8
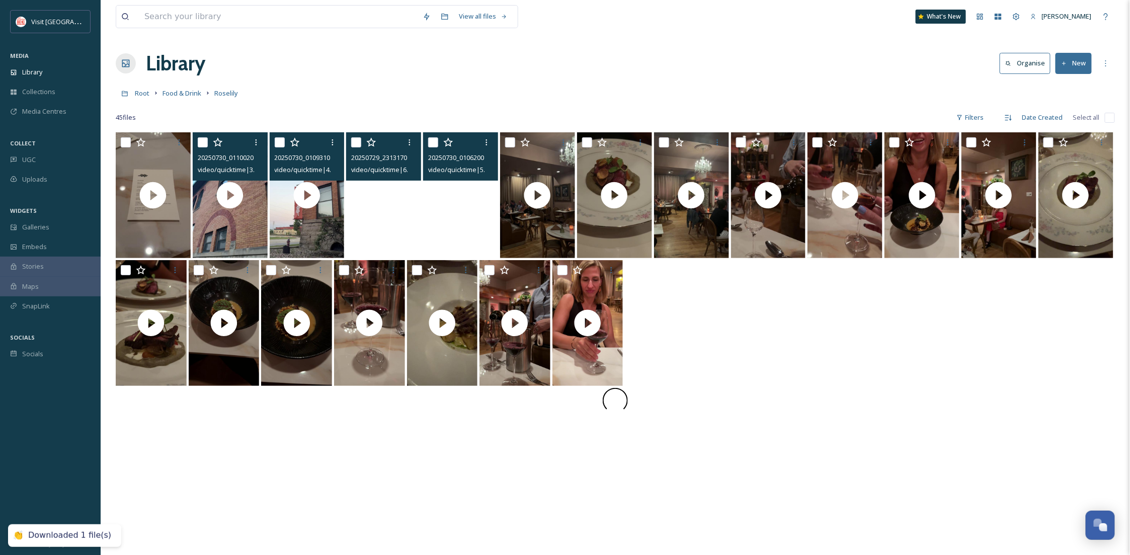
click at [392, 208] on video "20250729_231317000_iOS.MOV" at bounding box center [383, 195] width 75 height 126
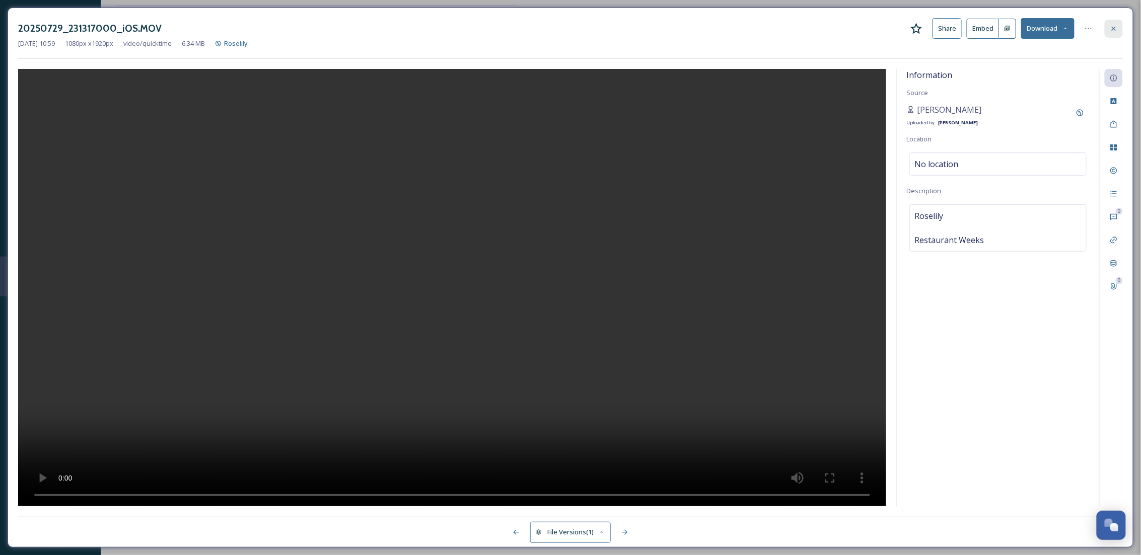
click at [1112, 33] on div at bounding box center [1113, 29] width 18 height 18
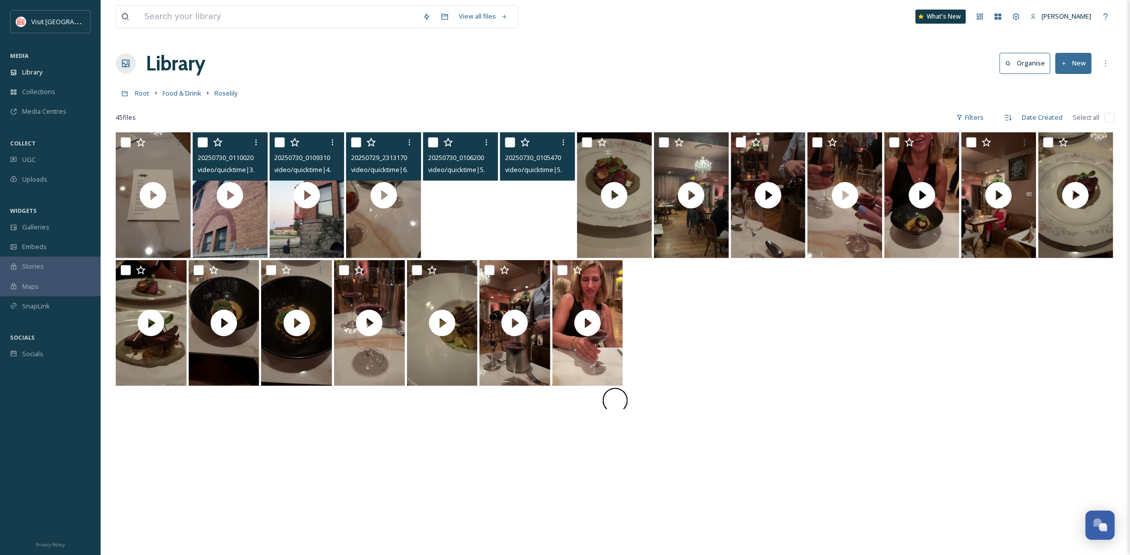
click at [544, 240] on video "20250730_010547000_iOS.MOV" at bounding box center [537, 195] width 75 height 126
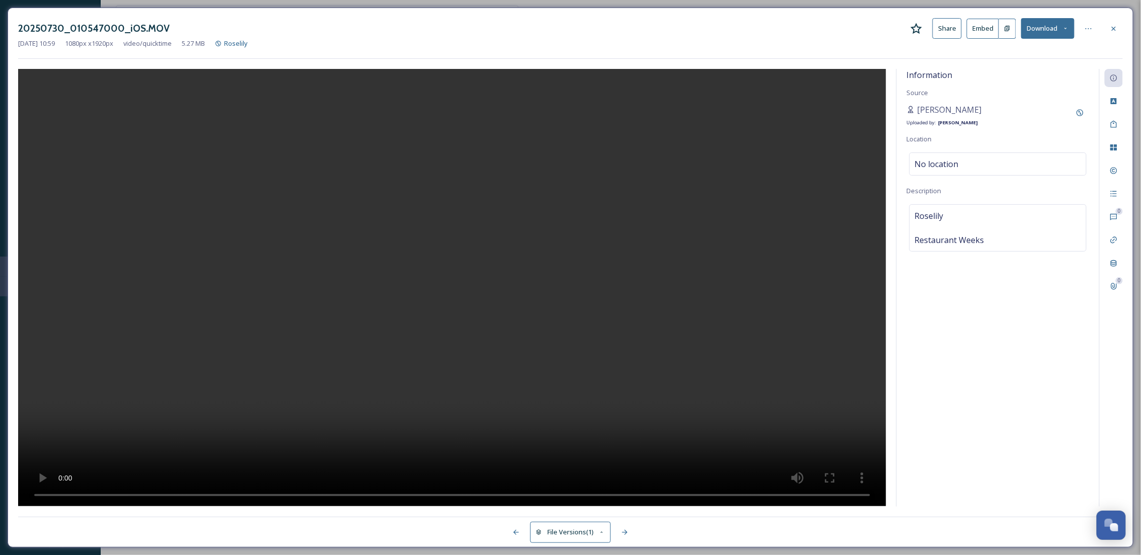
click at [1045, 32] on button "Download" at bounding box center [1047, 28] width 53 height 21
click at [1012, 49] on span "Download Original (1080 x 1920)" at bounding box center [1020, 52] width 95 height 10
click at [1113, 27] on icon at bounding box center [1113, 29] width 8 height 8
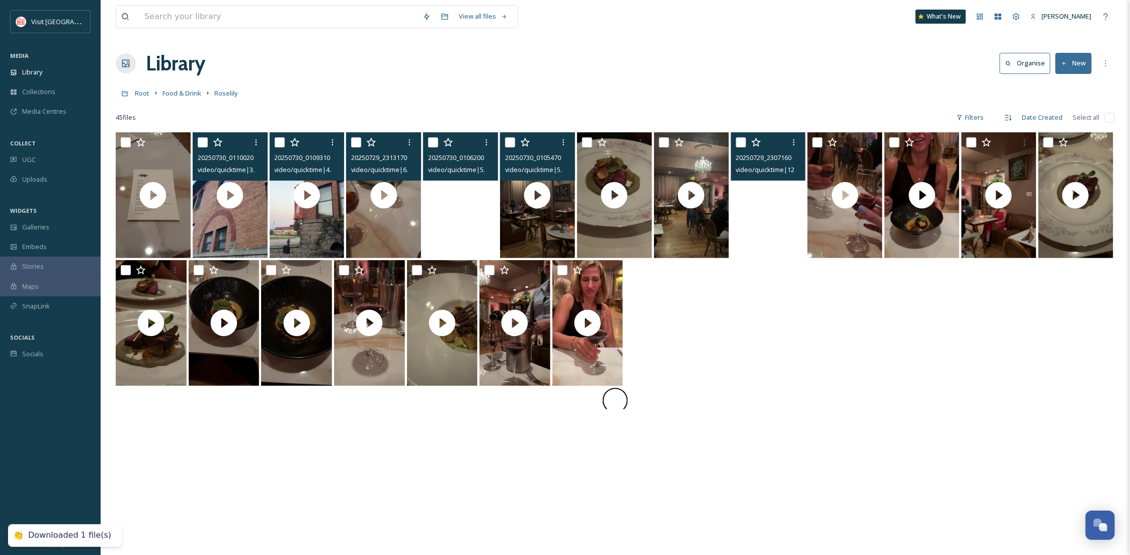
drag, startPoint x: 794, startPoint y: 243, endPoint x: 776, endPoint y: 246, distance: 17.8
click at [776, 246] on video "20250729_230716000_iOS.MOV" at bounding box center [768, 195] width 75 height 126
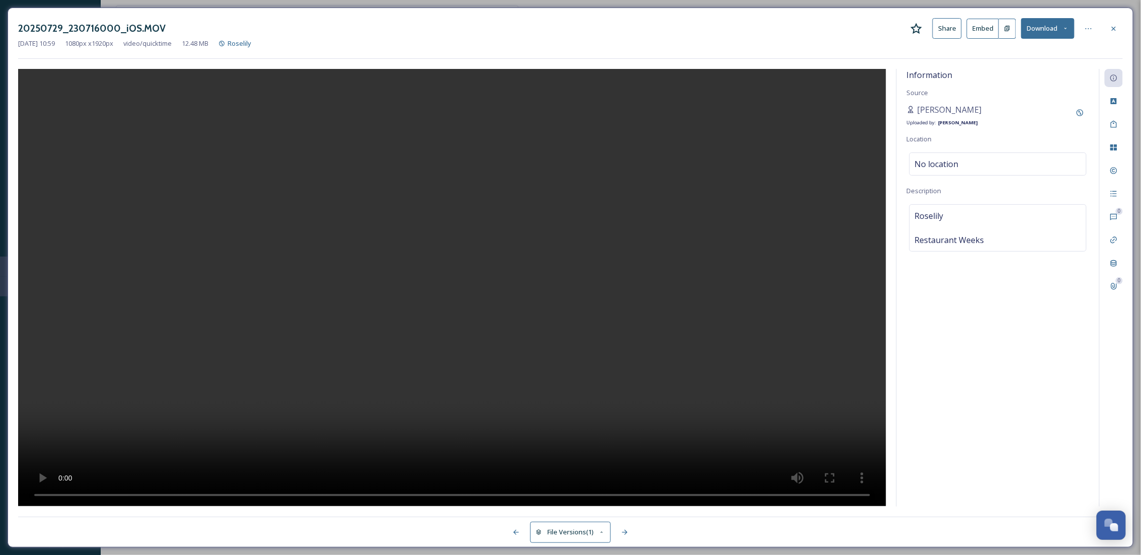
click at [1057, 27] on button "Download" at bounding box center [1047, 28] width 53 height 21
click at [1028, 56] on span "Download Original (1080 x 1920)" at bounding box center [1020, 52] width 95 height 10
click at [1114, 28] on icon at bounding box center [1113, 28] width 4 height 4
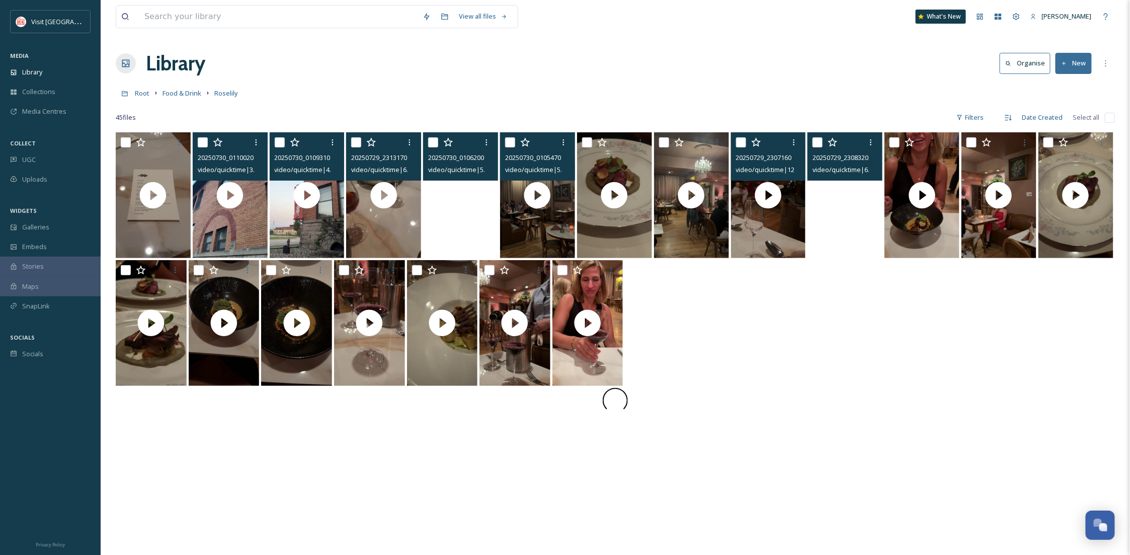
click at [856, 233] on video "20250729_230832000_iOS.MOV" at bounding box center [845, 195] width 75 height 126
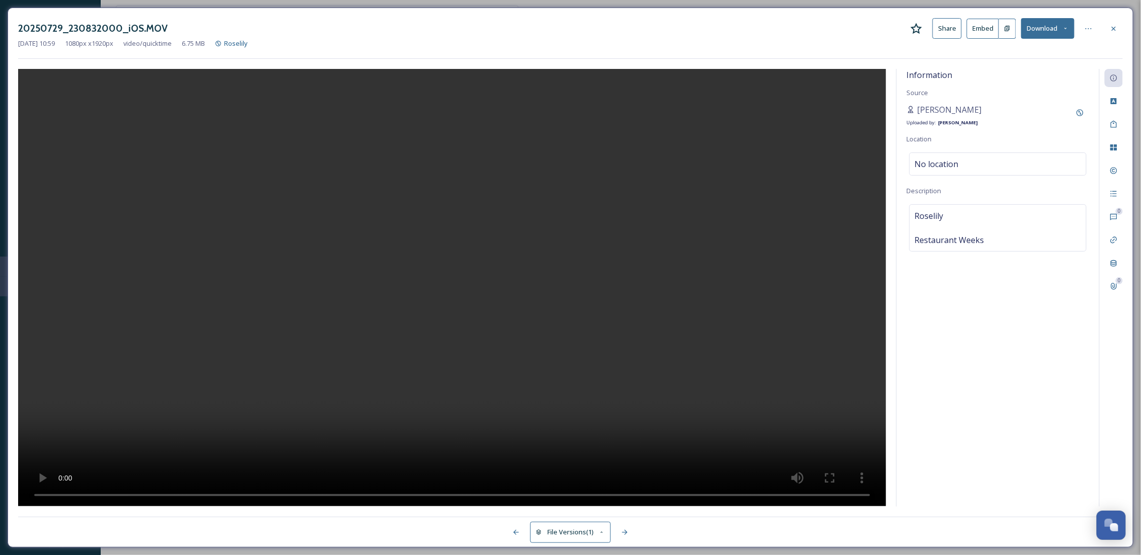
click at [1062, 28] on icon at bounding box center [1065, 28] width 7 height 7
click at [1039, 50] on span "Download Original (1080 x 1920)" at bounding box center [1020, 52] width 95 height 10
click at [1115, 29] on icon at bounding box center [1113, 29] width 8 height 8
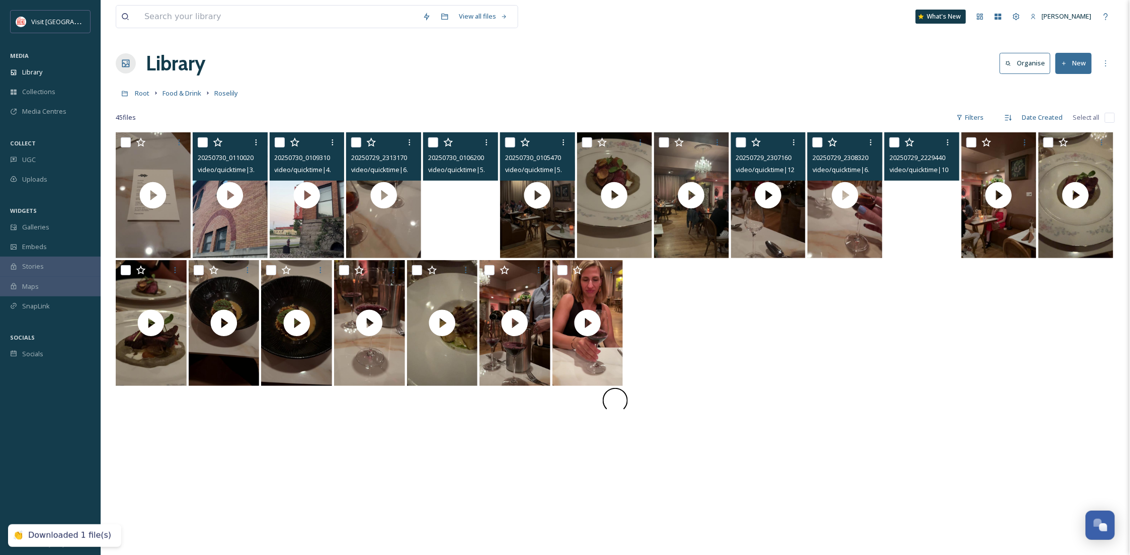
click at [926, 246] on video "20250729_222944000_iOS.MOV" at bounding box center [922, 195] width 75 height 126
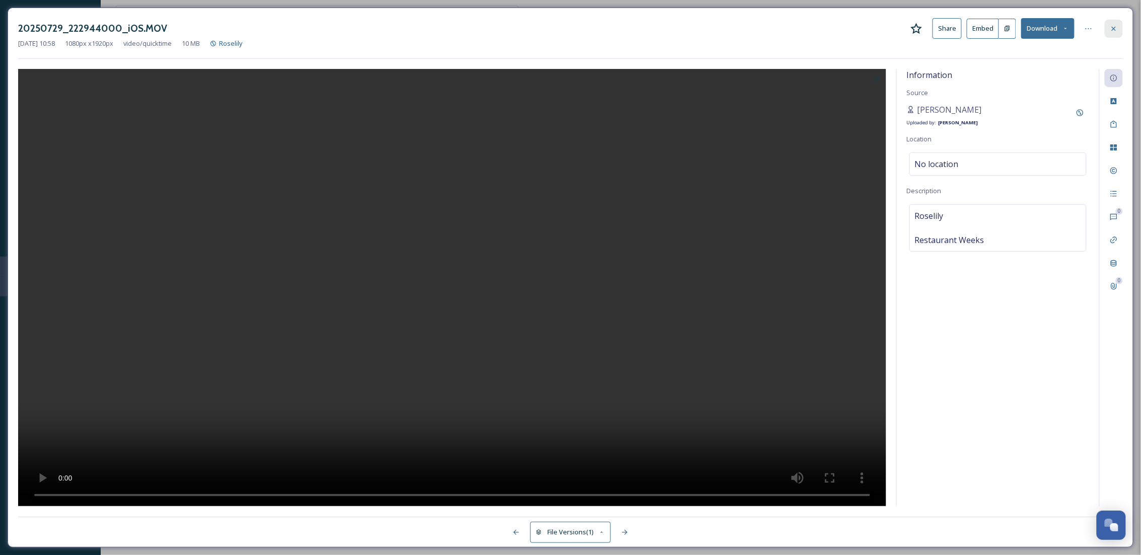
click at [1105, 30] on div at bounding box center [1113, 29] width 18 height 18
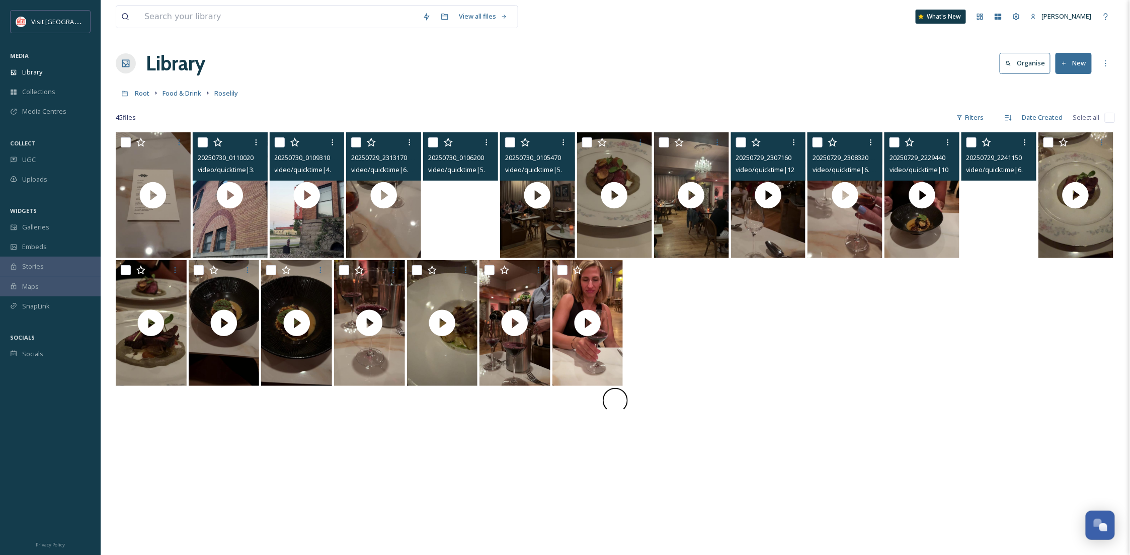
click at [992, 246] on video "20250729_224115000_iOS.MOV" at bounding box center [999, 195] width 75 height 126
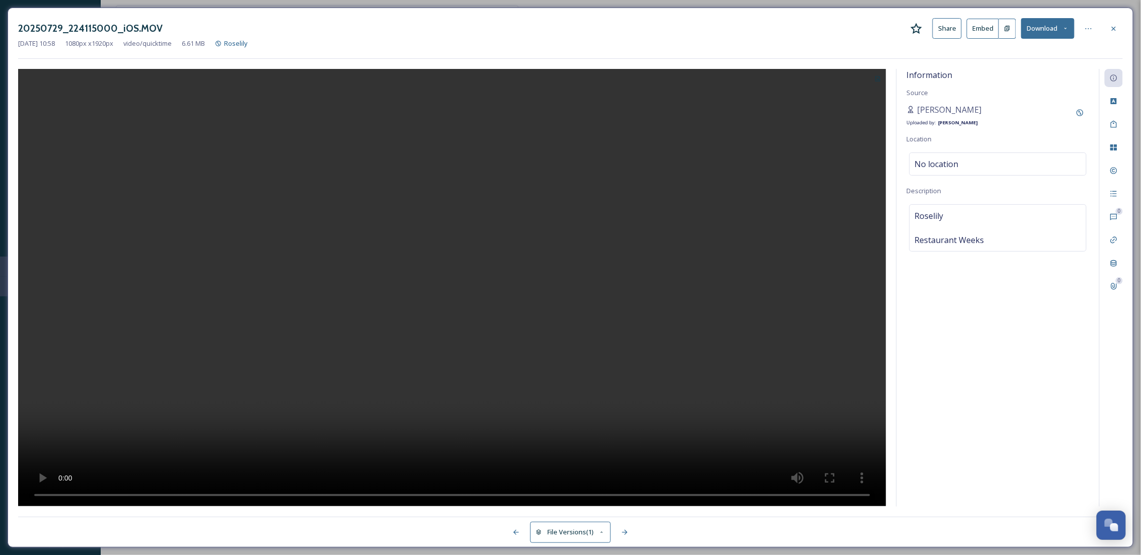
click at [1055, 29] on button "Download" at bounding box center [1047, 28] width 53 height 21
click at [1037, 51] on span "Download Original (1080 x 1920)" at bounding box center [1020, 52] width 95 height 10
click at [1114, 29] on icon at bounding box center [1113, 29] width 8 height 8
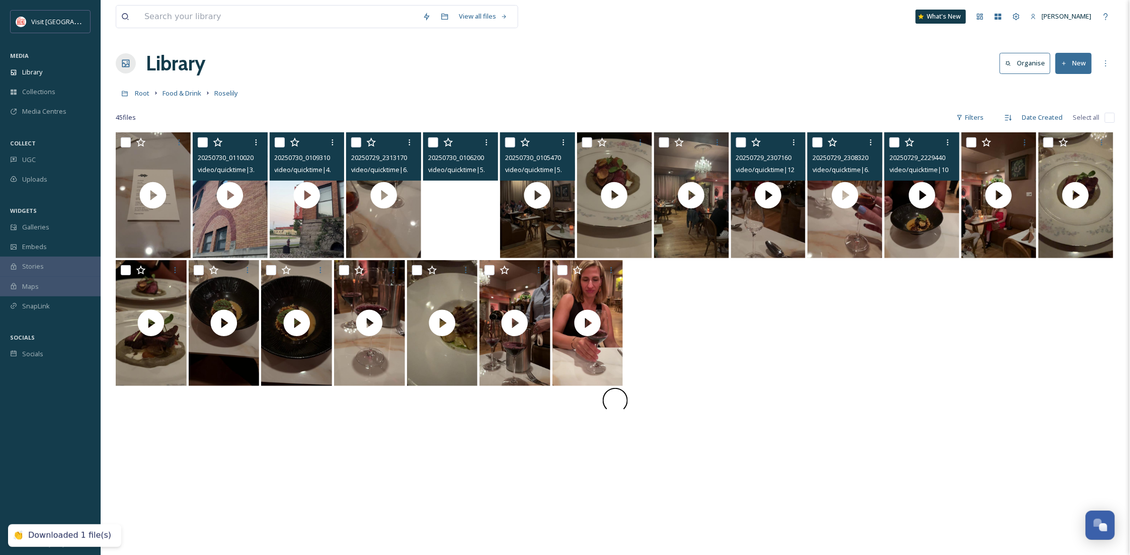
click at [966, 387] on div at bounding box center [616, 324] width 1000 height 128
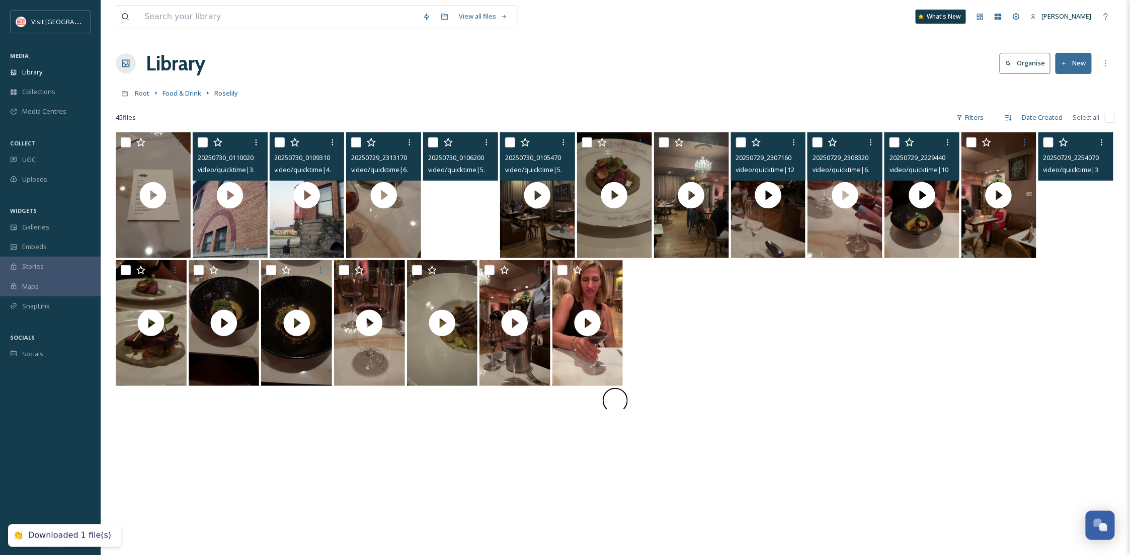
click at [1093, 232] on video "20250729_225407000_iOS.MOV" at bounding box center [1076, 195] width 75 height 126
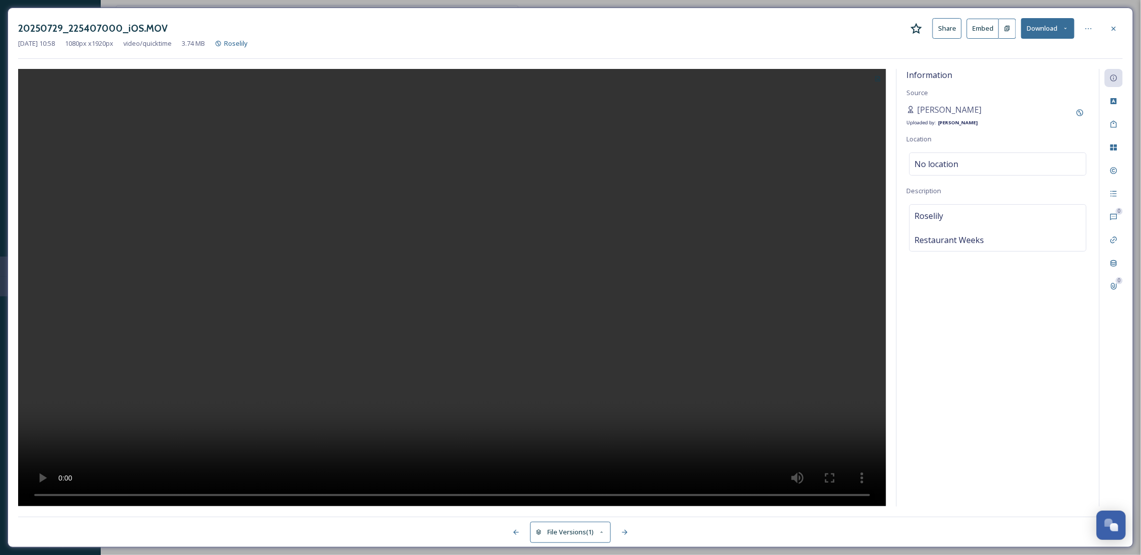
click at [1044, 34] on button "Download" at bounding box center [1047, 28] width 53 height 21
click at [1036, 49] on span "Download Original (1080 x 1920)" at bounding box center [1020, 52] width 95 height 10
click at [1117, 25] on icon at bounding box center [1113, 29] width 8 height 8
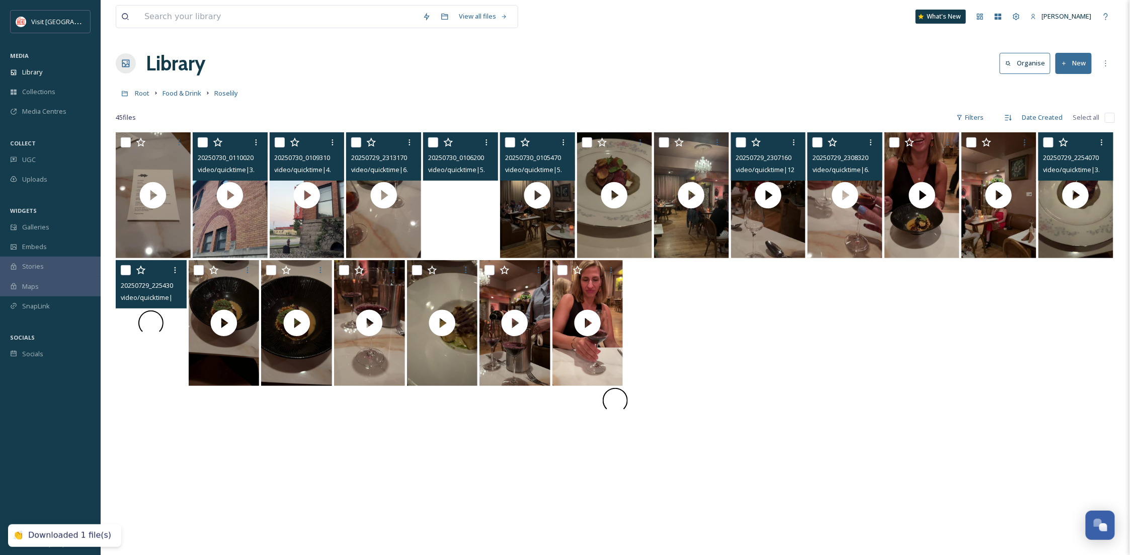
click at [164, 372] on div at bounding box center [151, 323] width 71 height 126
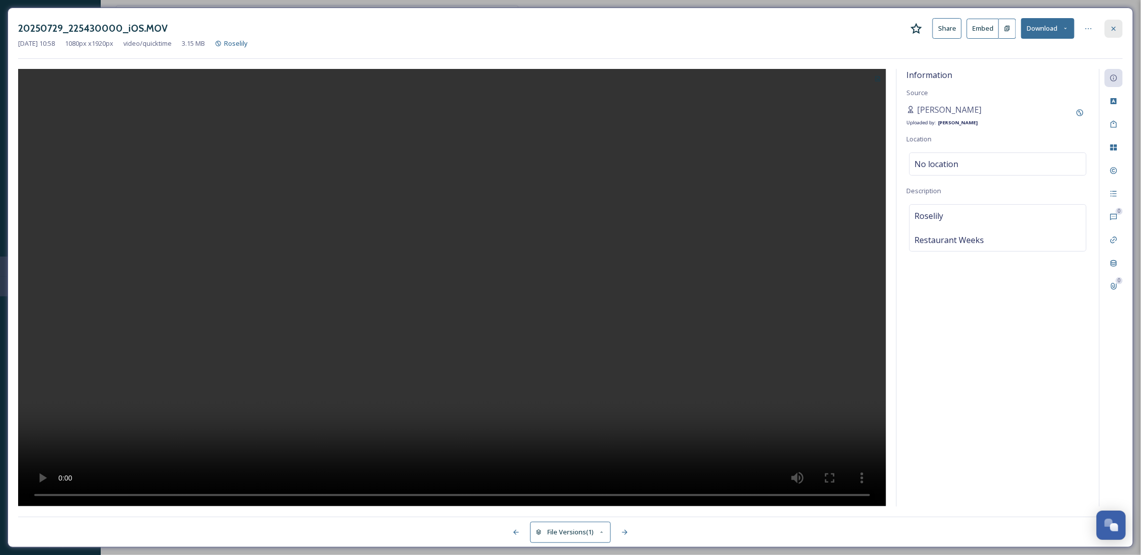
click at [1114, 26] on icon at bounding box center [1113, 29] width 8 height 8
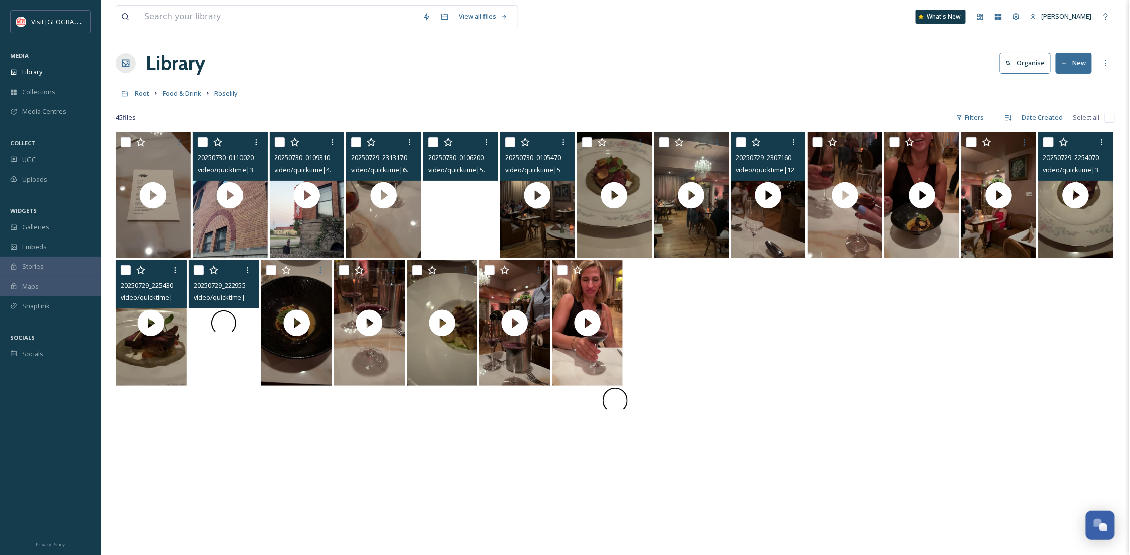
click at [209, 338] on div at bounding box center [224, 323] width 71 height 126
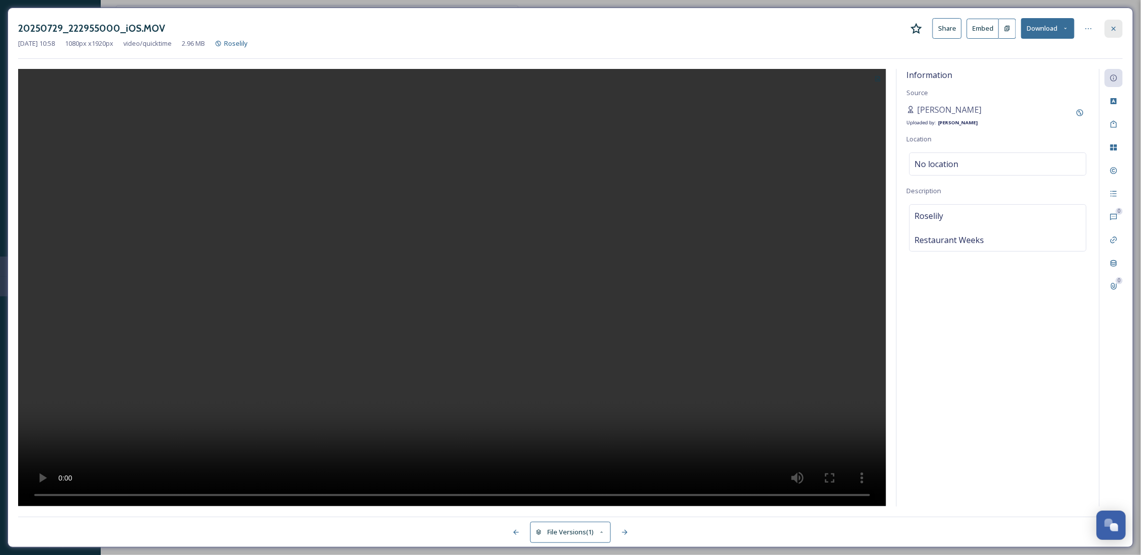
click at [1108, 31] on div at bounding box center [1113, 29] width 18 height 18
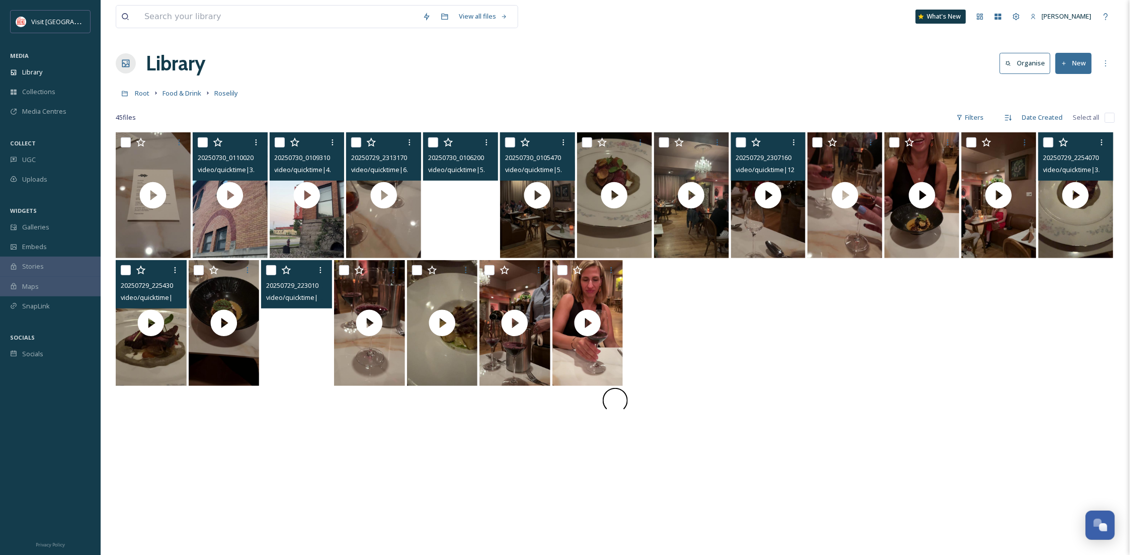
click at [310, 369] on video "20250729_223010000_iOS.MOV" at bounding box center [296, 323] width 71 height 126
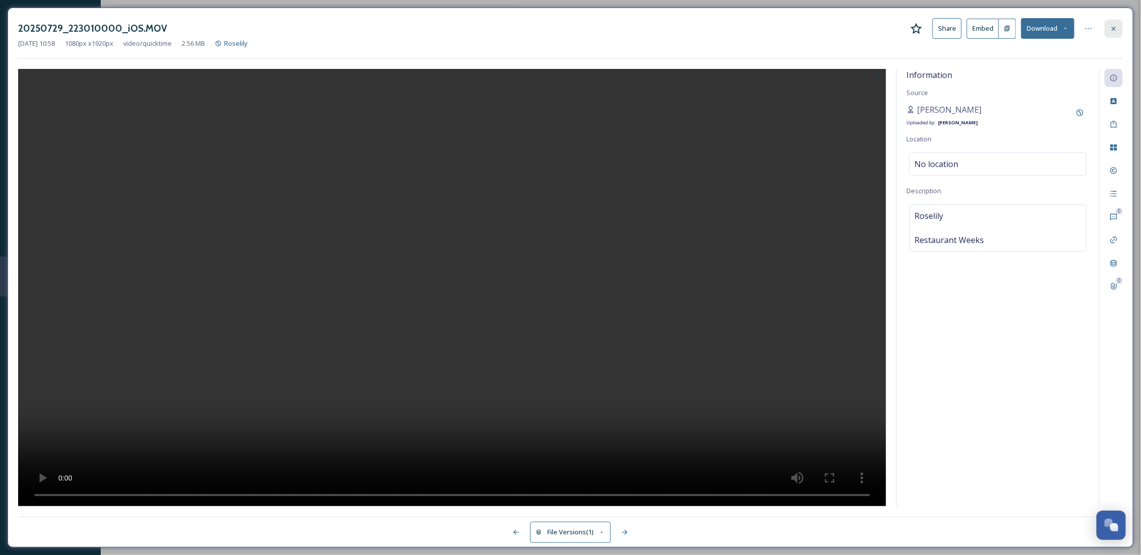
click at [1121, 25] on div at bounding box center [1113, 29] width 18 height 18
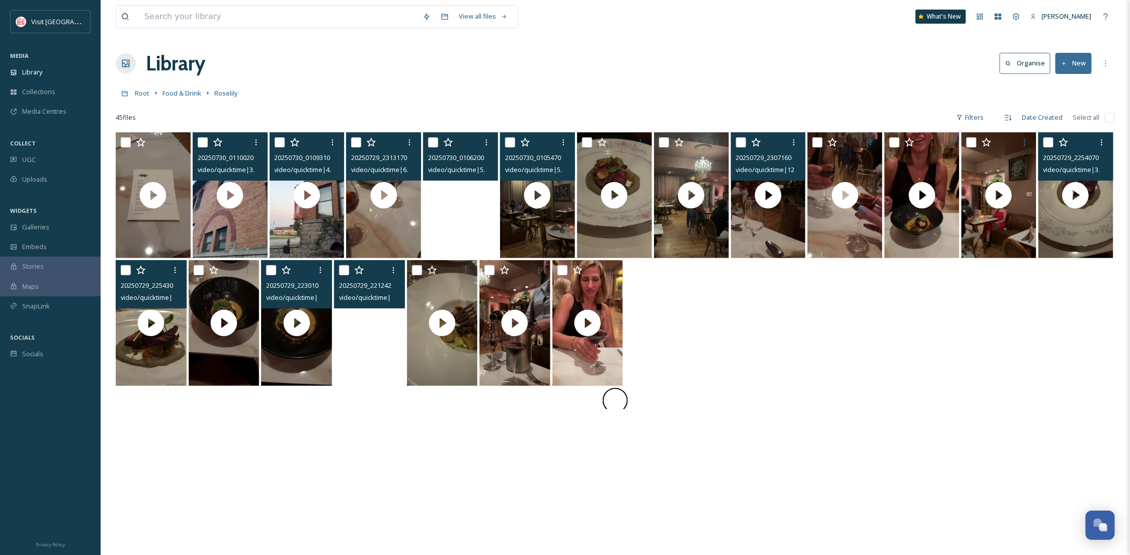
click at [382, 370] on video "20250729_221242000_iOS.MOV" at bounding box center [369, 323] width 71 height 126
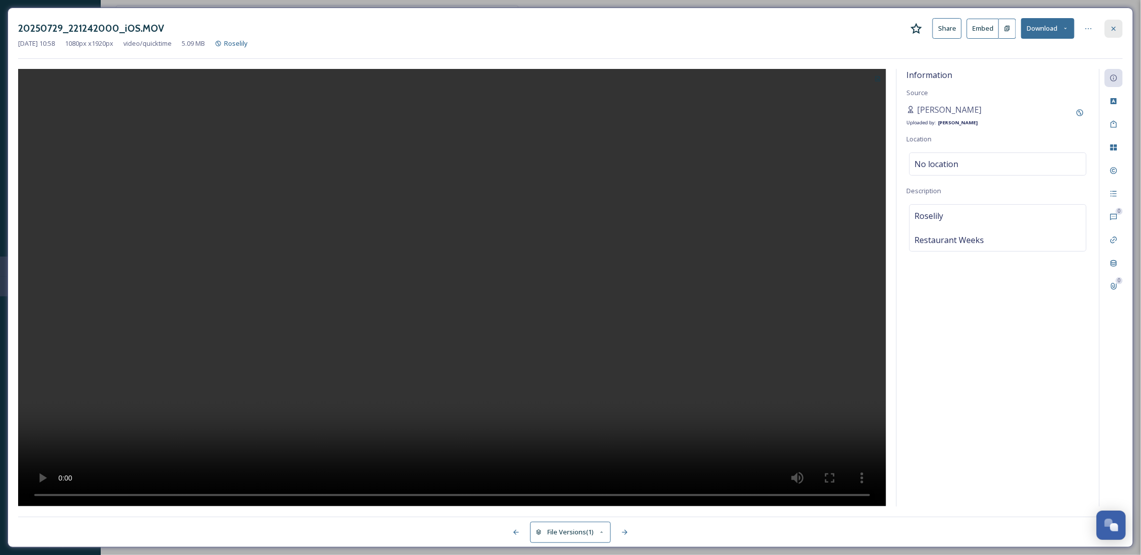
click at [1116, 30] on icon at bounding box center [1113, 29] width 8 height 8
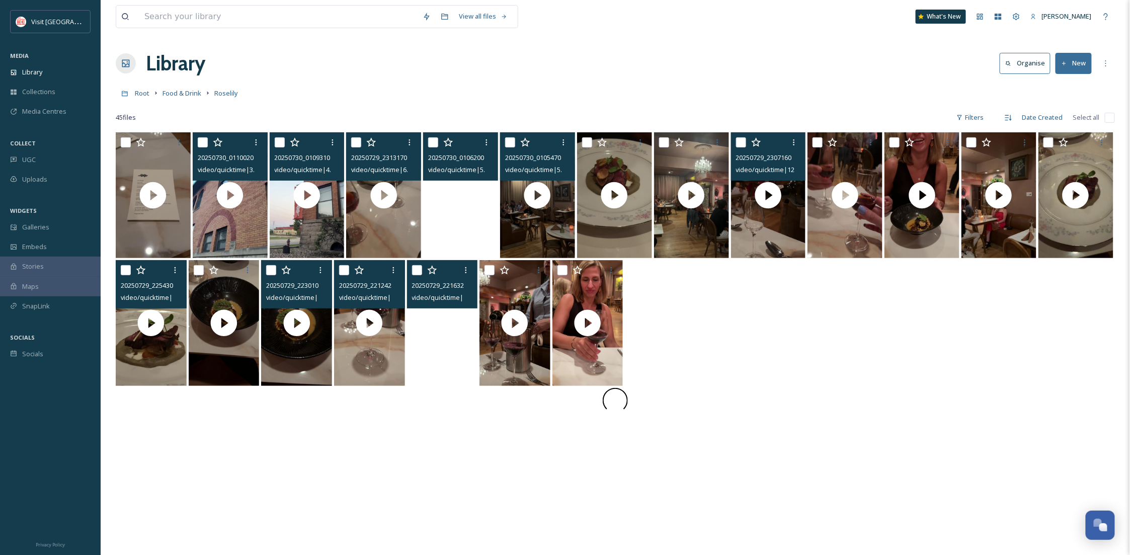
click at [441, 372] on video "20250729_221632000_iOS.MOV" at bounding box center [442, 323] width 71 height 126
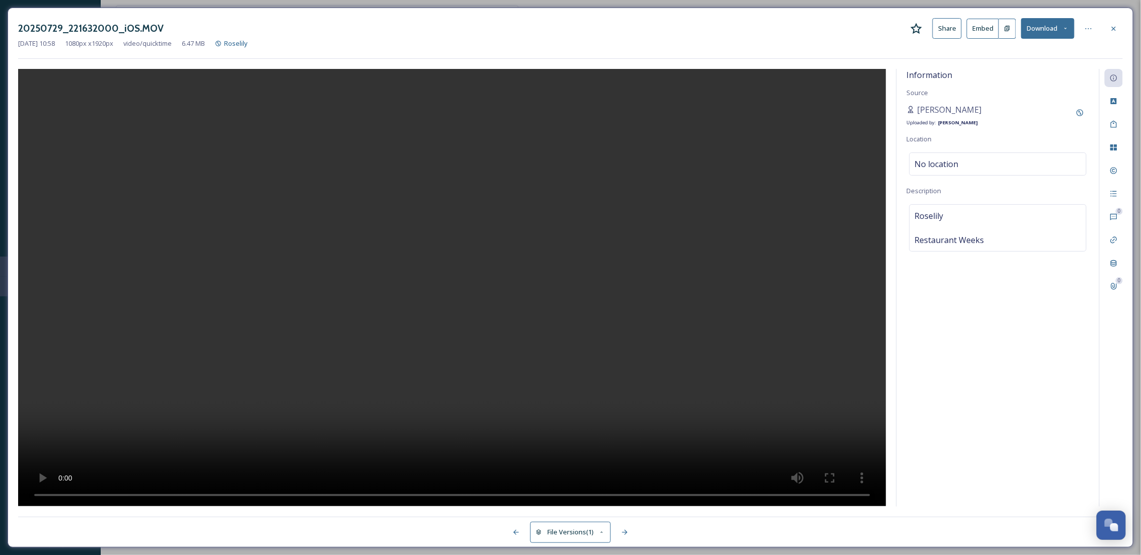
click at [1053, 32] on button "Download" at bounding box center [1047, 28] width 53 height 21
click at [1053, 48] on span "Download Original (1080 x 1920)" at bounding box center [1020, 52] width 95 height 10
click at [1112, 30] on icon at bounding box center [1113, 28] width 4 height 4
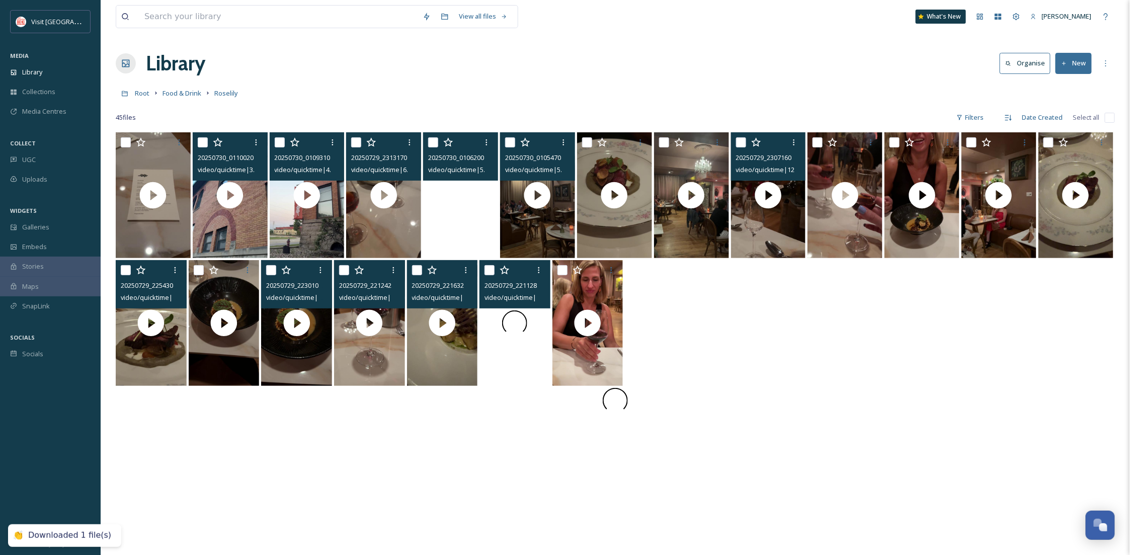
drag, startPoint x: 532, startPoint y: 380, endPoint x: 533, endPoint y: 368, distance: 11.6
click at [533, 368] on div at bounding box center [515, 323] width 71 height 126
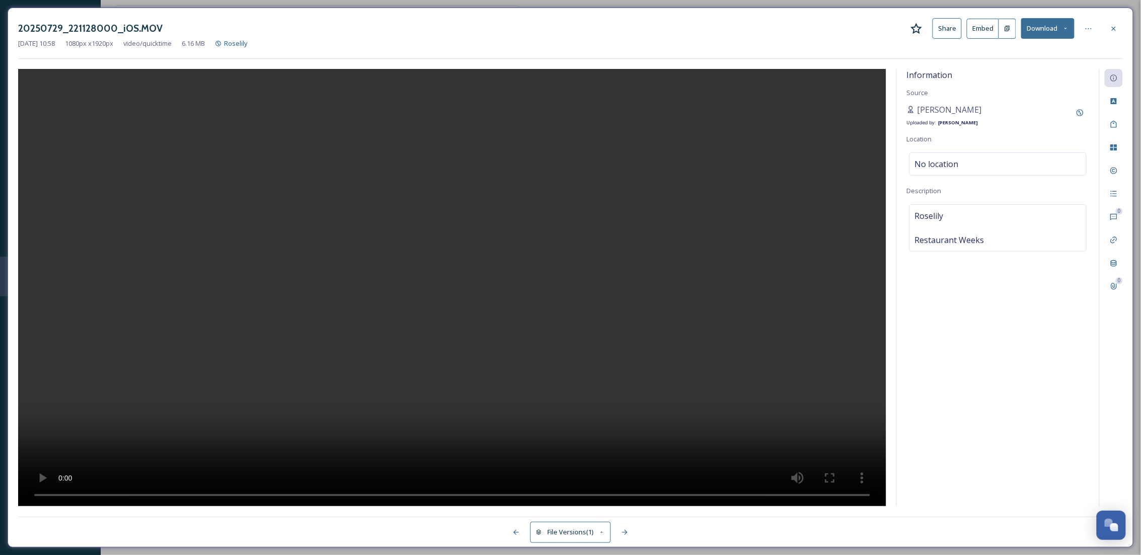
click at [1057, 29] on button "Download" at bounding box center [1047, 28] width 53 height 21
click at [1056, 49] on span "Download Original (1080 x 1920)" at bounding box center [1020, 52] width 95 height 10
click at [1115, 22] on div at bounding box center [1113, 29] width 18 height 18
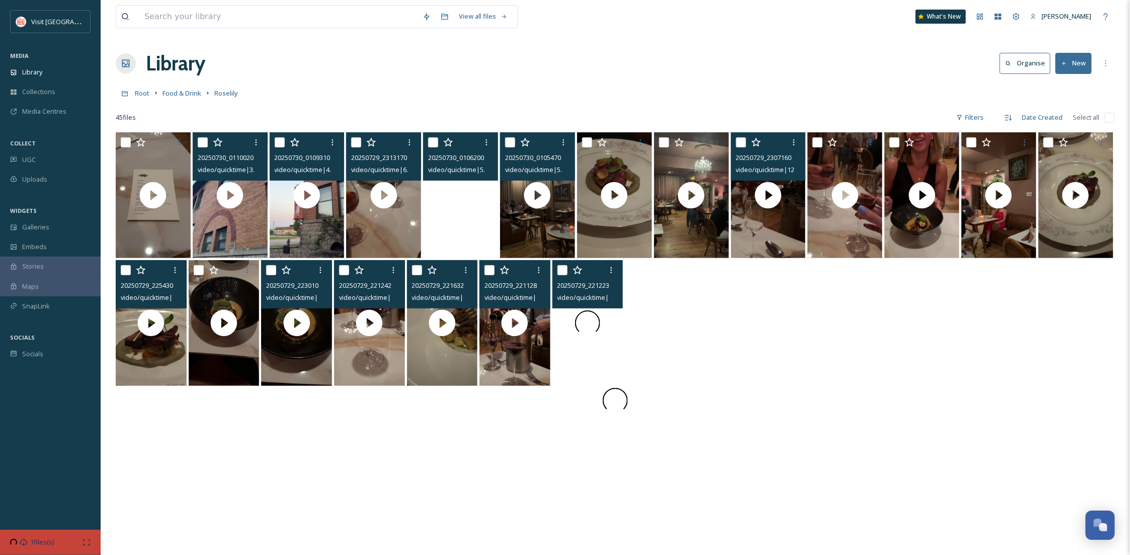
click at [601, 367] on div at bounding box center [588, 323] width 71 height 126
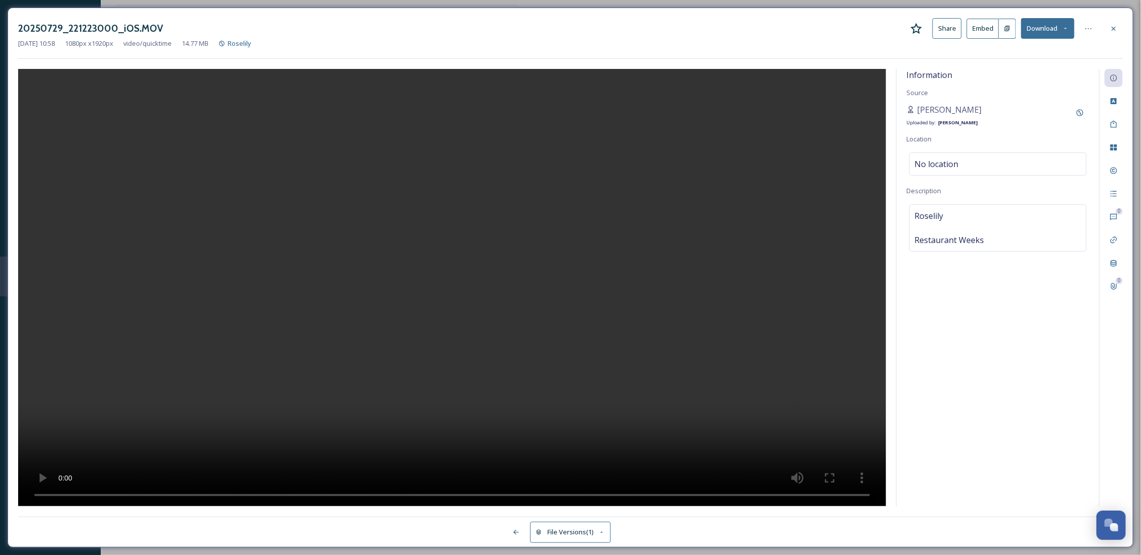
click at [1035, 29] on button "Download" at bounding box center [1047, 28] width 53 height 21
click at [1015, 51] on span "Download Original (1080 x 1920)" at bounding box center [1020, 52] width 95 height 10
click at [1116, 28] on icon at bounding box center [1113, 29] width 8 height 8
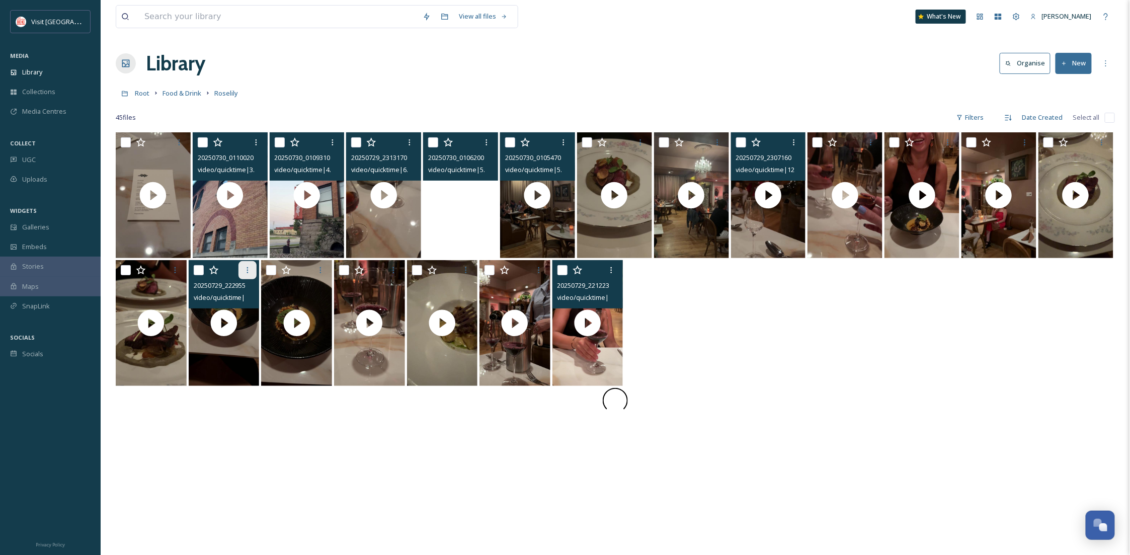
click at [256, 269] on div at bounding box center [248, 270] width 18 height 18
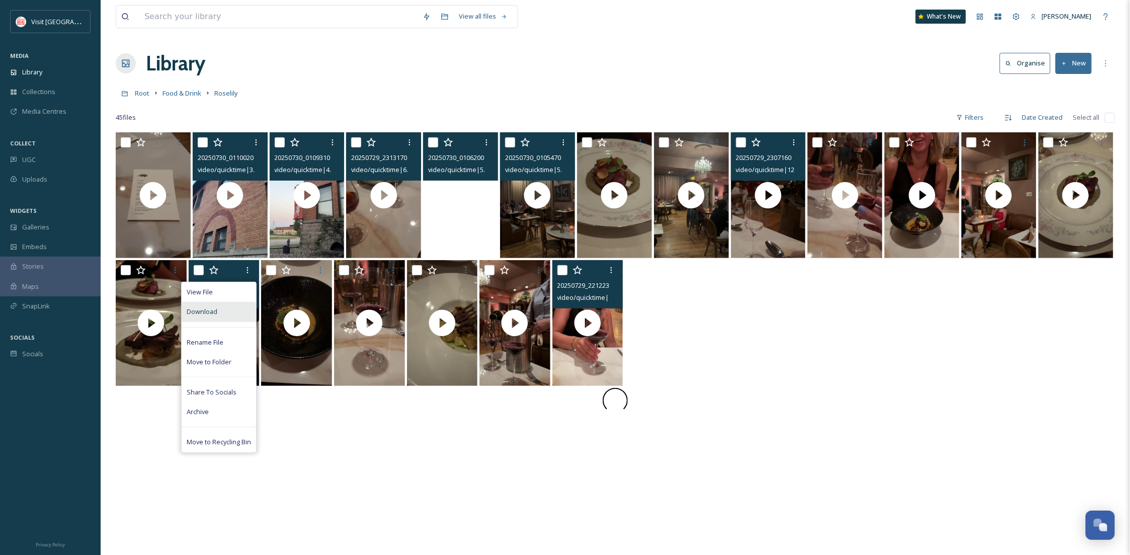
click at [232, 316] on div "Download" at bounding box center [219, 312] width 74 height 20
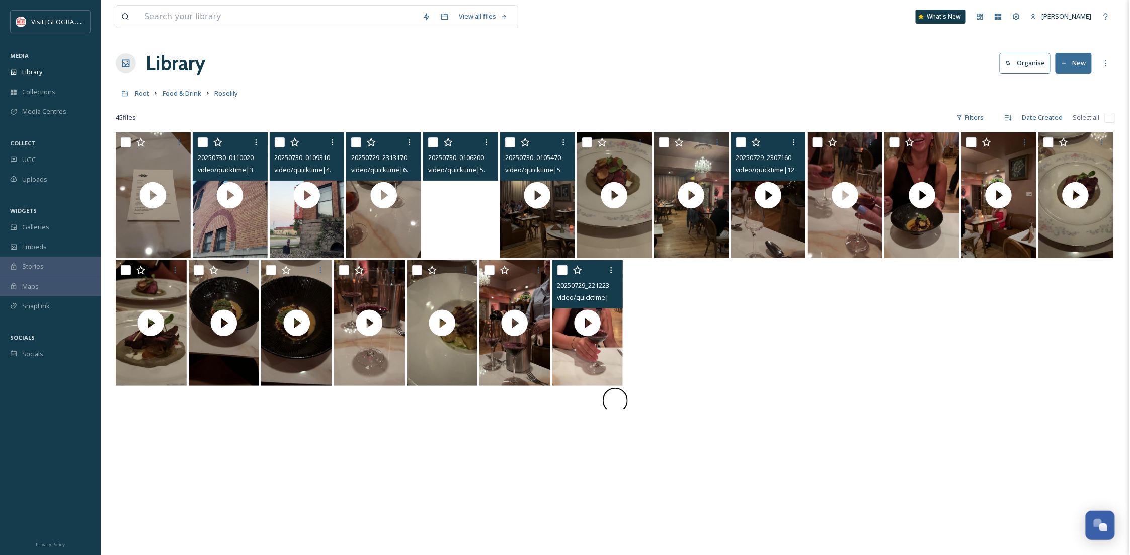
click at [837, 404] on div at bounding box center [616, 400] width 1000 height 25
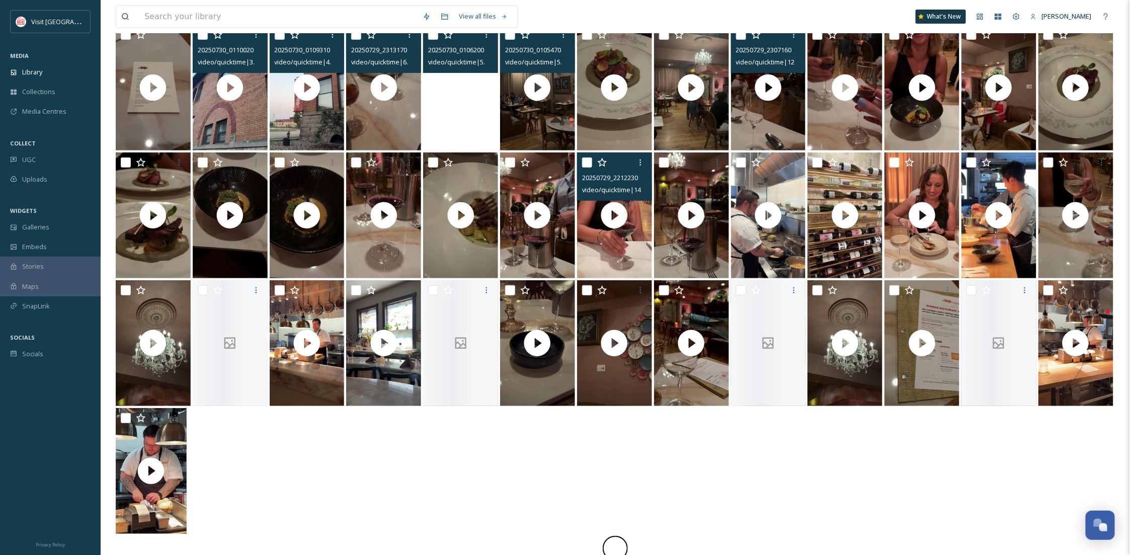
scroll to position [132, 0]
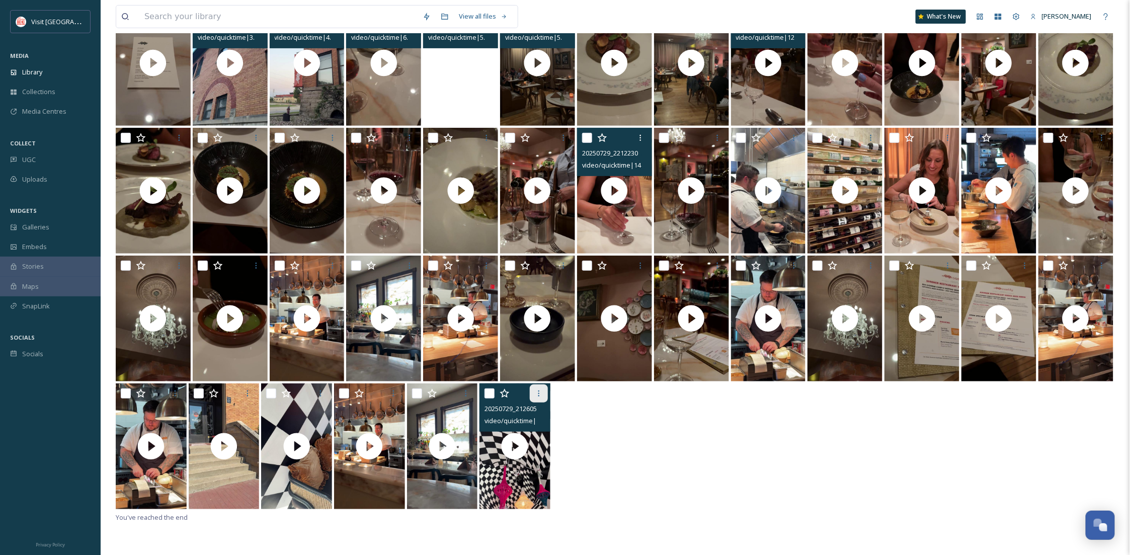
click at [546, 389] on div at bounding box center [539, 394] width 18 height 18
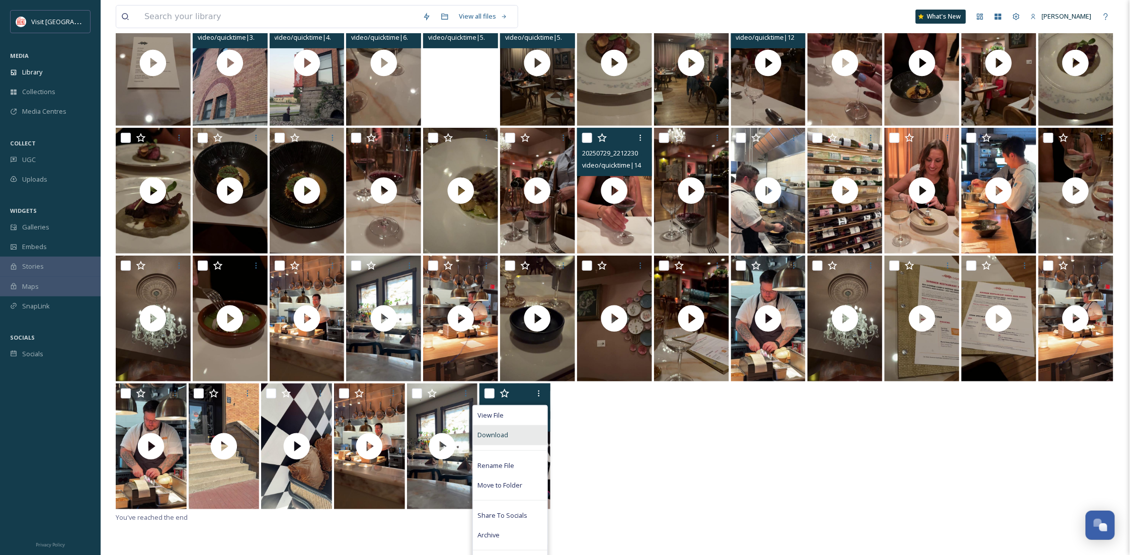
click at [526, 432] on div "Download" at bounding box center [510, 435] width 74 height 20
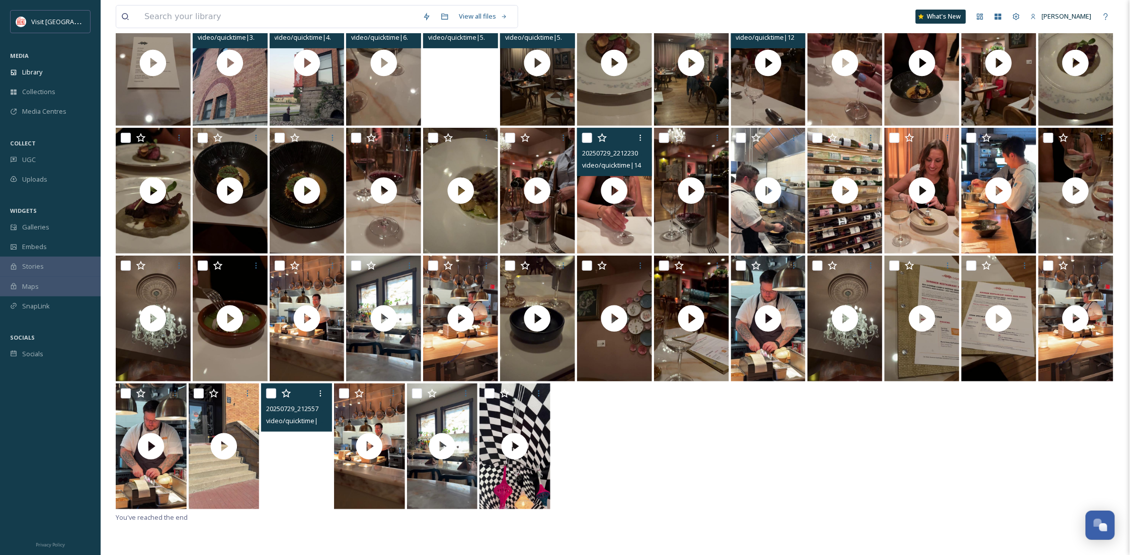
click at [309, 485] on video "20250729_212557000_iOS.MOV" at bounding box center [296, 447] width 71 height 126
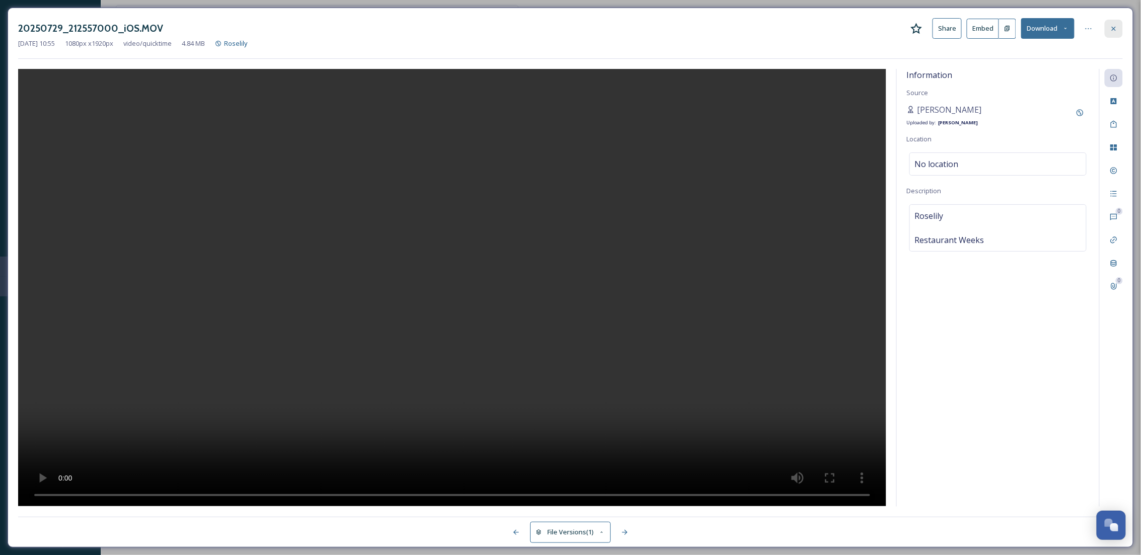
click at [1114, 25] on icon at bounding box center [1113, 29] width 8 height 8
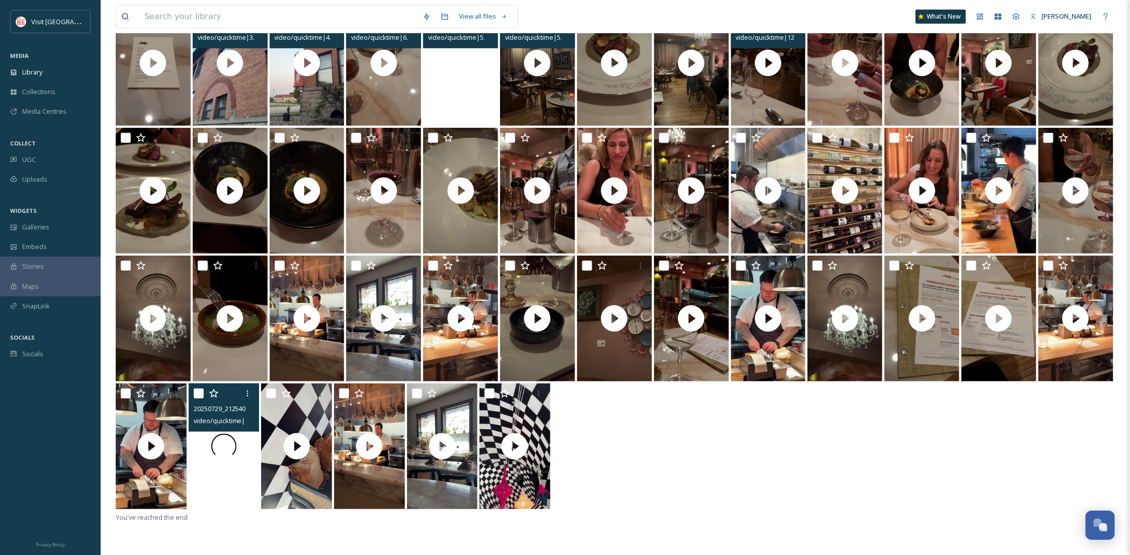
drag, startPoint x: 190, startPoint y: 499, endPoint x: 210, endPoint y: 490, distance: 21.4
click at [210, 490] on div at bounding box center [224, 447] width 71 height 126
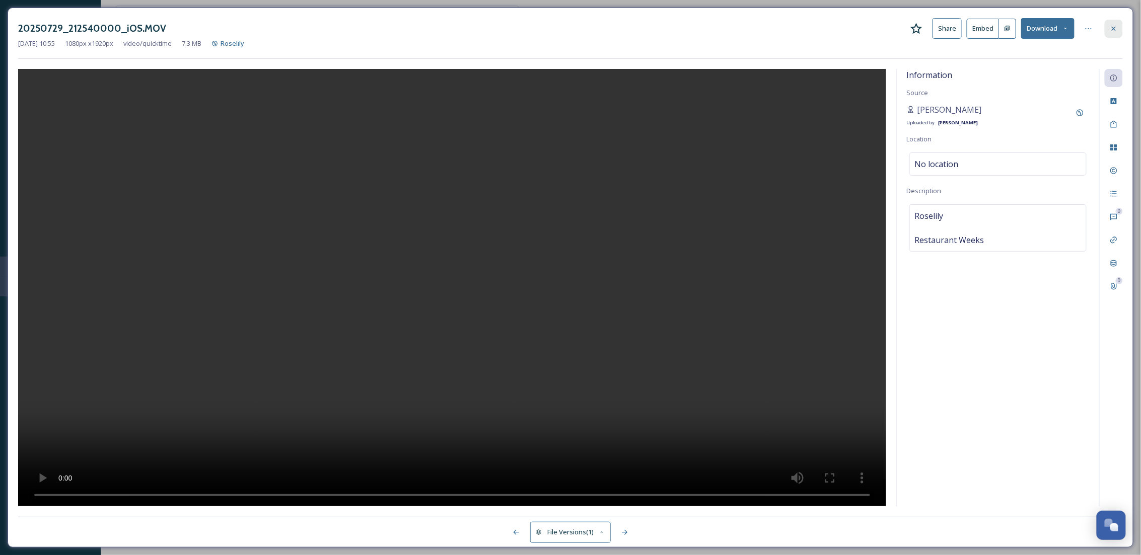
click at [1111, 25] on icon at bounding box center [1113, 29] width 8 height 8
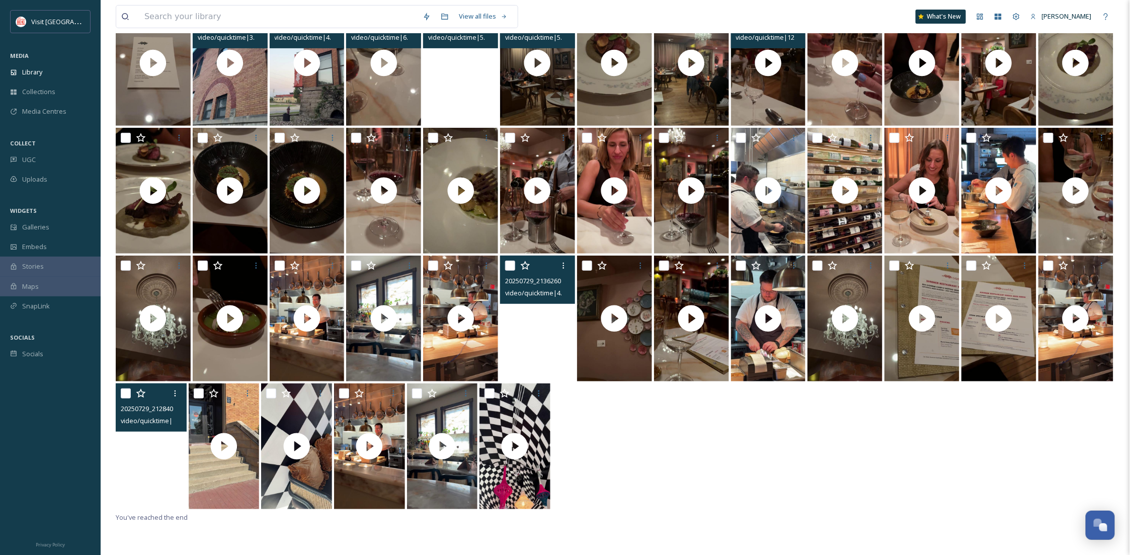
click at [160, 469] on video "20250729_212840000_iOS.MOV" at bounding box center [151, 447] width 71 height 126
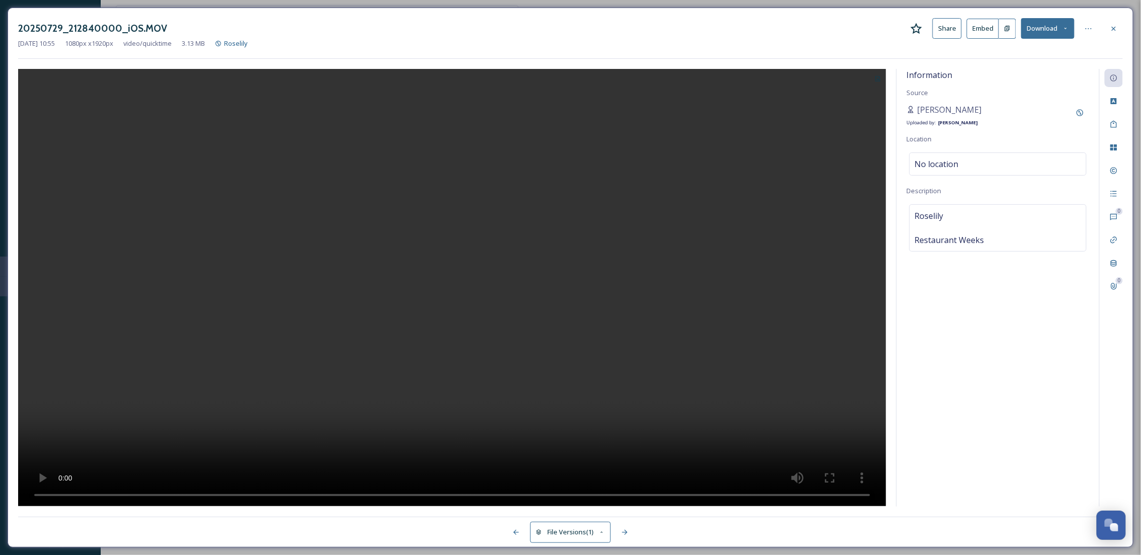
click at [1055, 30] on button "Download" at bounding box center [1047, 28] width 53 height 21
click at [1053, 44] on div "Download Original (1080 x 1920)" at bounding box center [1020, 52] width 105 height 20
click at [1108, 28] on div at bounding box center [1113, 29] width 18 height 18
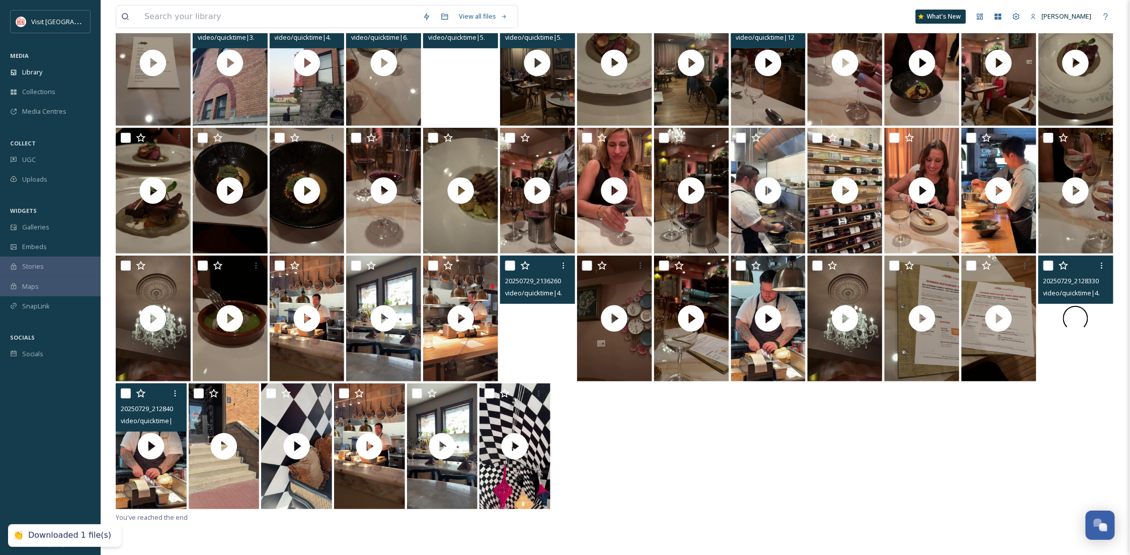
click at [1062, 366] on video "20250729_212833000_iOS.MOV" at bounding box center [1076, 319] width 75 height 126
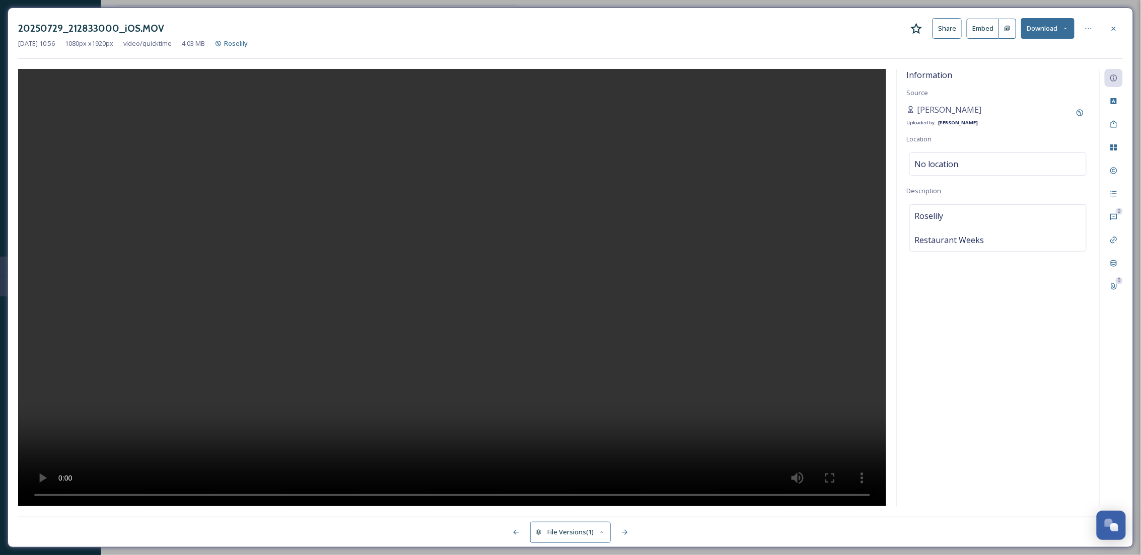
click at [1048, 32] on button "Download" at bounding box center [1047, 28] width 53 height 21
click at [1027, 54] on span "Download Original (1080 x 1920)" at bounding box center [1020, 52] width 95 height 10
drag, startPoint x: 1111, startPoint y: 28, endPoint x: 1103, endPoint y: 38, distance: 12.9
click at [1111, 28] on icon at bounding box center [1113, 29] width 8 height 8
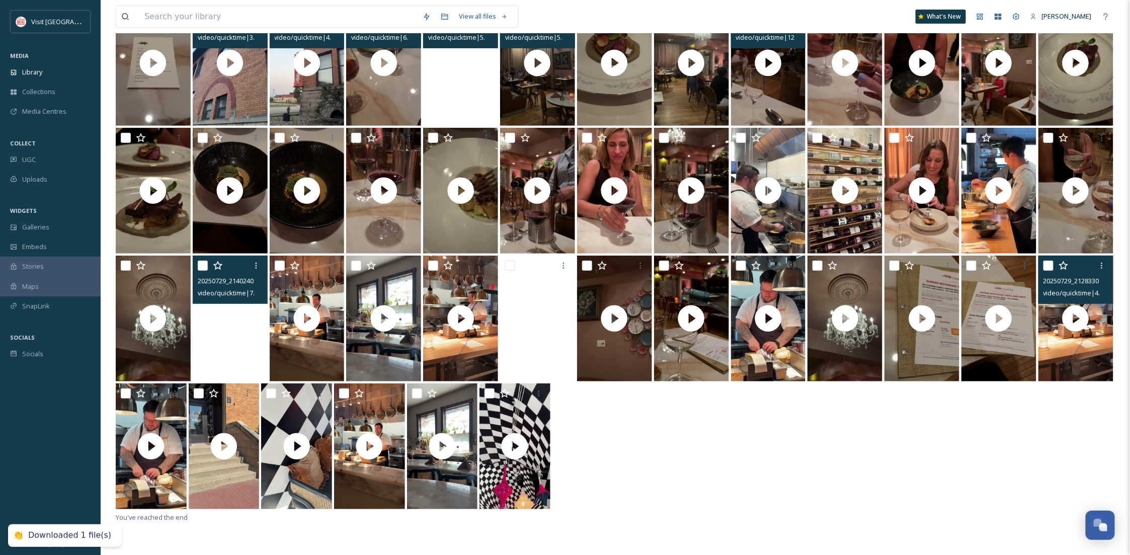
click at [211, 353] on video "20250729_214024000_iOS.MOV" at bounding box center [230, 319] width 75 height 126
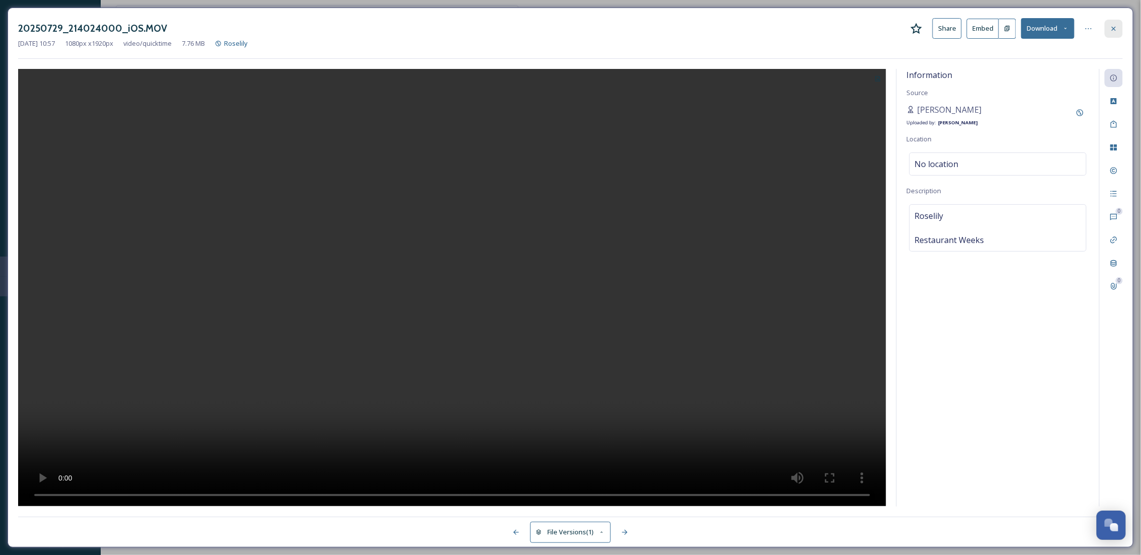
click at [1117, 26] on icon at bounding box center [1113, 29] width 8 height 8
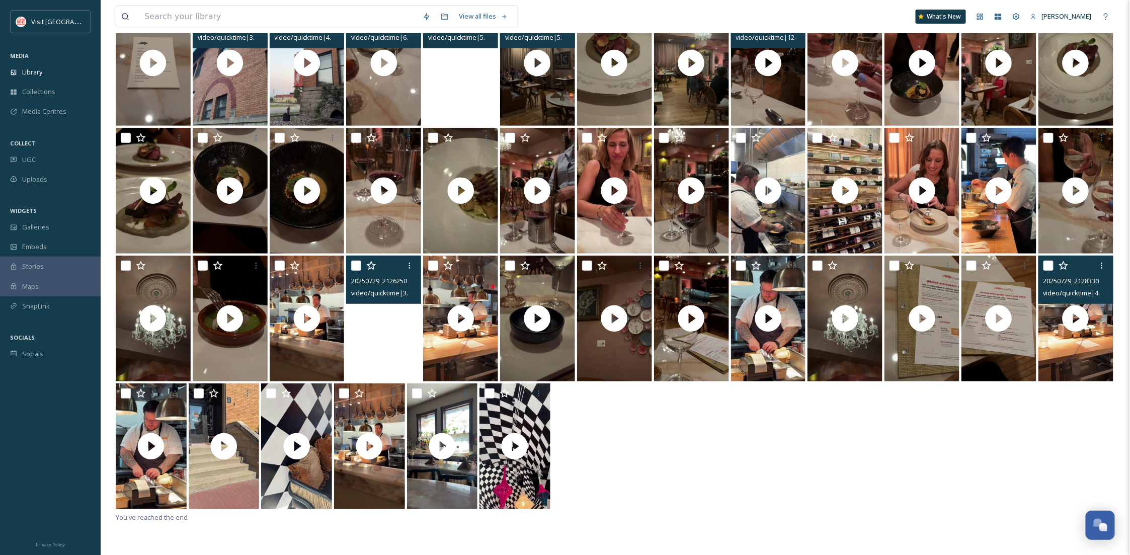
click at [408, 352] on video "20250729_212625000_iOS.MOV" at bounding box center [383, 319] width 75 height 126
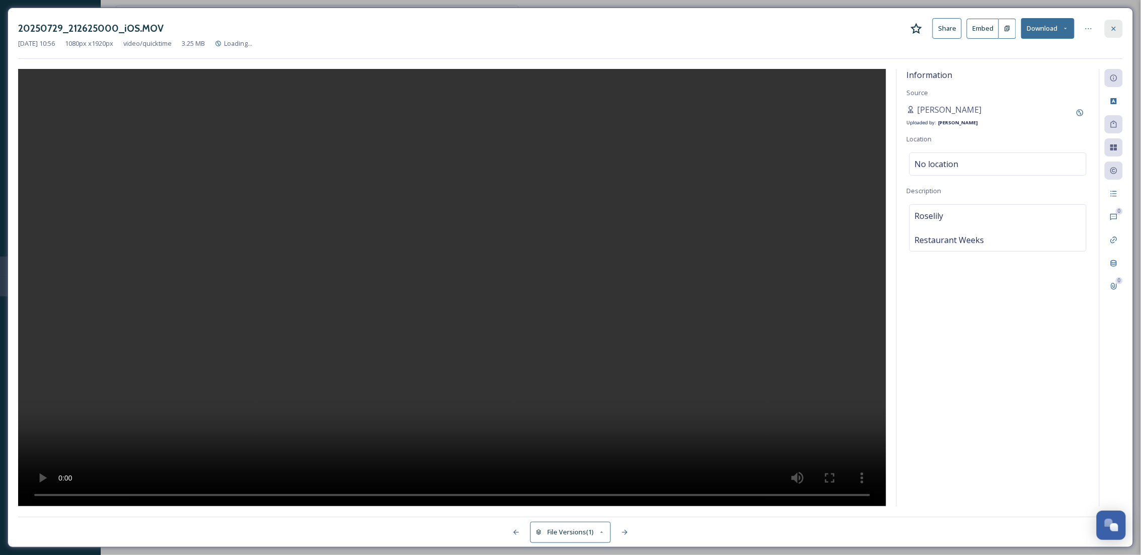
click at [1114, 35] on div at bounding box center [1113, 29] width 18 height 18
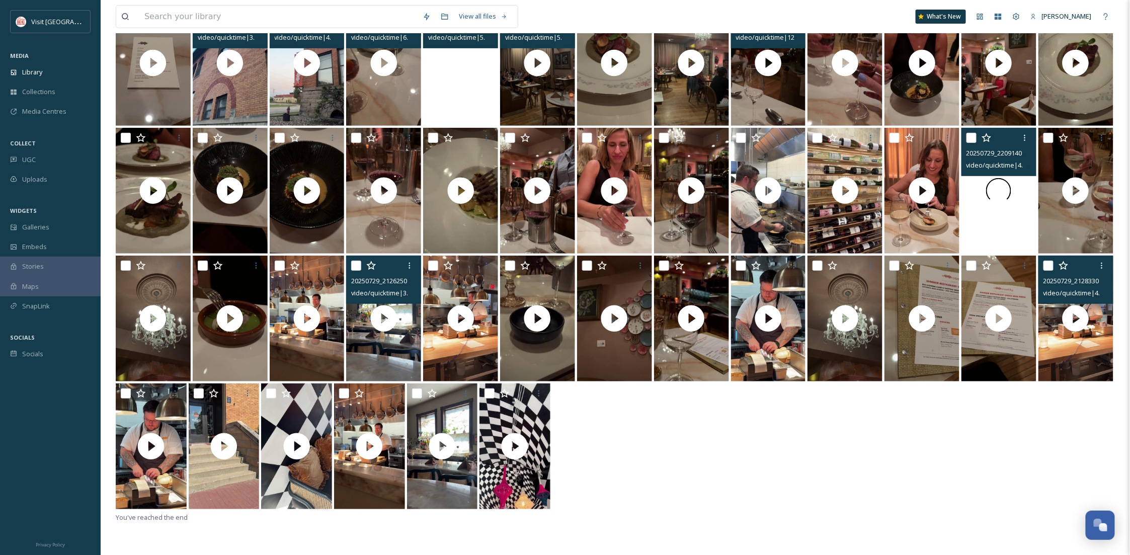
click at [994, 239] on div at bounding box center [999, 191] width 75 height 126
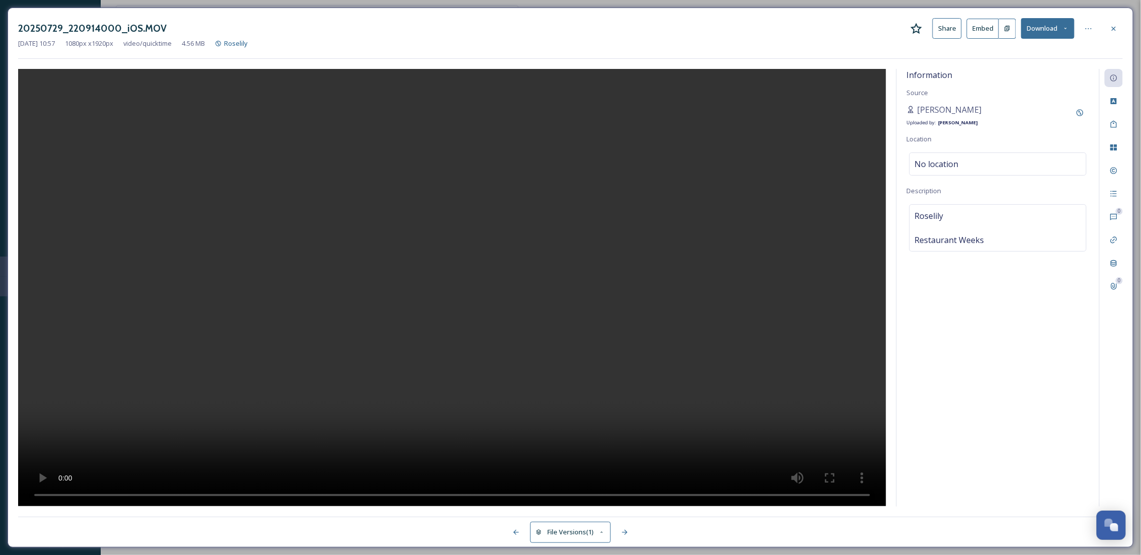
click at [1044, 30] on button "Download" at bounding box center [1047, 28] width 53 height 21
click at [996, 48] on span "Download Original (1080 x 1920)" at bounding box center [1020, 52] width 95 height 10
click at [1111, 35] on div at bounding box center [1113, 29] width 18 height 18
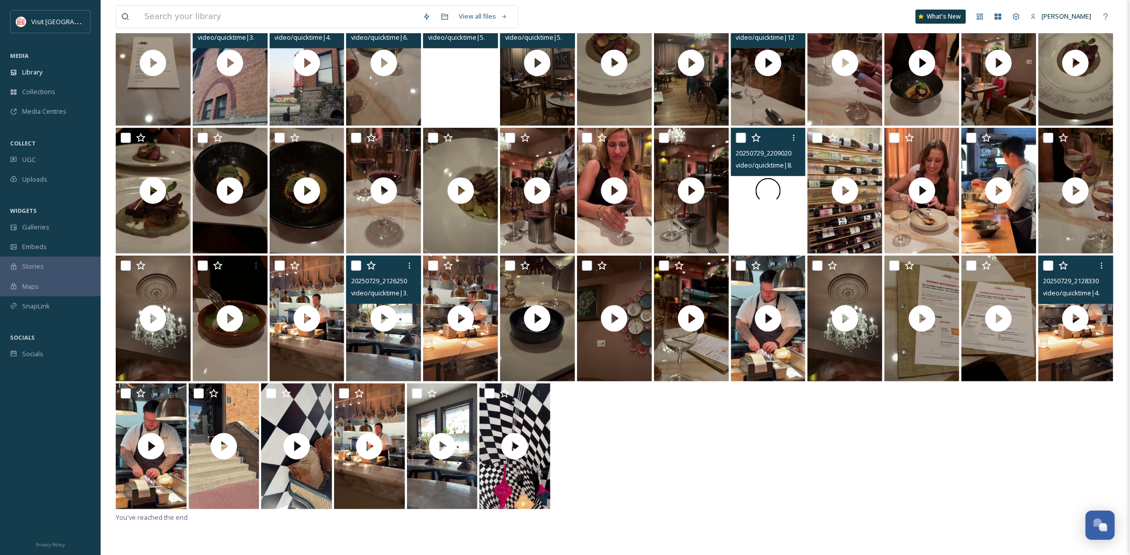
click at [761, 243] on div at bounding box center [768, 191] width 75 height 126
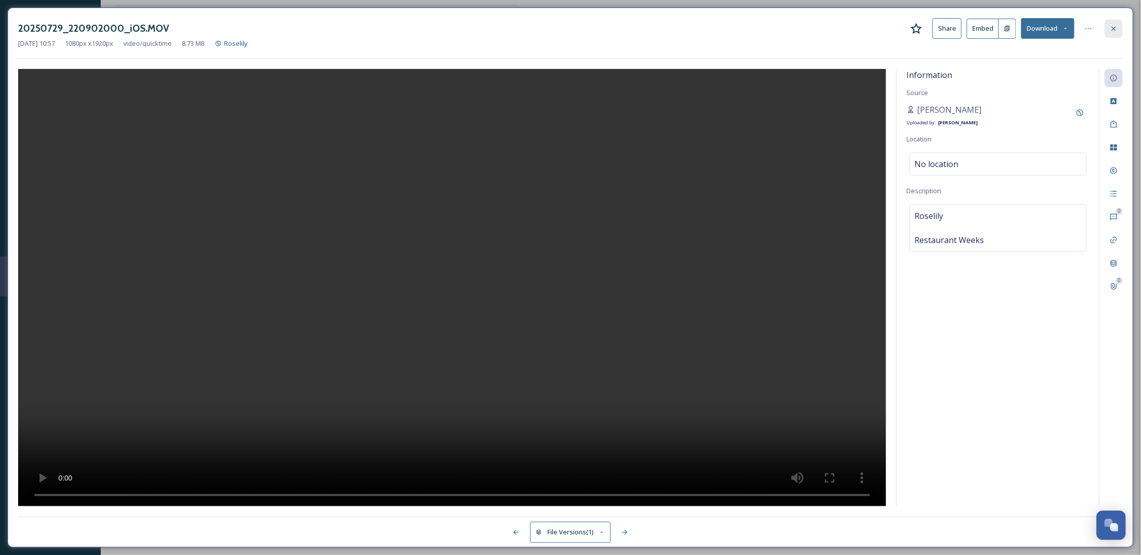
click at [1109, 25] on icon at bounding box center [1113, 29] width 8 height 8
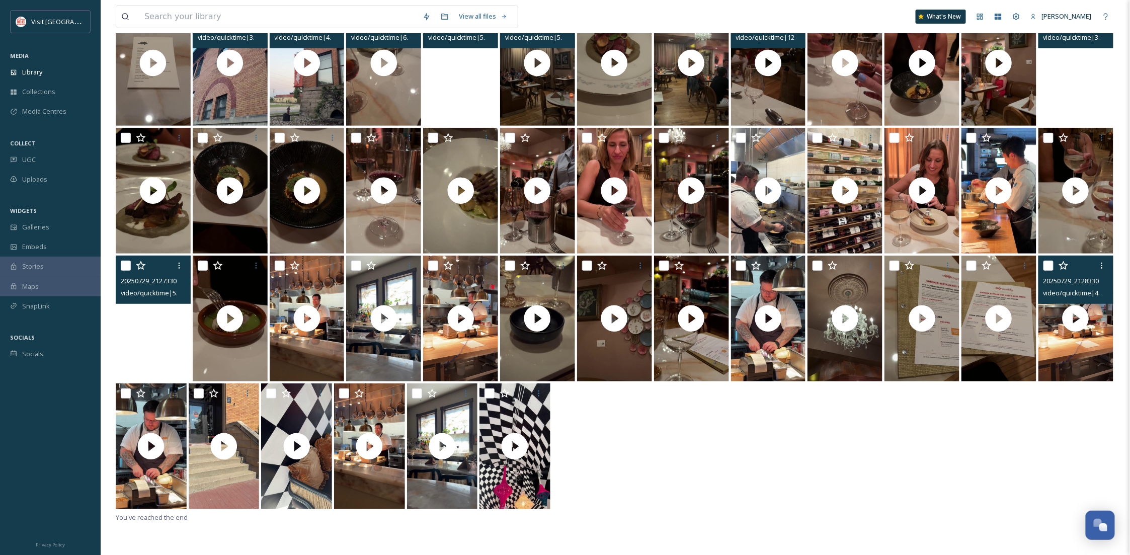
click at [157, 345] on video "20250729_212733000_iOS.MOV" at bounding box center [153, 319] width 75 height 126
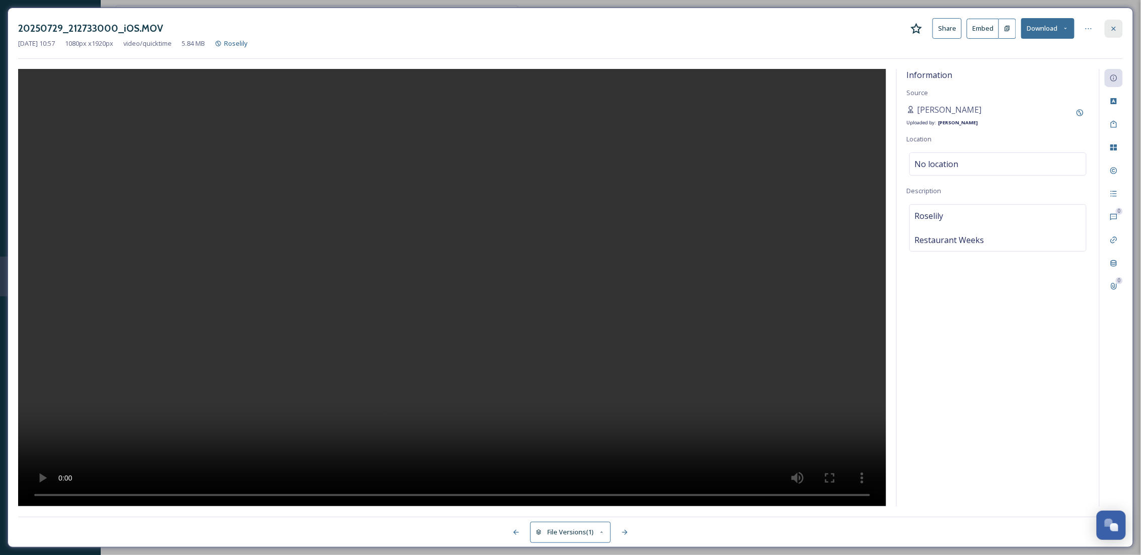
click at [1121, 32] on div at bounding box center [1113, 29] width 18 height 18
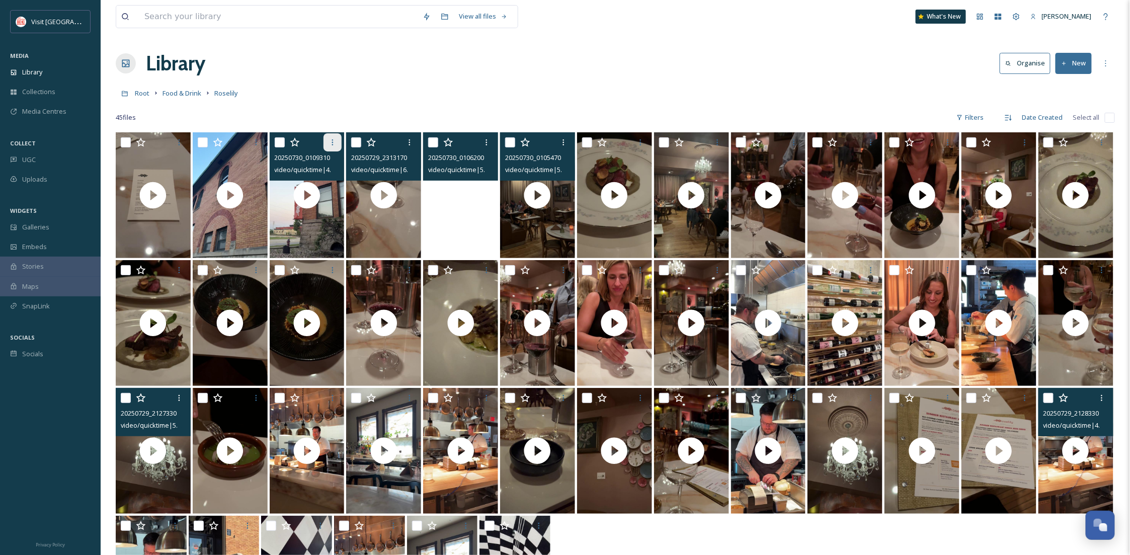
click at [329, 141] on icon at bounding box center [333, 142] width 8 height 8
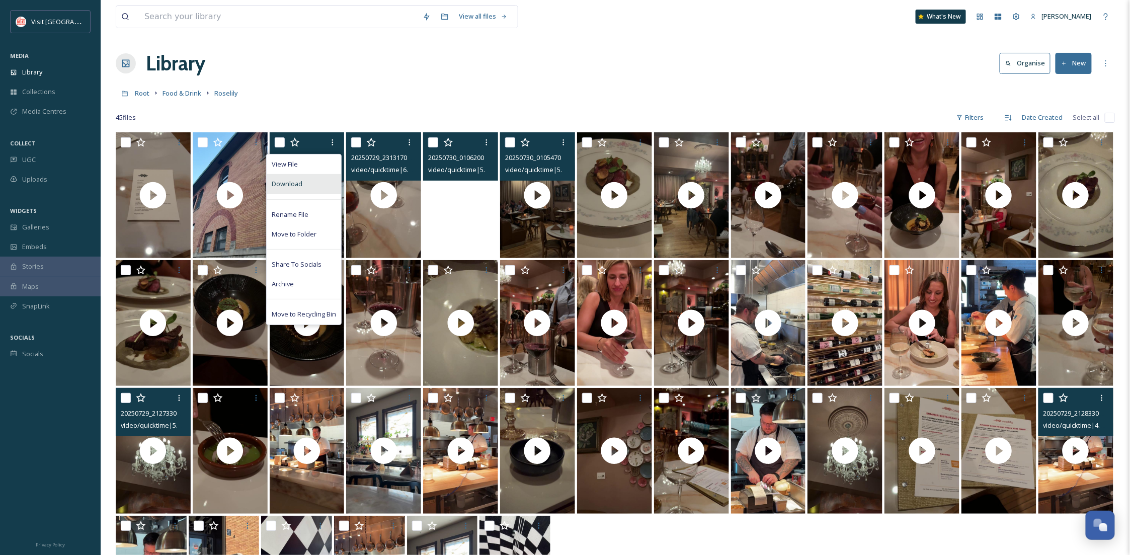
click at [317, 191] on div "Download" at bounding box center [304, 184] width 74 height 20
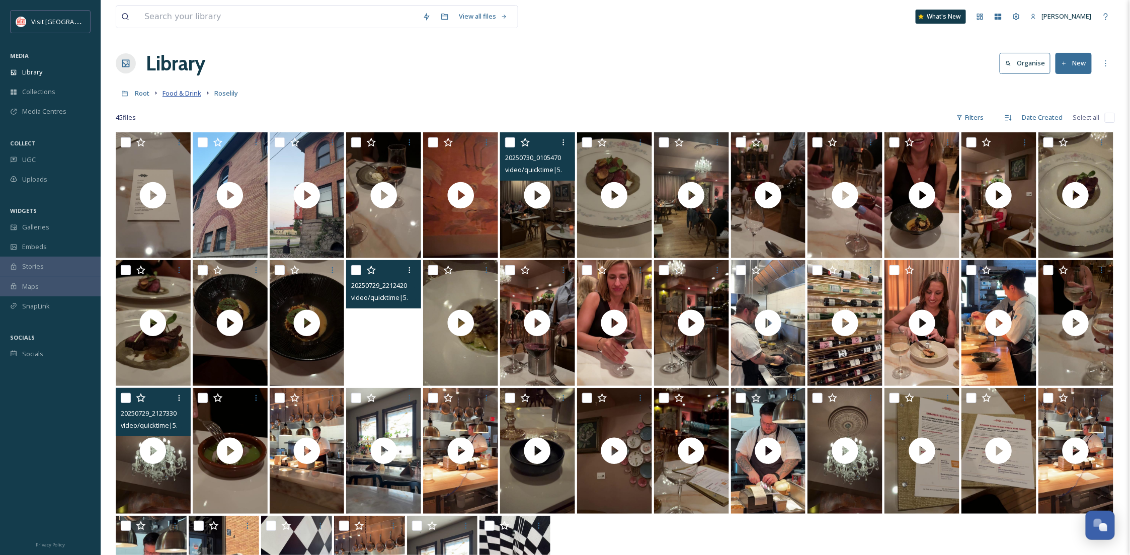
click at [188, 96] on span "Food & Drink" at bounding box center [182, 93] width 39 height 9
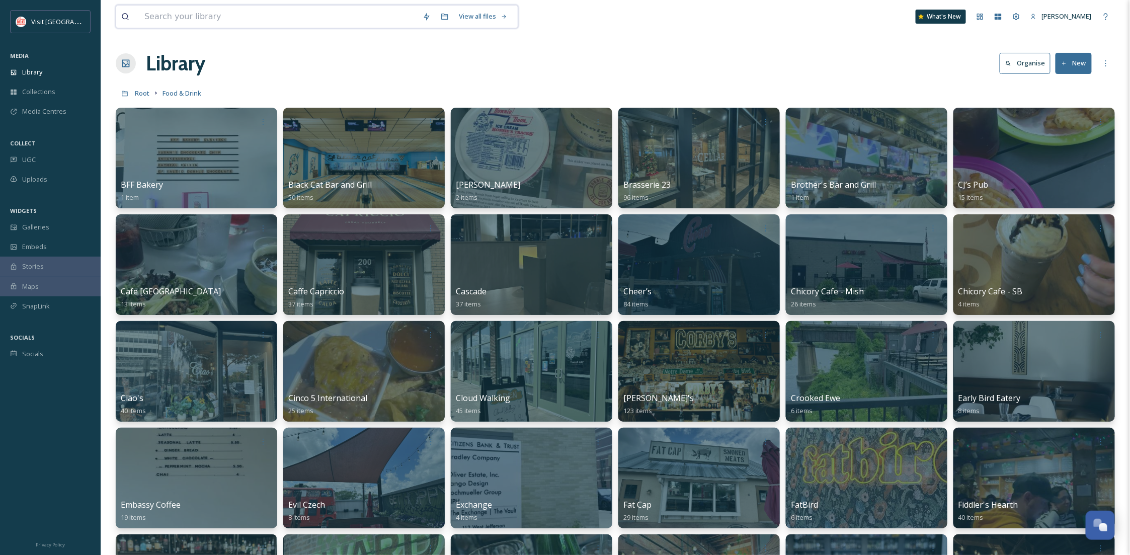
click at [205, 18] on input at bounding box center [278, 17] width 278 height 22
type input "roselily"
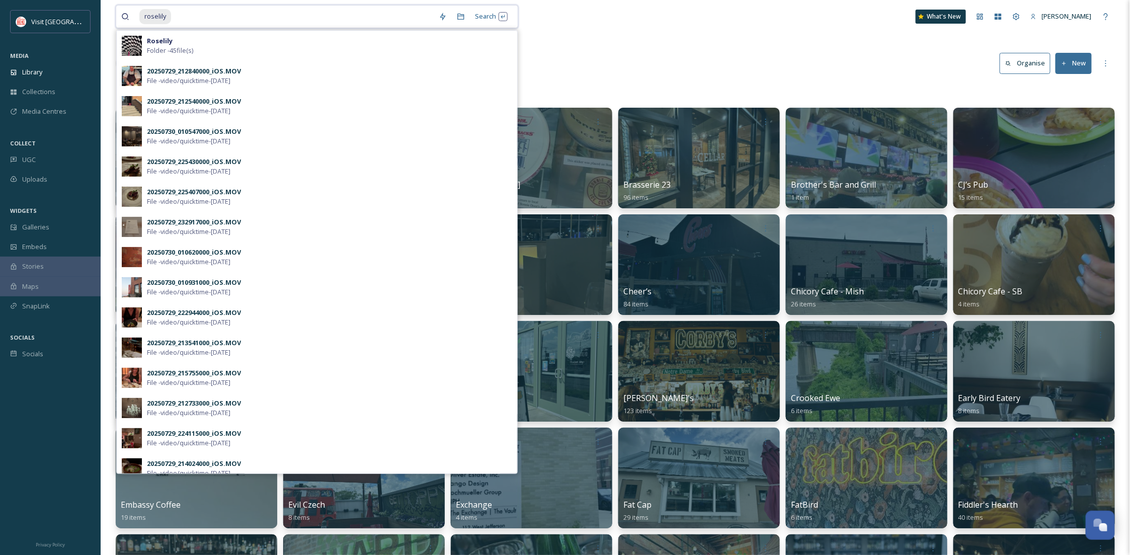
click at [328, 7] on input at bounding box center [303, 17] width 262 height 22
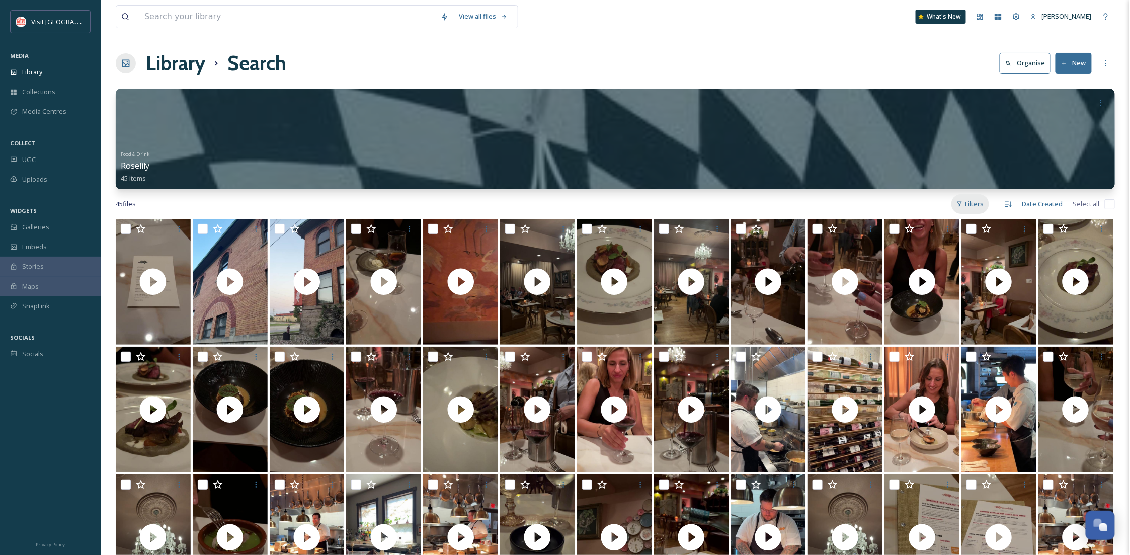
click at [956, 208] on div "Filters" at bounding box center [971, 204] width 38 height 20
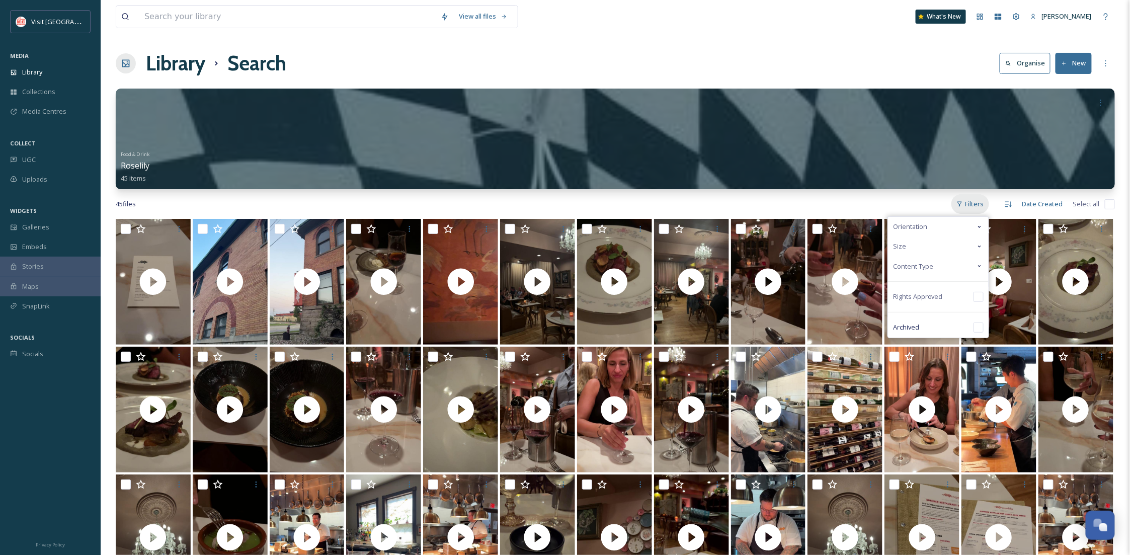
click at [956, 208] on div "Filters" at bounding box center [971, 204] width 38 height 20
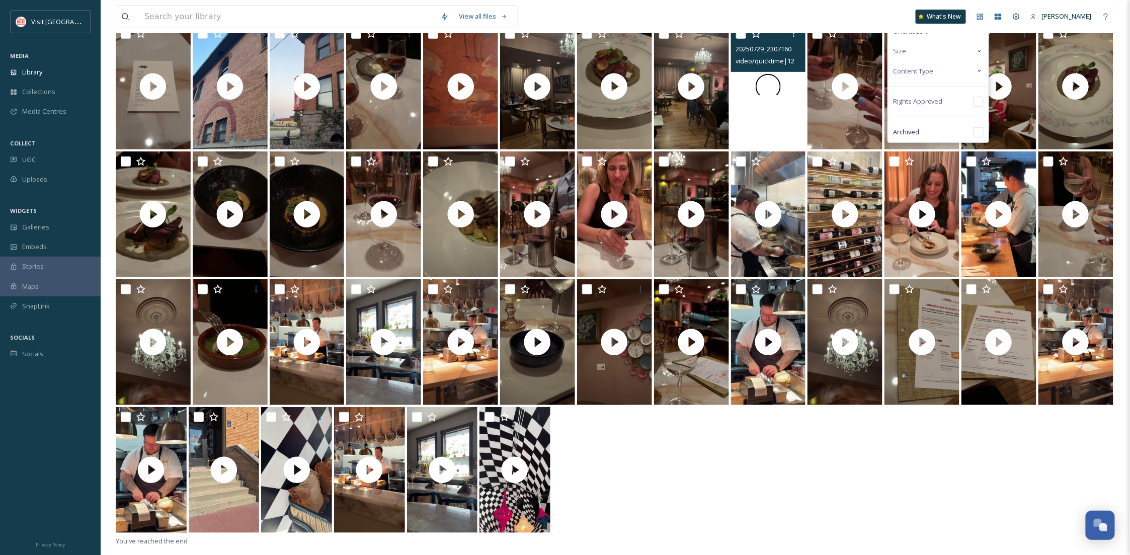
scroll to position [219, 0]
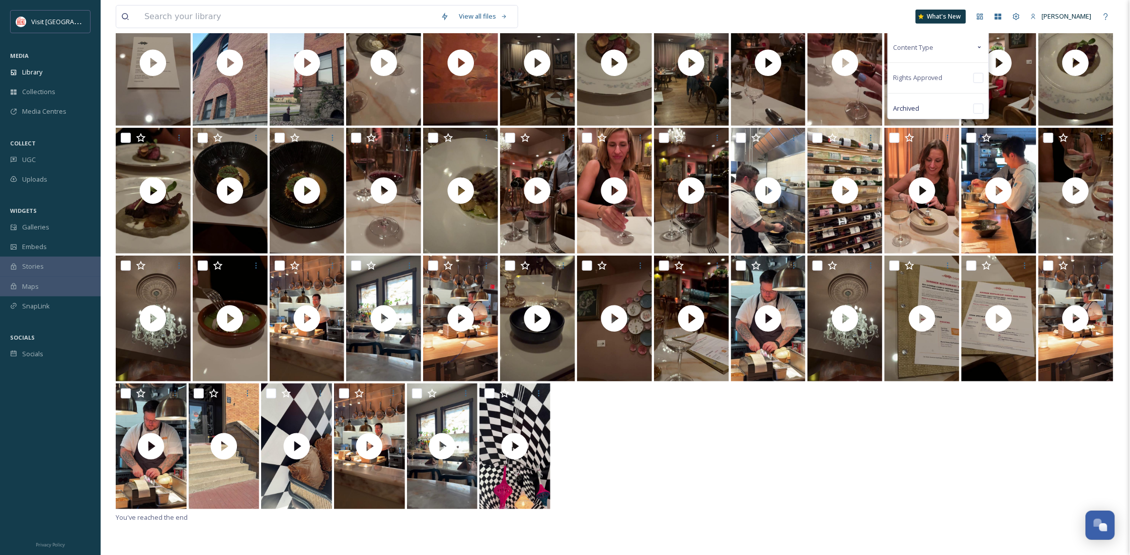
click at [708, 461] on div at bounding box center [616, 448] width 1000 height 128
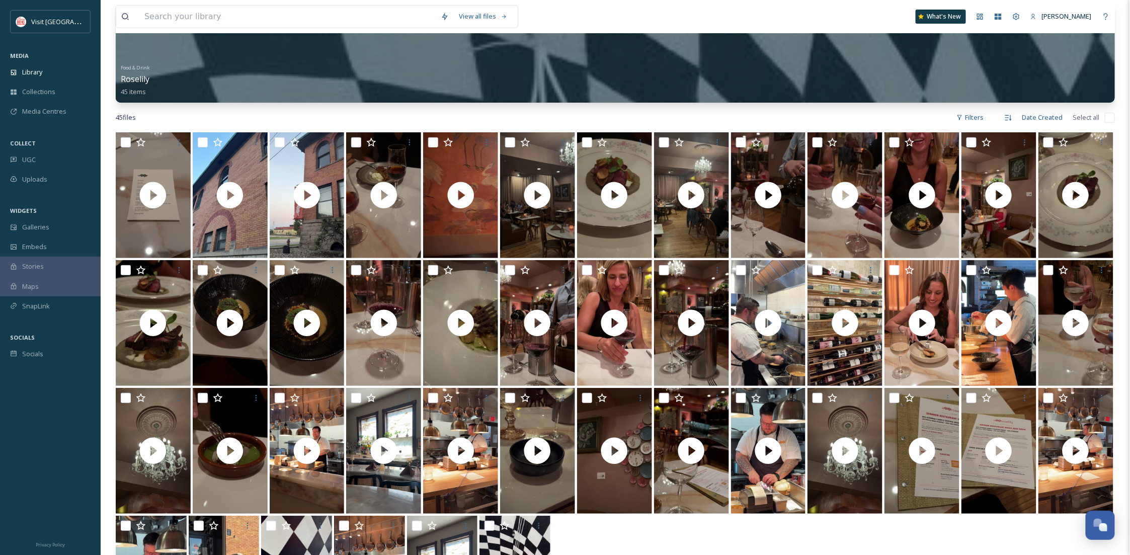
scroll to position [0, 0]
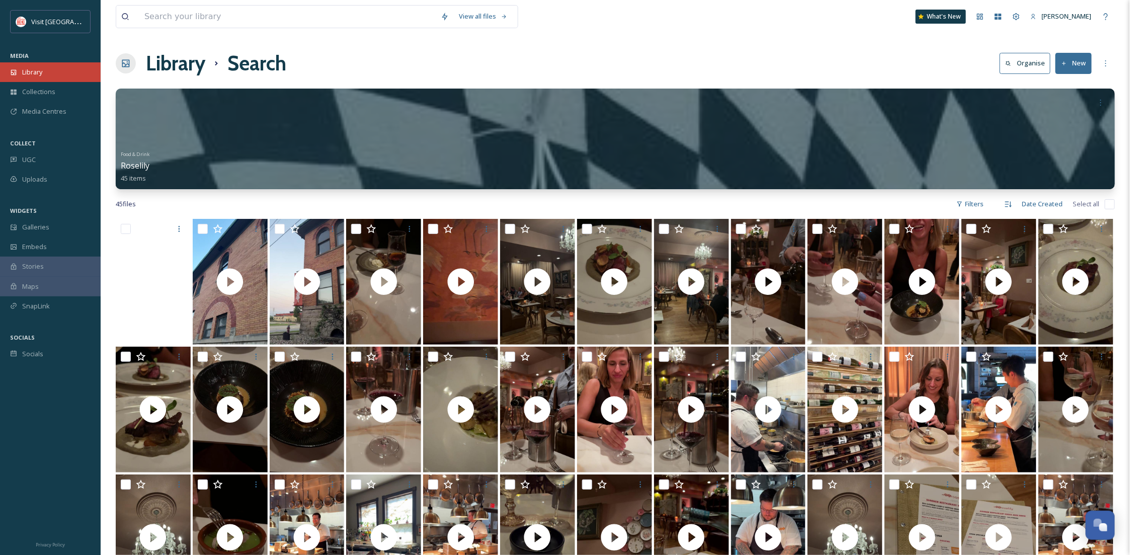
click at [37, 68] on span "Library" at bounding box center [32, 72] width 20 height 10
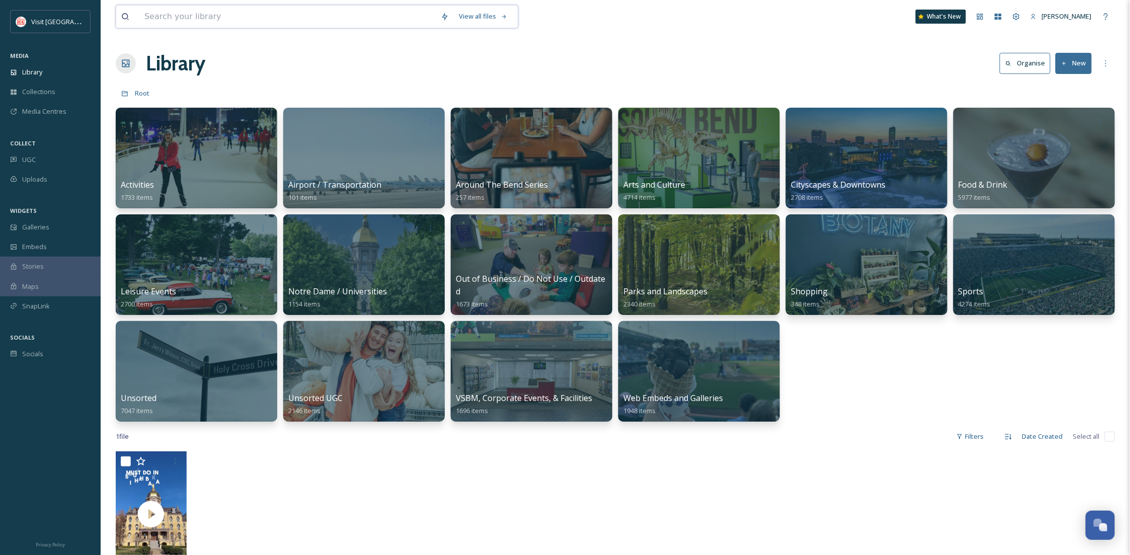
click at [244, 20] on input at bounding box center [287, 17] width 296 height 22
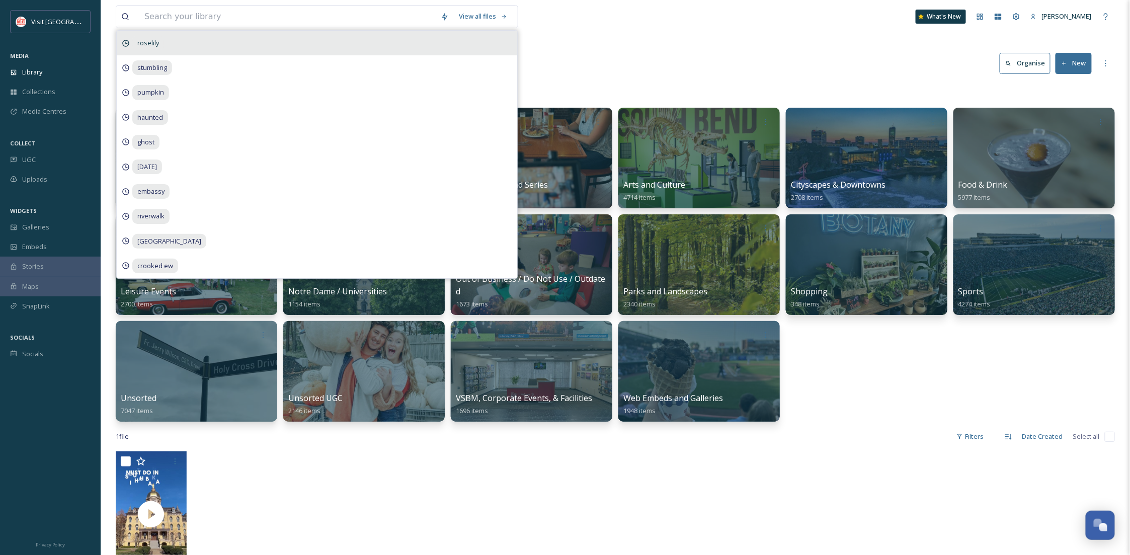
click at [228, 51] on div "roselily" at bounding box center [317, 43] width 401 height 25
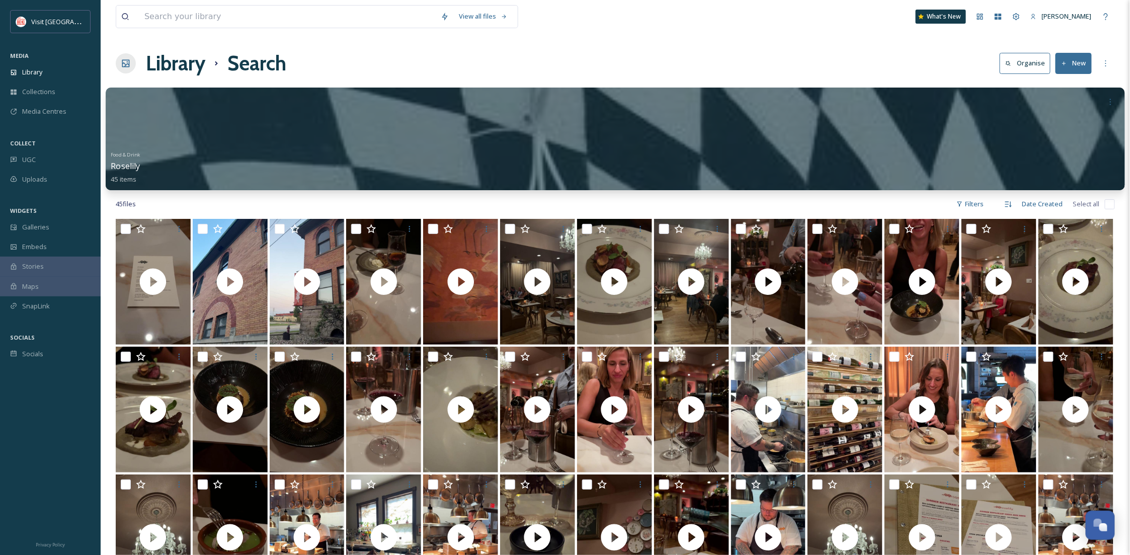
click at [566, 111] on div at bounding box center [615, 102] width 1009 height 19
click at [559, 128] on div at bounding box center [616, 139] width 1020 height 103
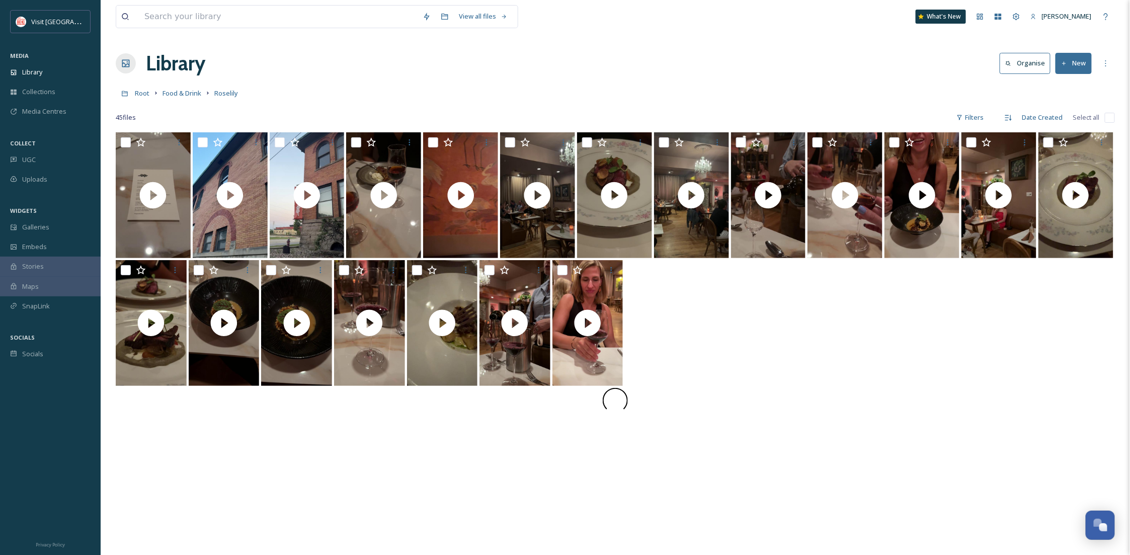
scroll to position [154, 0]
click at [182, 99] on div "Root Food & Drink Roselily" at bounding box center [616, 93] width 1000 height 19
click at [182, 92] on span "Food & Drink" at bounding box center [182, 93] width 39 height 9
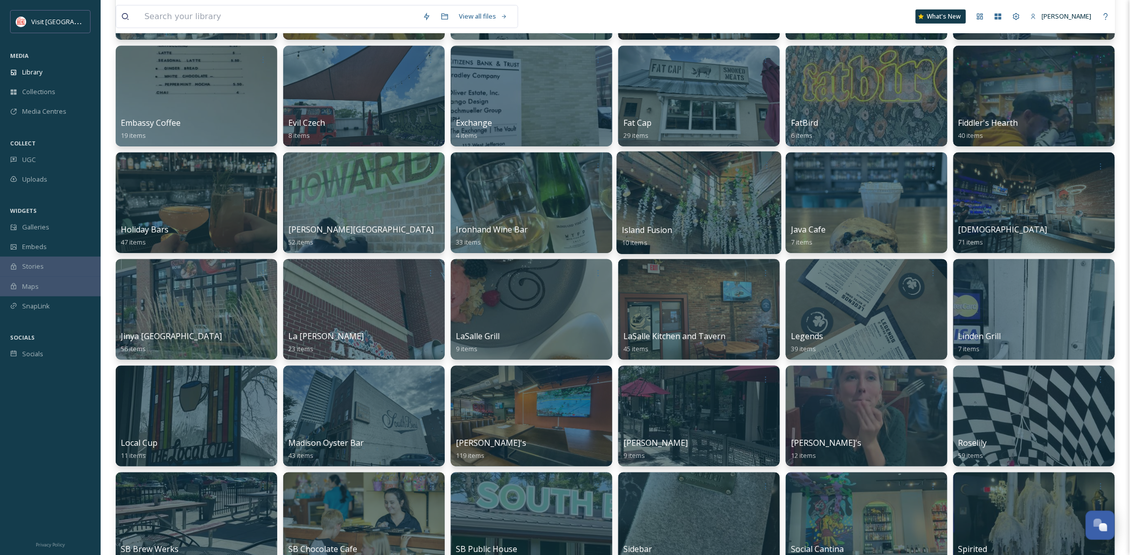
scroll to position [447, 0]
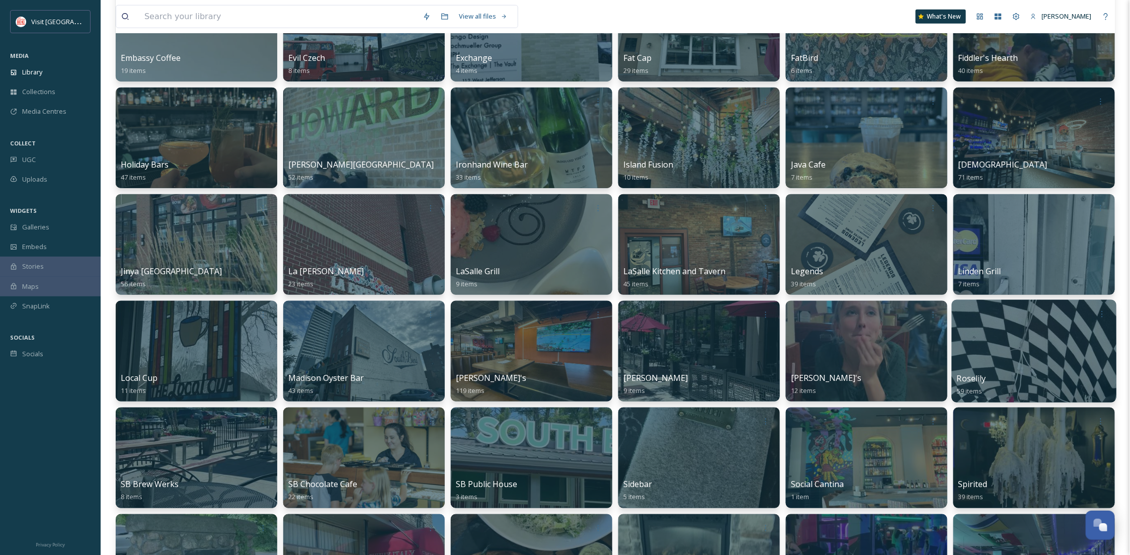
click at [996, 367] on div at bounding box center [1034, 351] width 165 height 103
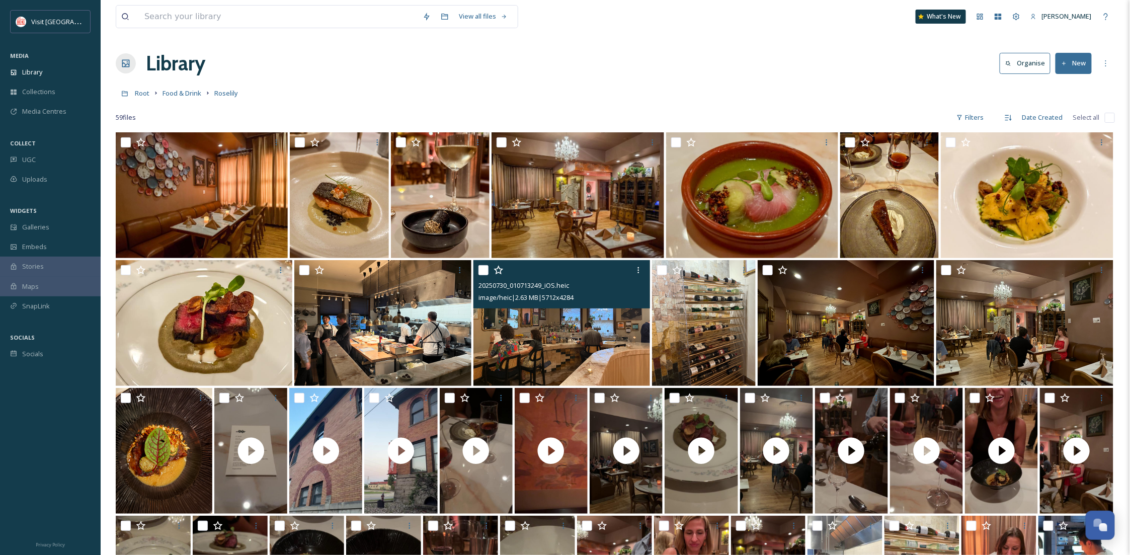
click at [603, 335] on img at bounding box center [562, 323] width 177 height 126
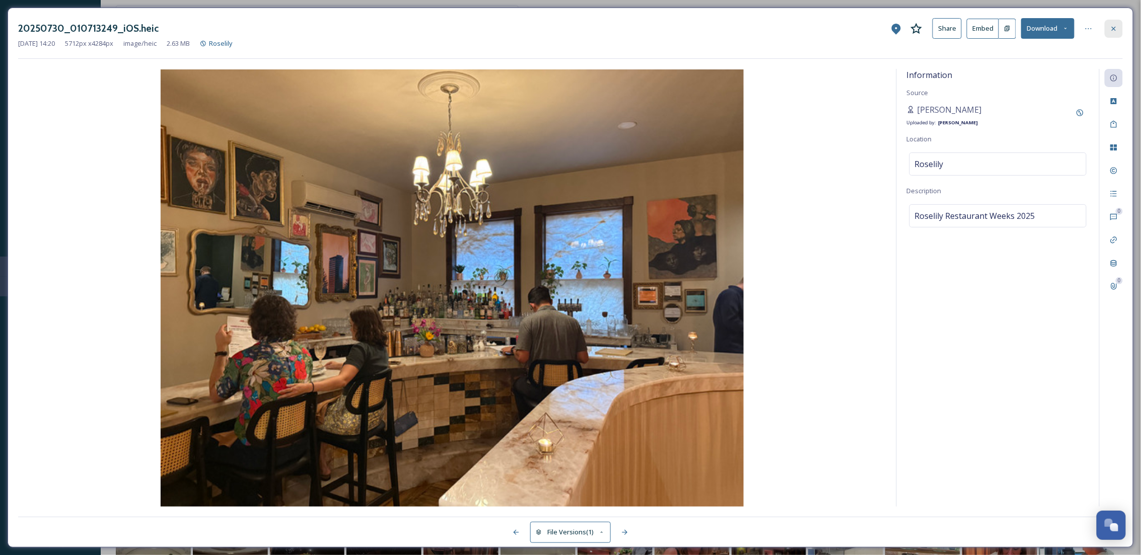
click at [1119, 28] on div at bounding box center [1113, 29] width 18 height 18
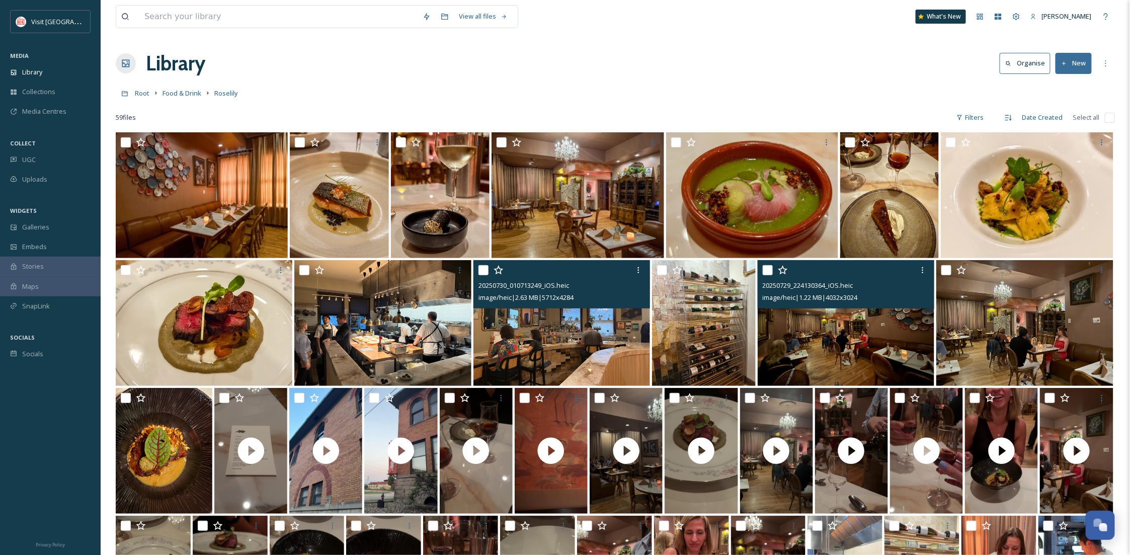
click at [814, 346] on img at bounding box center [846, 323] width 177 height 126
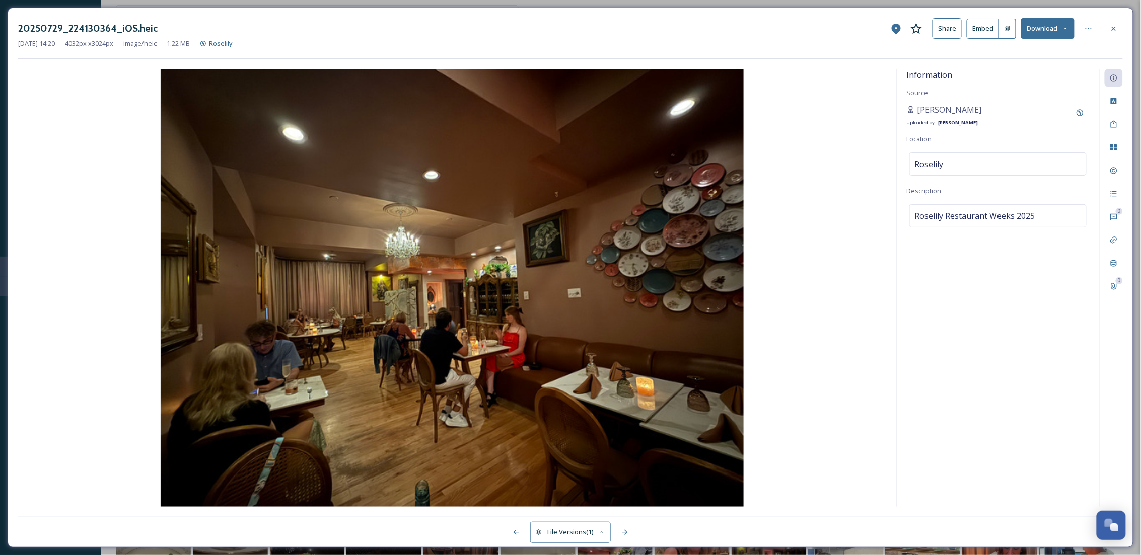
click at [1051, 35] on button "Download" at bounding box center [1047, 28] width 53 height 21
click at [1048, 47] on span "Download Original (4032 x 3024)" at bounding box center [1020, 52] width 95 height 10
click at [1107, 28] on div at bounding box center [1113, 29] width 18 height 18
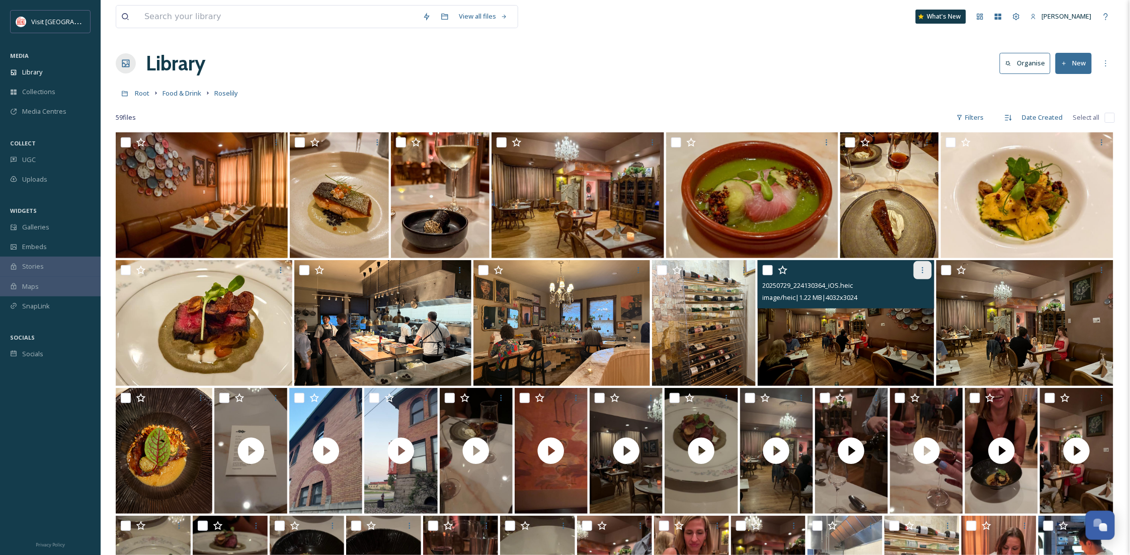
click at [921, 270] on icon at bounding box center [923, 270] width 8 height 8
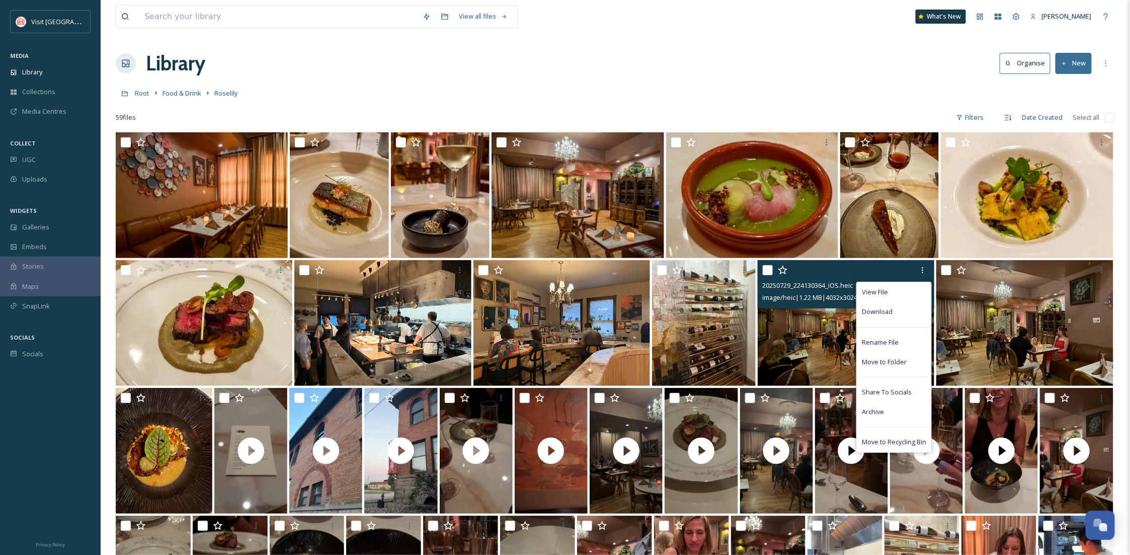
click at [890, 315] on span "Download" at bounding box center [877, 312] width 31 height 10
